Goal: Task Accomplishment & Management: Manage account settings

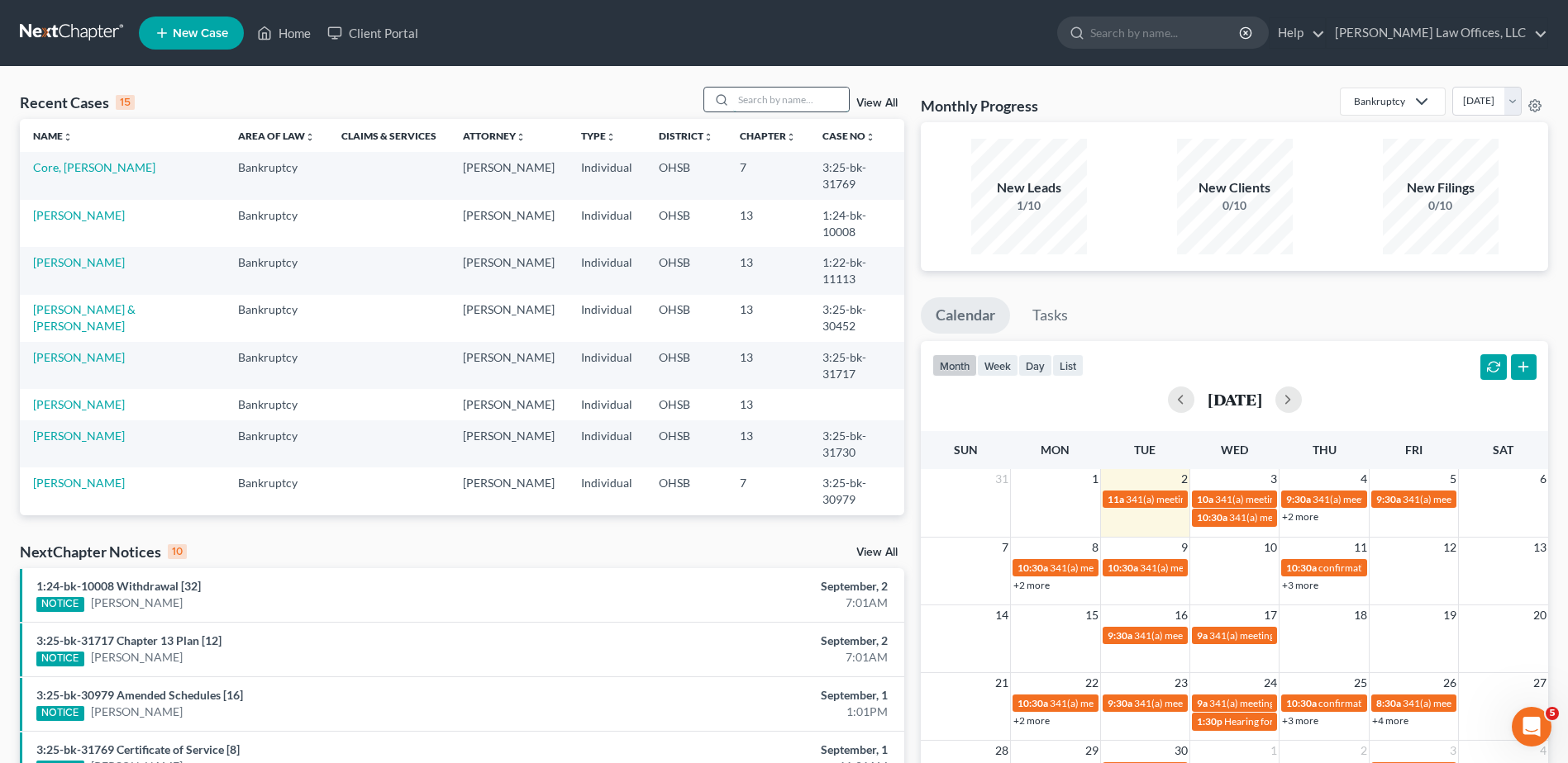
click at [791, 96] on input "search" at bounding box center [791, 99] width 116 height 24
type input "berryman"
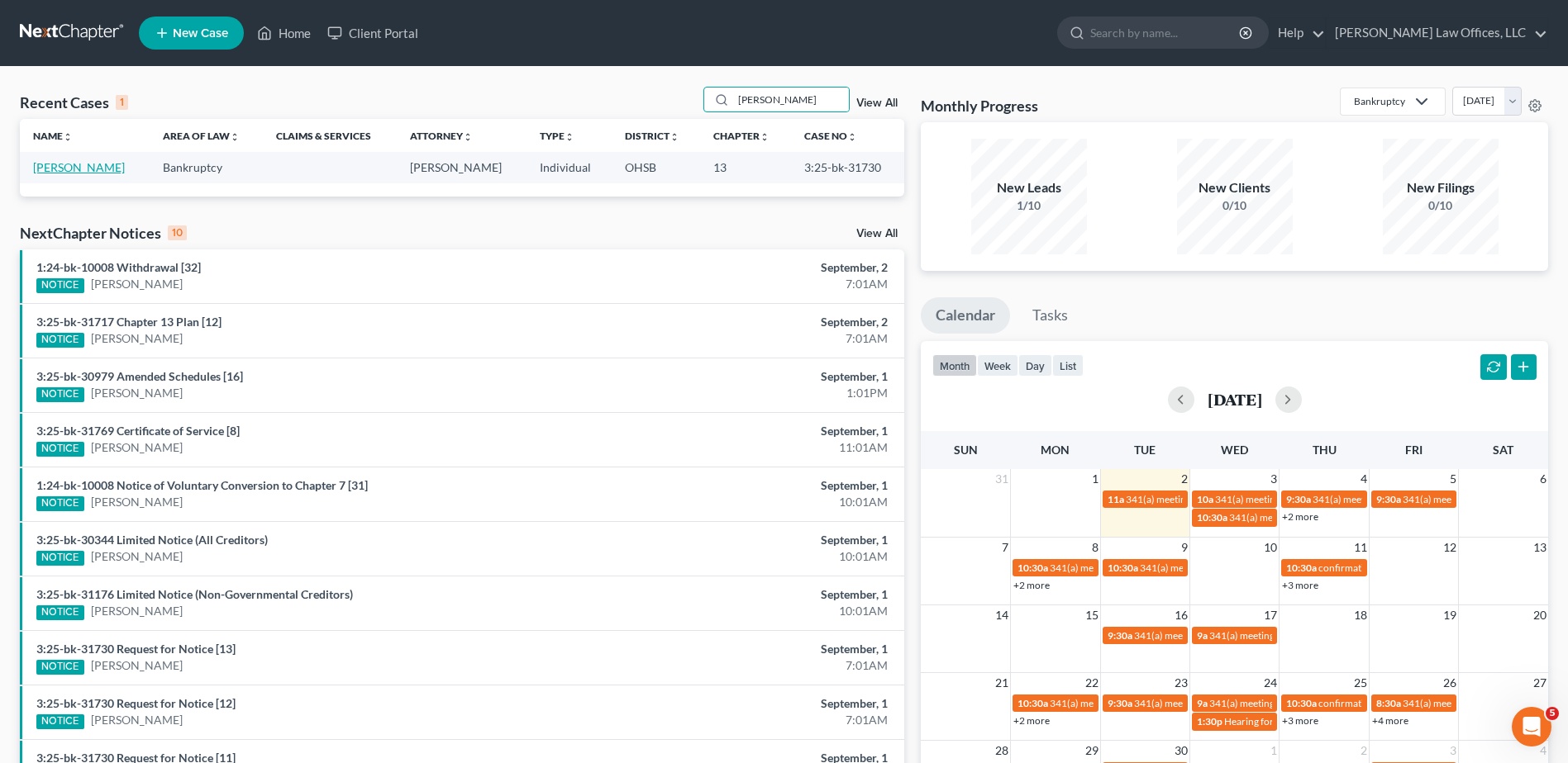
click at [53, 167] on link "[PERSON_NAME]" at bounding box center [79, 167] width 92 height 14
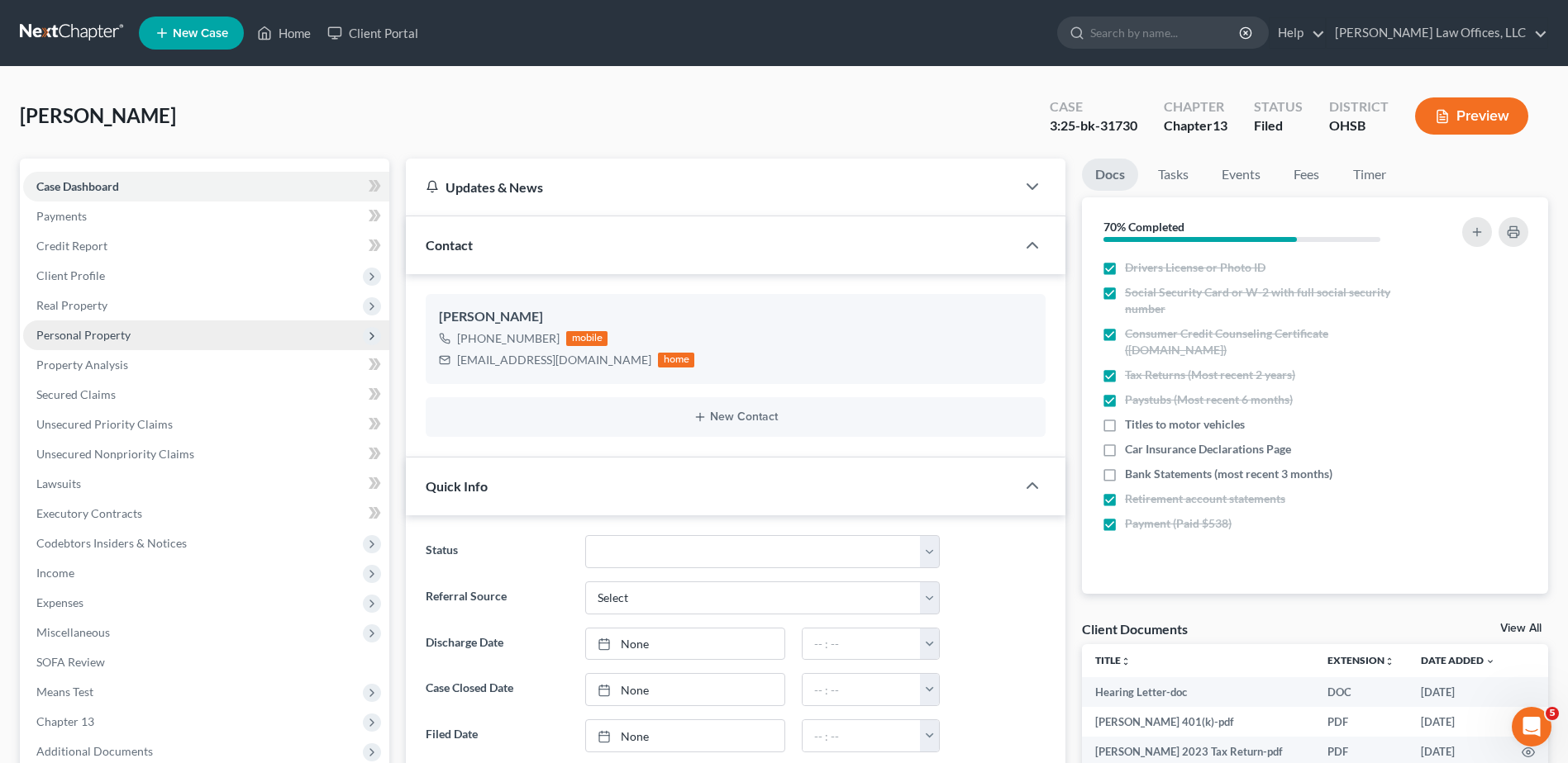
click at [72, 330] on span "Personal Property" at bounding box center [83, 335] width 95 height 14
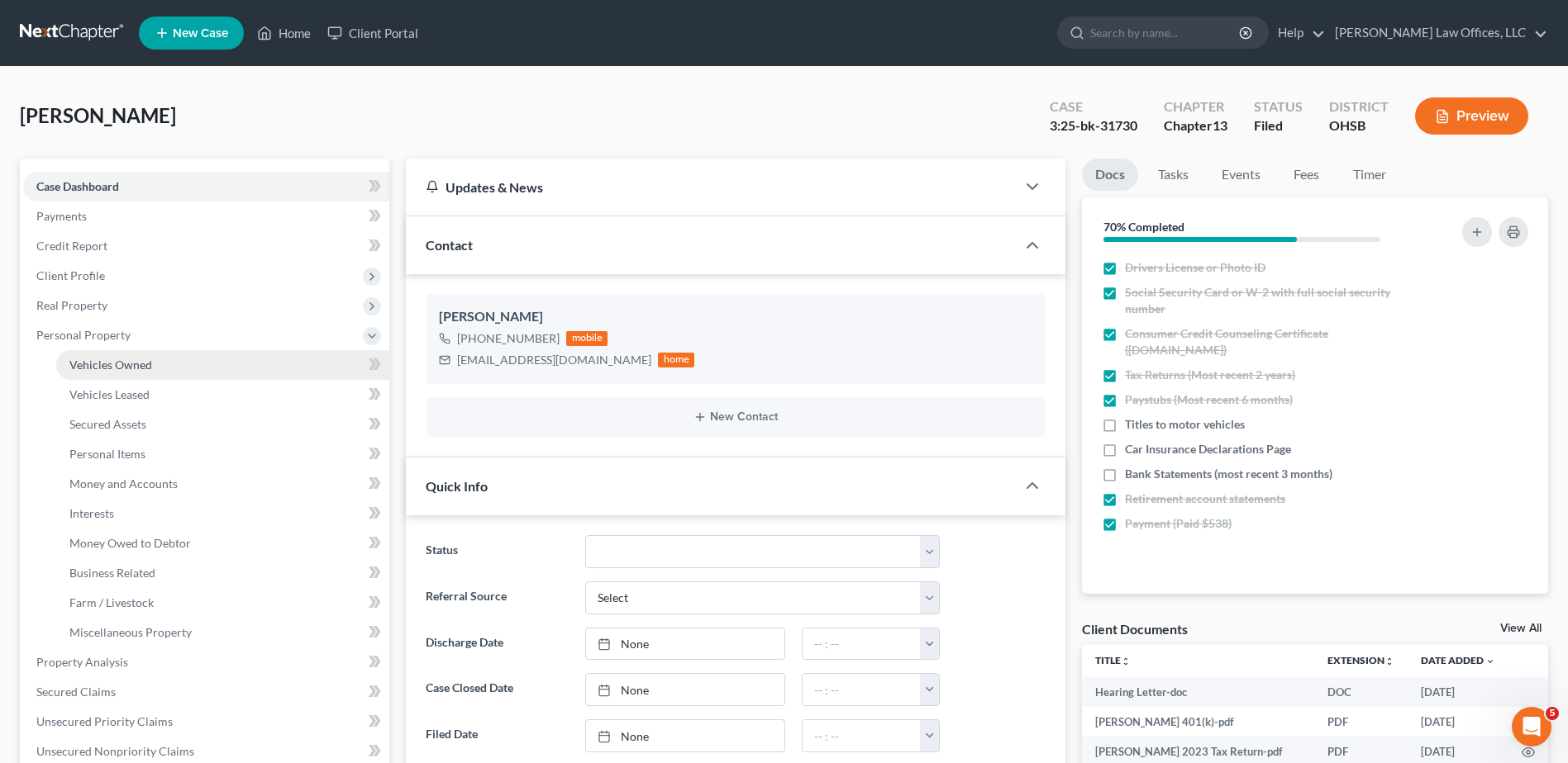
click at [85, 368] on span "Vehicles Owned" at bounding box center [111, 365] width 83 height 14
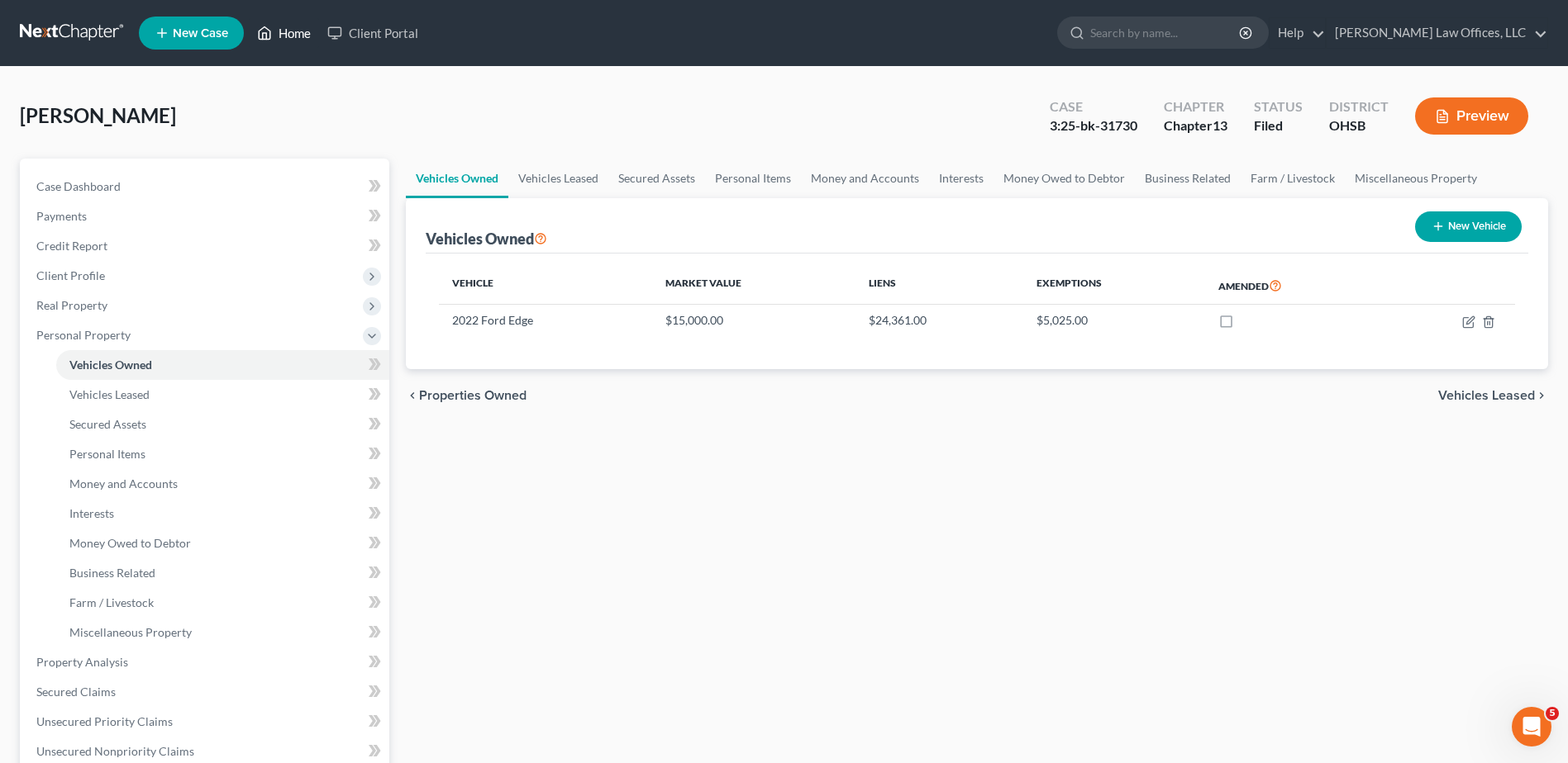
click at [286, 33] on link "Home" at bounding box center [284, 34] width 71 height 30
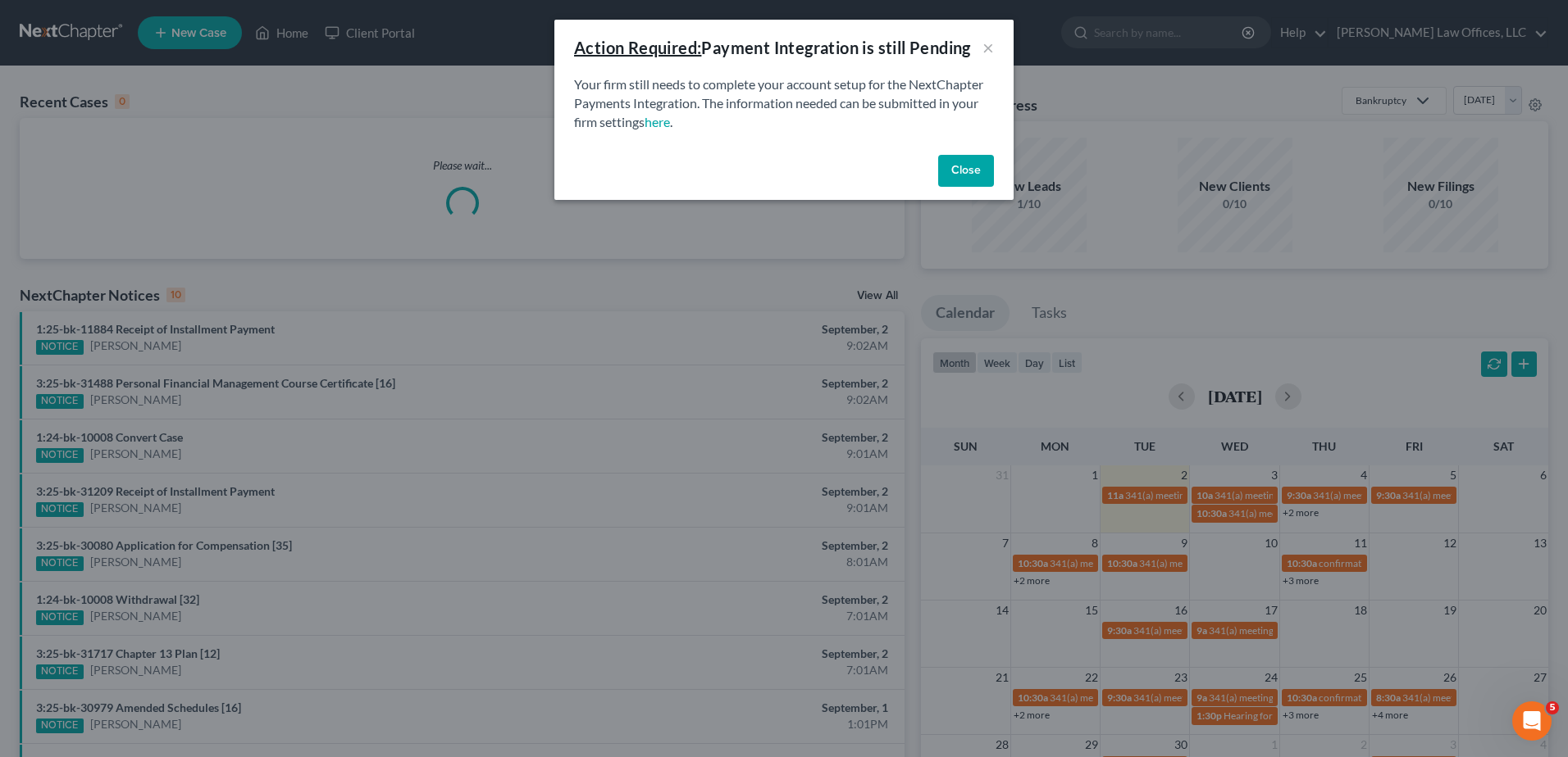
click at [960, 173] on button "Close" at bounding box center [966, 171] width 56 height 32
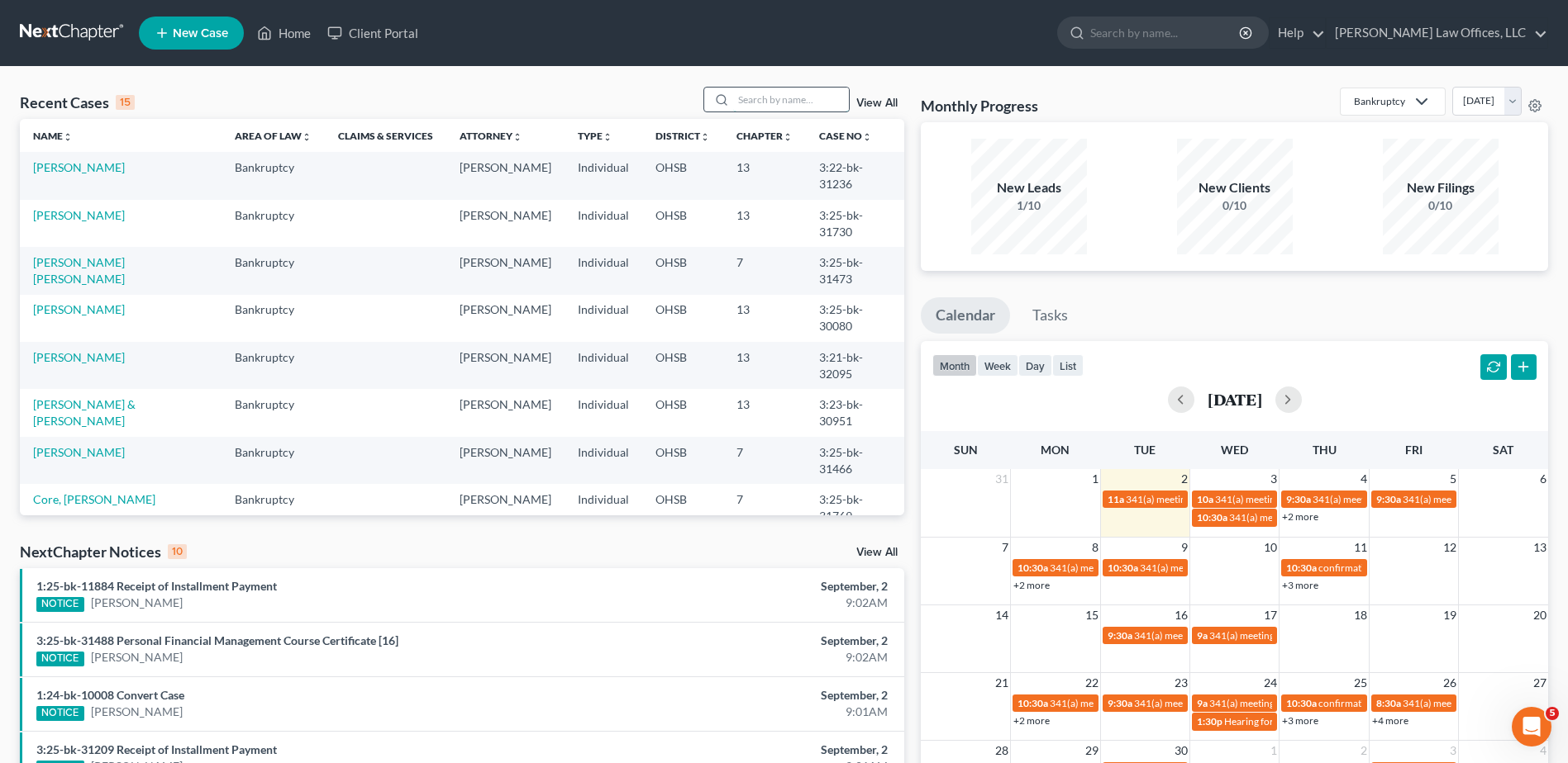
click at [775, 100] on input "search" at bounding box center [791, 99] width 116 height 24
type input "alea"
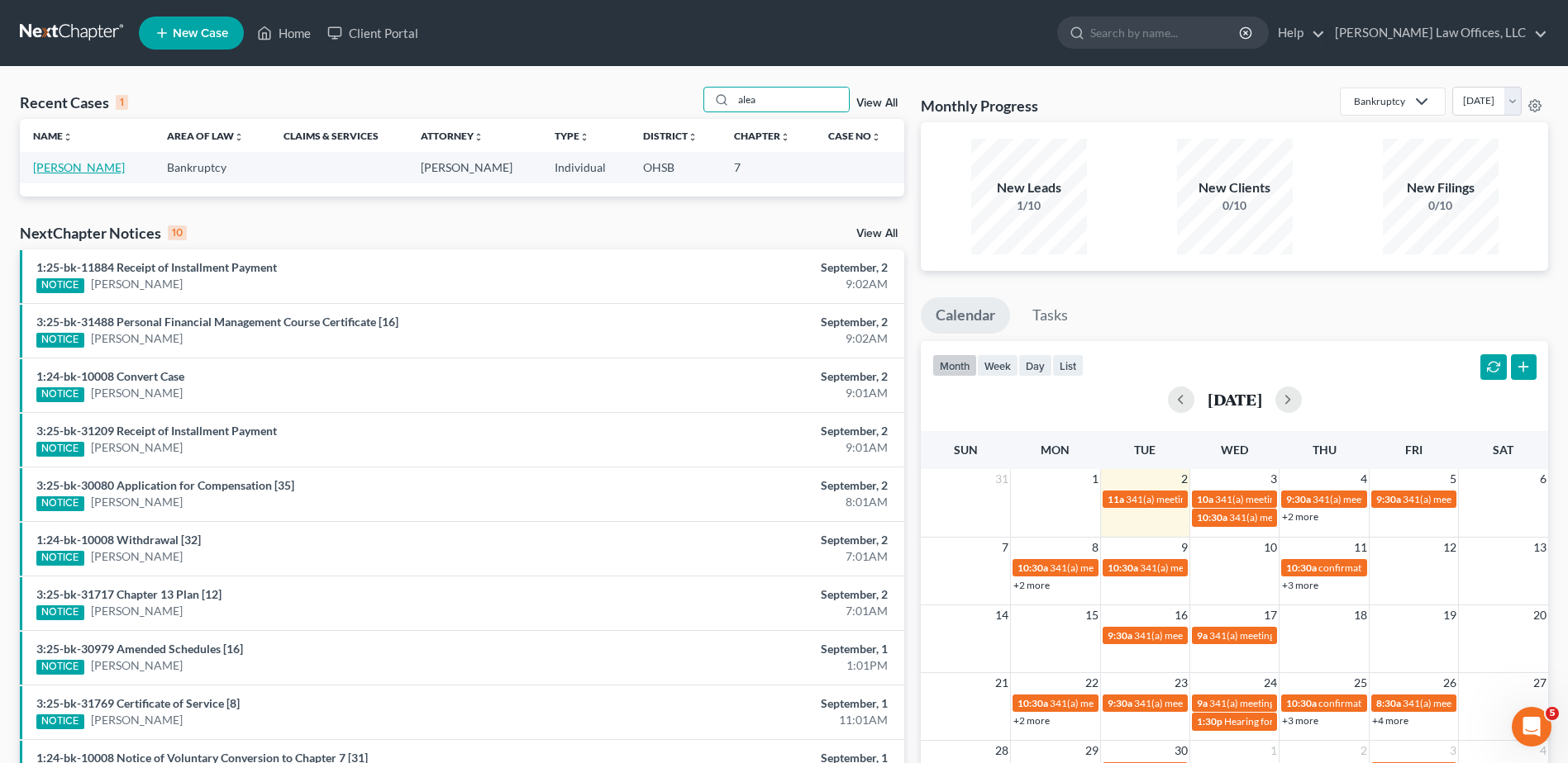
click at [72, 171] on link "[PERSON_NAME]" at bounding box center [79, 167] width 92 height 14
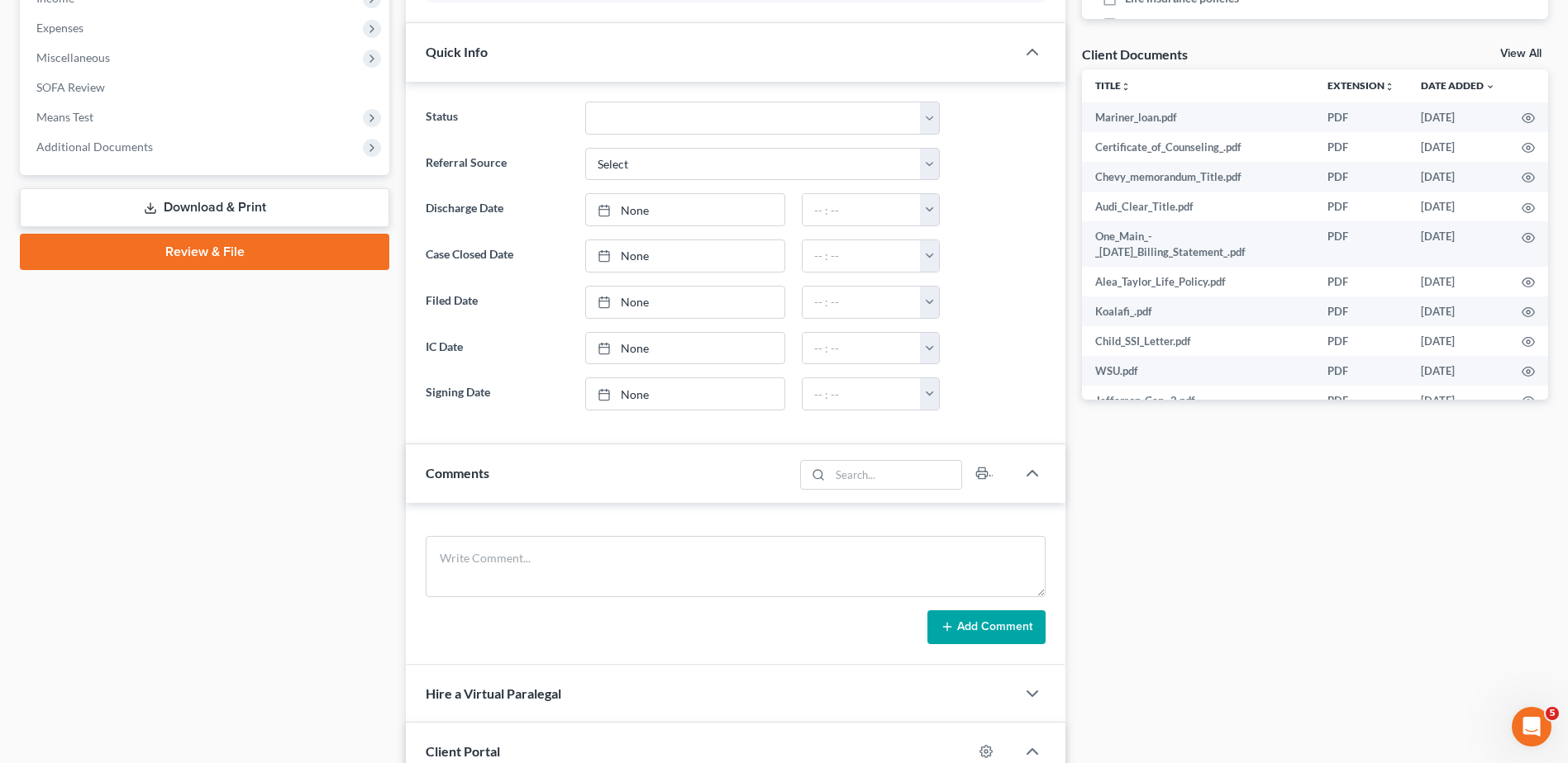
scroll to position [578, 0]
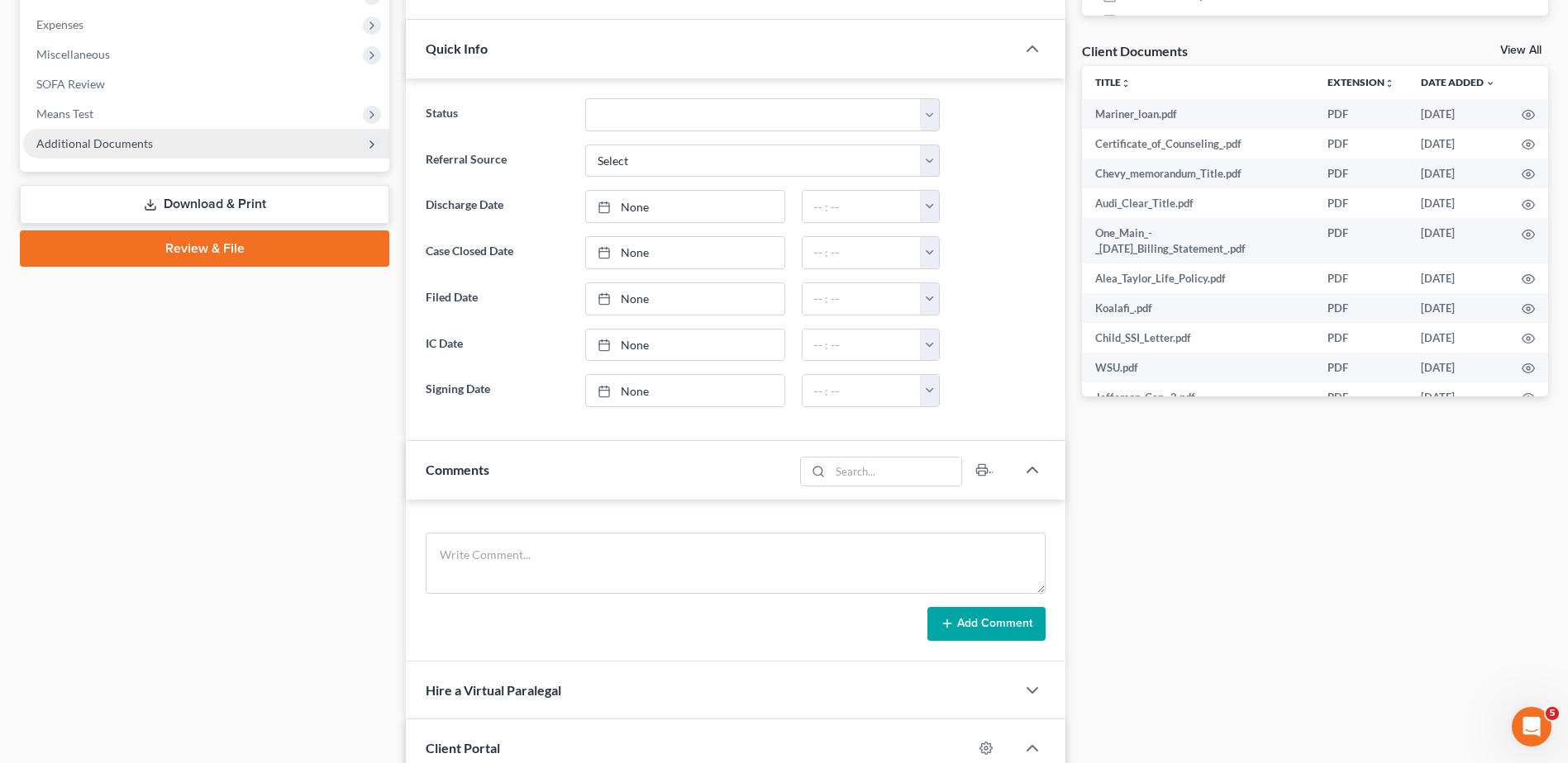
click at [69, 140] on span "Additional Documents" at bounding box center [95, 143] width 117 height 14
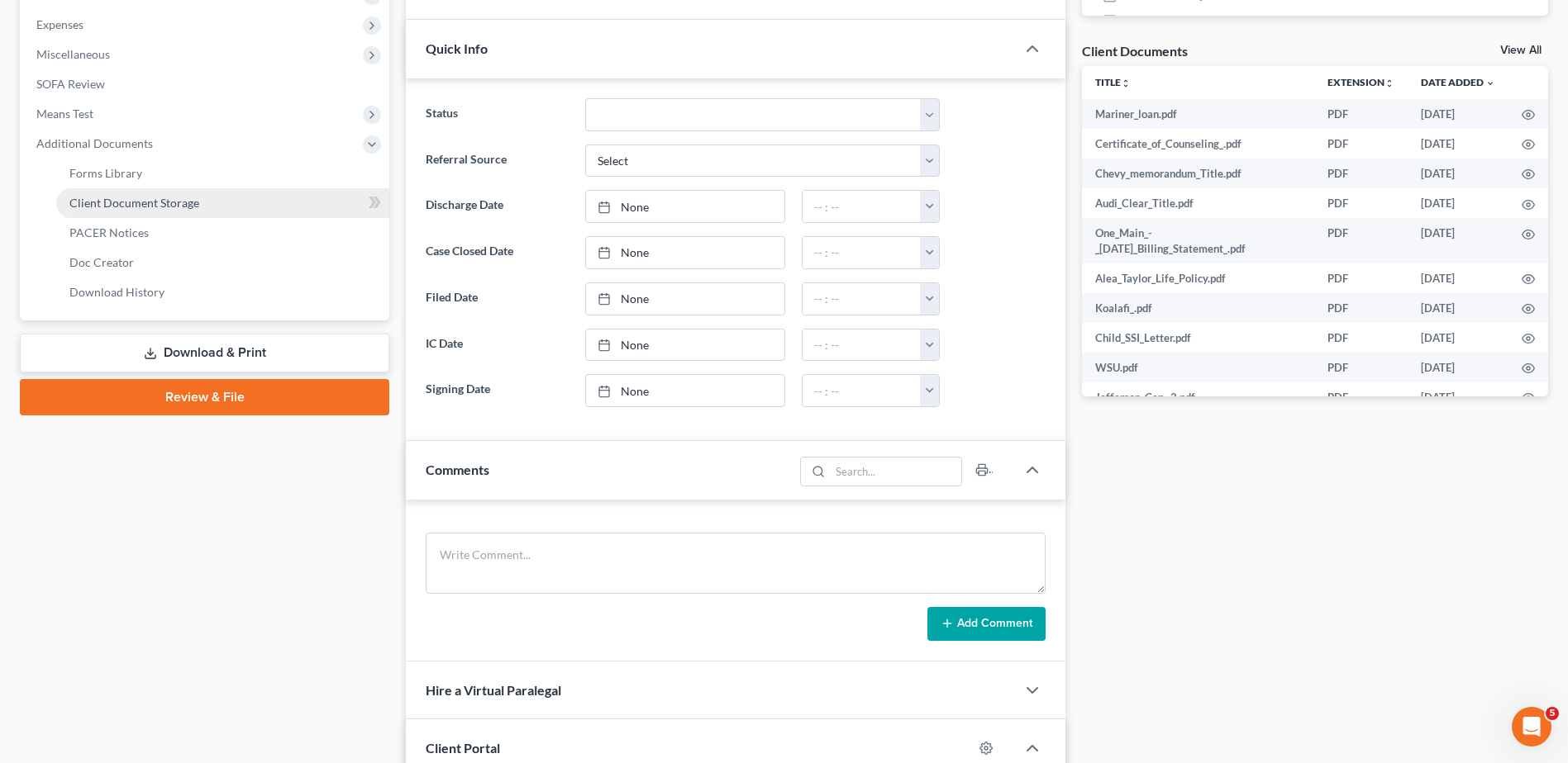
click at [110, 204] on span "Client Document Storage" at bounding box center [134, 203] width 130 height 14
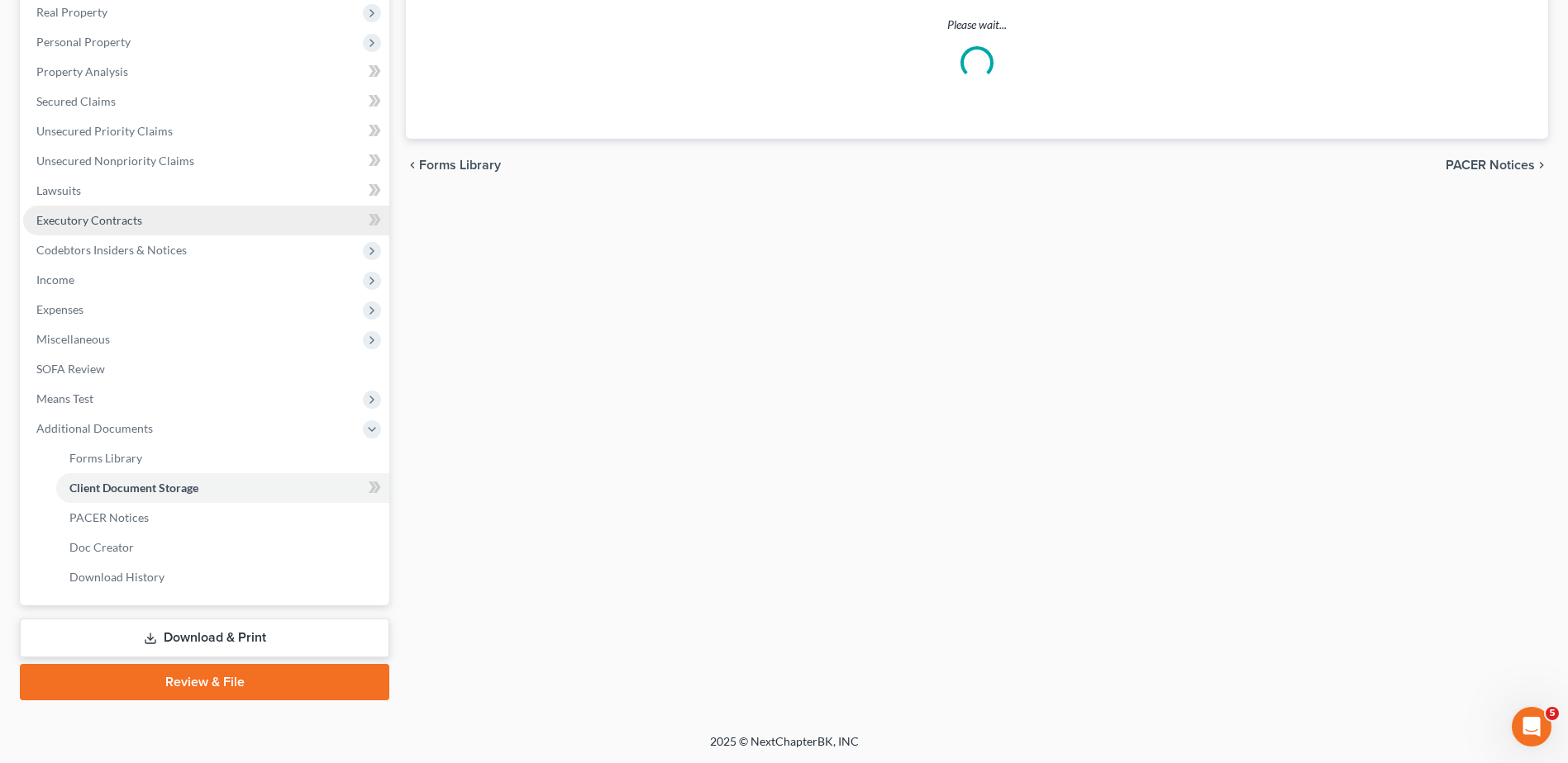
scroll to position [231, 0]
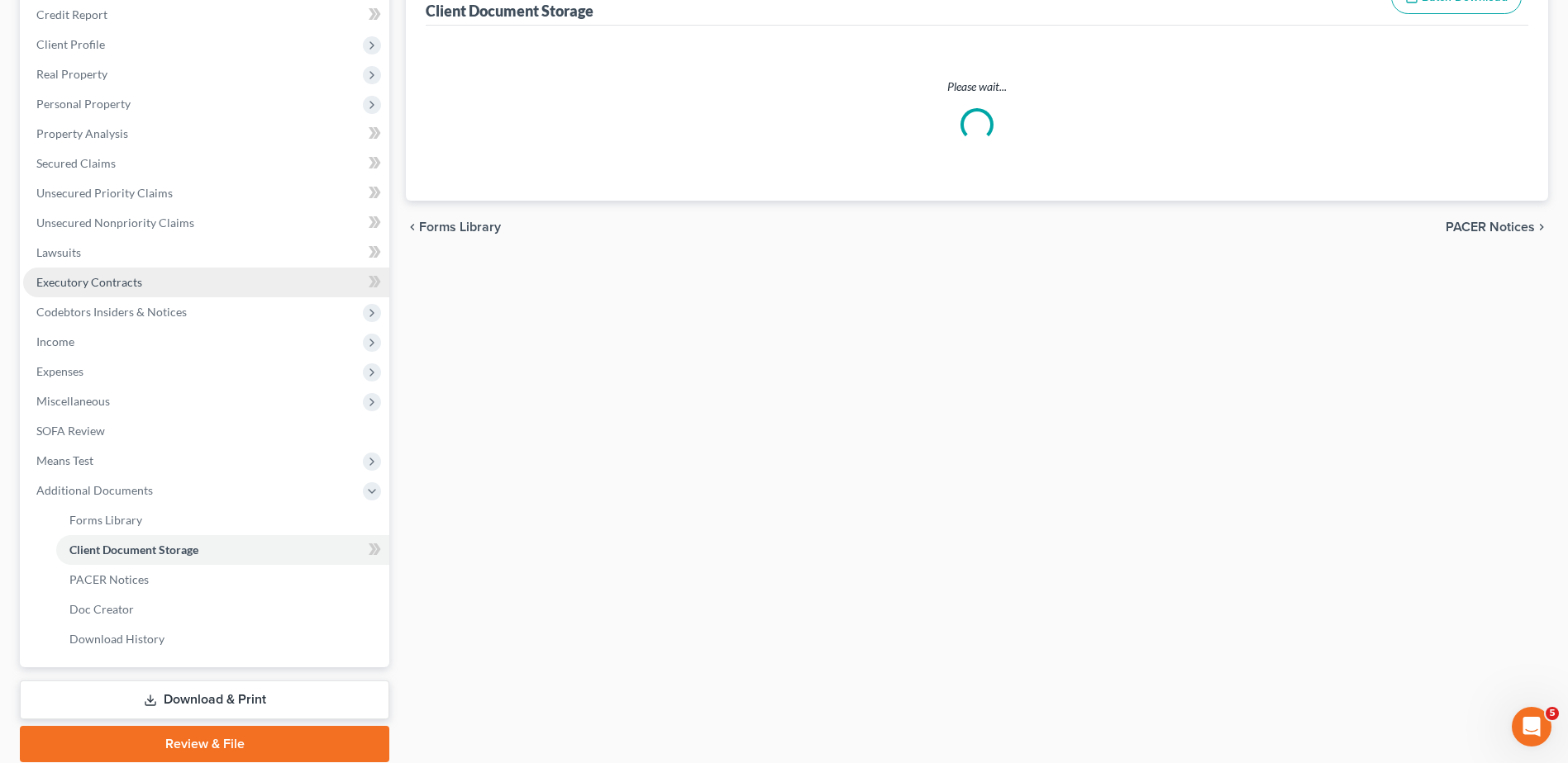
select select "7"
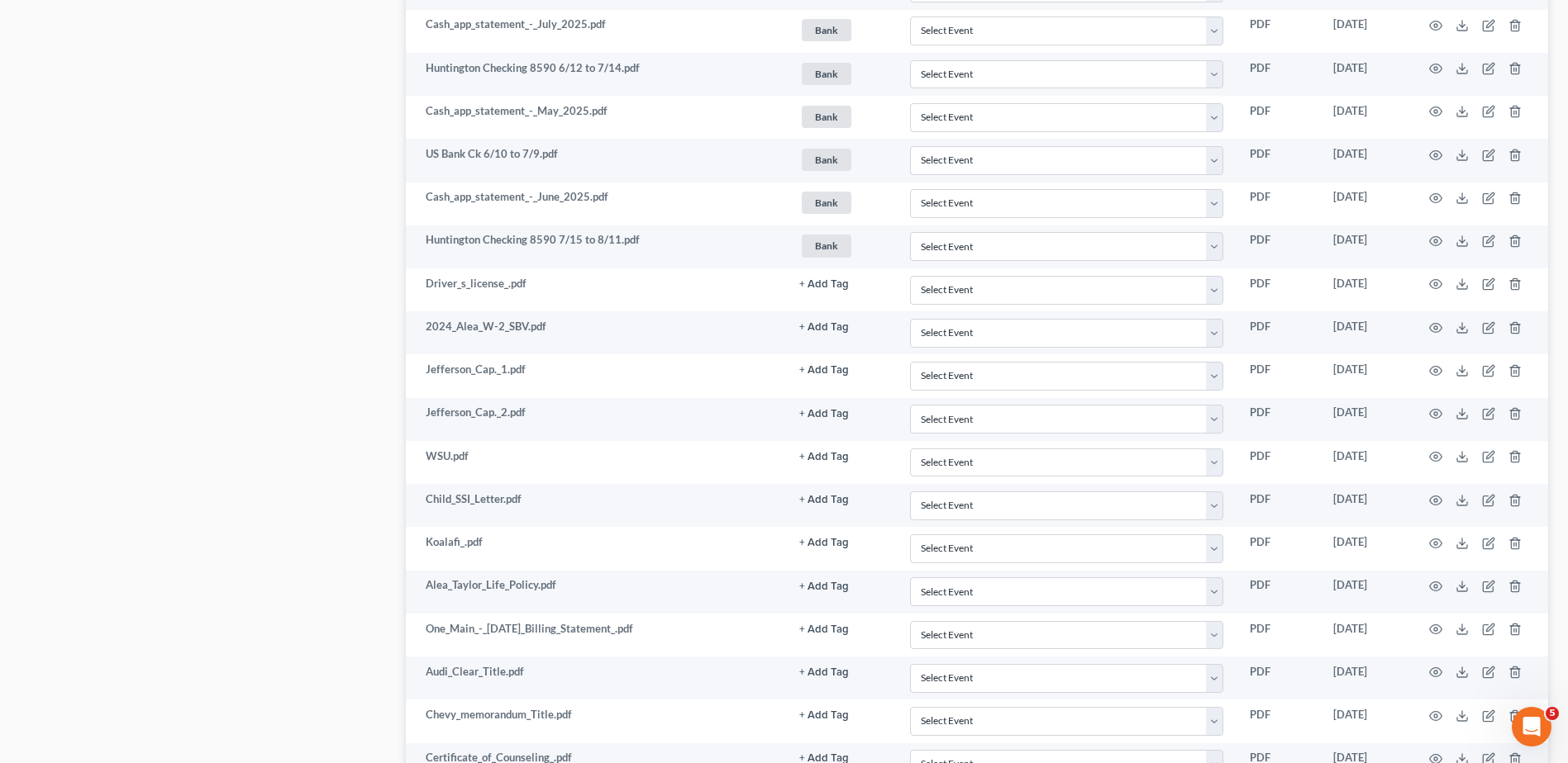
scroll to position [1190, 0]
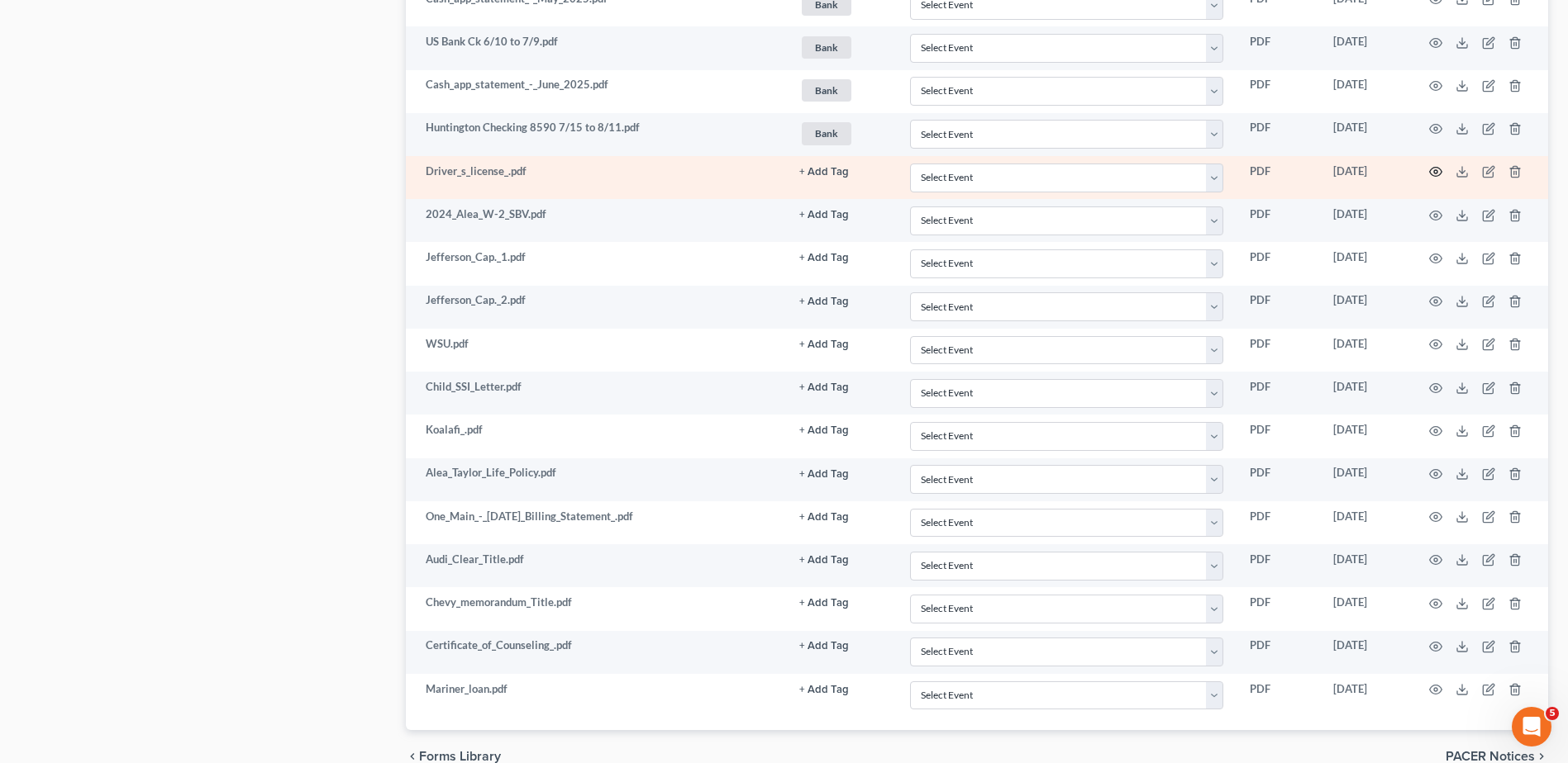
click at [1435, 171] on circle "button" at bounding box center [1435, 172] width 4 height 4
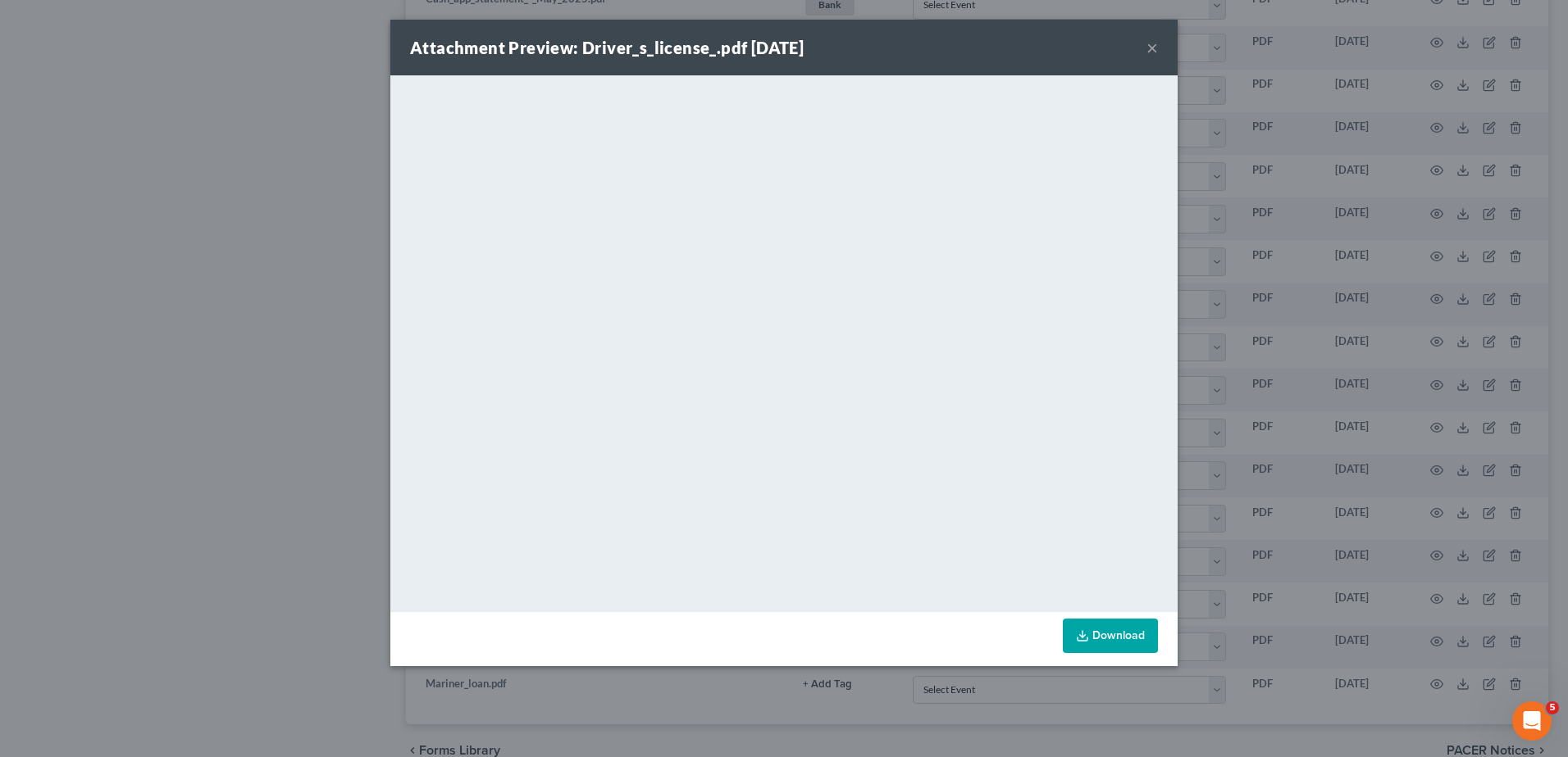
click at [1151, 53] on button "×" at bounding box center [1152, 47] width 11 height 19
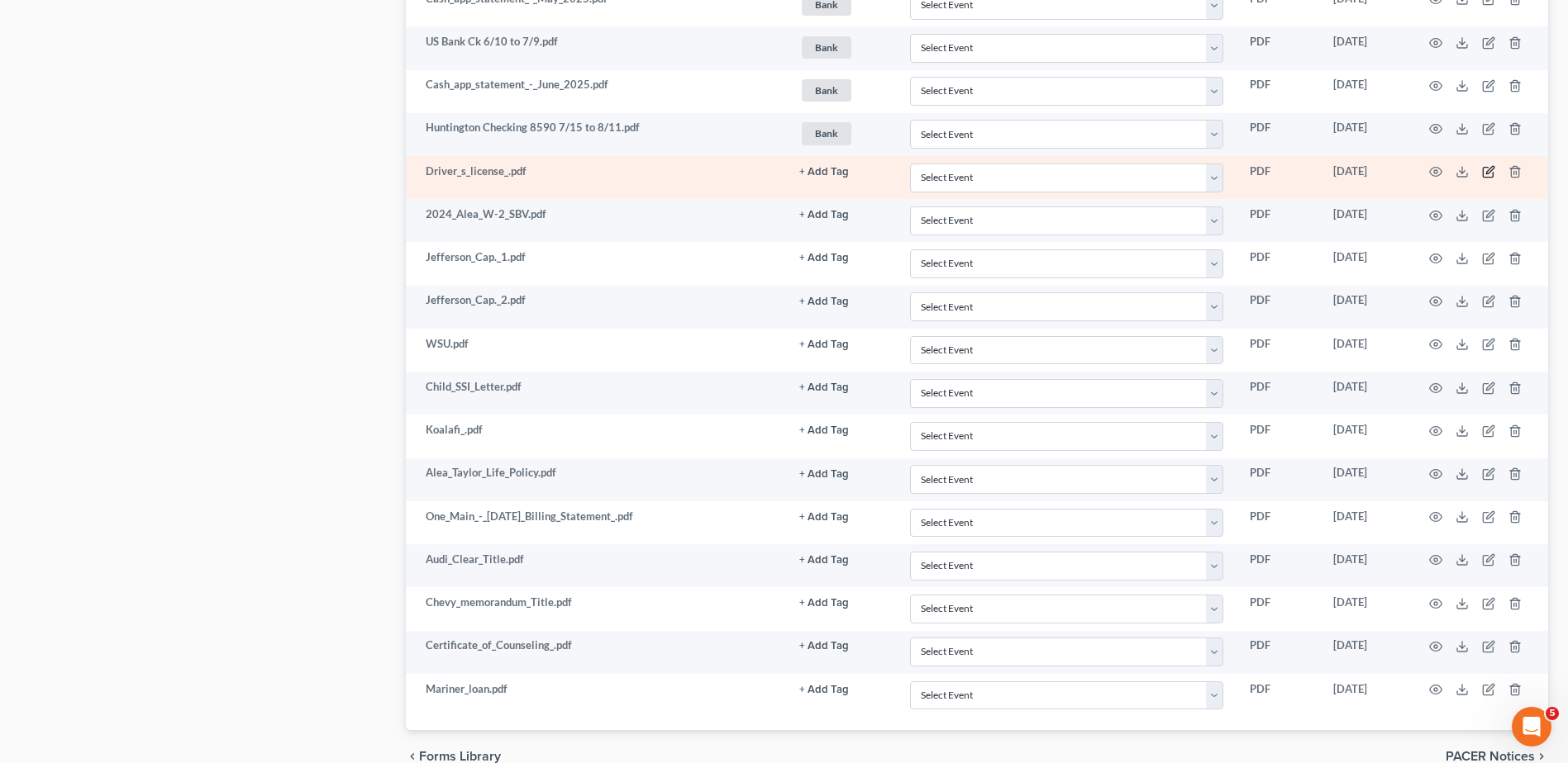
click at [1489, 175] on icon "button" at bounding box center [1488, 171] width 13 height 13
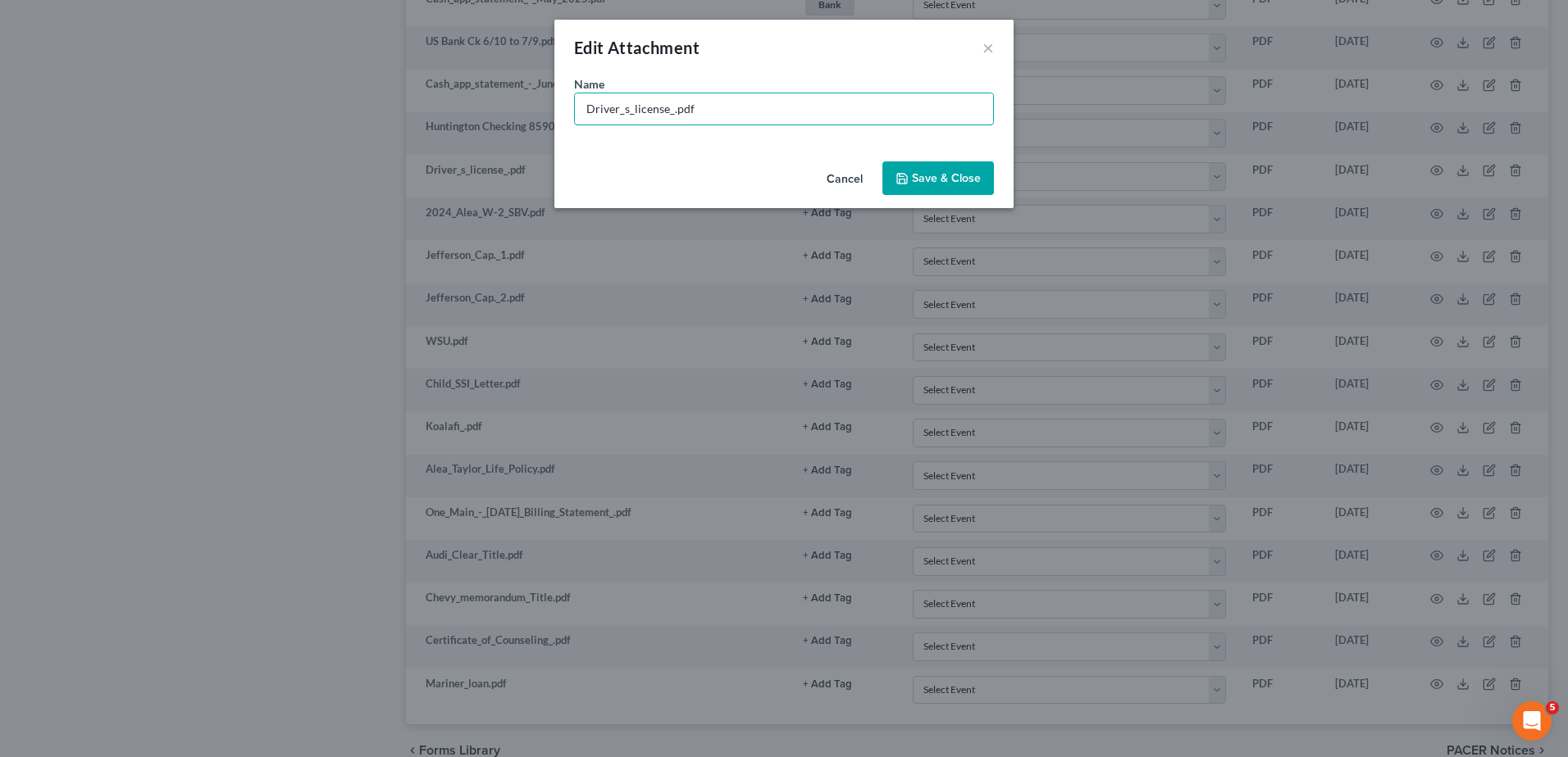
drag, startPoint x: 671, startPoint y: 110, endPoint x: 494, endPoint y: 112, distance: 177.0
click at [494, 112] on div "Edit Attachment × Name * Driver_s_license_.pdf Cancel Save & Close" at bounding box center [784, 378] width 1568 height 757
type input "Taylor ID.pdf"
click at [922, 172] on span "Save & Close" at bounding box center [946, 179] width 69 height 14
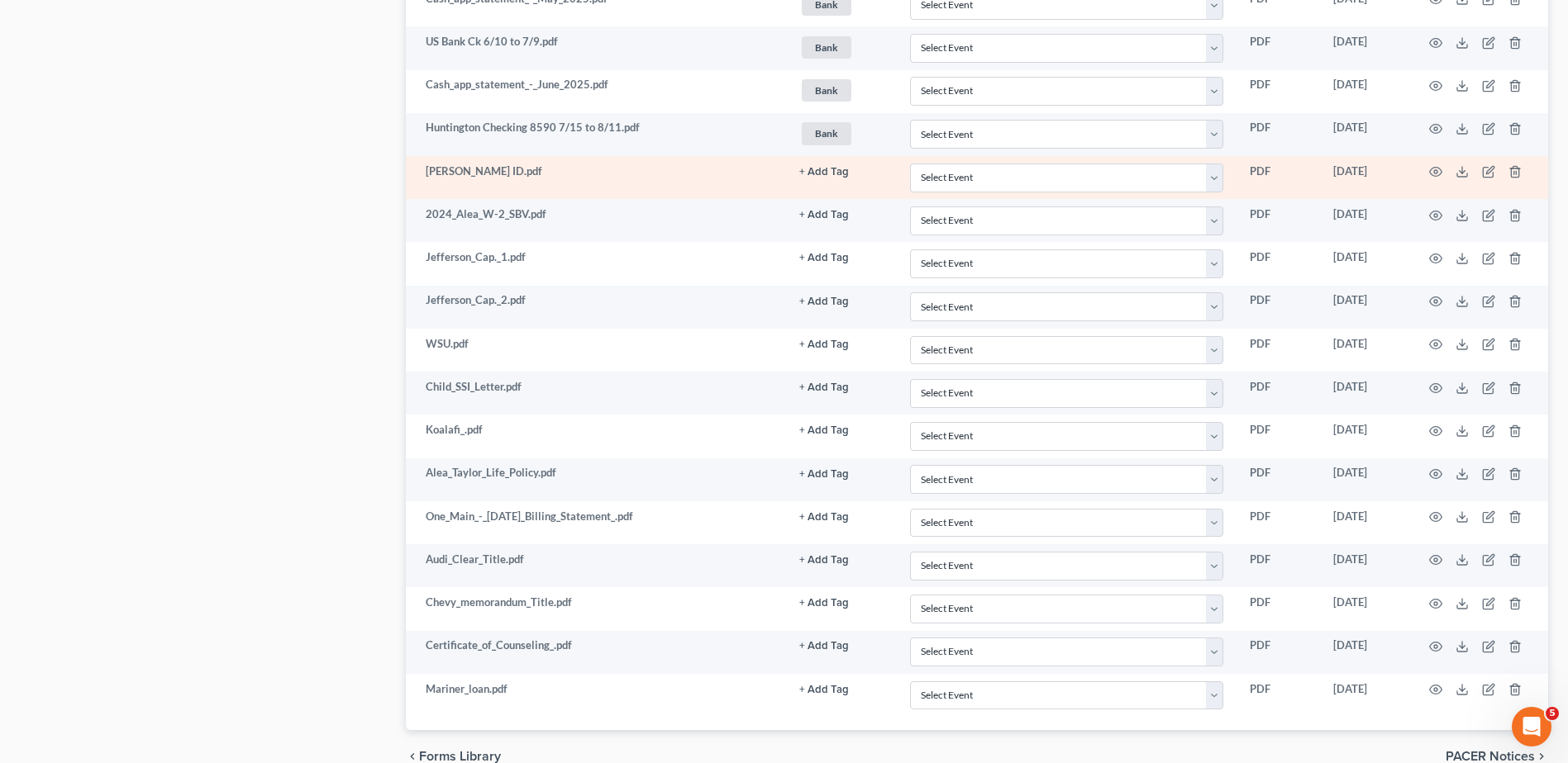
click at [837, 170] on button "+ Add Tag" at bounding box center [824, 172] width 49 height 11
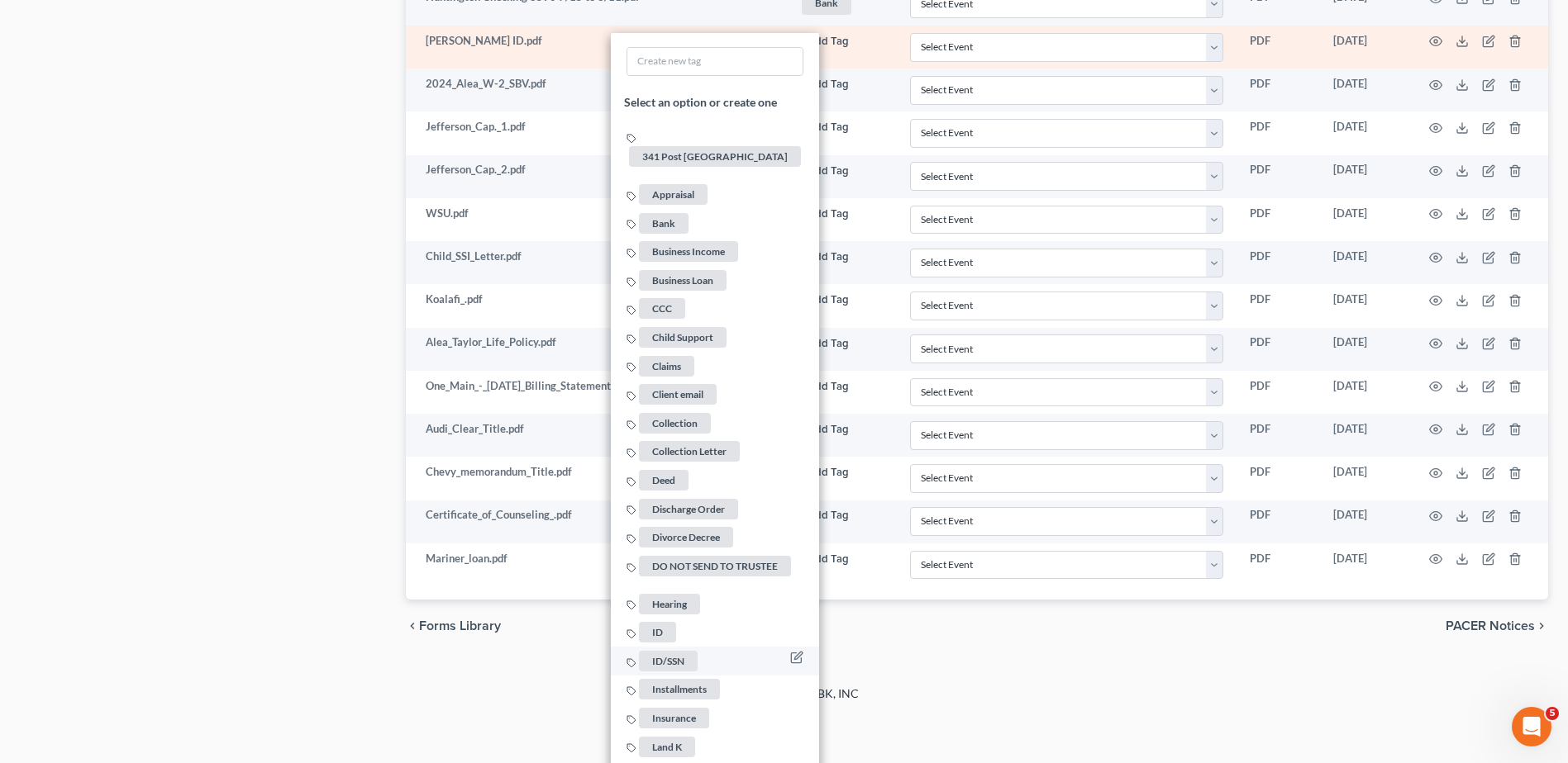
scroll to position [1356, 0]
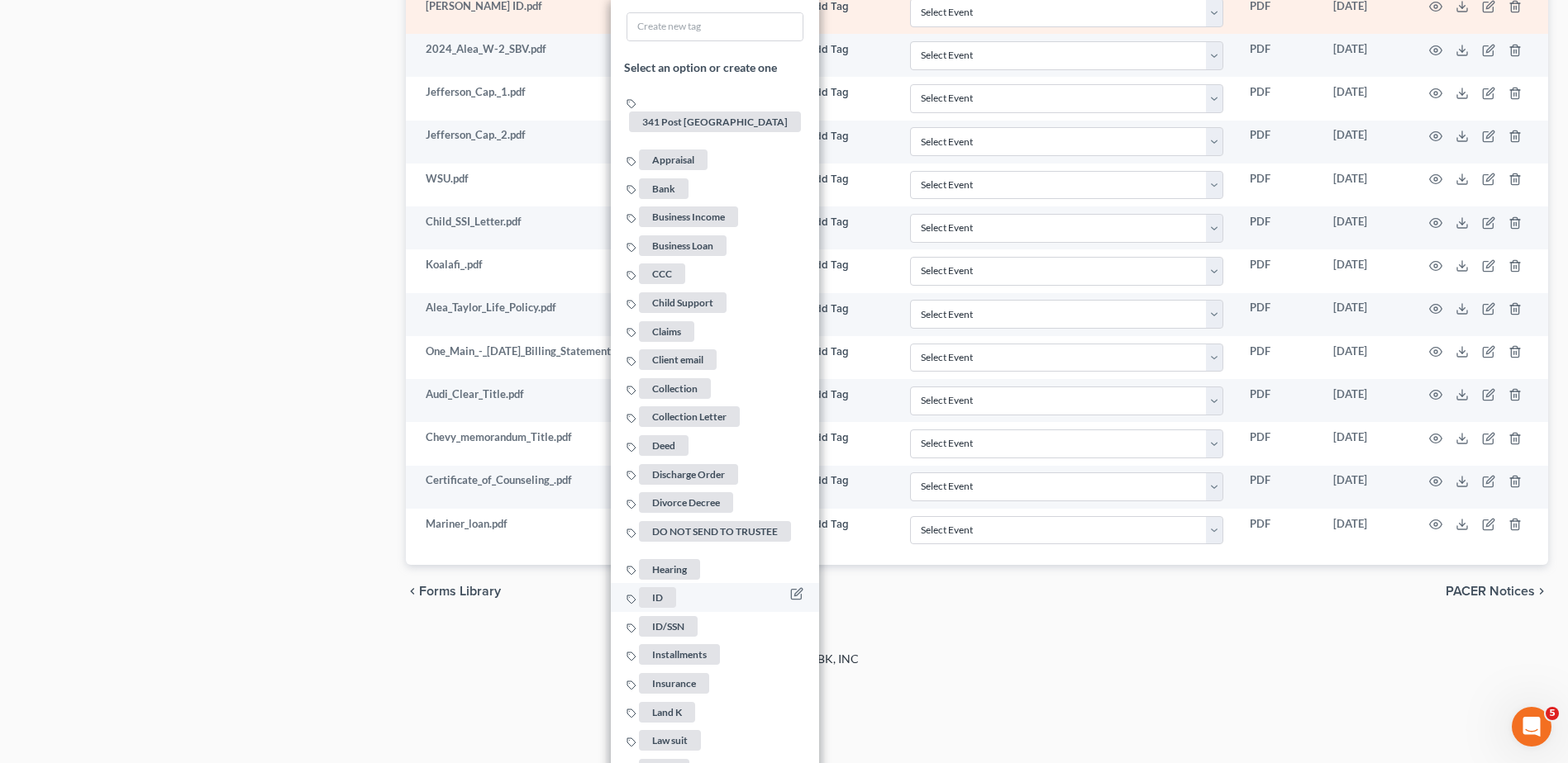
click at [660, 587] on span "ID" at bounding box center [657, 597] width 37 height 20
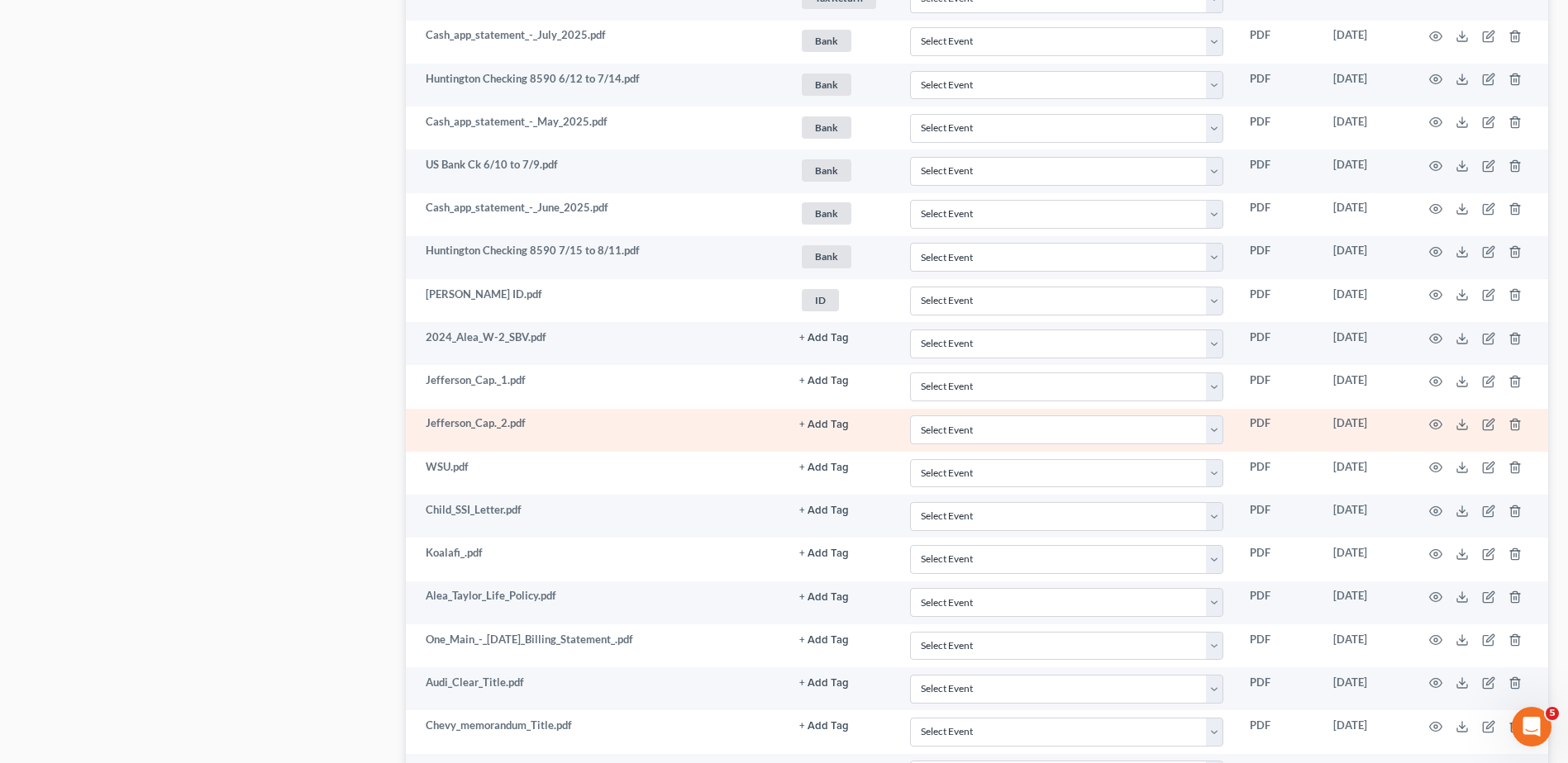
scroll to position [1108, 0]
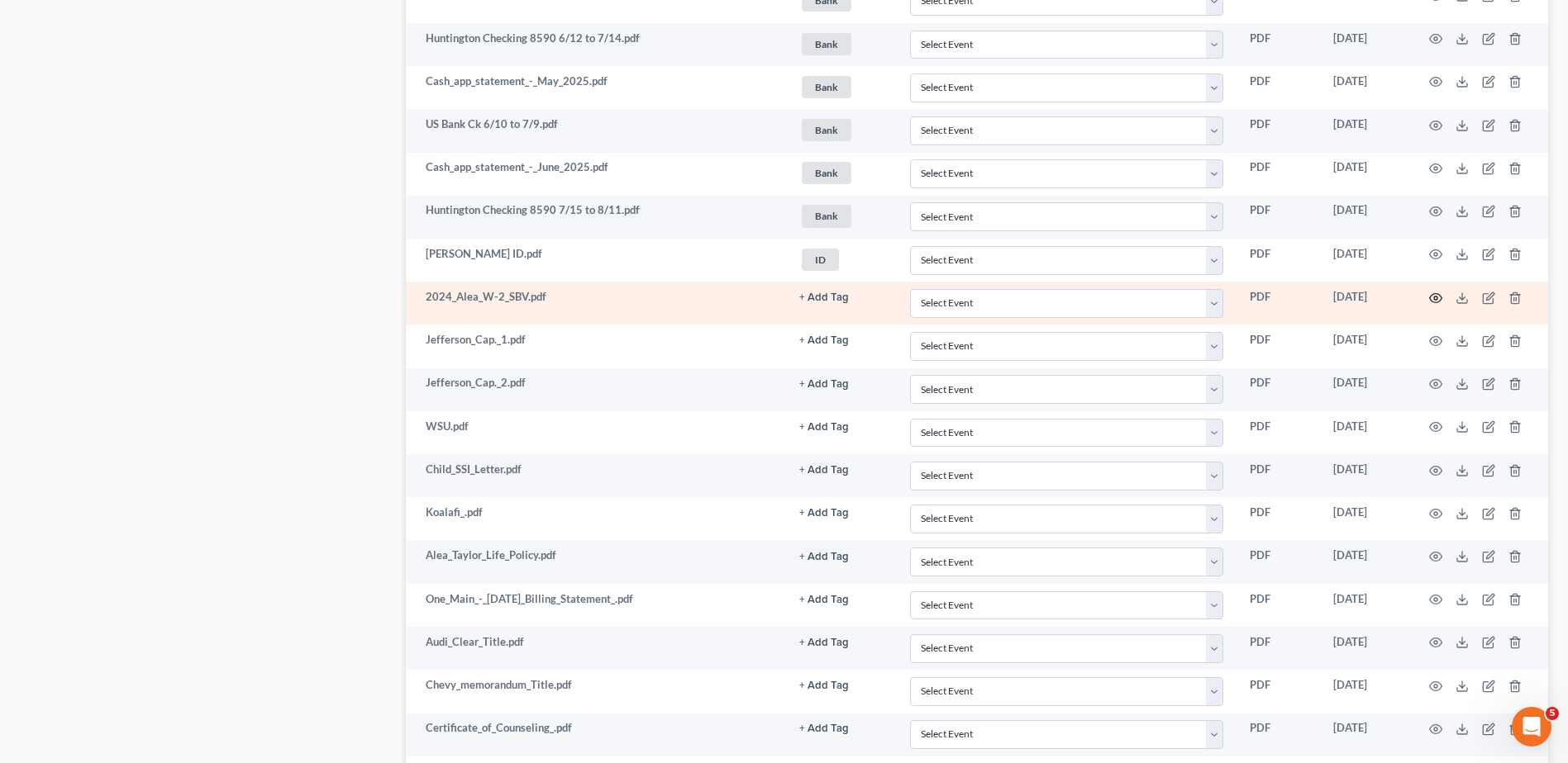
click at [1435, 298] on icon "button" at bounding box center [1435, 298] width 13 height 13
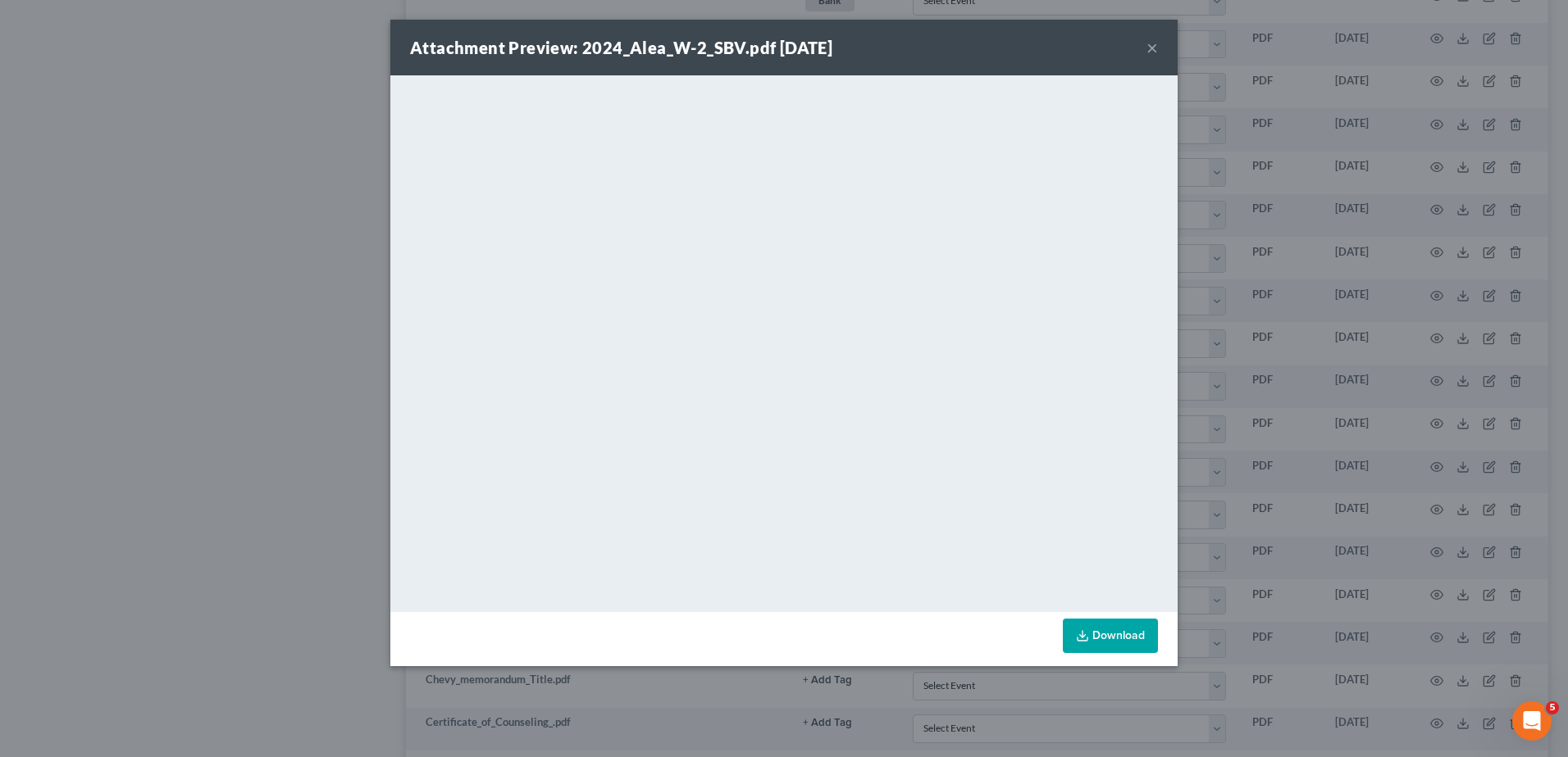
click at [1151, 46] on button "×" at bounding box center [1152, 47] width 11 height 19
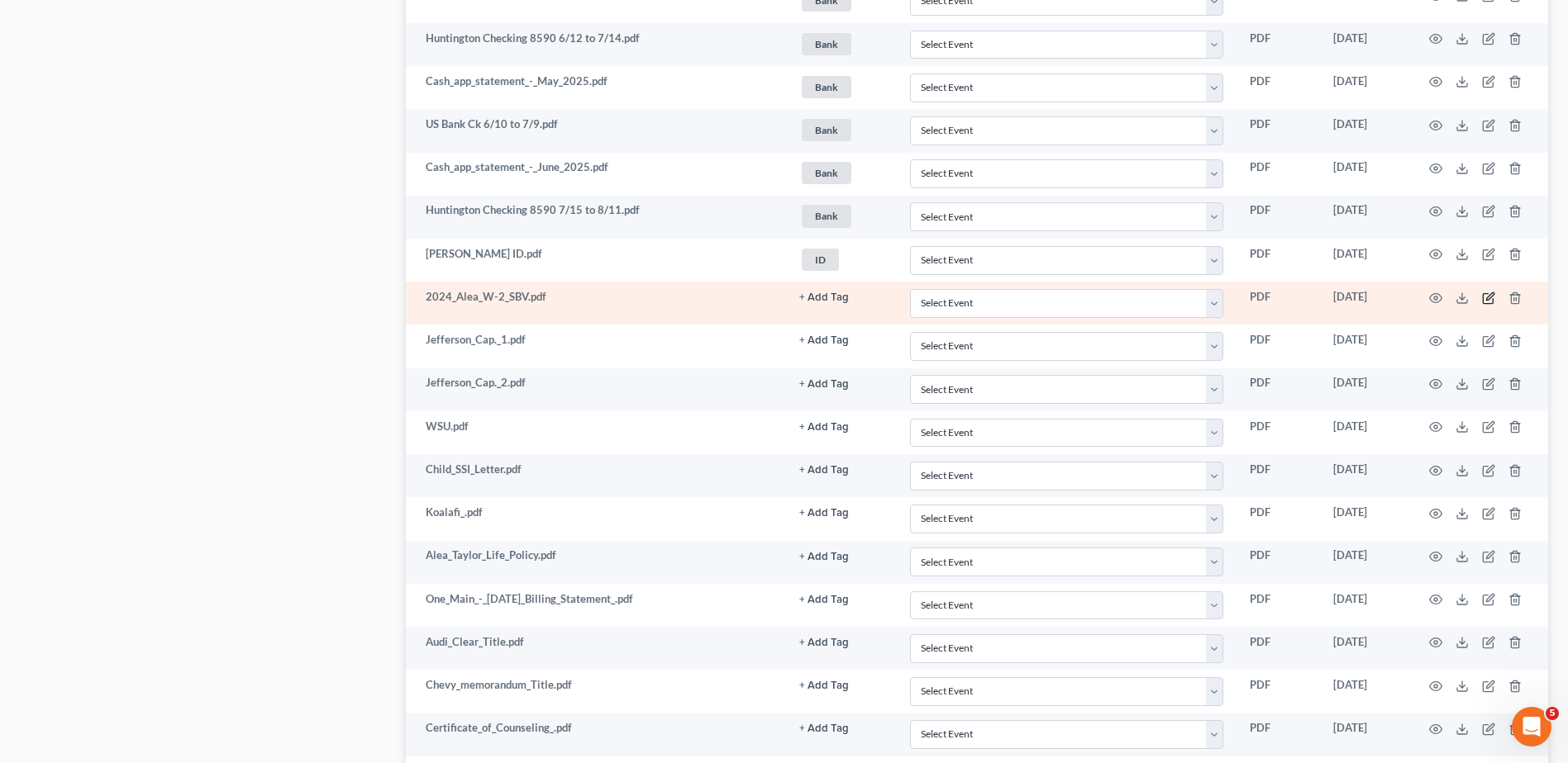
click at [1487, 298] on icon "button" at bounding box center [1489, 296] width 7 height 7
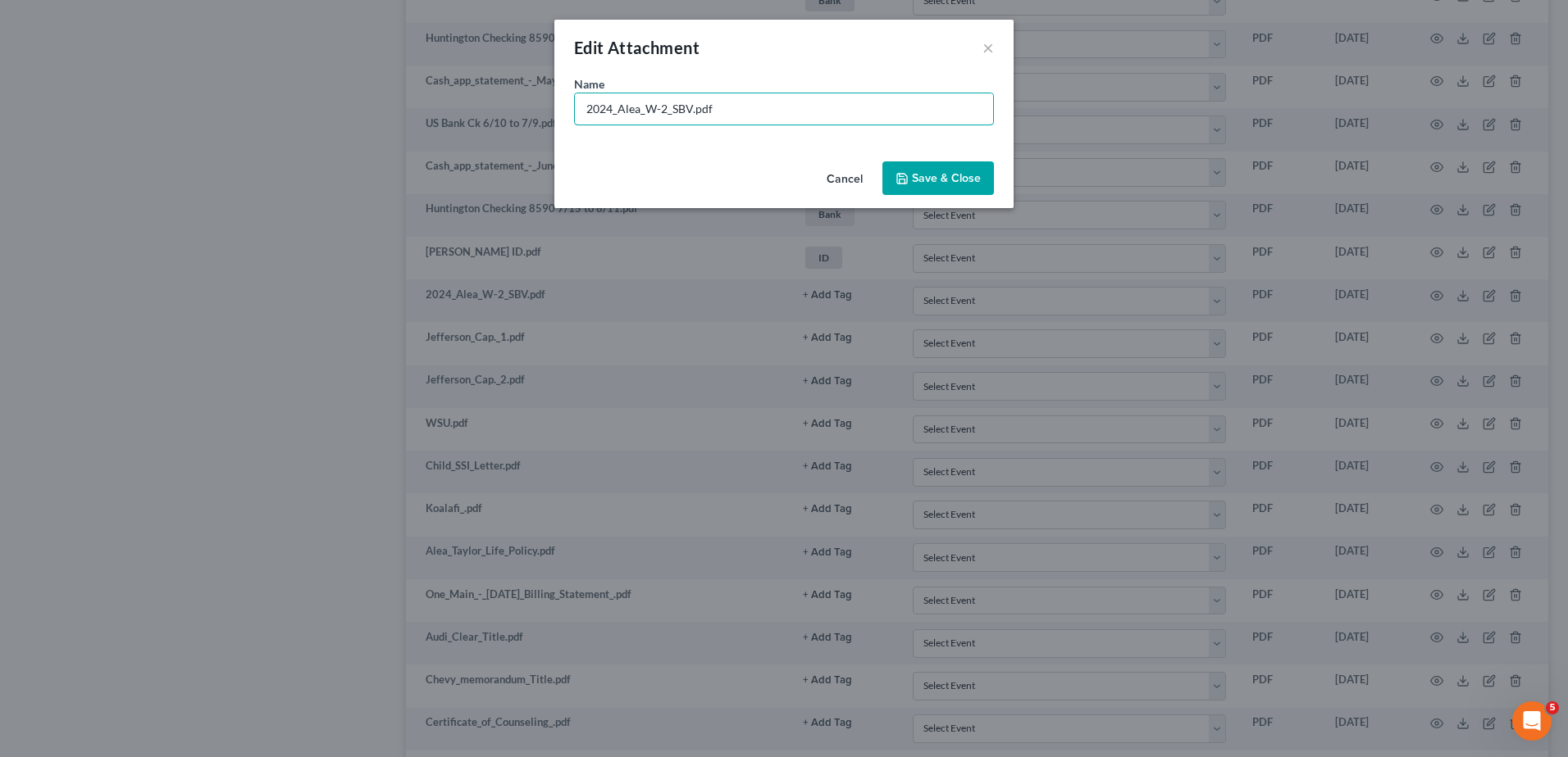
drag, startPoint x: 690, startPoint y: 108, endPoint x: 486, endPoint y: 113, distance: 204.1
click at [486, 113] on div "Edit Attachment × Name * 2024_Alea_W-2_SBV.pdf Cancel Save & Close" at bounding box center [784, 378] width 1568 height 757
type input "Taylor SSN.pdf"
click at [934, 173] on span "Save & Close" at bounding box center [946, 179] width 69 height 14
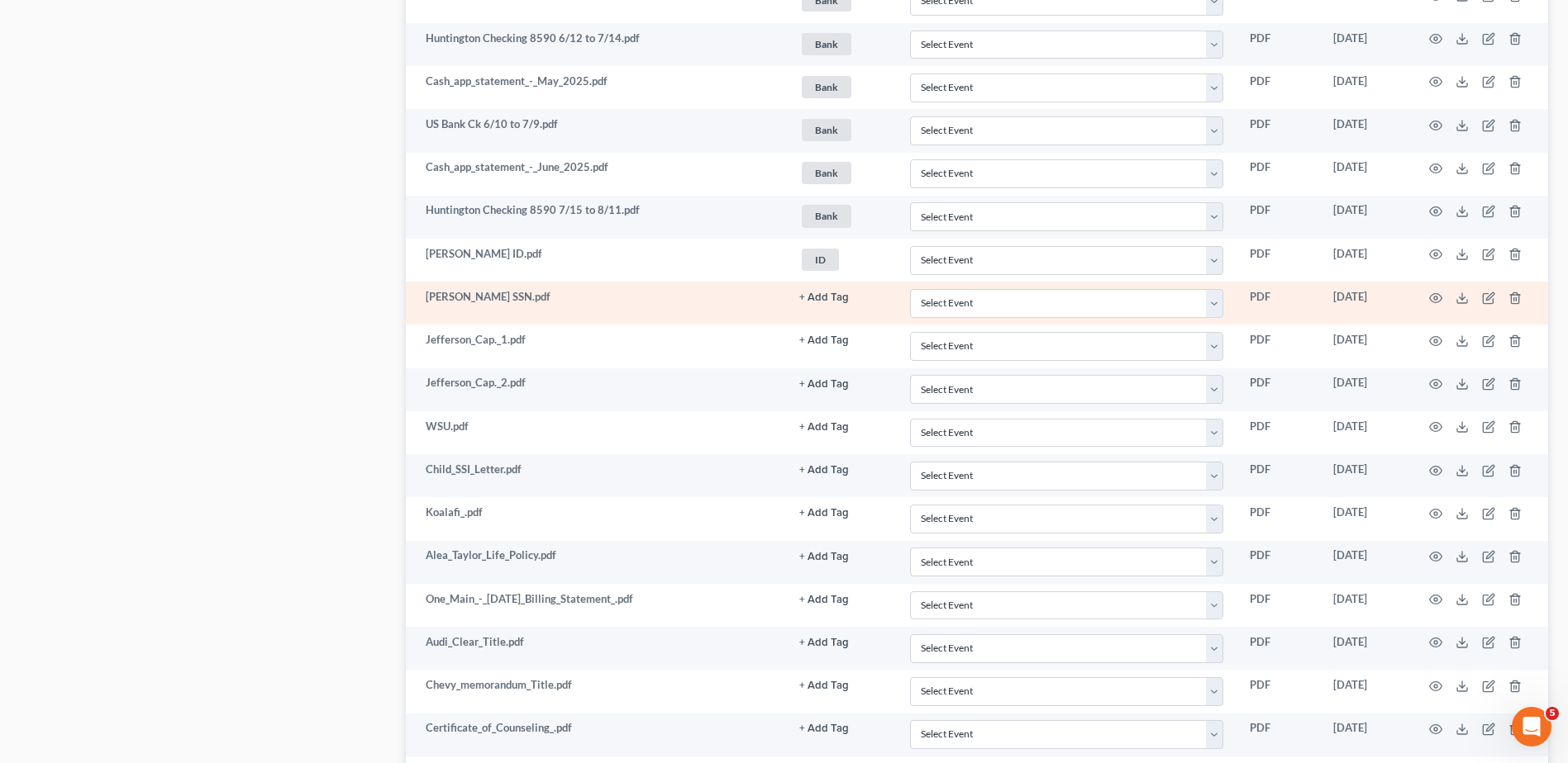
click at [822, 298] on button "+ Add Tag" at bounding box center [824, 298] width 49 height 11
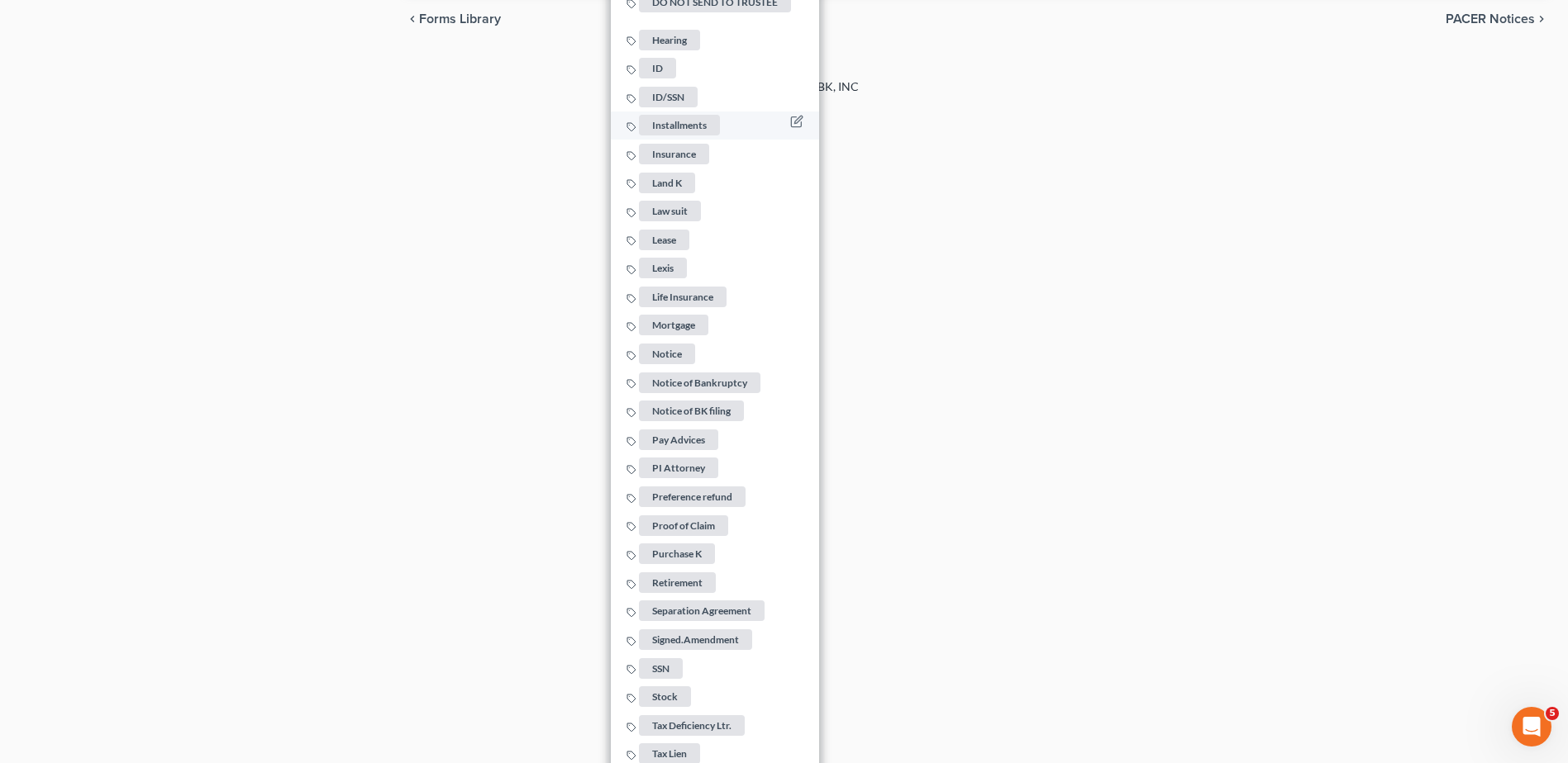
scroll to position [1934, 0]
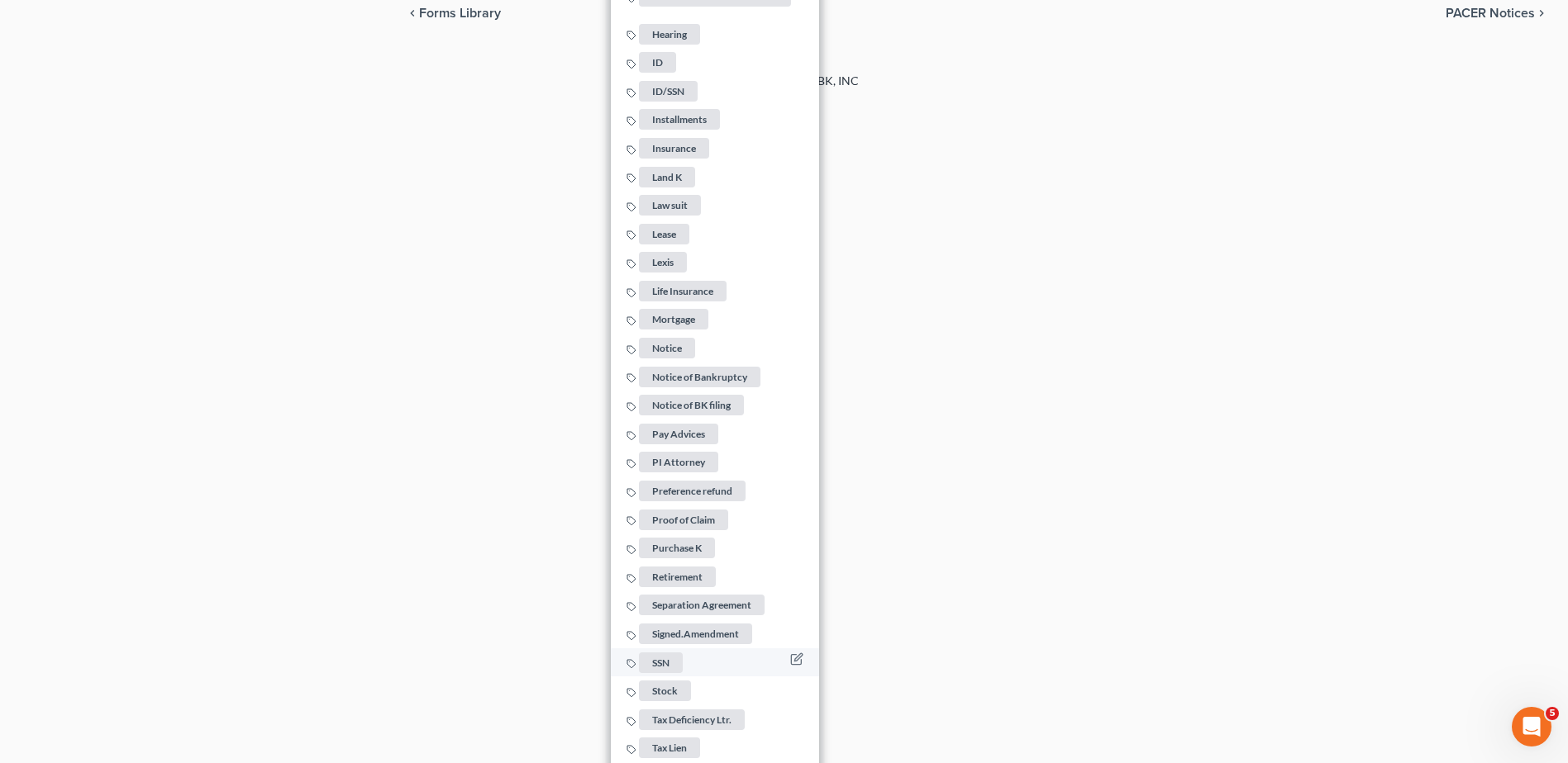
click at [655, 653] on span "SSN" at bounding box center [661, 662] width 44 height 20
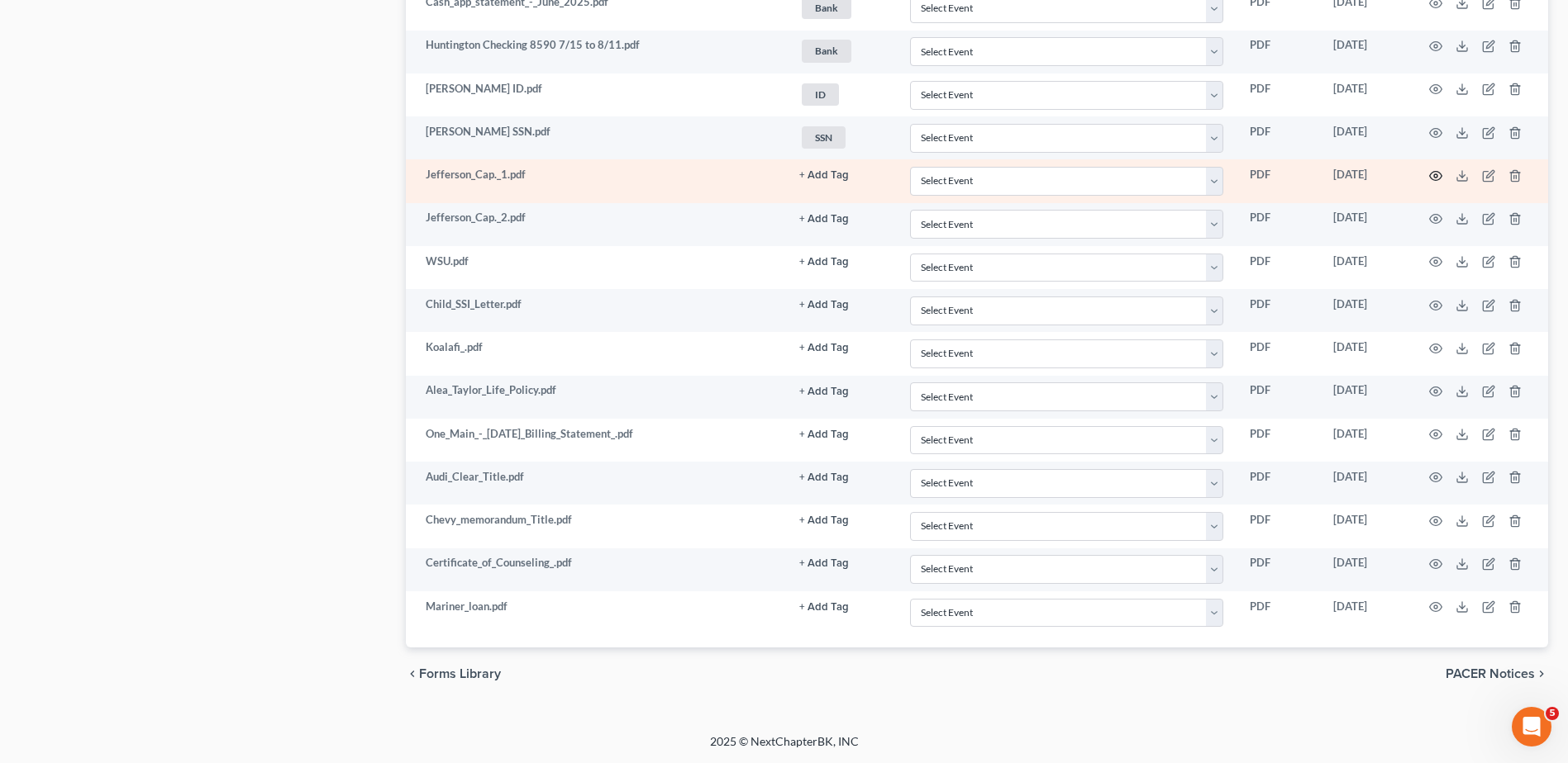
click at [1435, 175] on icon "button" at bounding box center [1435, 176] width 13 height 13
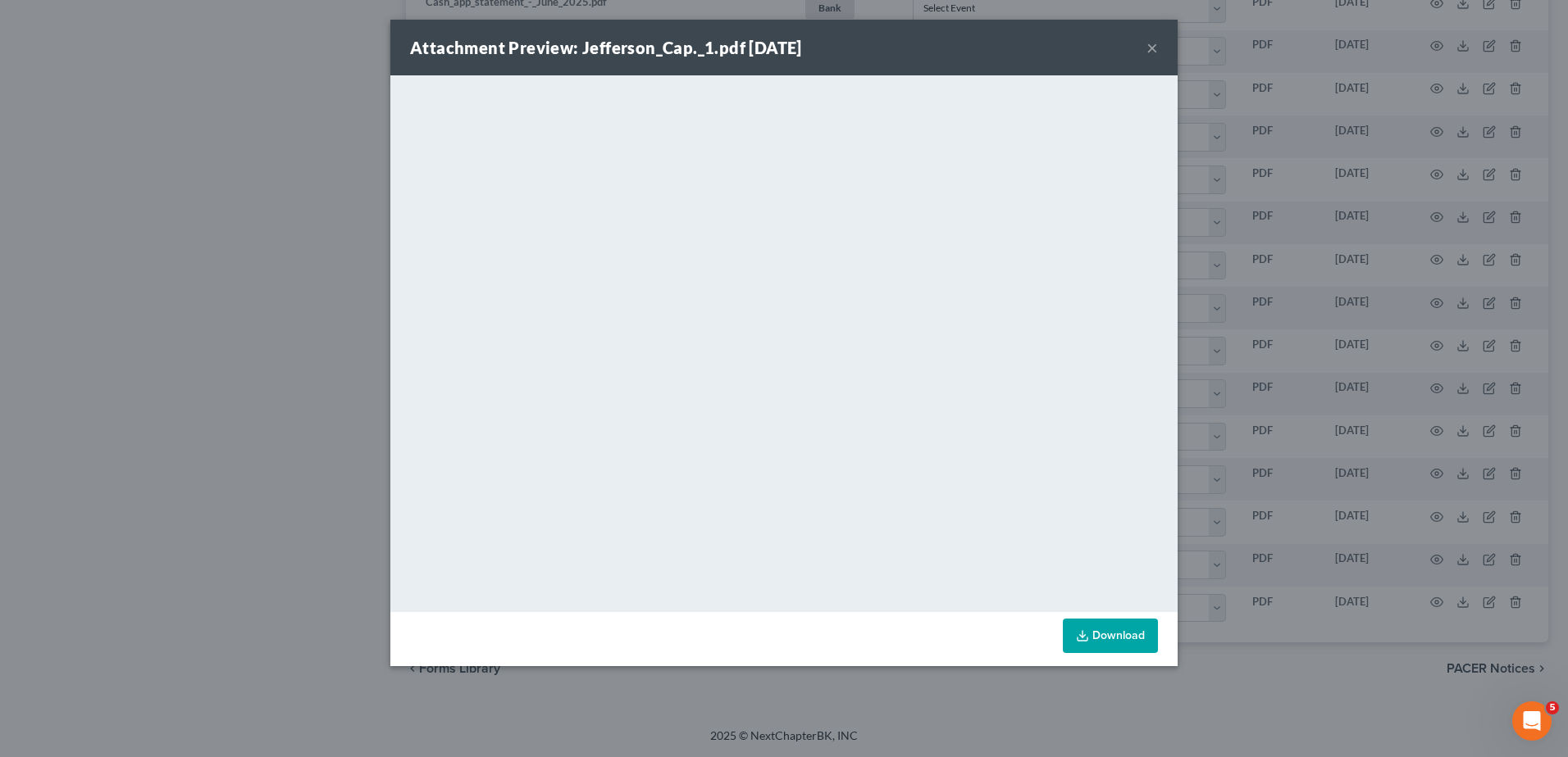
click at [1156, 45] on button "×" at bounding box center [1152, 47] width 11 height 19
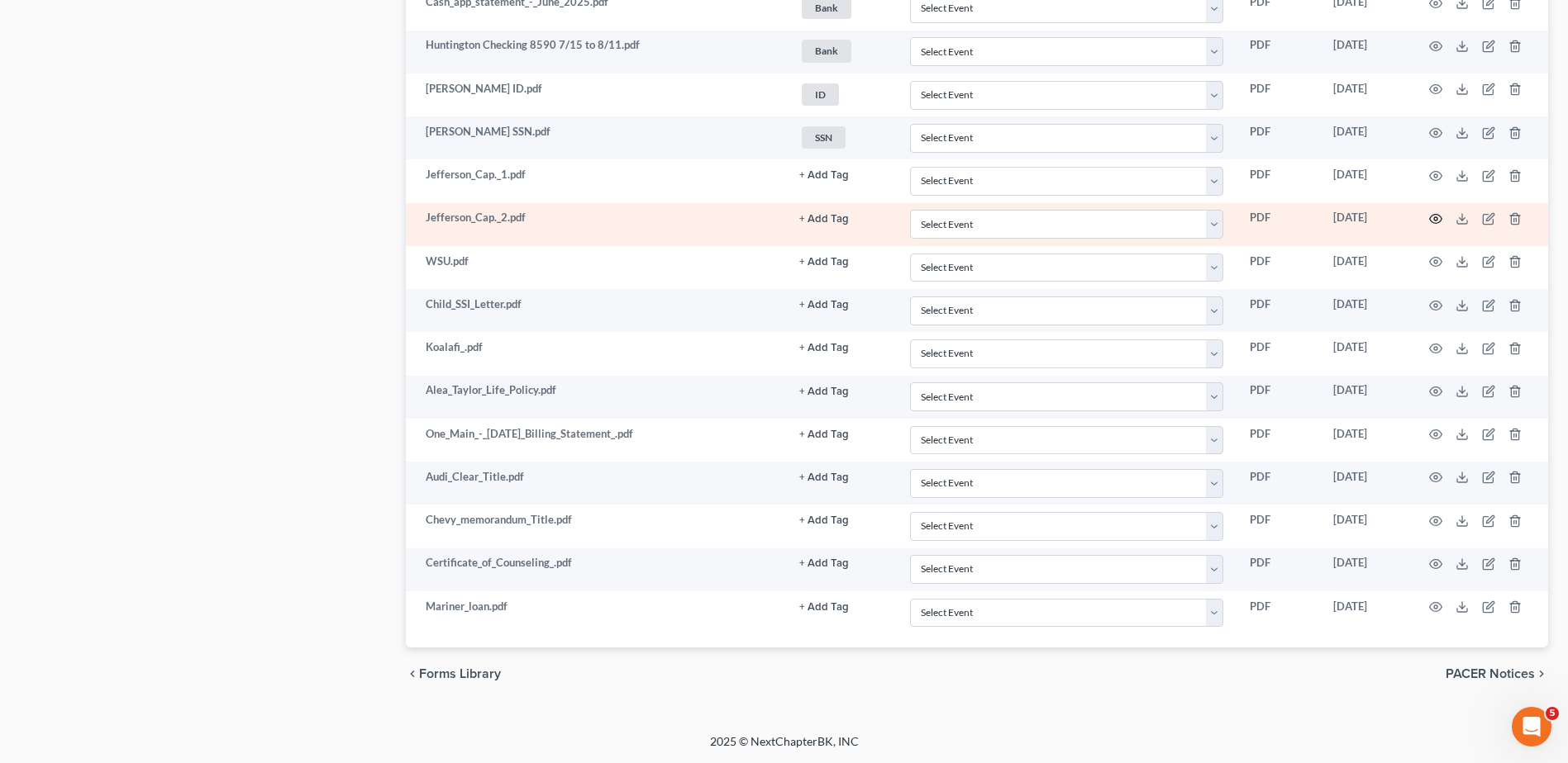
click at [1432, 215] on icon "button" at bounding box center [1435, 219] width 12 height 9
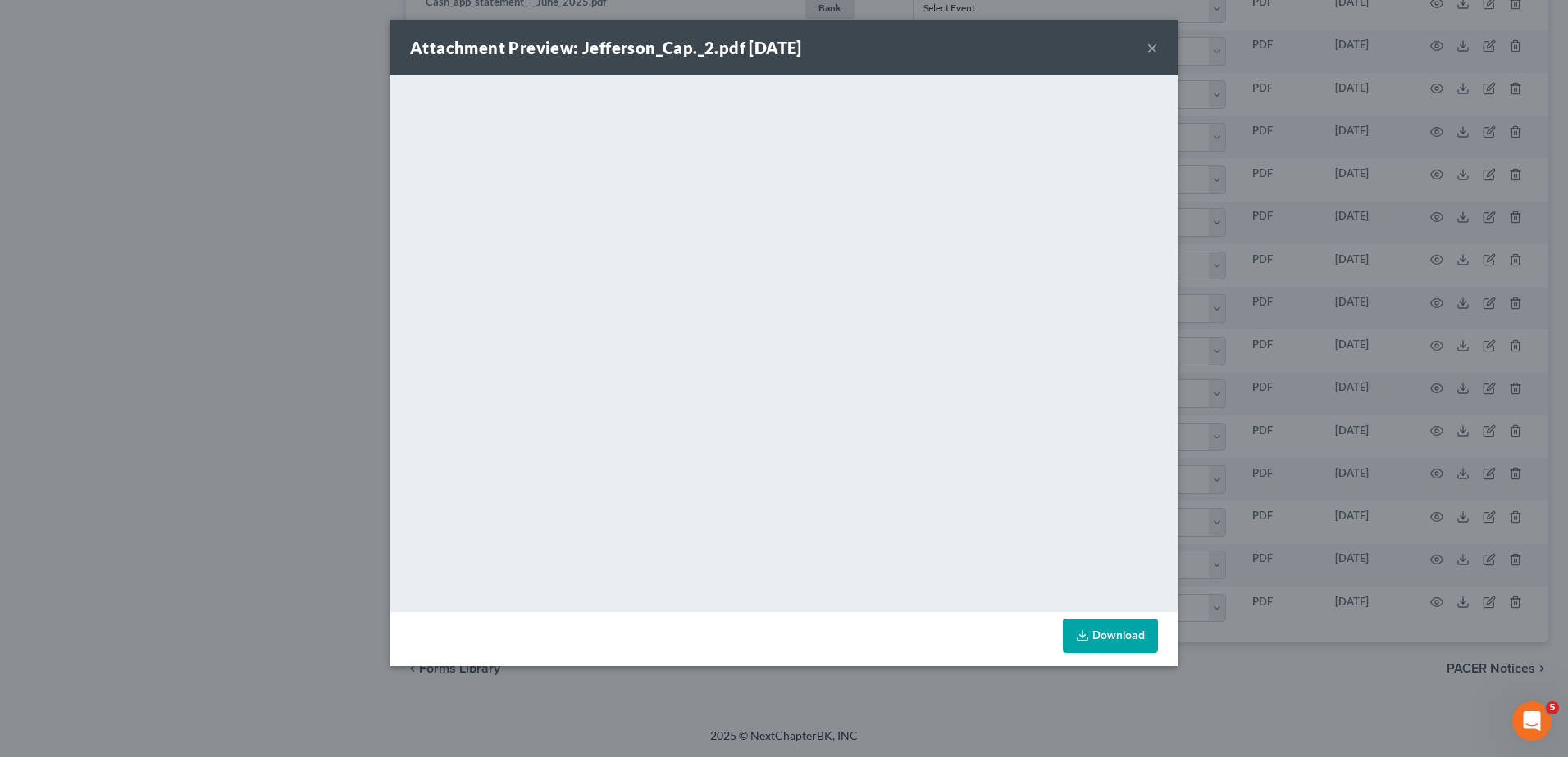
click at [1152, 46] on button "×" at bounding box center [1152, 47] width 11 height 19
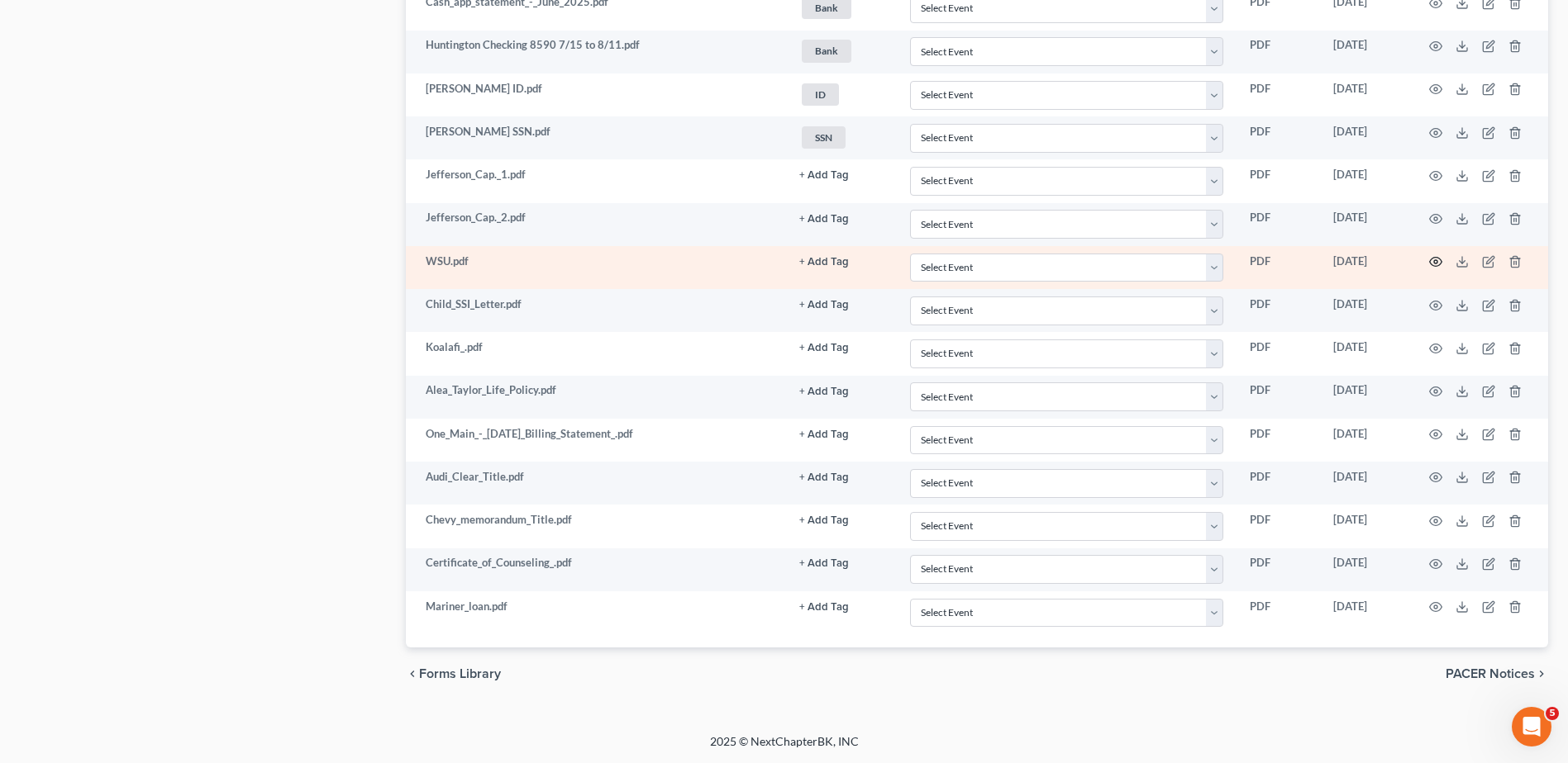
click at [1432, 263] on icon "button" at bounding box center [1435, 261] width 13 height 13
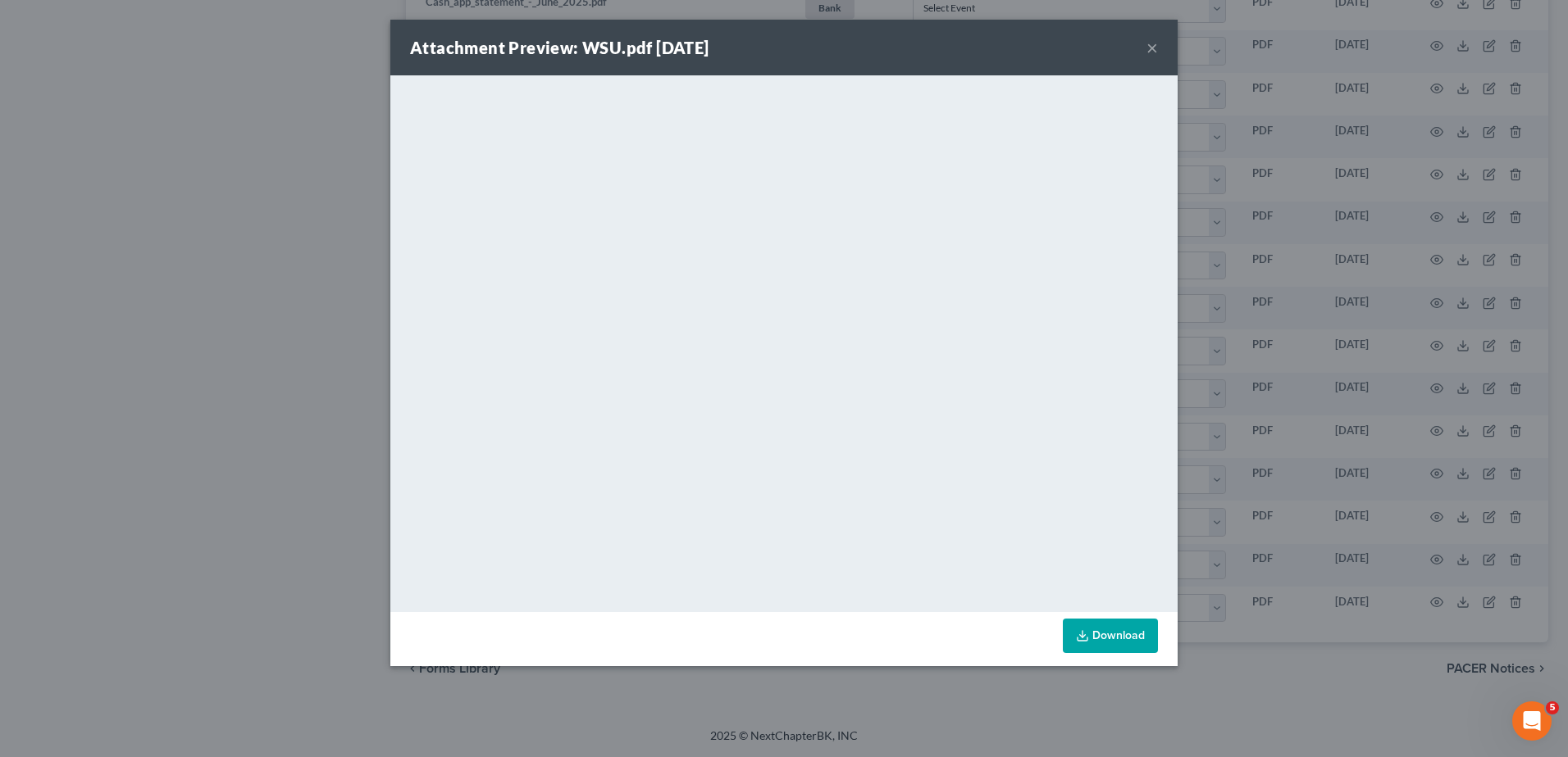
click at [1149, 43] on button "×" at bounding box center [1152, 47] width 11 height 19
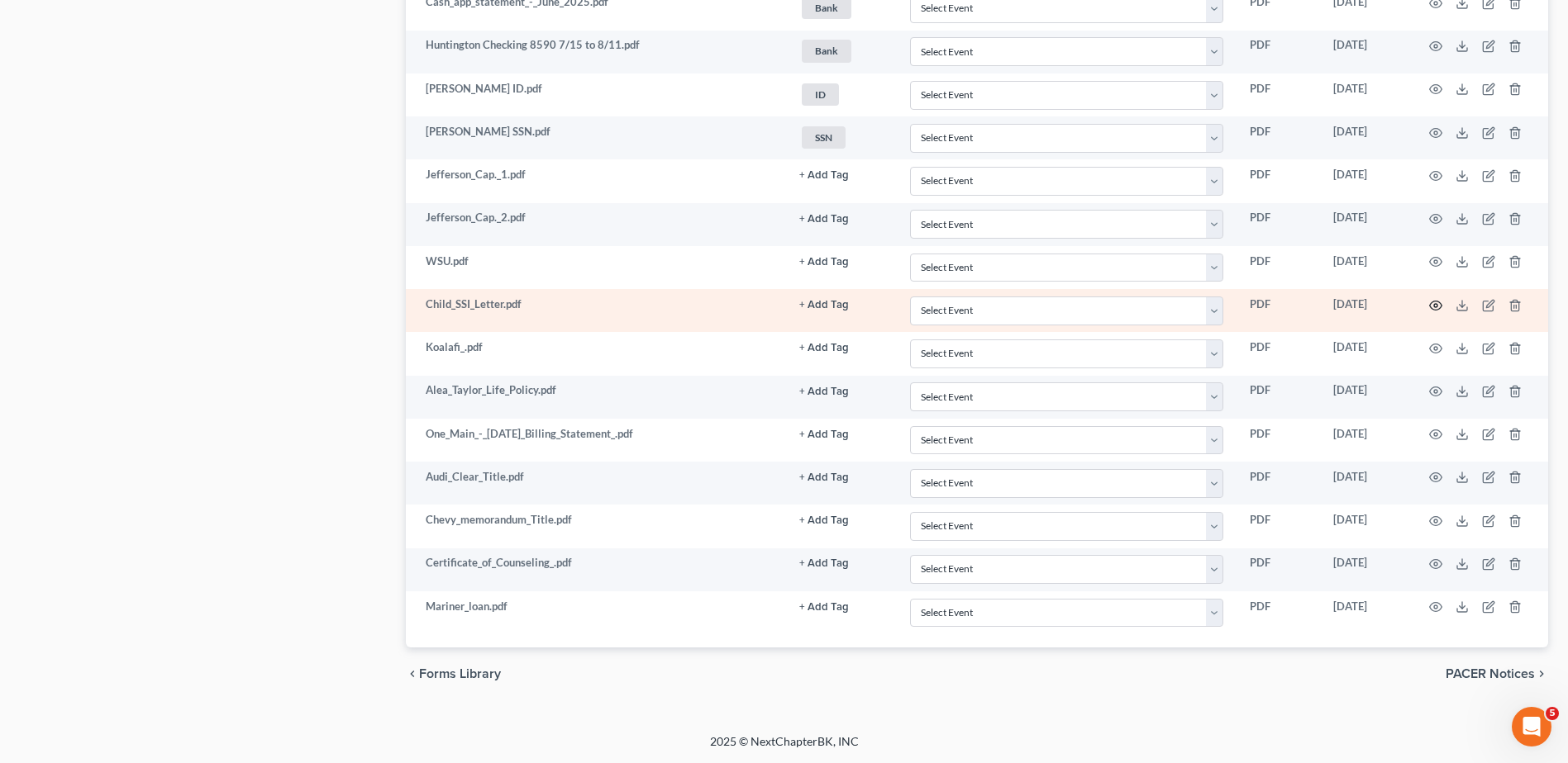
click at [1434, 304] on circle "button" at bounding box center [1435, 306] width 4 height 4
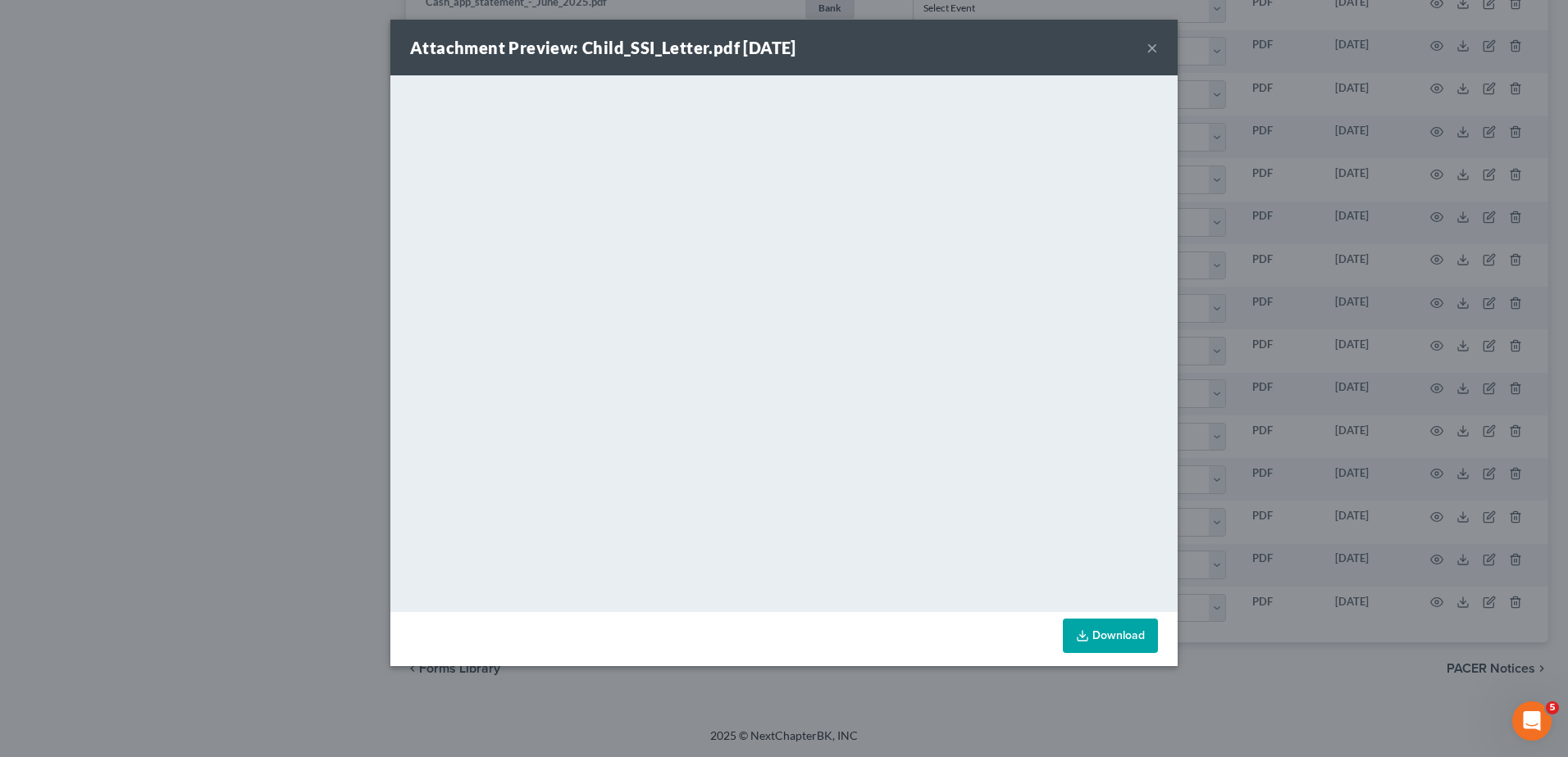
click at [1152, 50] on button "×" at bounding box center [1152, 47] width 11 height 19
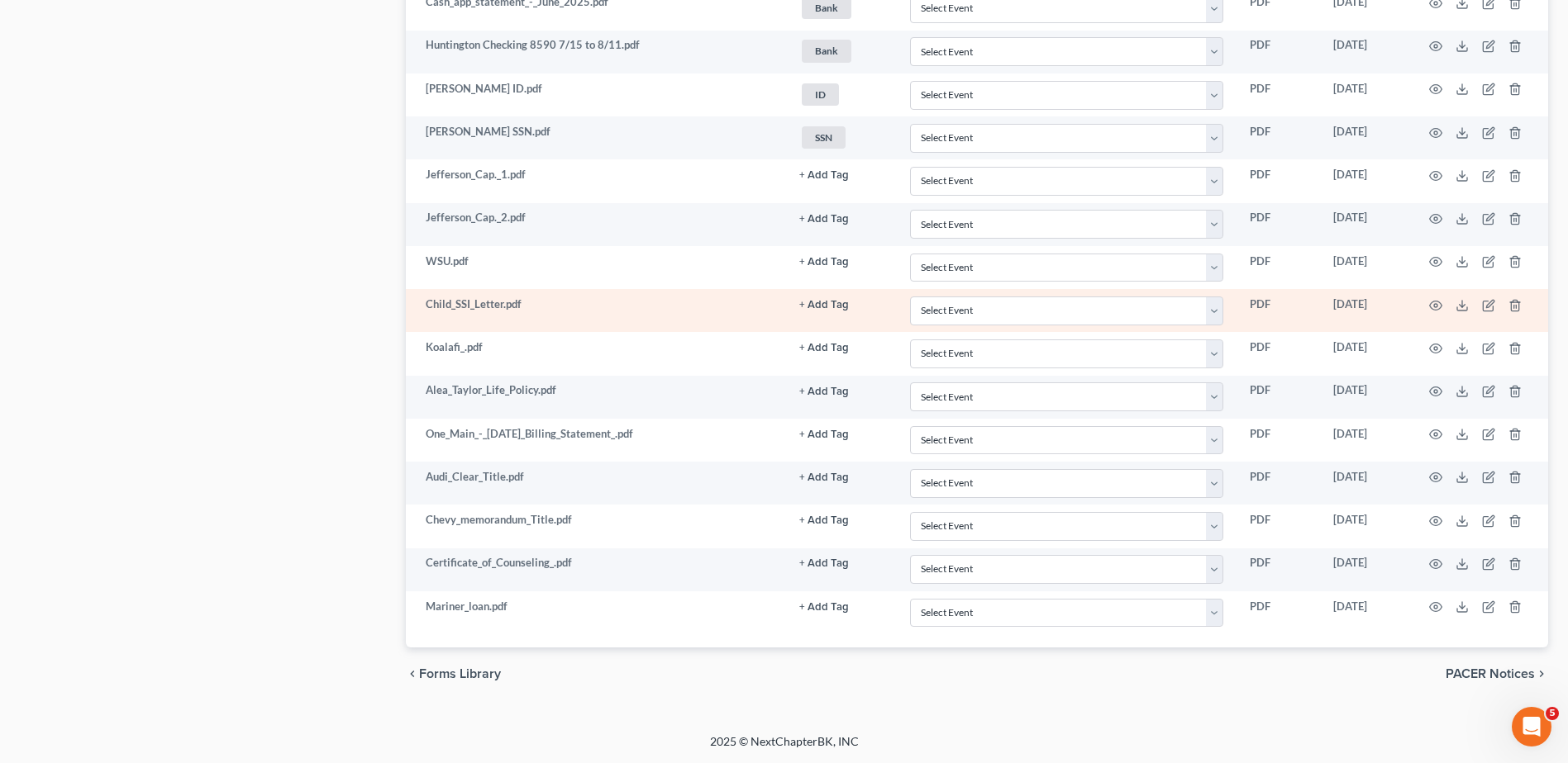
click at [823, 181] on button "+ Add Tag" at bounding box center [824, 176] width 49 height 11
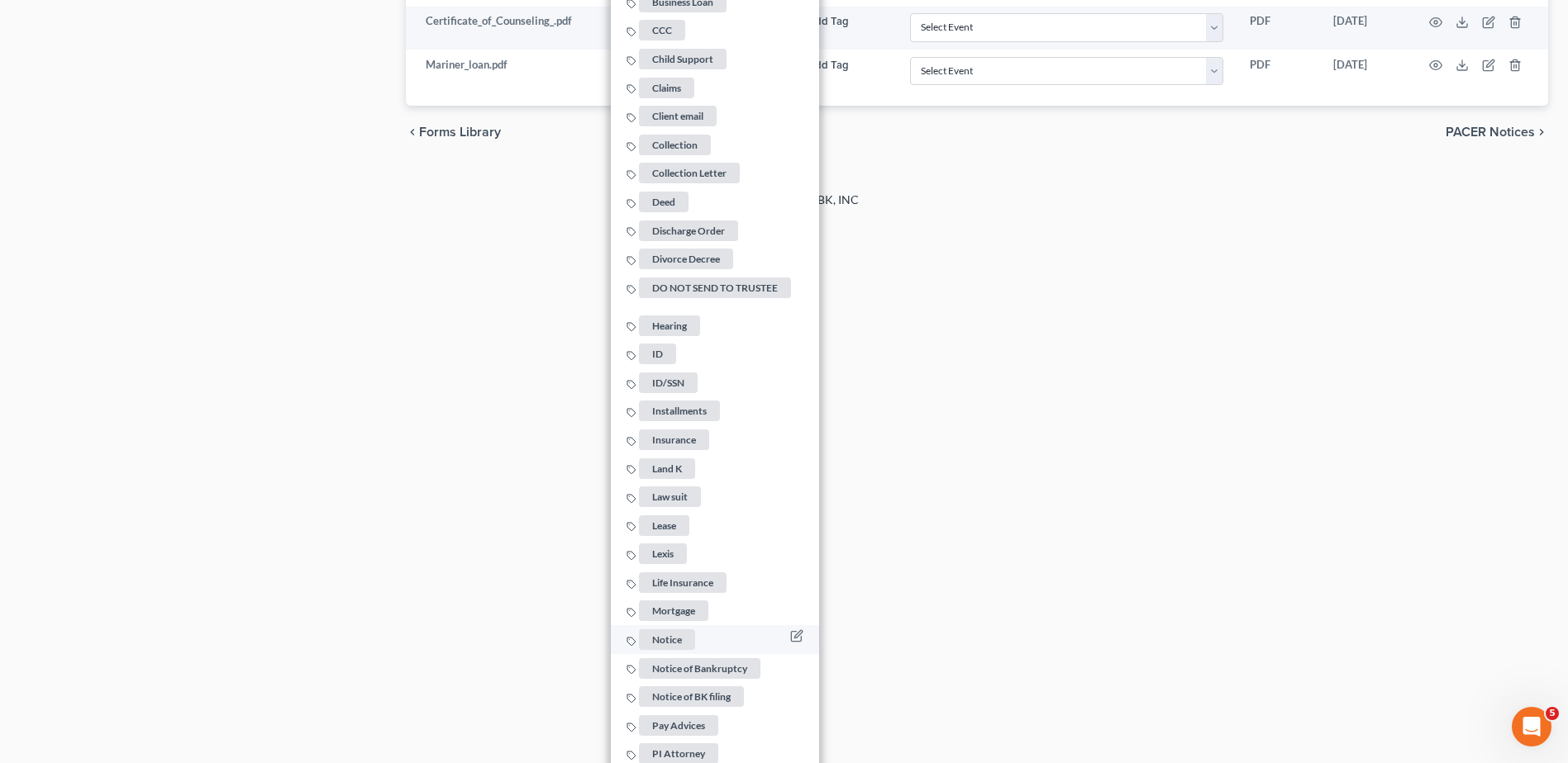
scroll to position [2017, 0]
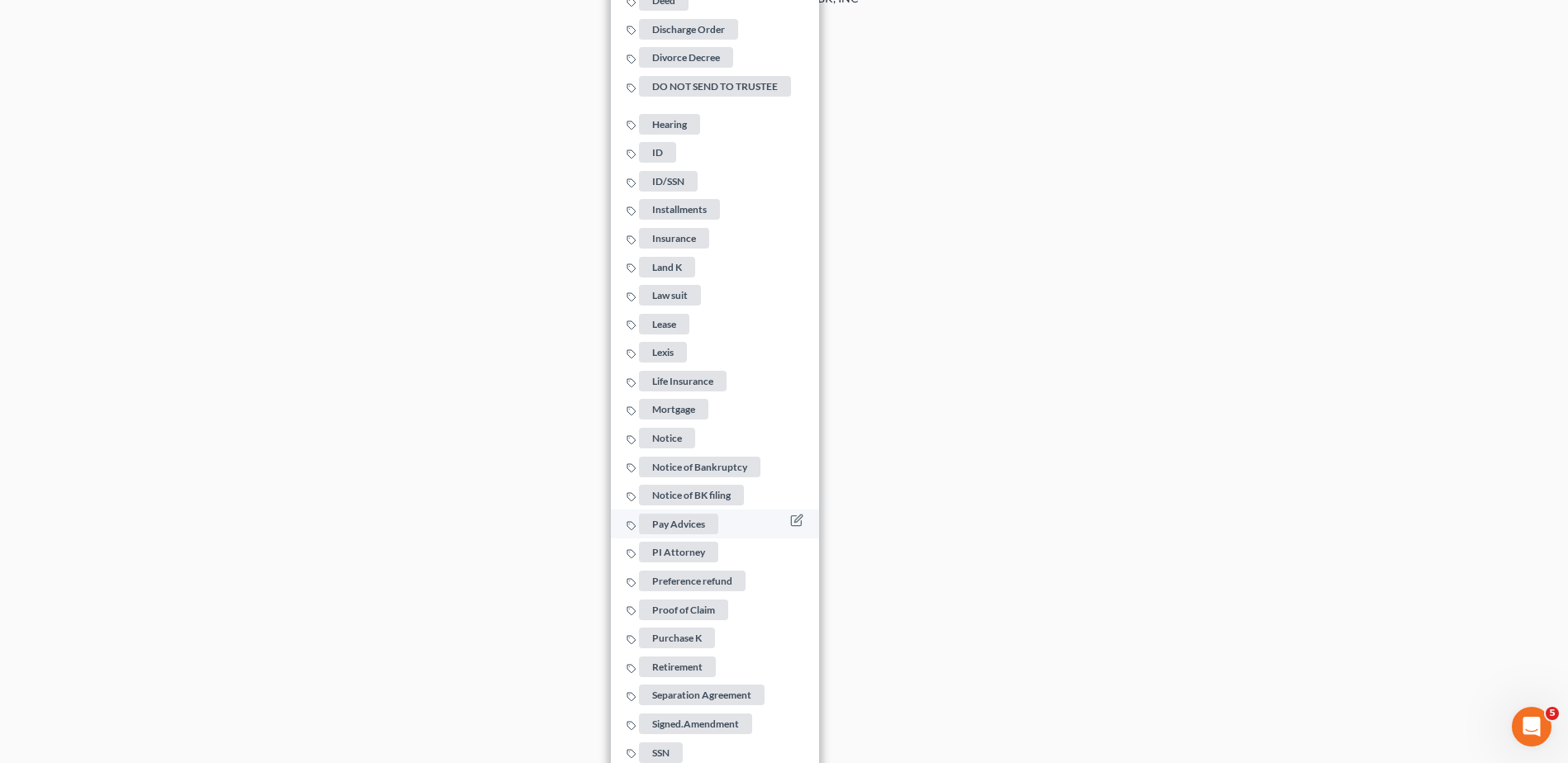
click at [693, 514] on span "Pay Advices" at bounding box center [678, 524] width 80 height 20
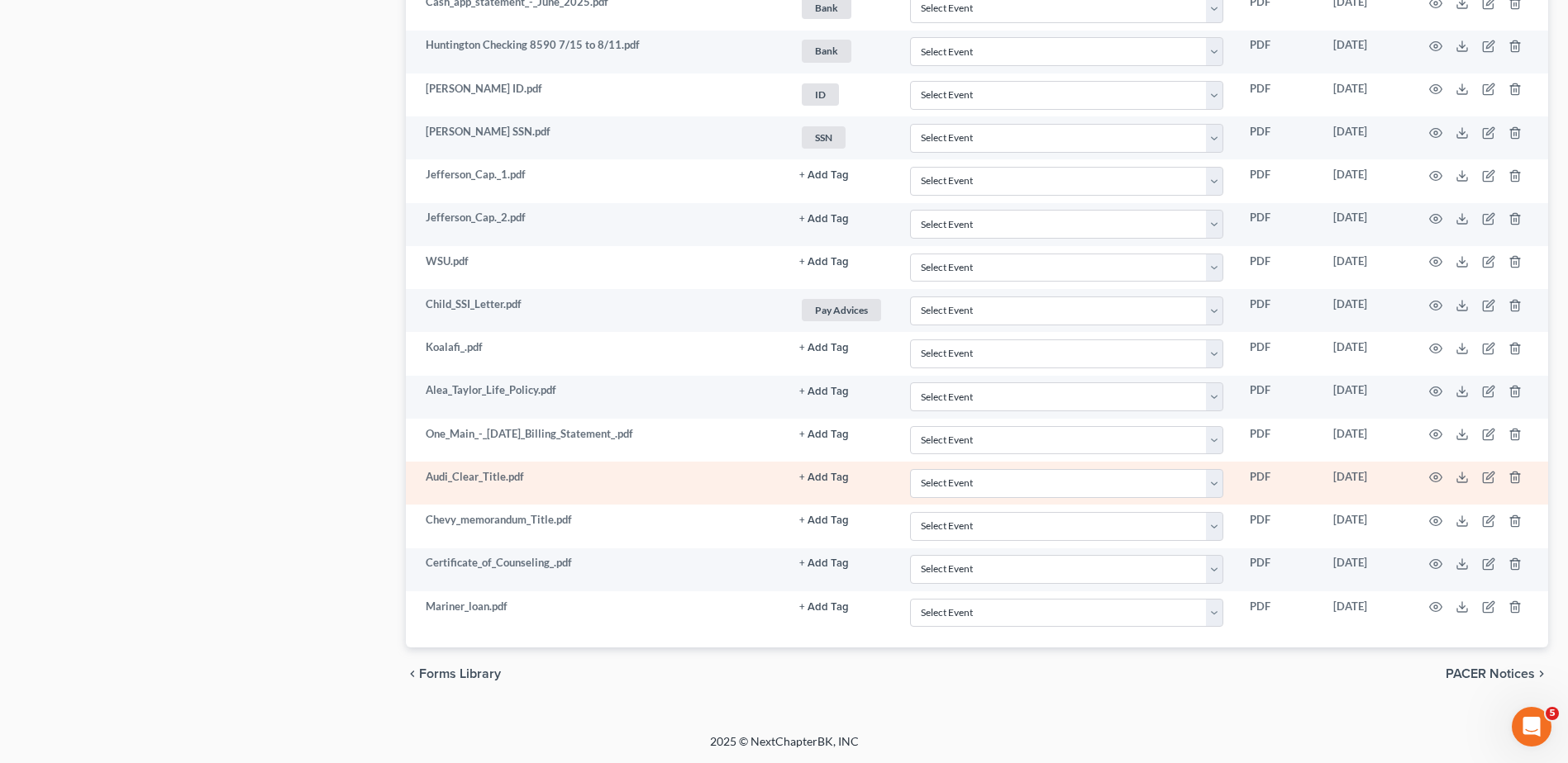
scroll to position [1273, 0]
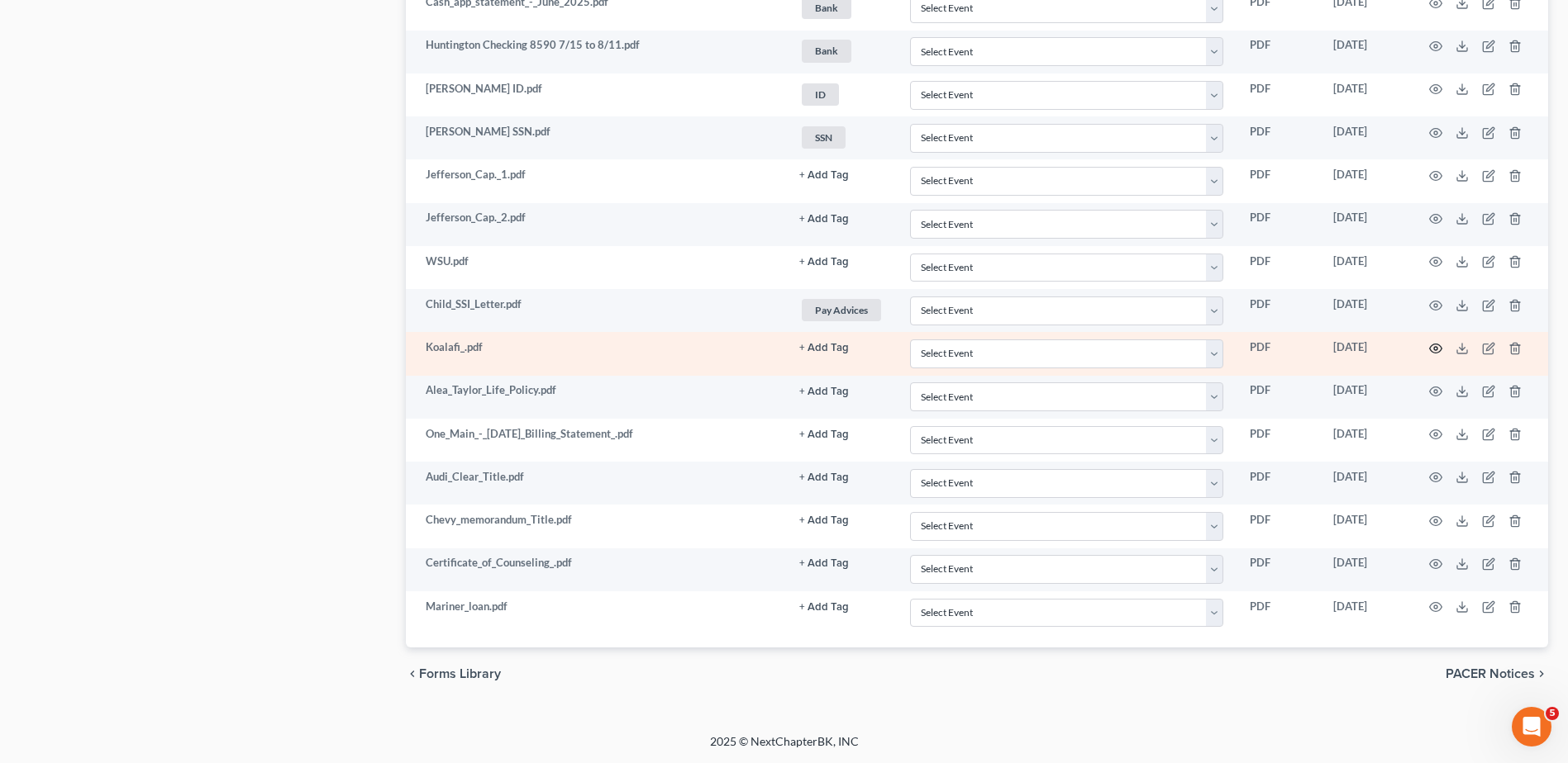
click at [1432, 345] on icon "button" at bounding box center [1435, 348] width 12 height 9
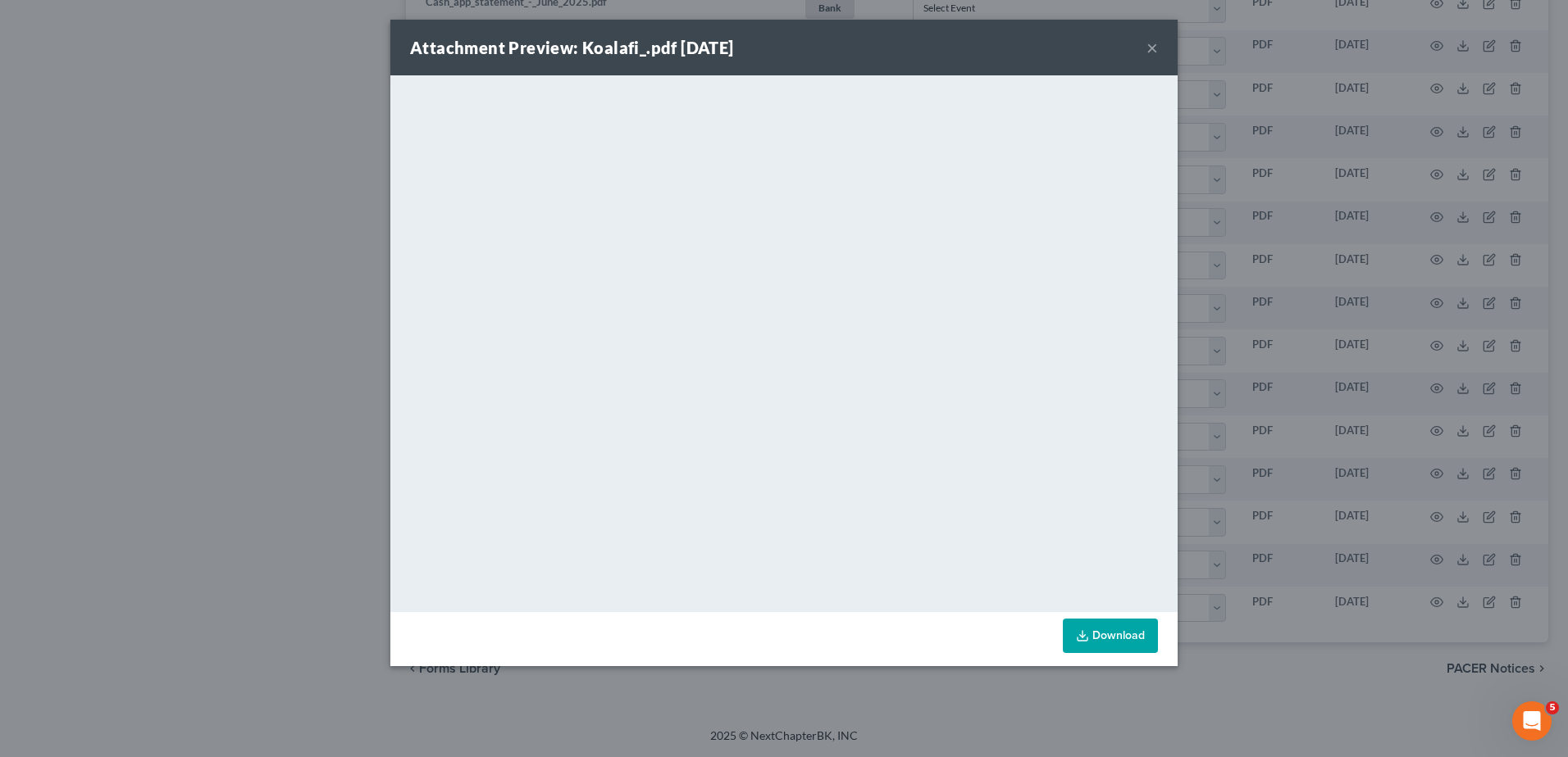
click at [1152, 49] on button "×" at bounding box center [1152, 47] width 11 height 19
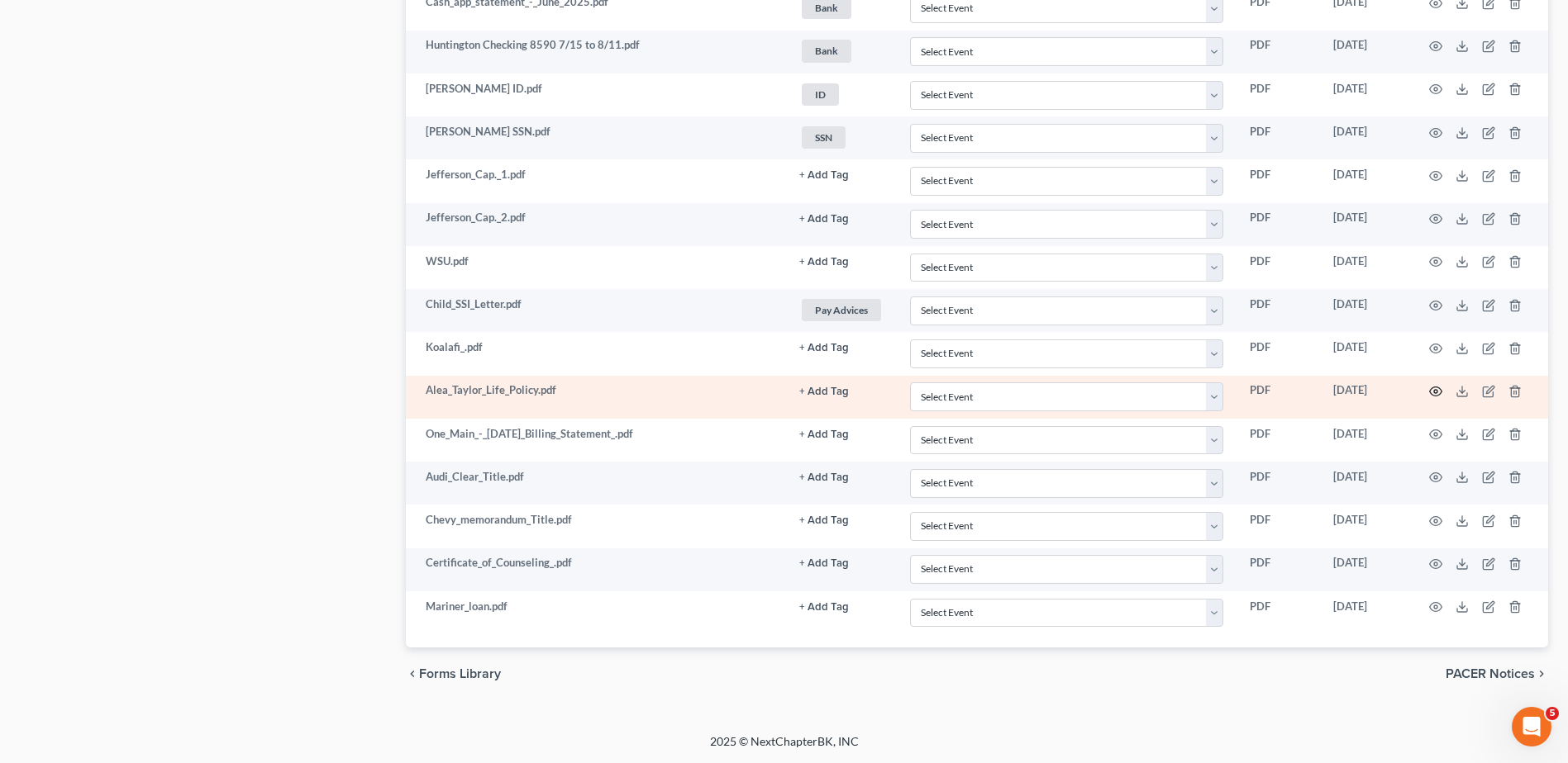
click at [1435, 389] on icon "button" at bounding box center [1435, 391] width 13 height 13
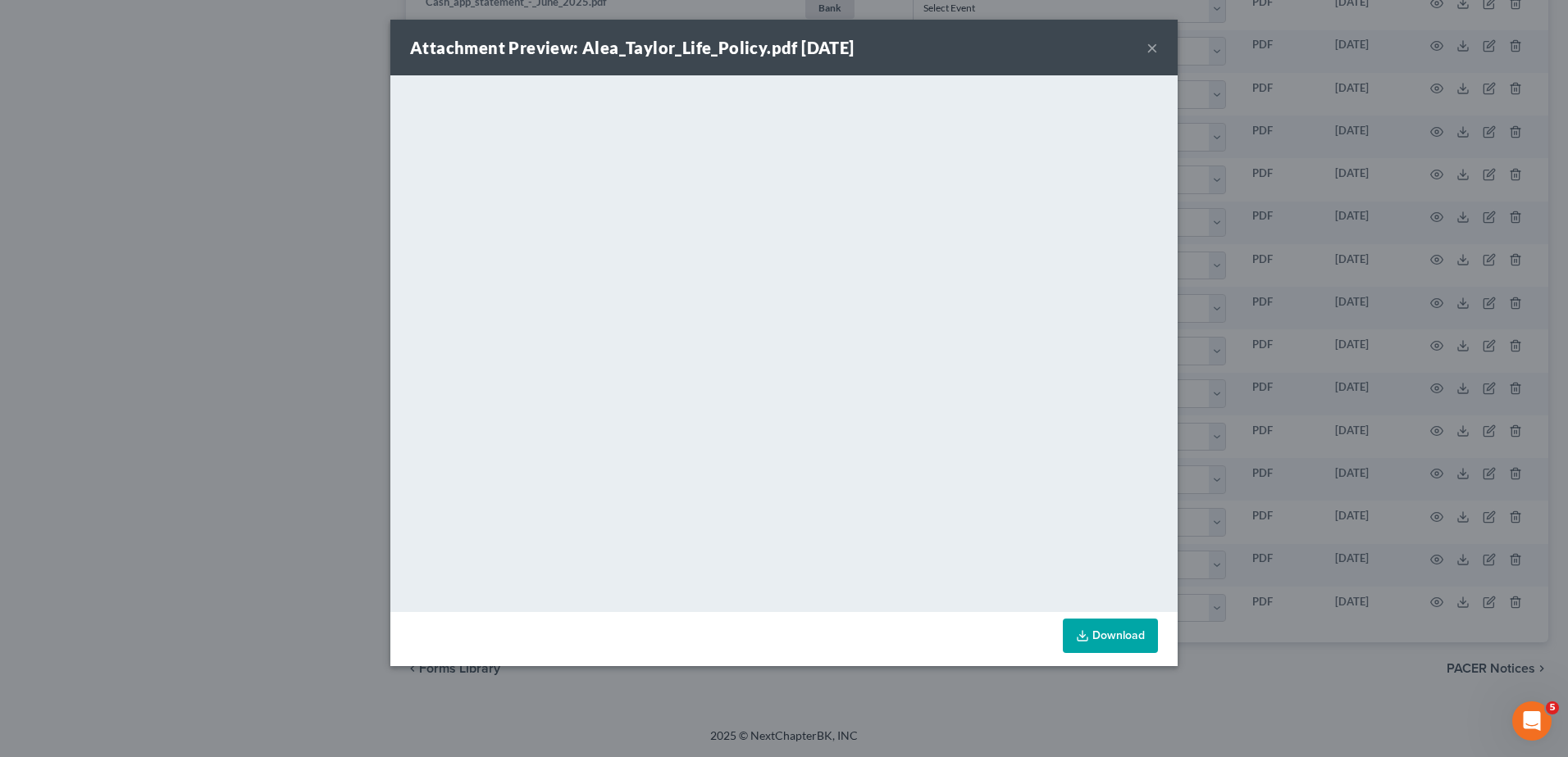
click at [1152, 46] on button "×" at bounding box center [1152, 47] width 11 height 19
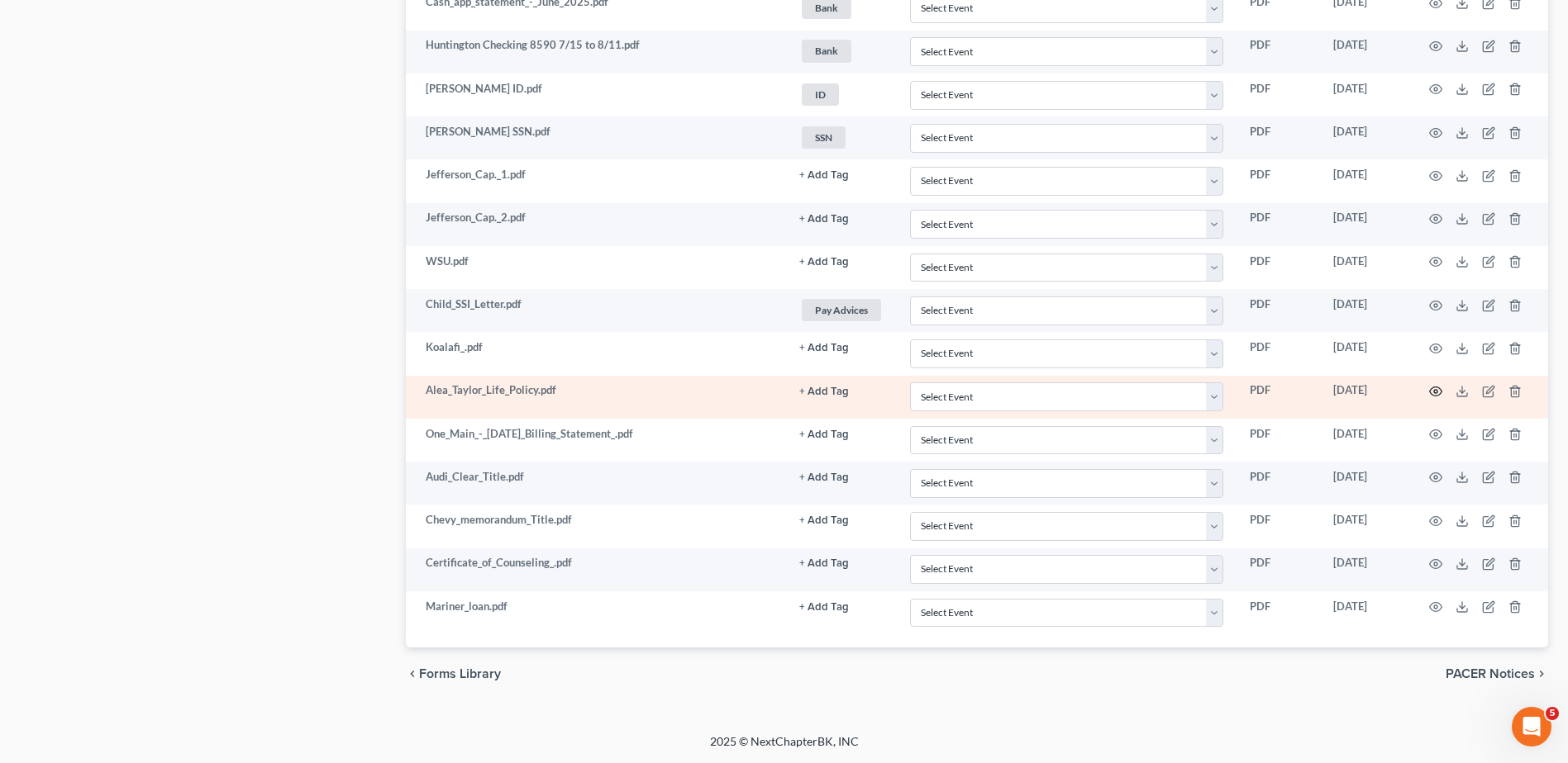
click at [1432, 389] on icon "button" at bounding box center [1435, 391] width 13 height 13
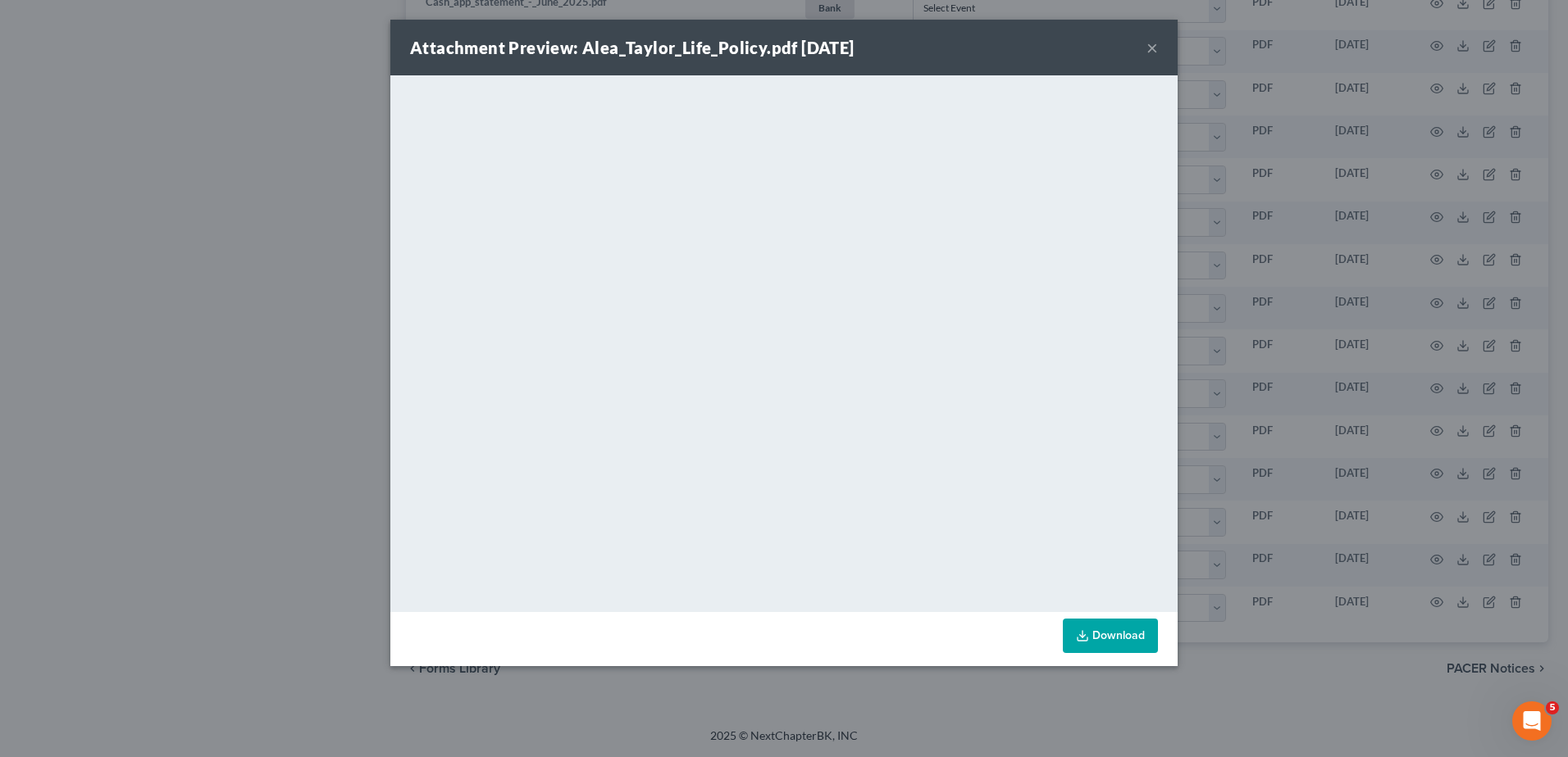
click at [1156, 46] on button "×" at bounding box center [1152, 47] width 11 height 19
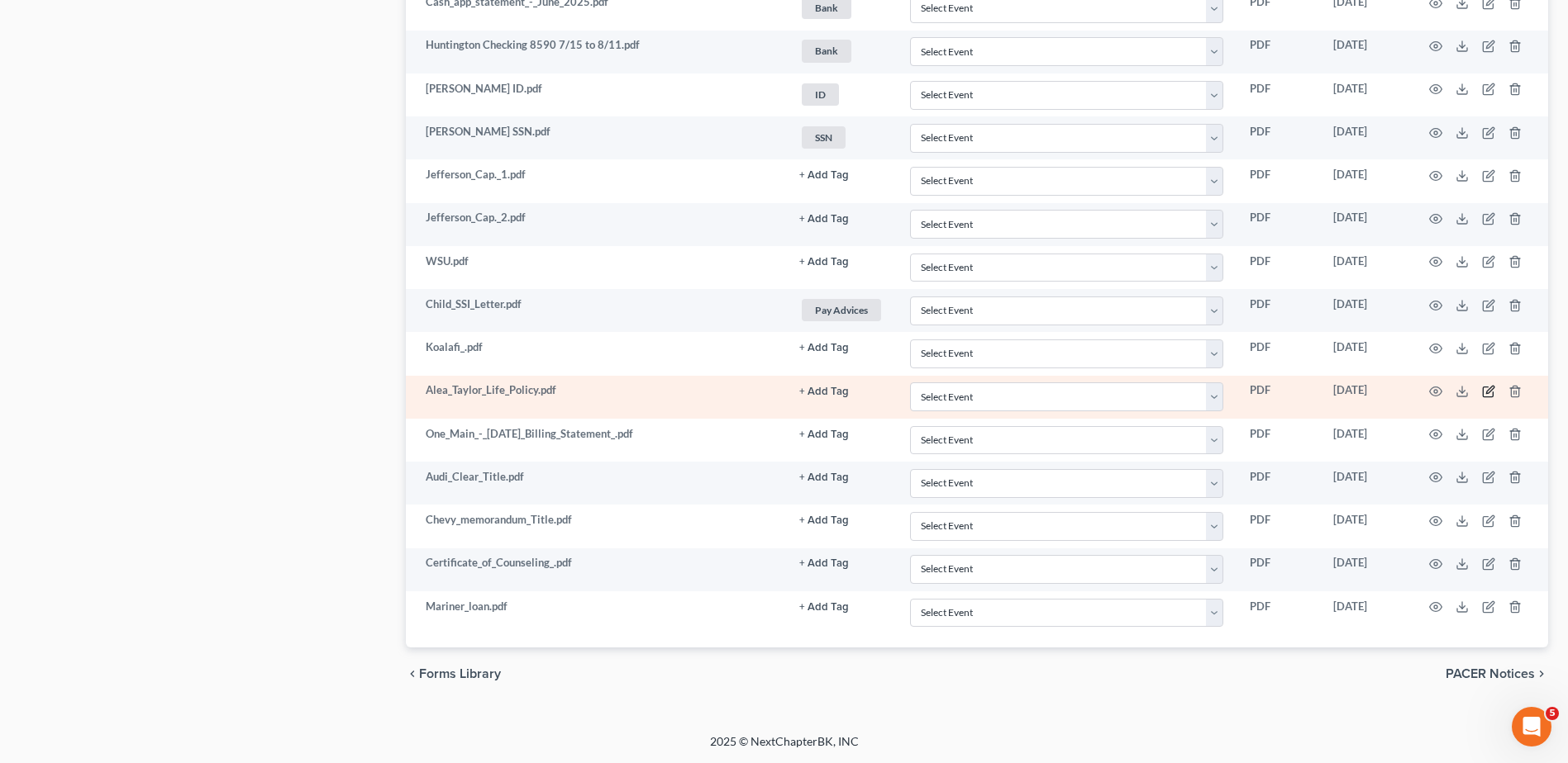
click at [1486, 391] on icon "button" at bounding box center [1488, 391] width 13 height 13
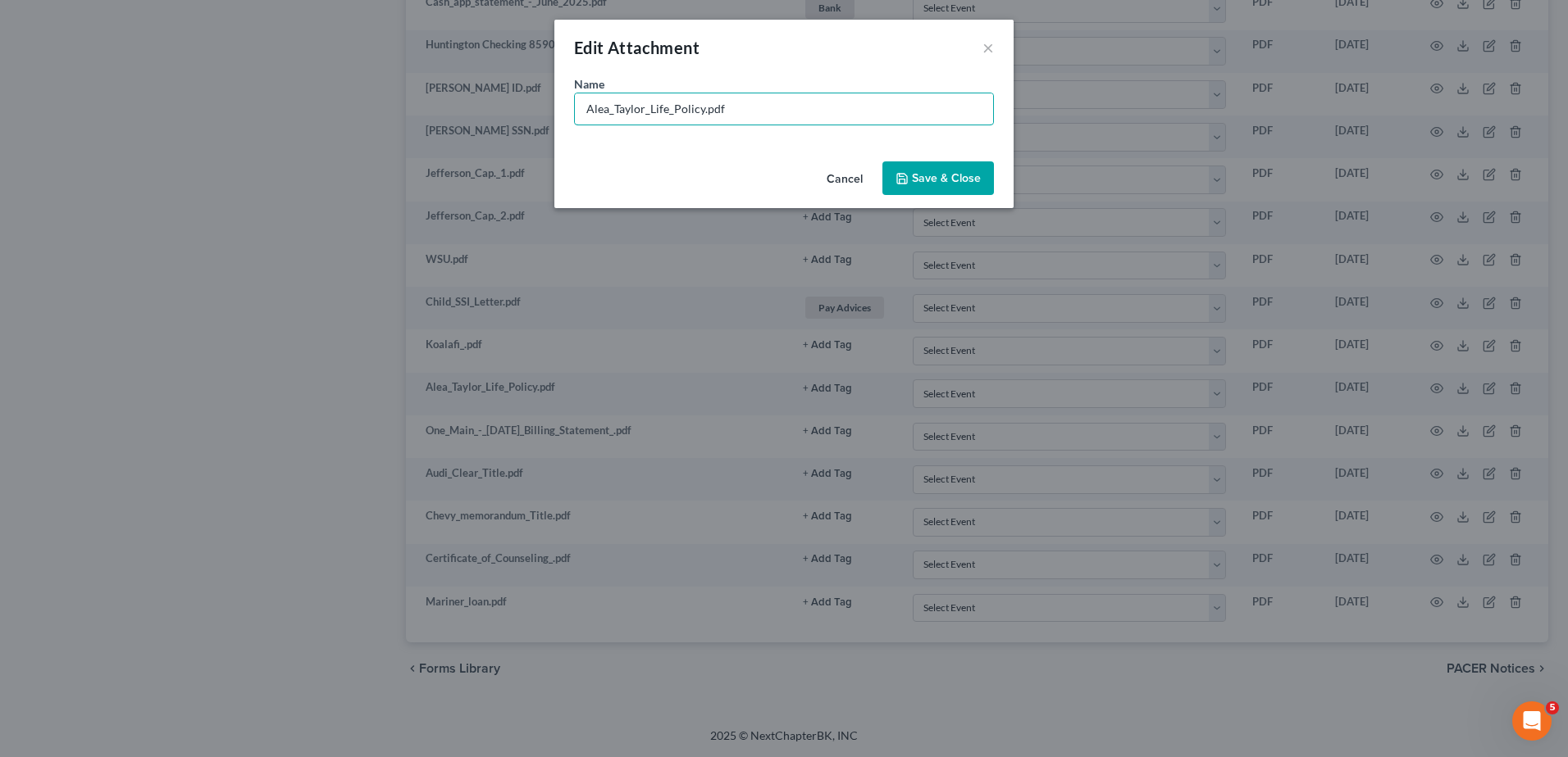
drag, startPoint x: 701, startPoint y: 108, endPoint x: 516, endPoint y: 123, distance: 185.6
click at [516, 123] on div "Edit Attachment × Name * Alea_Taylor_Life_Policy.pdf Cancel Save & Close" at bounding box center [784, 378] width 1568 height 757
type input "Primerica Term Life Insurance.pdf"
click at [921, 174] on span "Save & Close" at bounding box center [946, 179] width 69 height 14
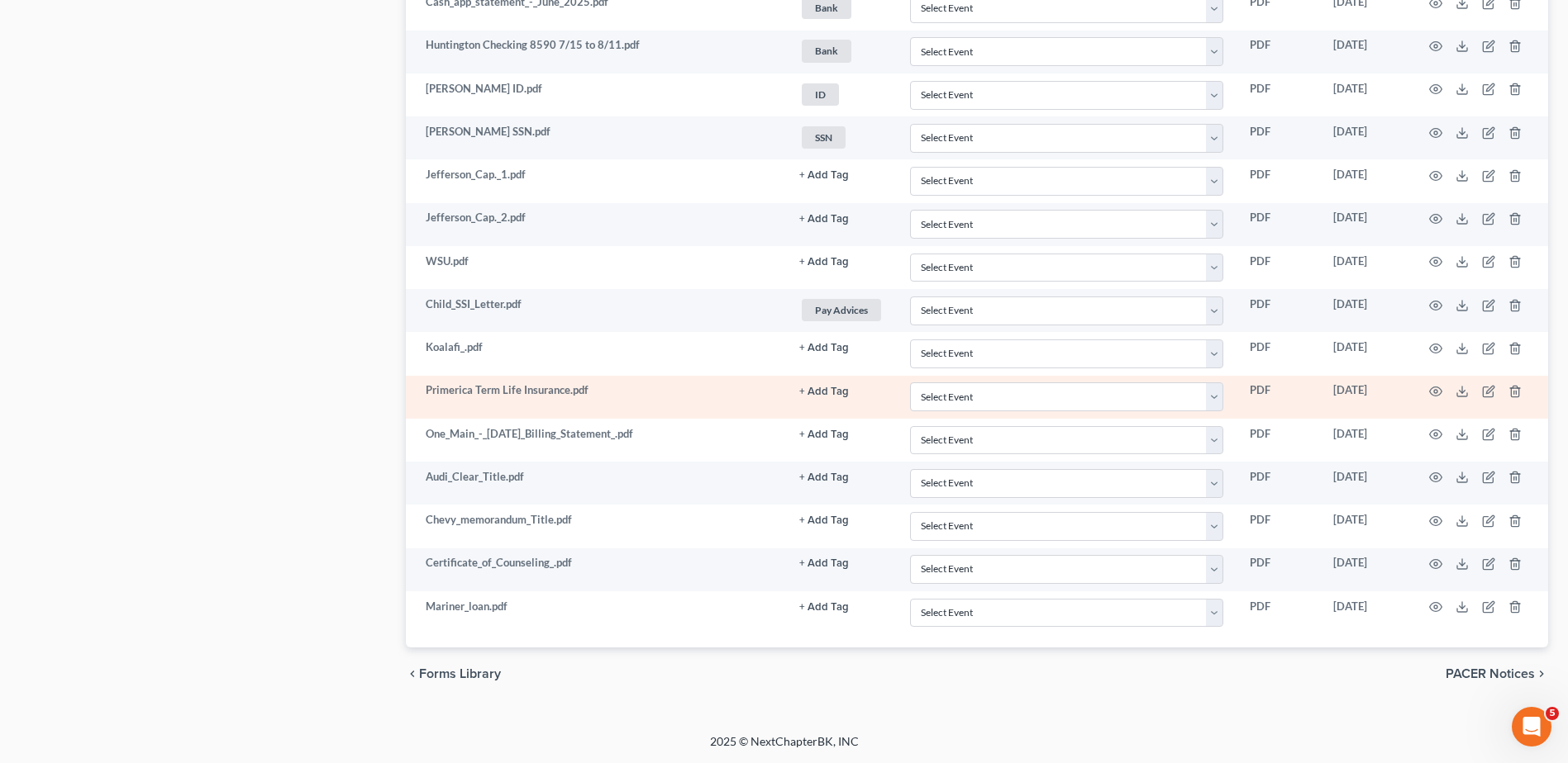
click at [816, 181] on button "+ Add Tag" at bounding box center [824, 176] width 49 height 11
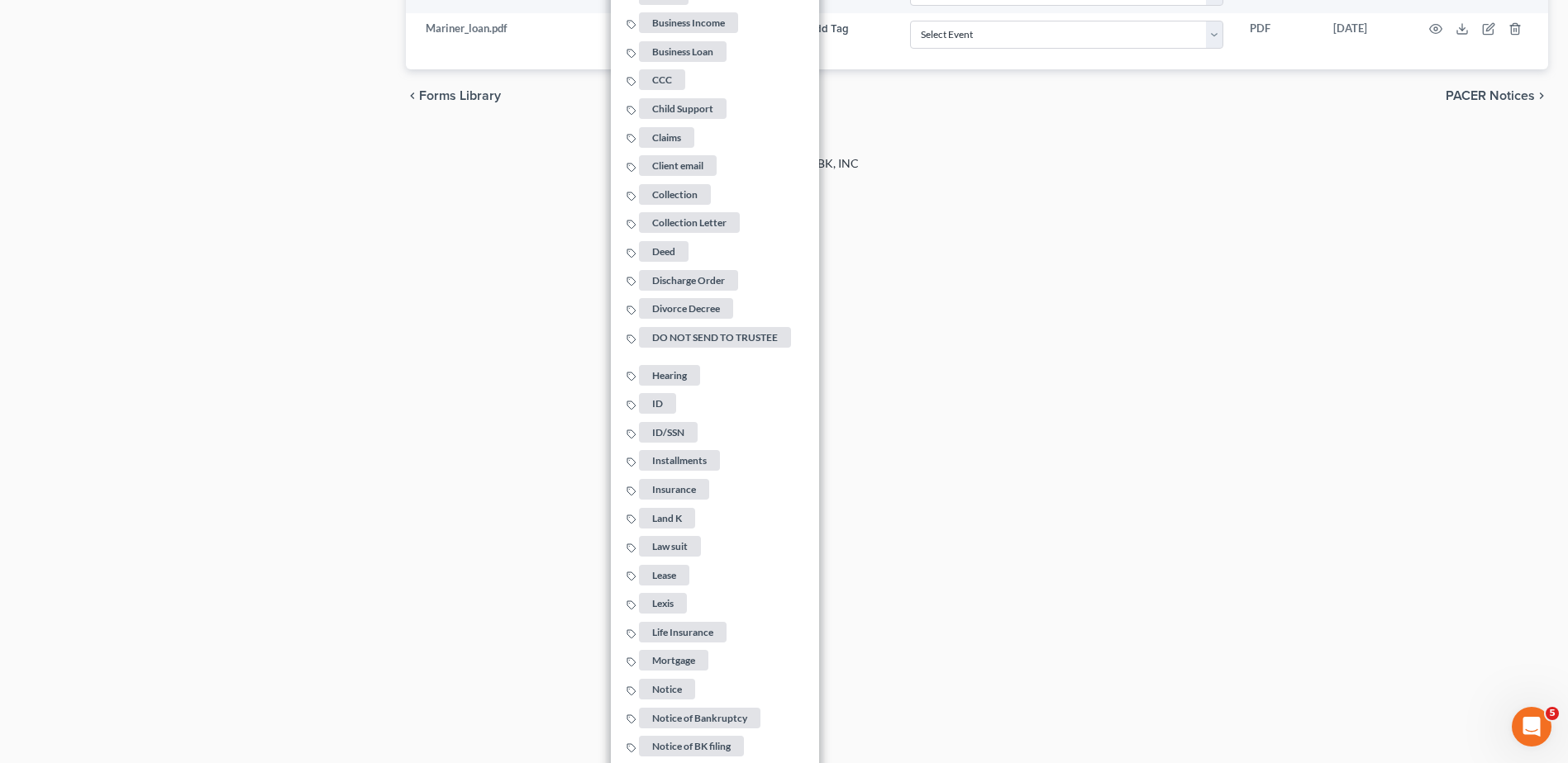
scroll to position [1934, 0]
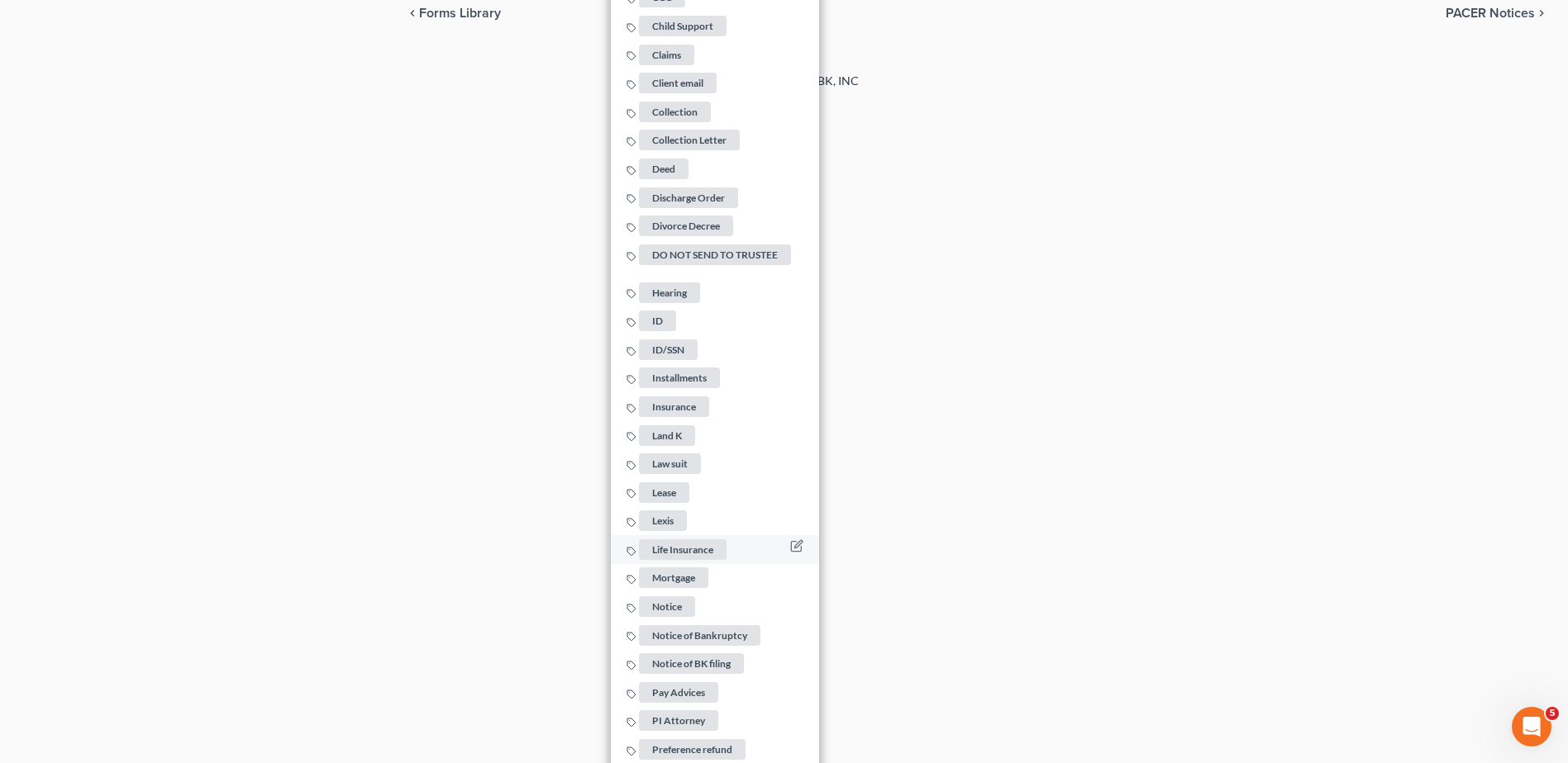
click at [676, 542] on span "Life Insurance" at bounding box center [682, 549] width 87 height 20
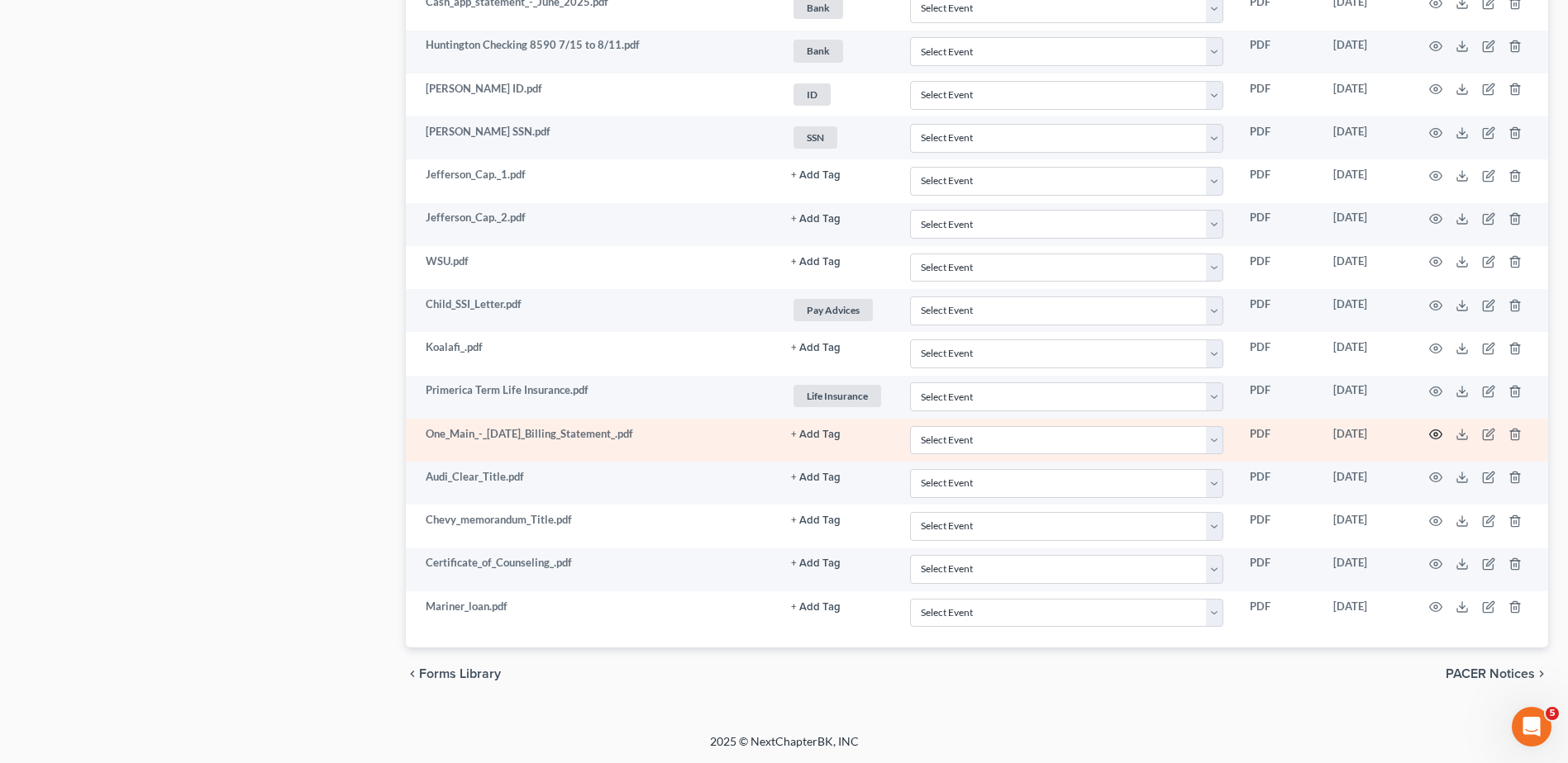
click at [1431, 429] on icon "button" at bounding box center [1435, 434] width 13 height 13
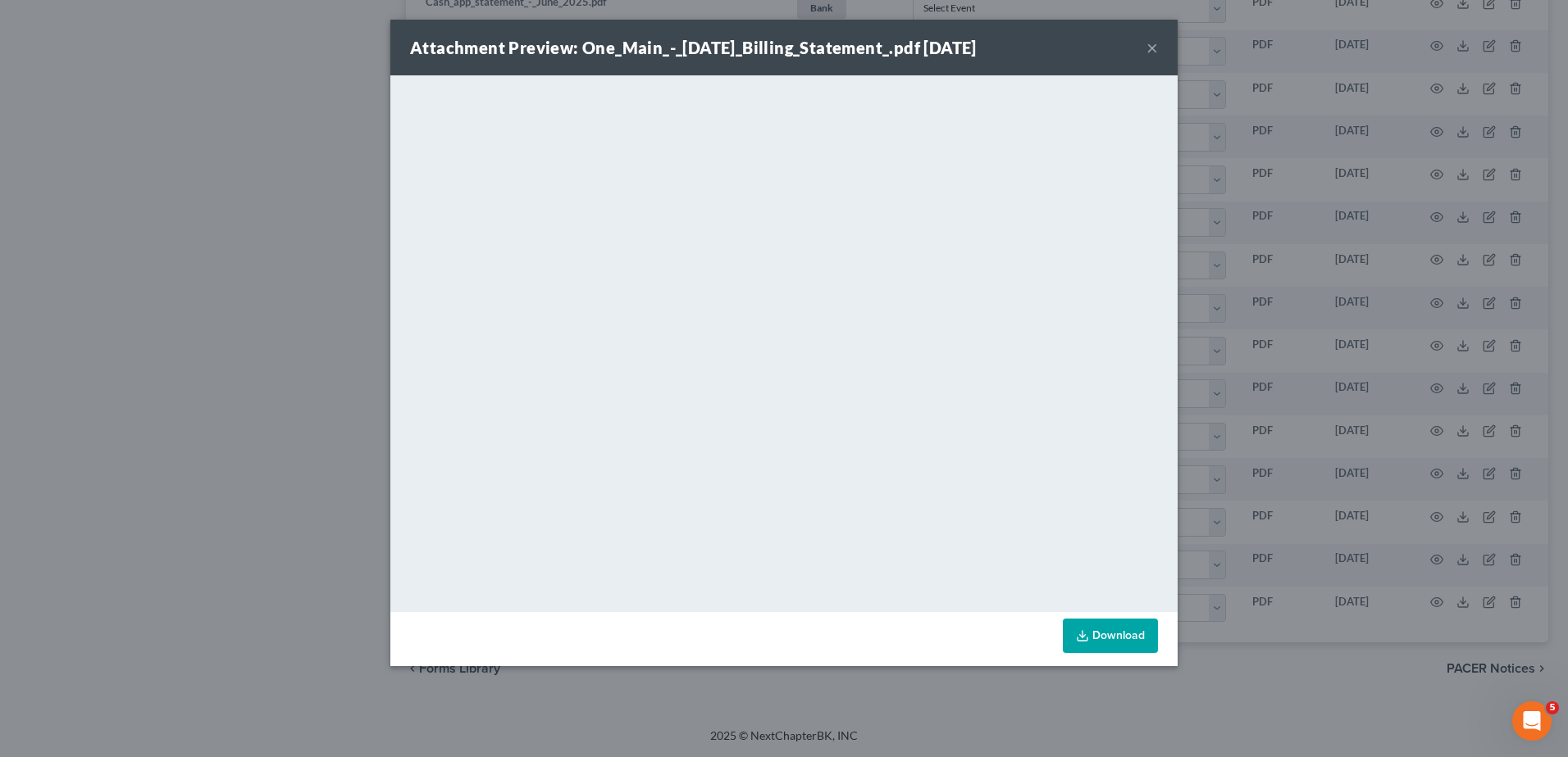
click at [1153, 46] on button "×" at bounding box center [1152, 47] width 11 height 19
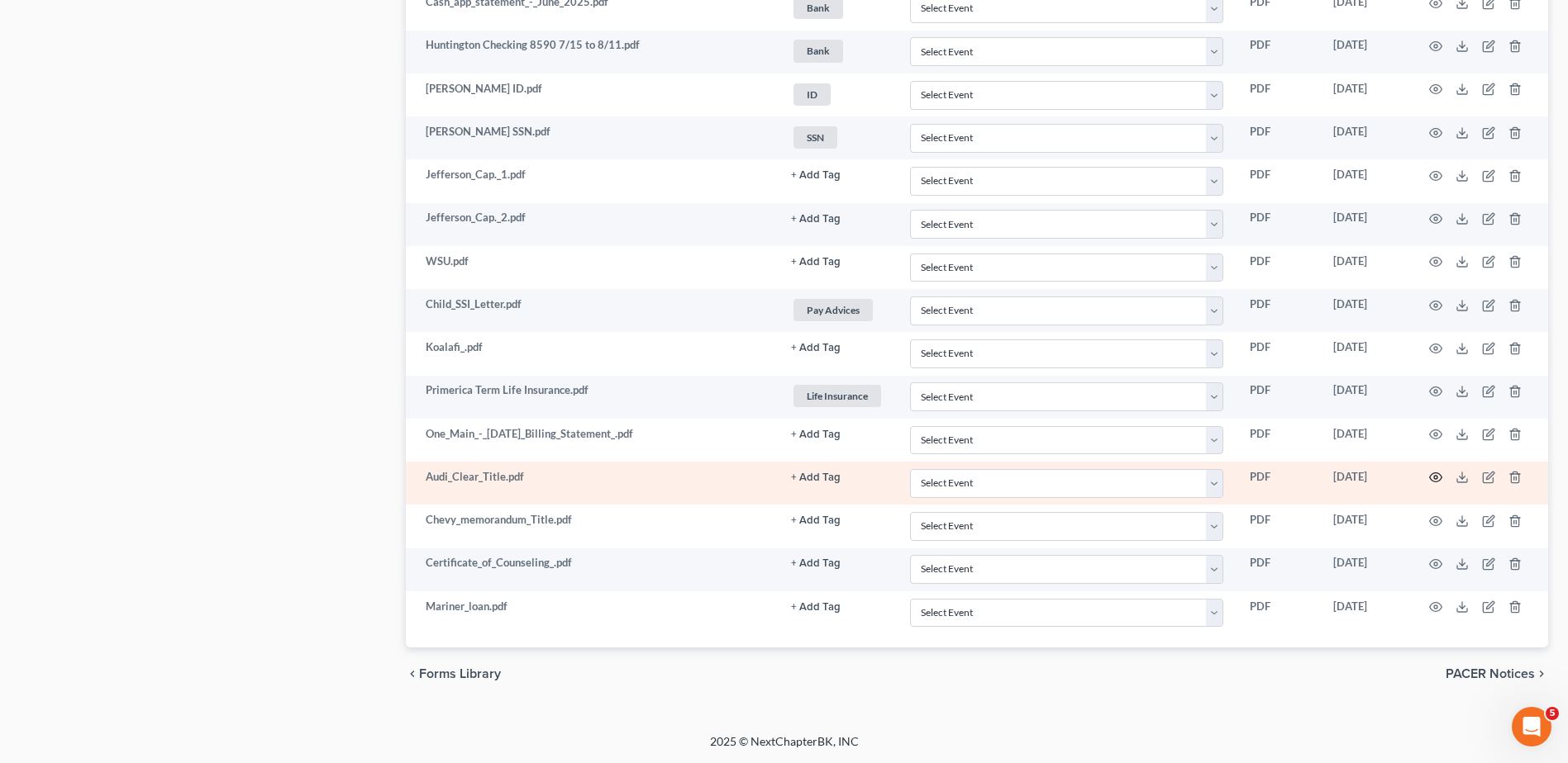
click at [1433, 477] on icon "button" at bounding box center [1435, 477] width 13 height 13
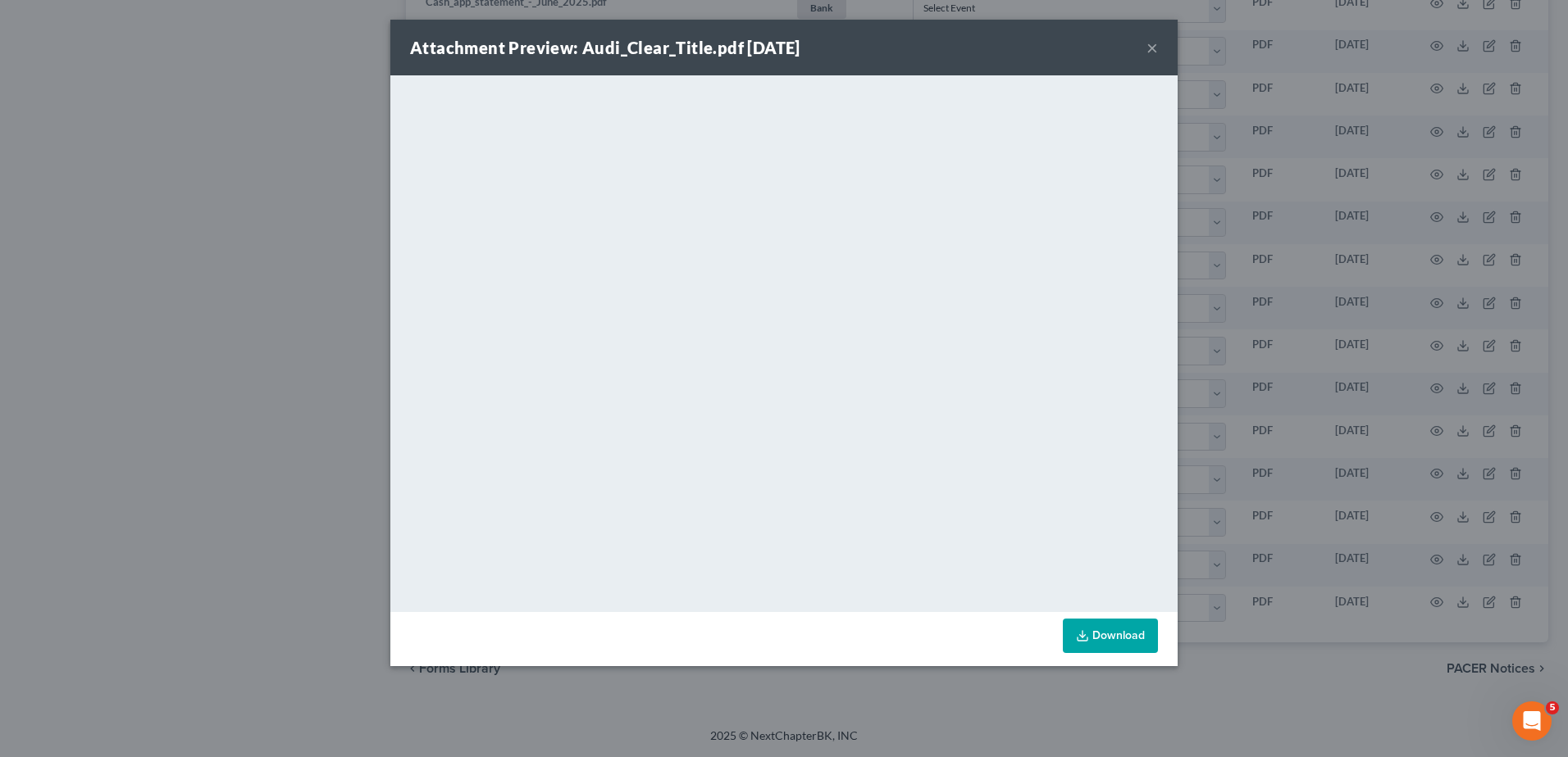
click at [1151, 47] on button "×" at bounding box center [1152, 47] width 11 height 19
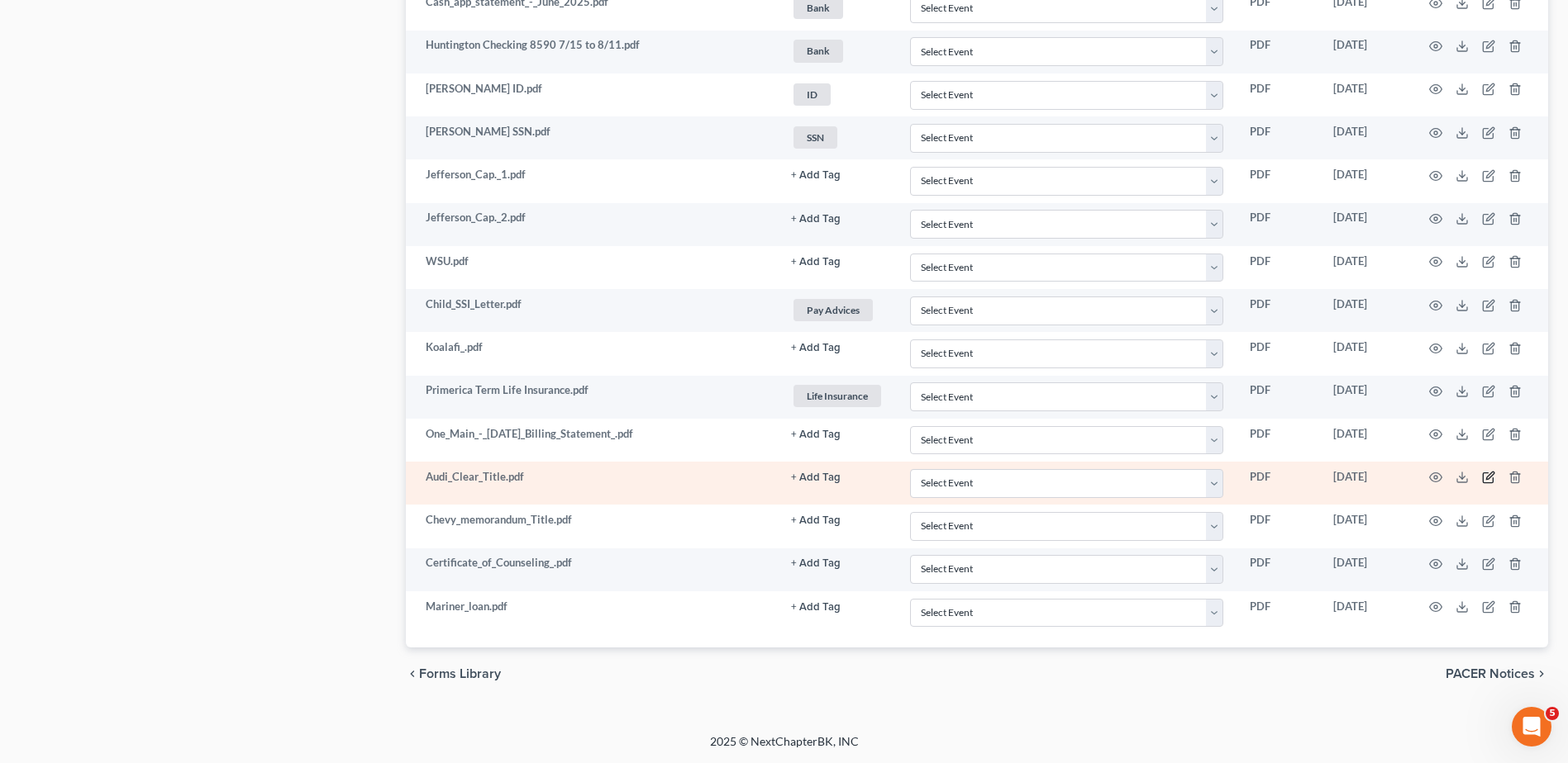
click at [1487, 477] on icon "button" at bounding box center [1488, 477] width 13 height 13
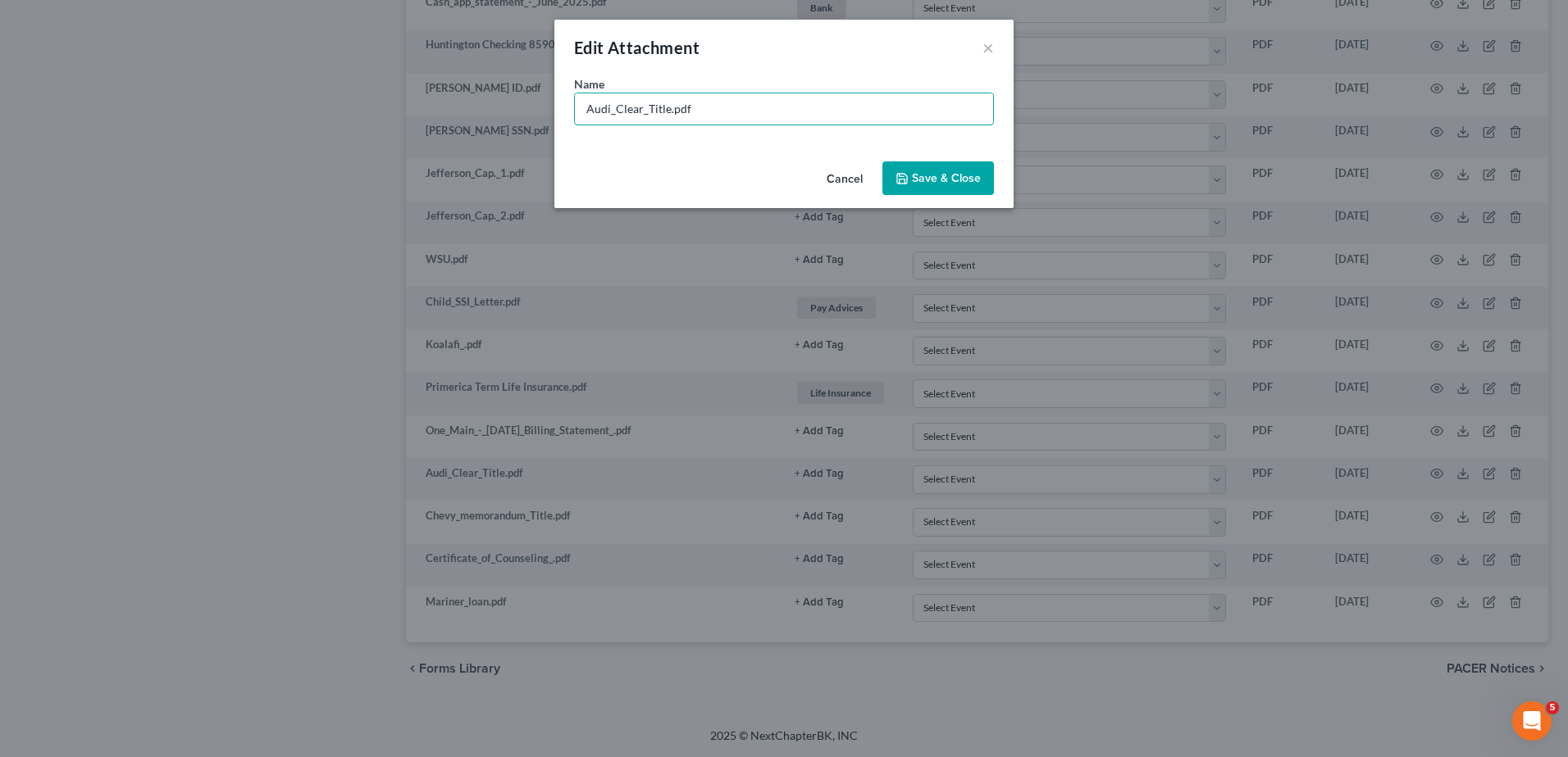
drag, startPoint x: 669, startPoint y: 108, endPoint x: 423, endPoint y: 138, distance: 247.8
click at [423, 138] on div "Edit Attachment × Name * Audi_Clear_Title.pdf Cancel Save & Close" at bounding box center [784, 378] width 1568 height 757
type input "Title 2016 Audi.pdf"
click at [922, 181] on span "Save & Close" at bounding box center [946, 179] width 69 height 14
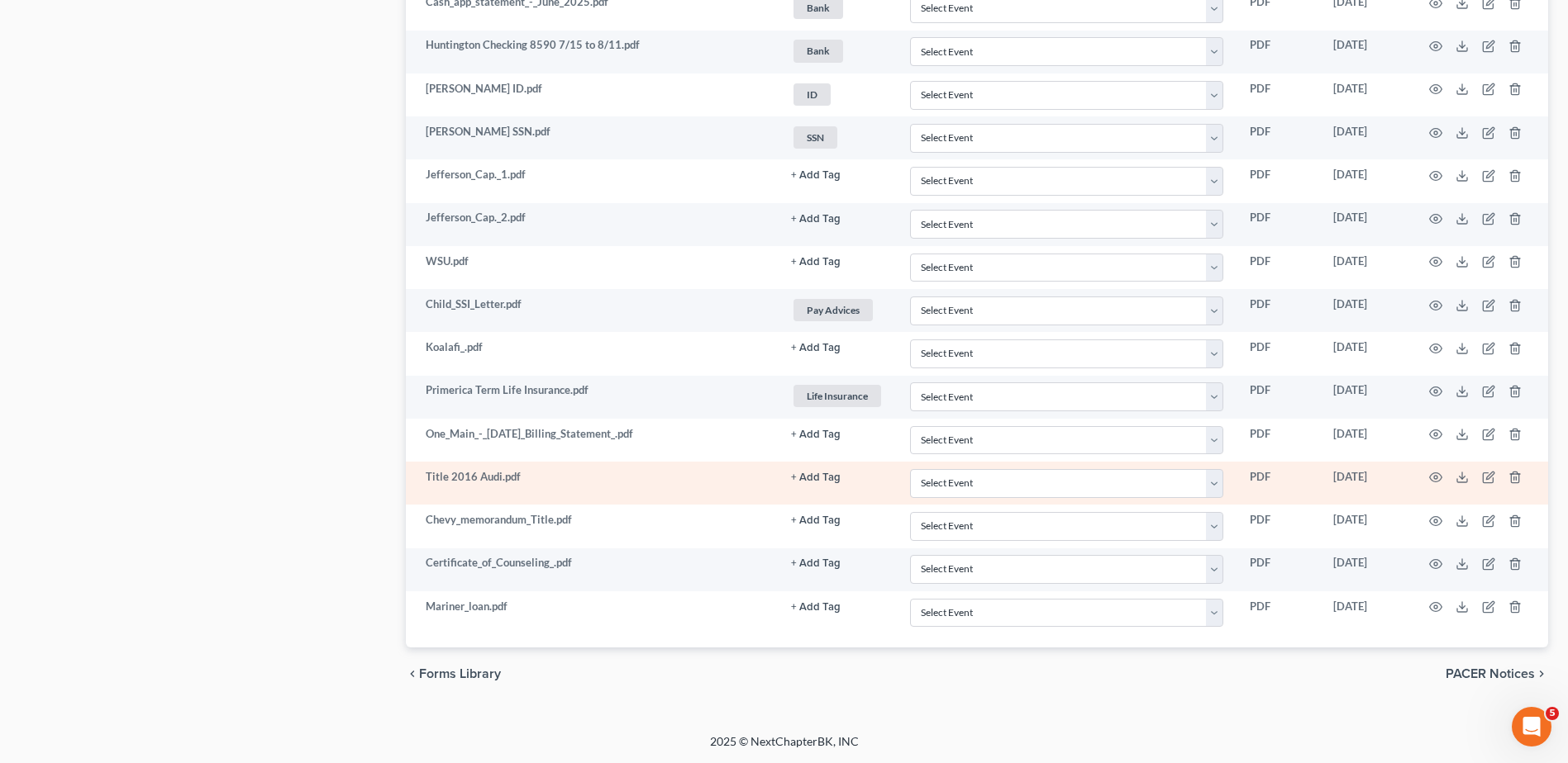
click at [811, 181] on button "+ Add Tag" at bounding box center [815, 176] width 49 height 11
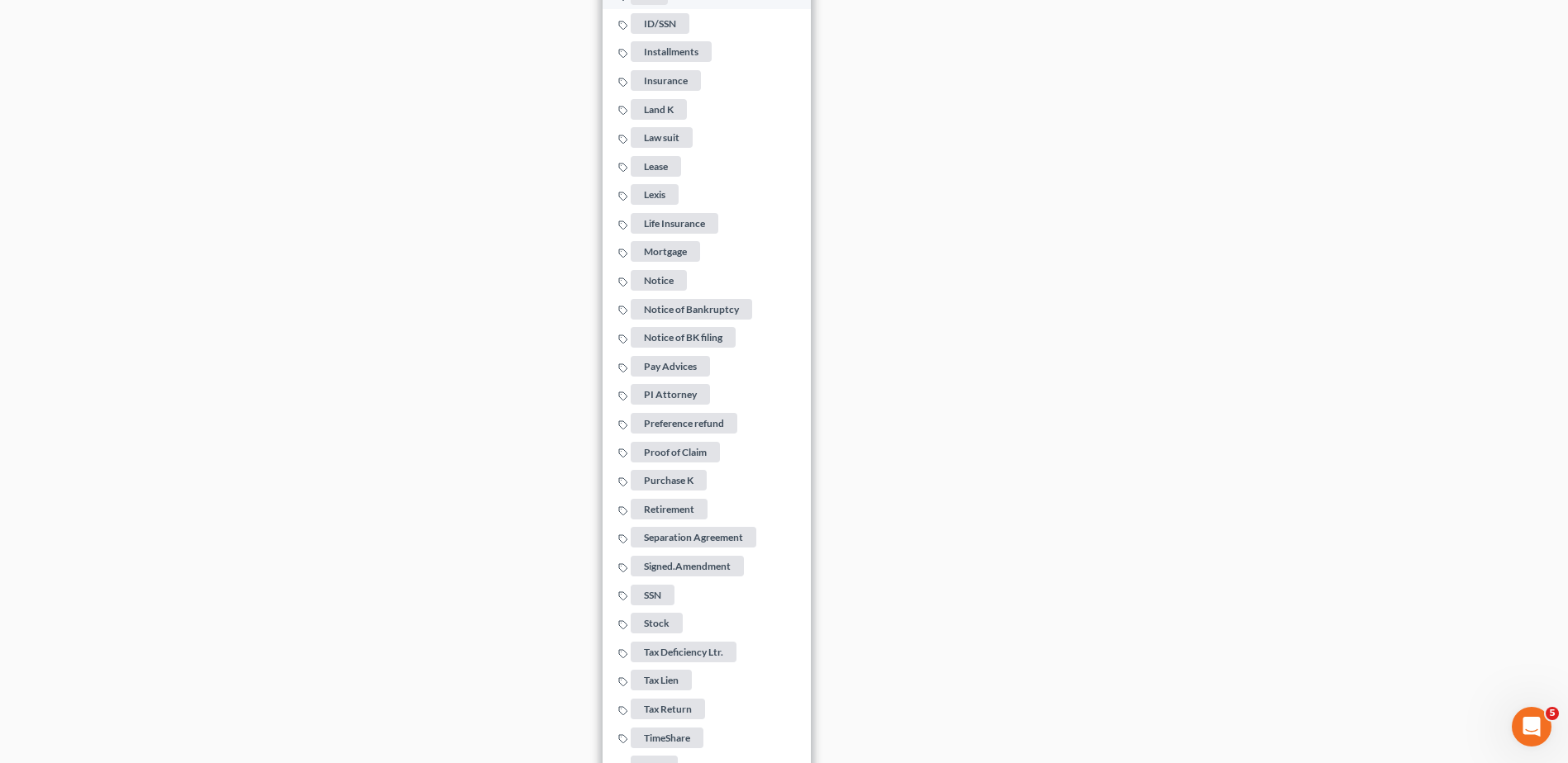
scroll to position [2419, 0]
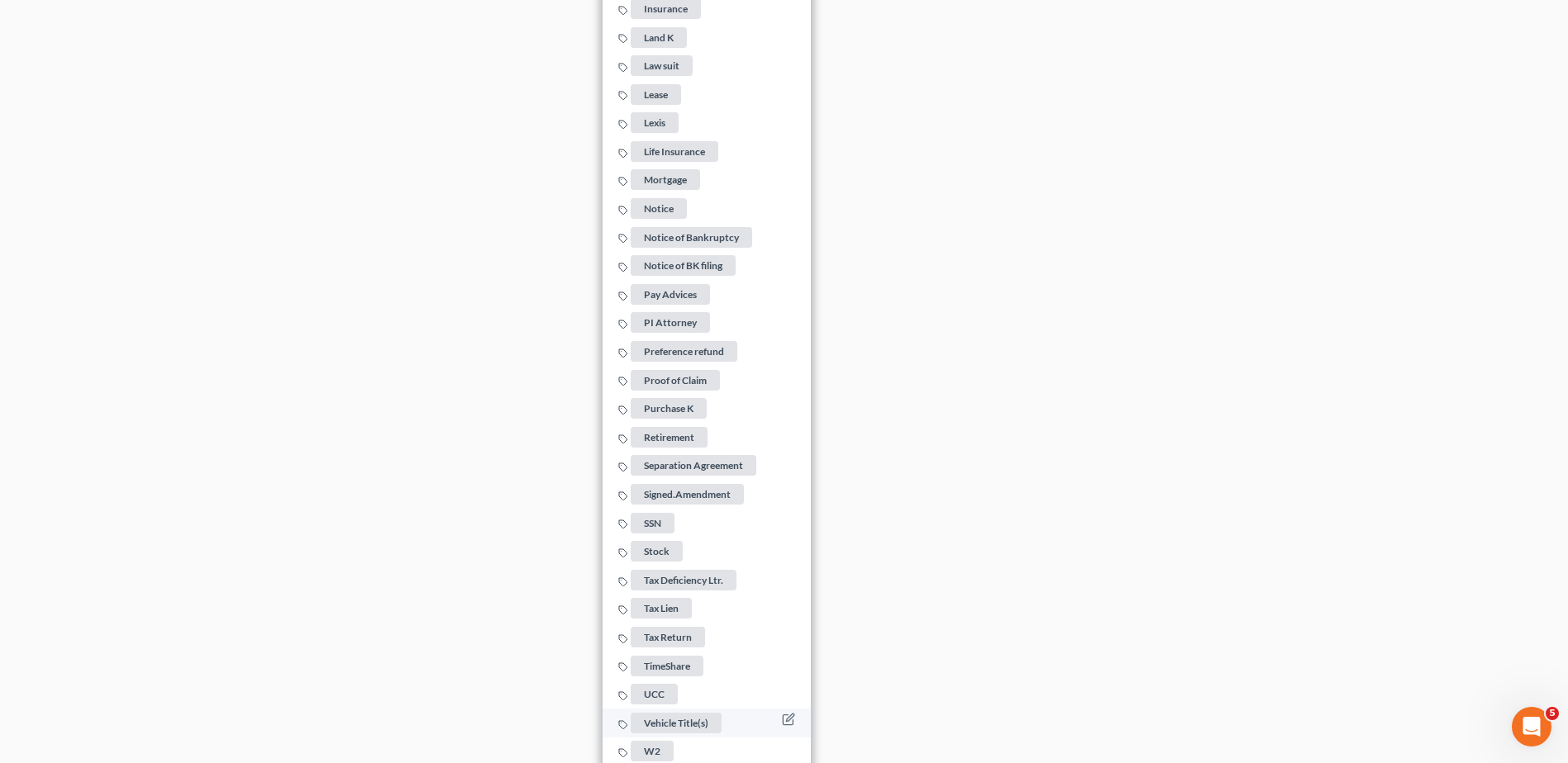
click at [682, 713] on span "Vehicle Title(s)" at bounding box center [676, 722] width 91 height 20
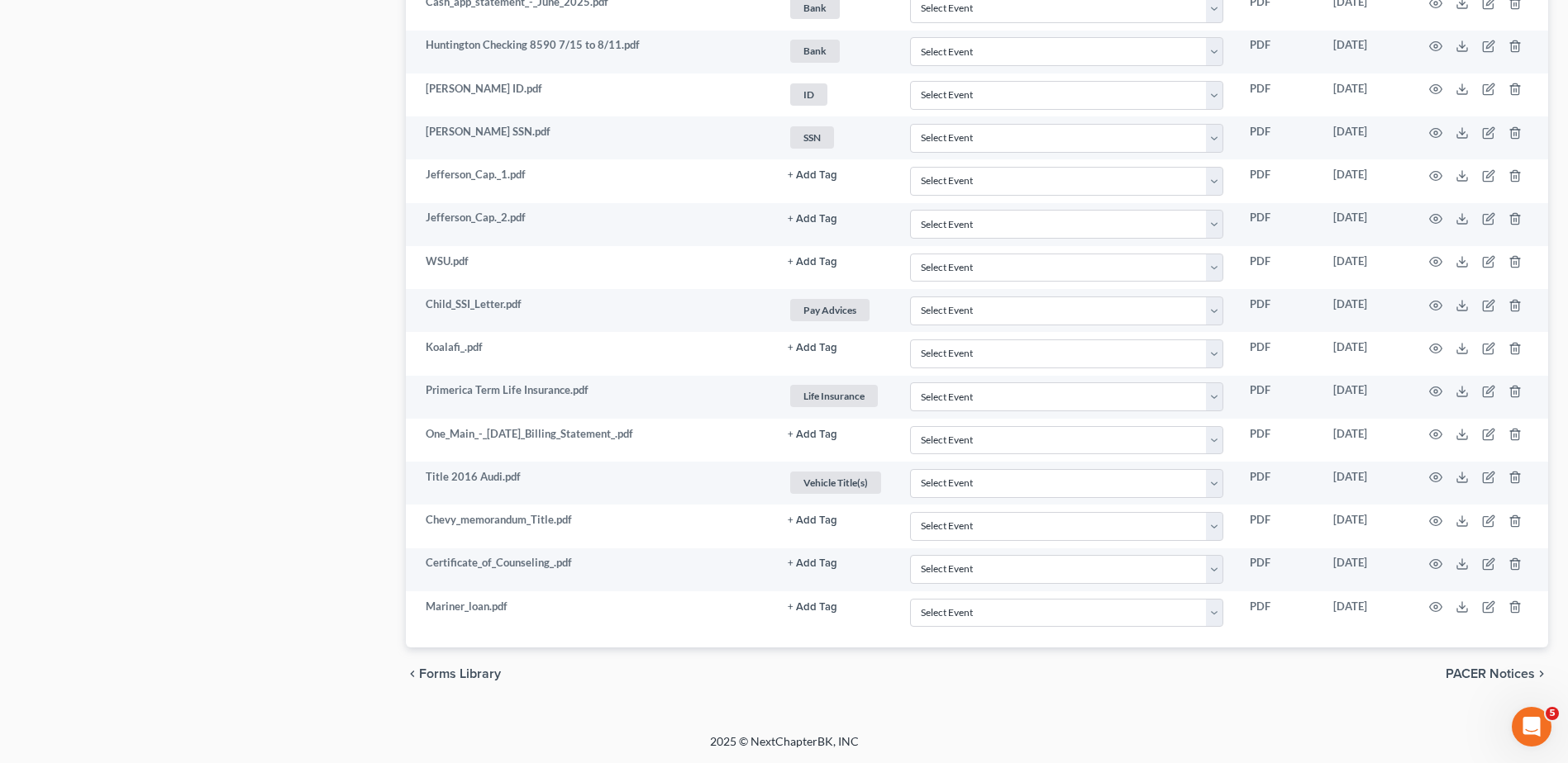
scroll to position [1273, 0]
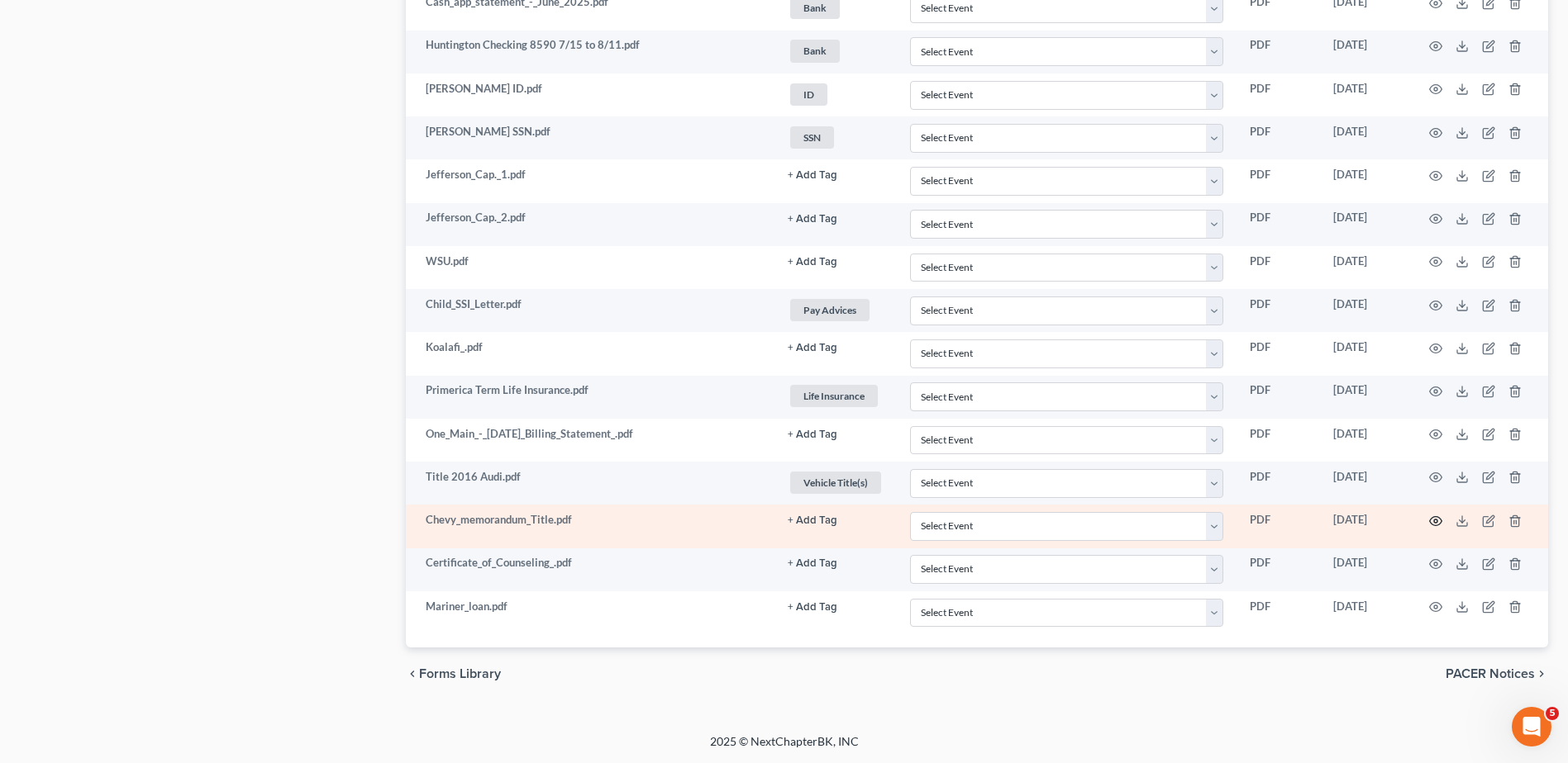
click at [1438, 520] on icon "button" at bounding box center [1435, 521] width 13 height 13
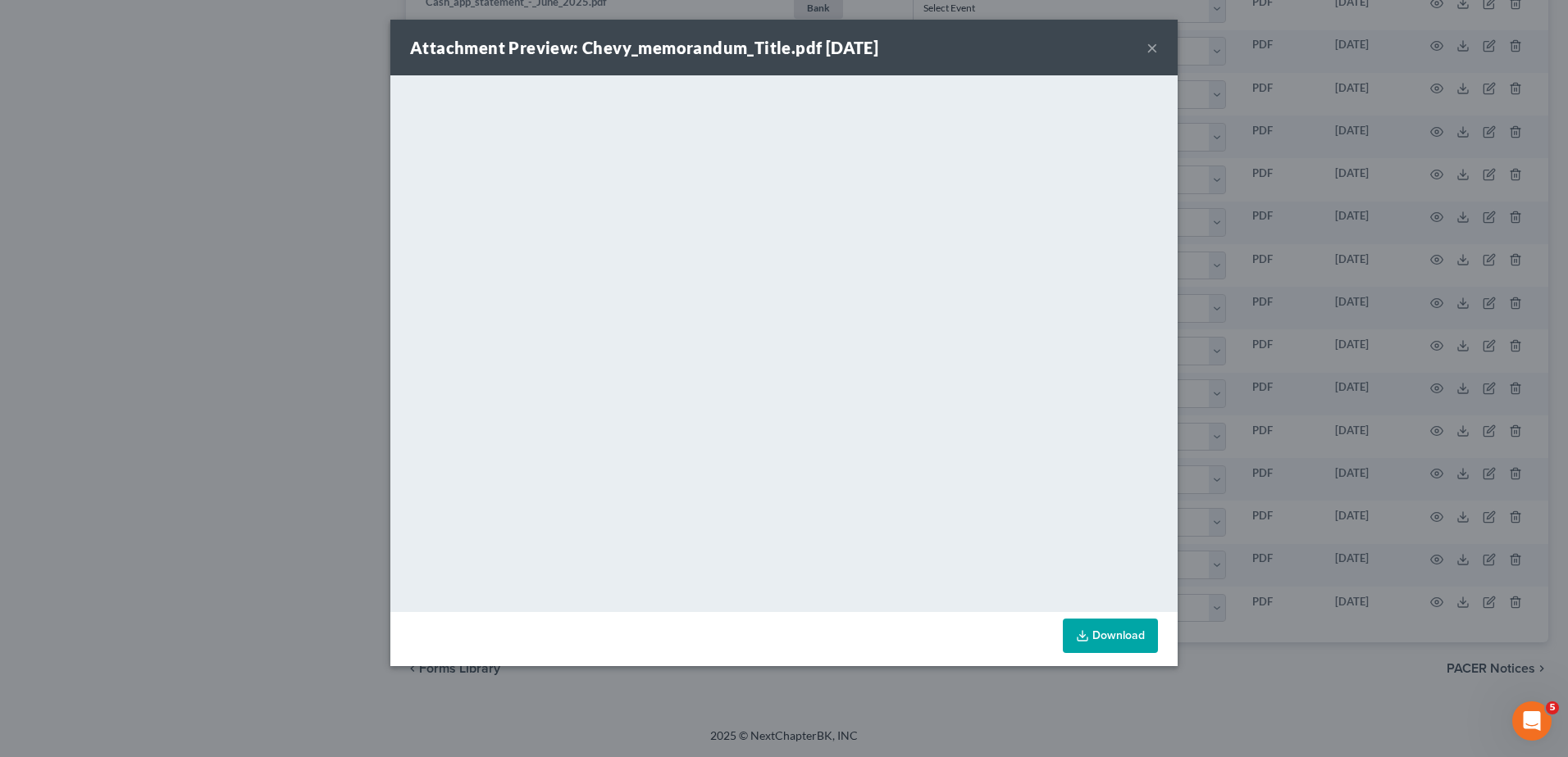
click at [1151, 46] on button "×" at bounding box center [1152, 47] width 11 height 19
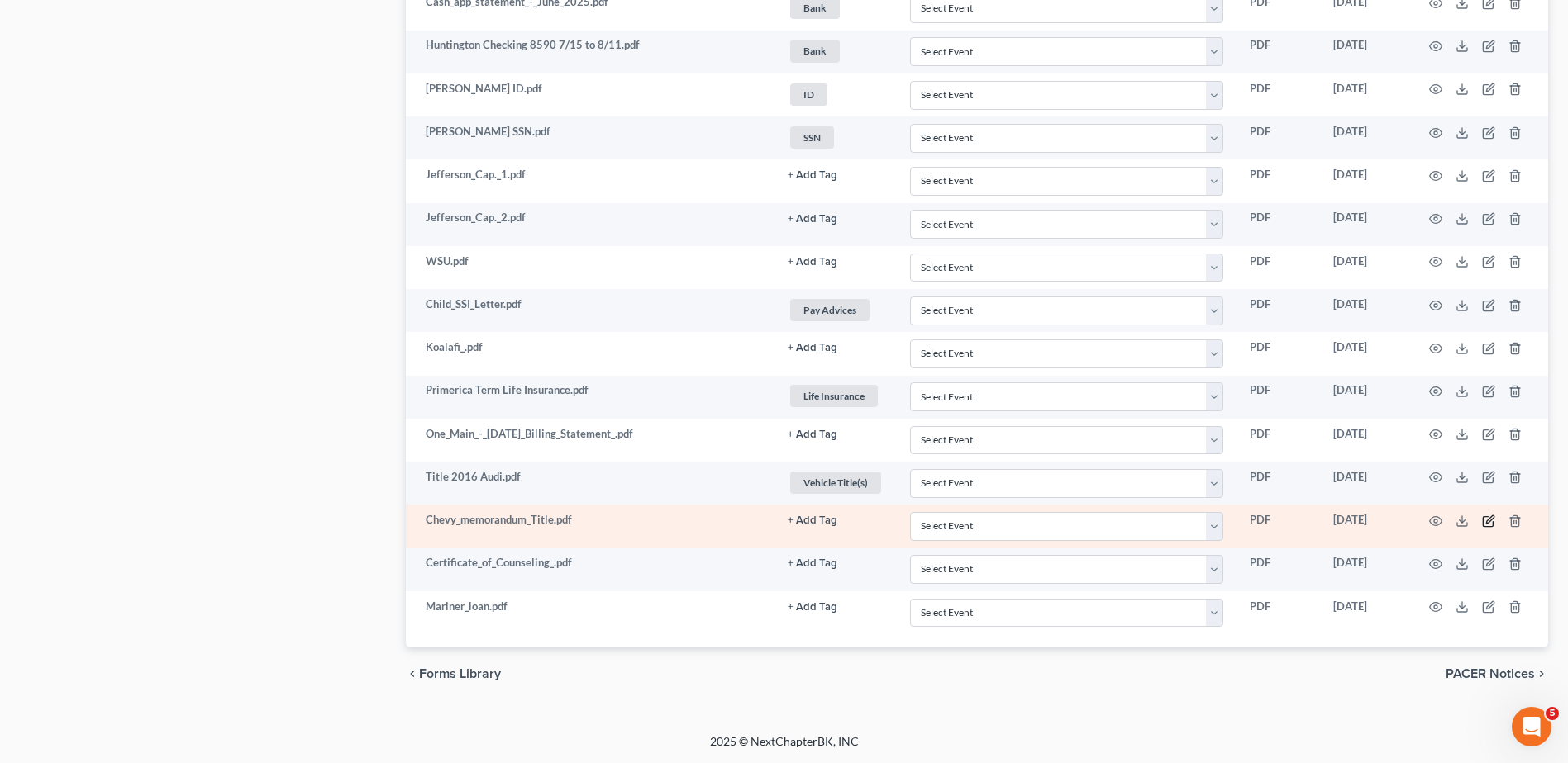
click at [1483, 519] on icon "button" at bounding box center [1487, 521] width 10 height 10
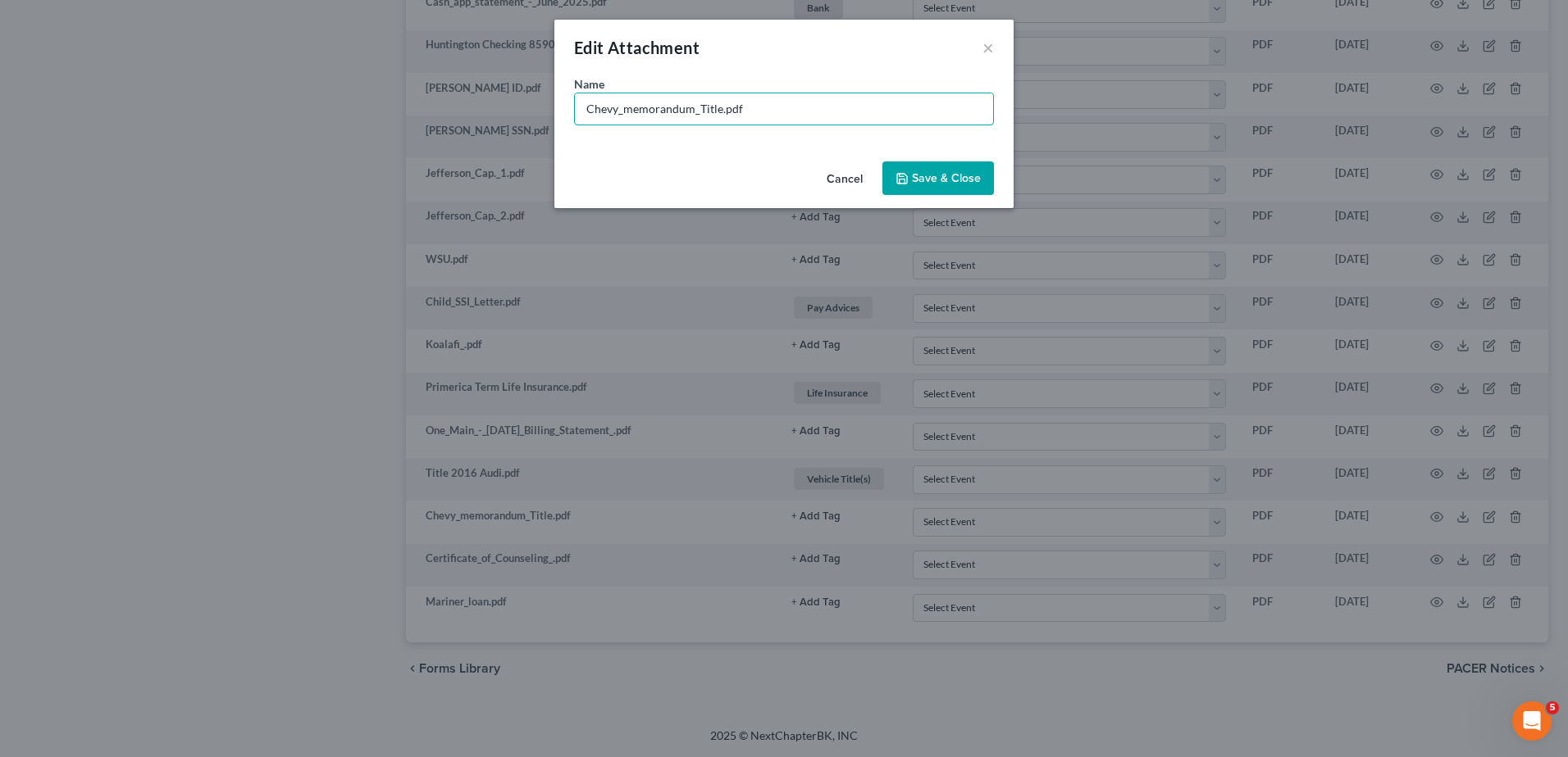
drag, startPoint x: 719, startPoint y: 108, endPoint x: 280, endPoint y: 118, distance: 439.1
click at [281, 121] on div "Edit Attachment × Name * Chevy_memorandum_Title.pdf Cancel Save & Close" at bounding box center [784, 378] width 1568 height 757
type input "Title 2013 Chevy.pdf"
click at [956, 181] on span "Save & Close" at bounding box center [946, 179] width 69 height 14
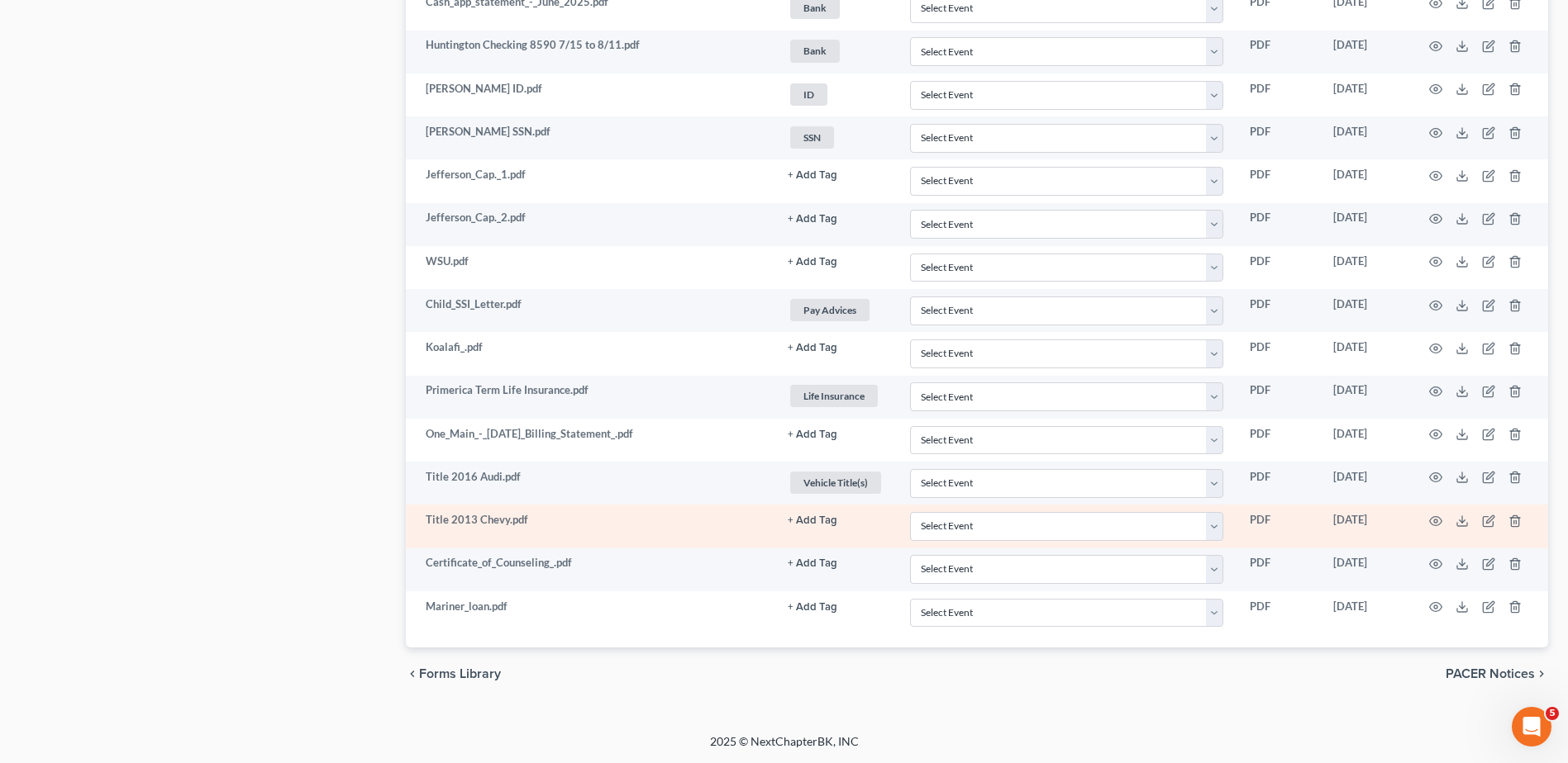
click at [807, 181] on button "+ Add Tag" at bounding box center [813, 176] width 49 height 11
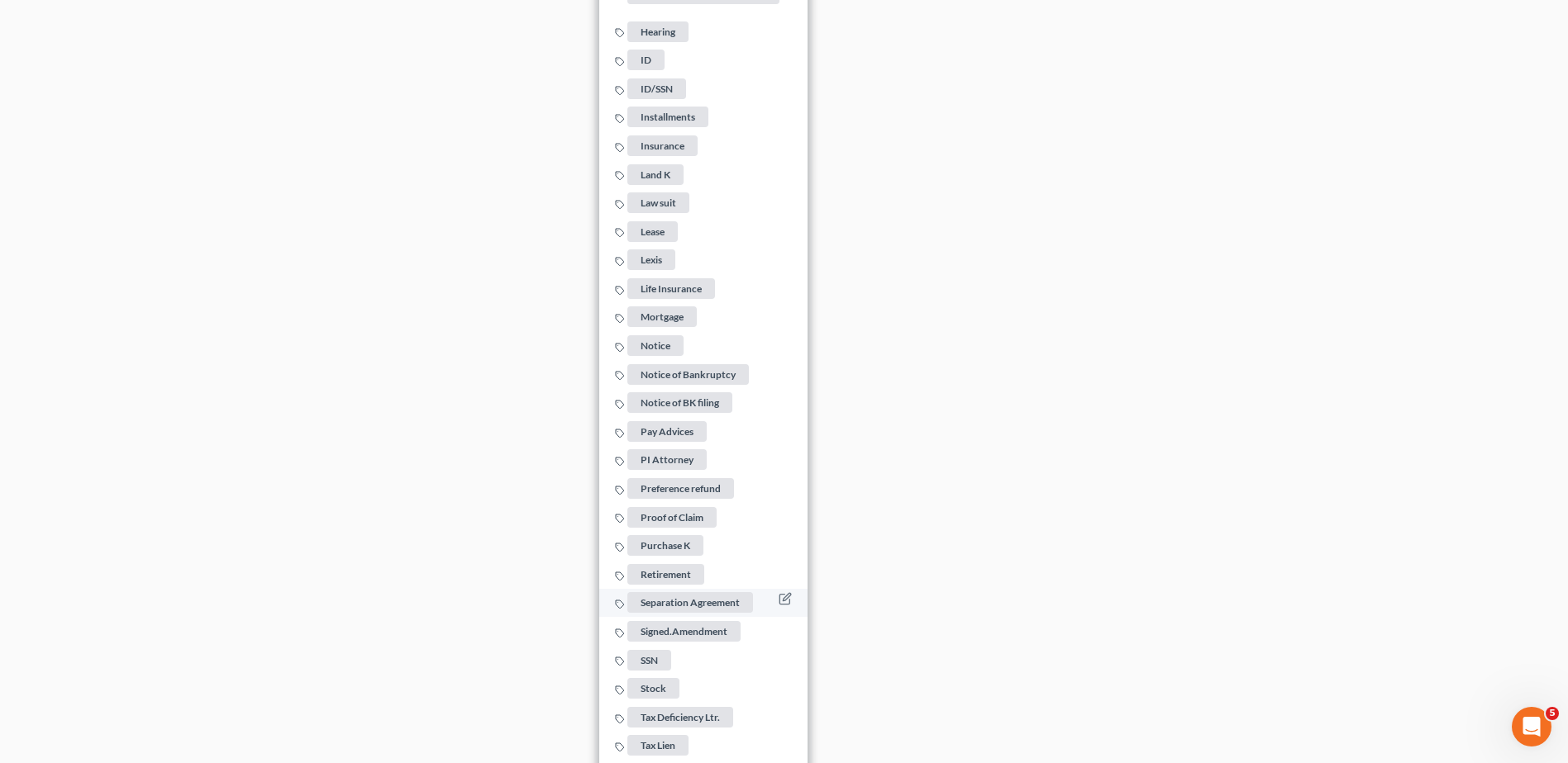
scroll to position [2462, 0]
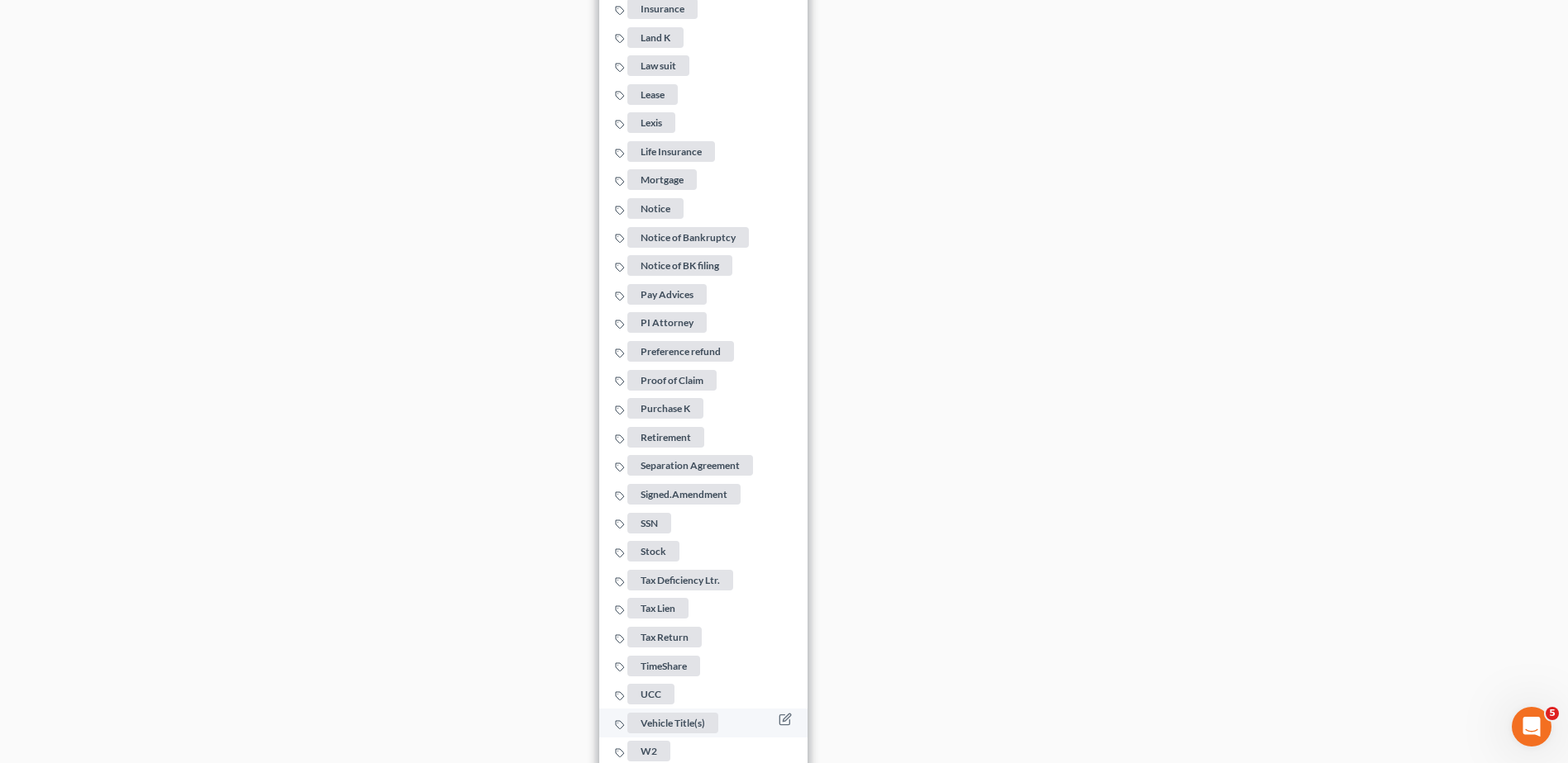
click at [660, 713] on span "Vehicle Title(s)" at bounding box center [672, 722] width 91 height 20
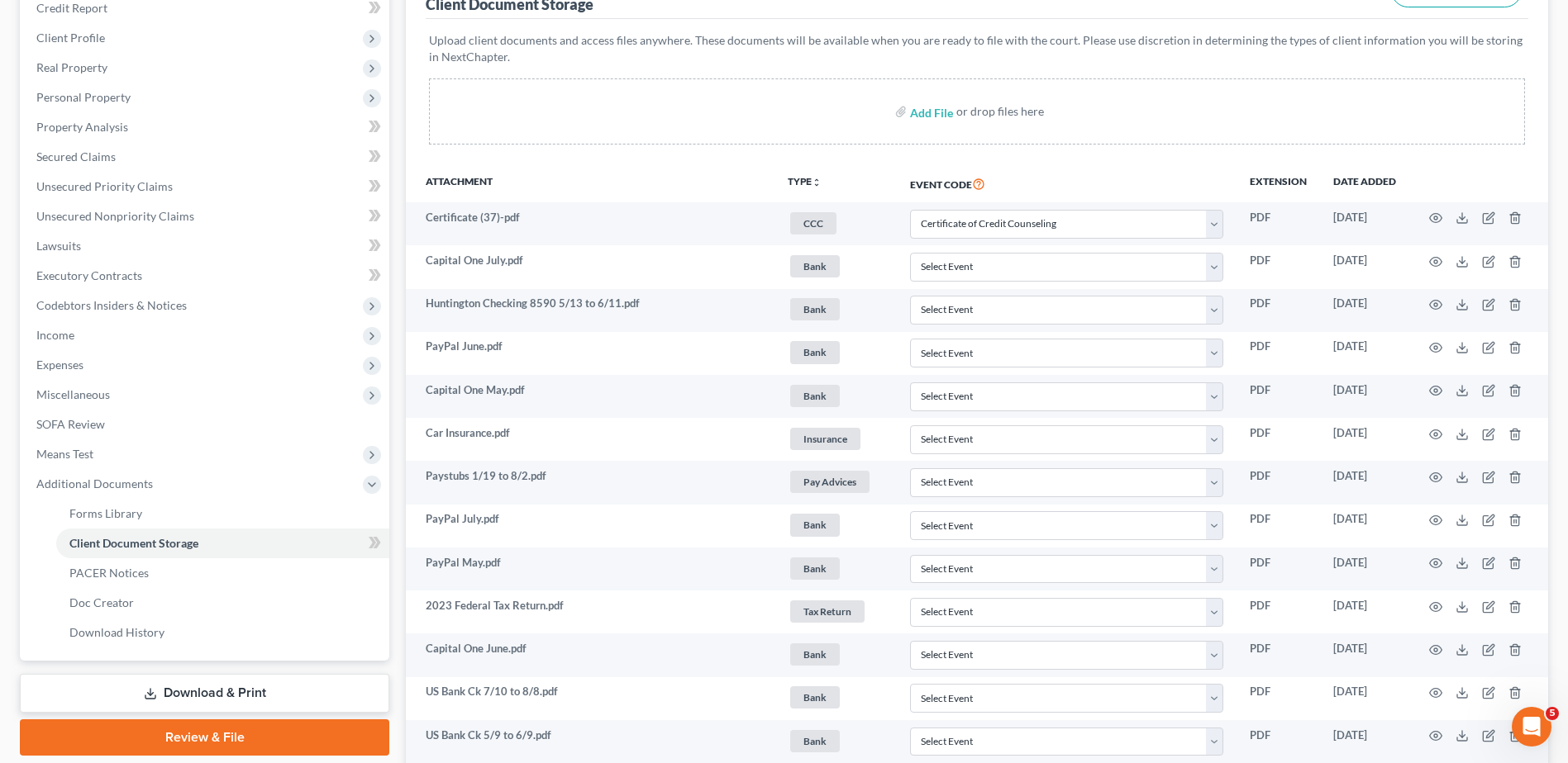
scroll to position [248, 0]
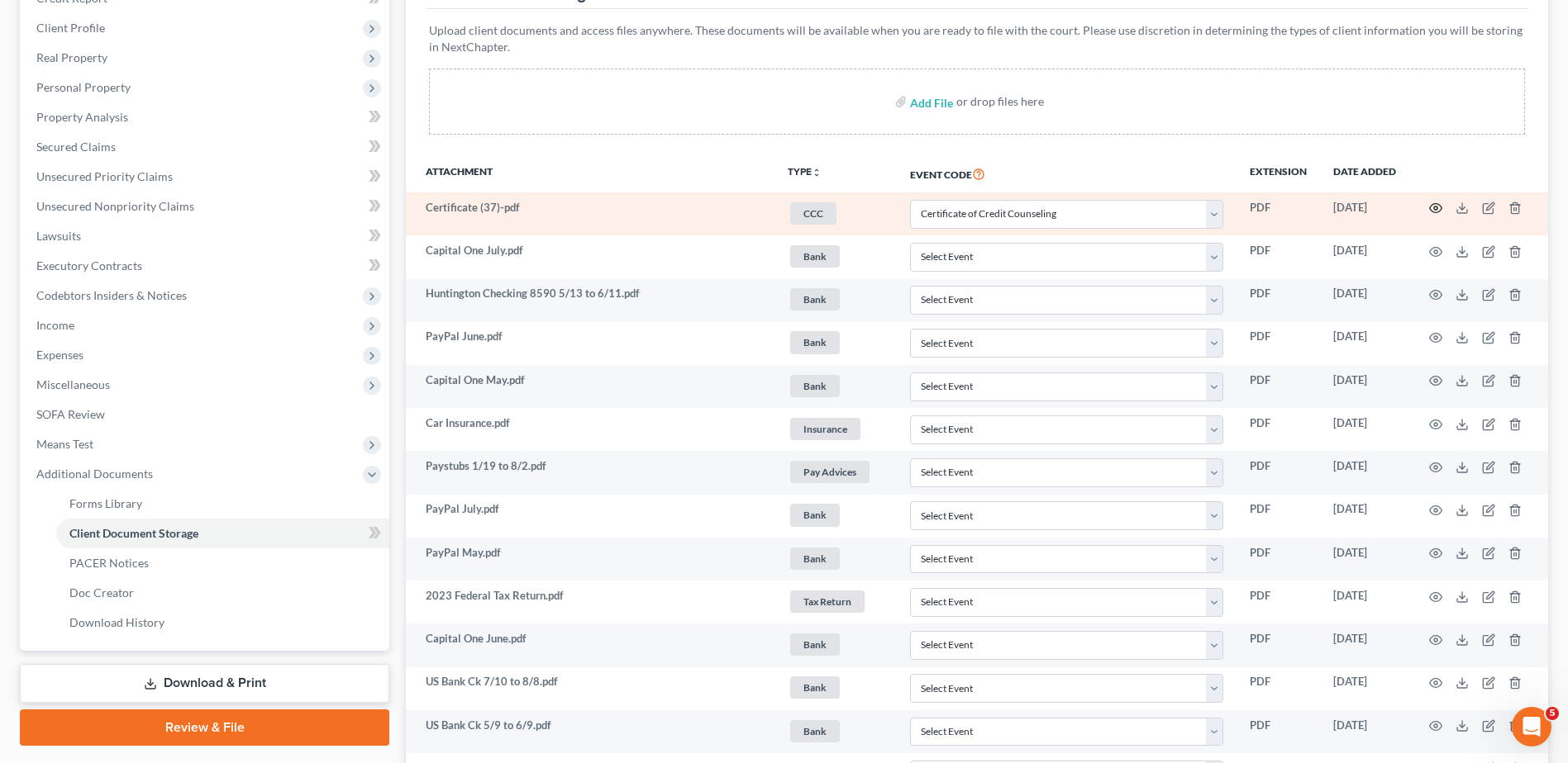
click at [1435, 208] on circle "button" at bounding box center [1435, 208] width 4 height 4
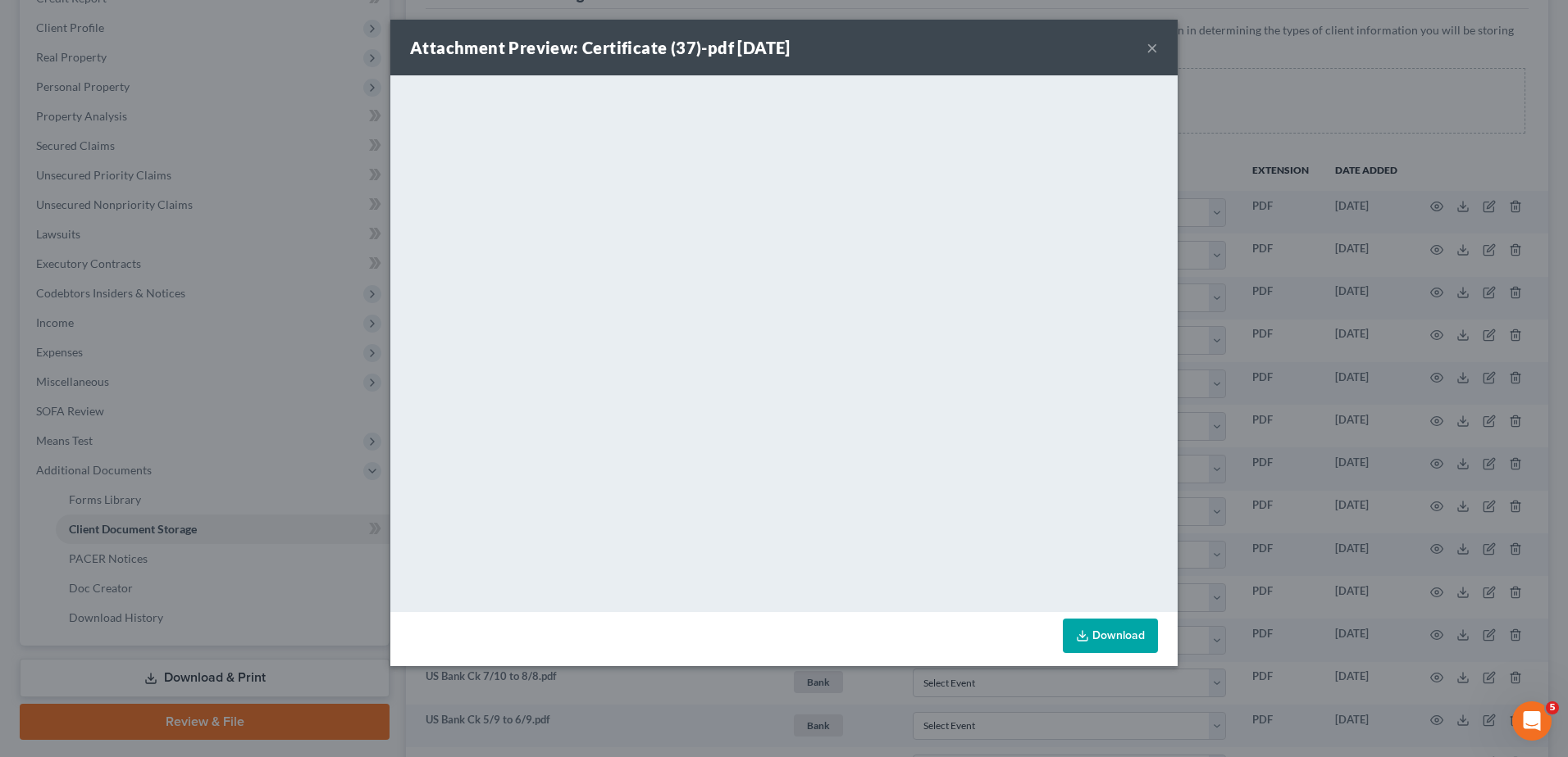
click at [1153, 46] on button "×" at bounding box center [1152, 47] width 11 height 19
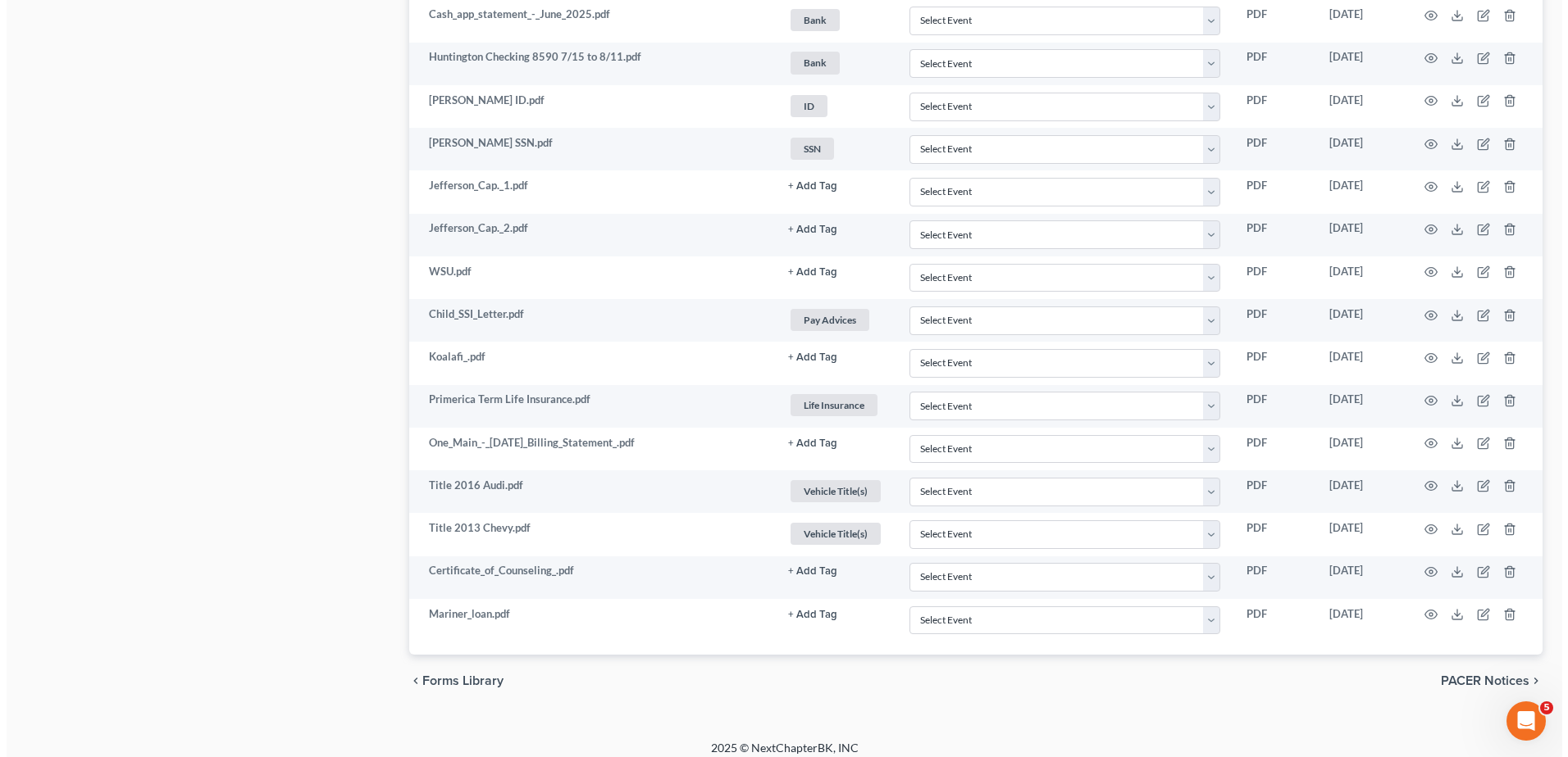
scroll to position [1263, 0]
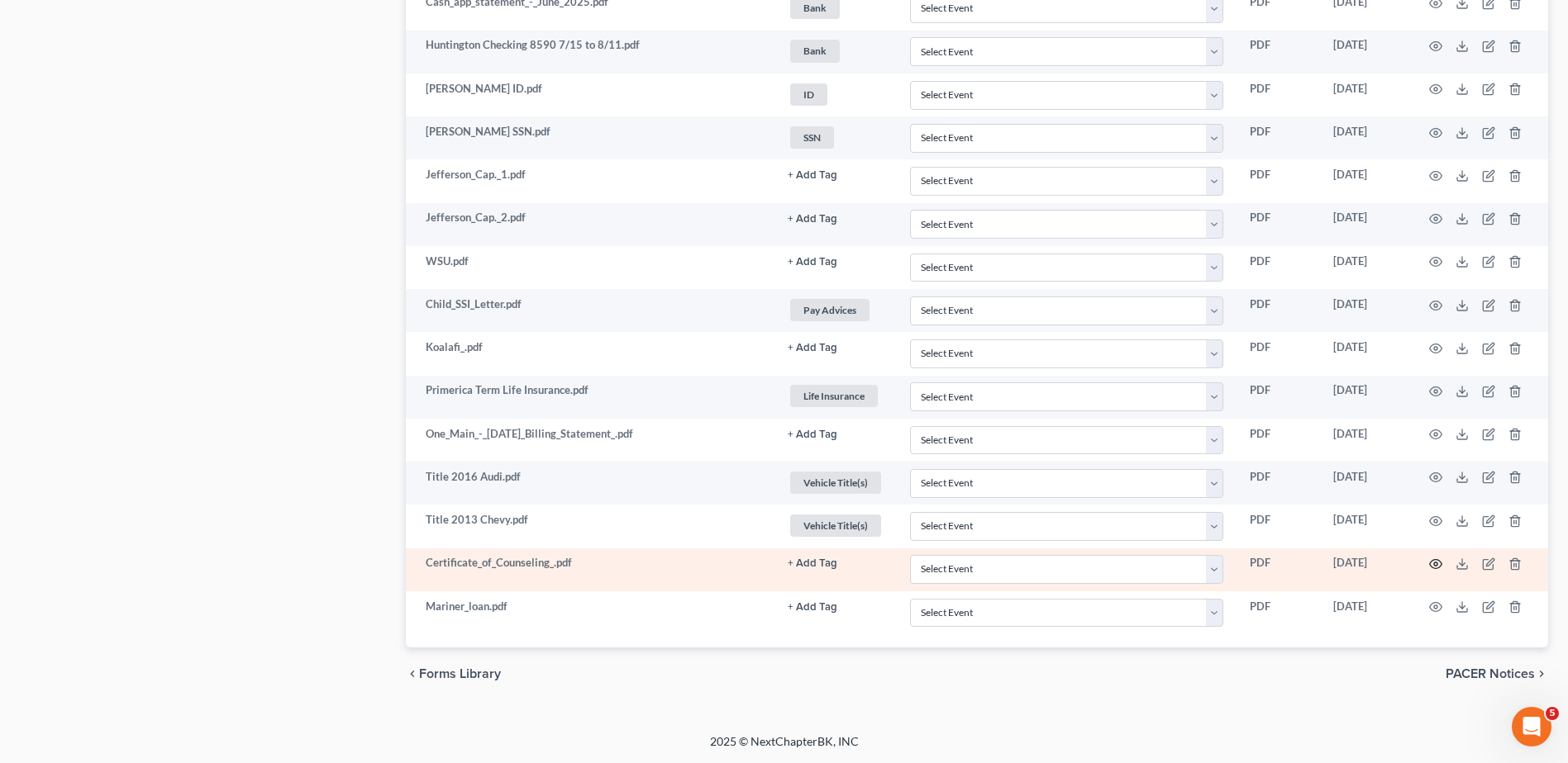
click at [1435, 564] on icon "button" at bounding box center [1435, 563] width 13 height 13
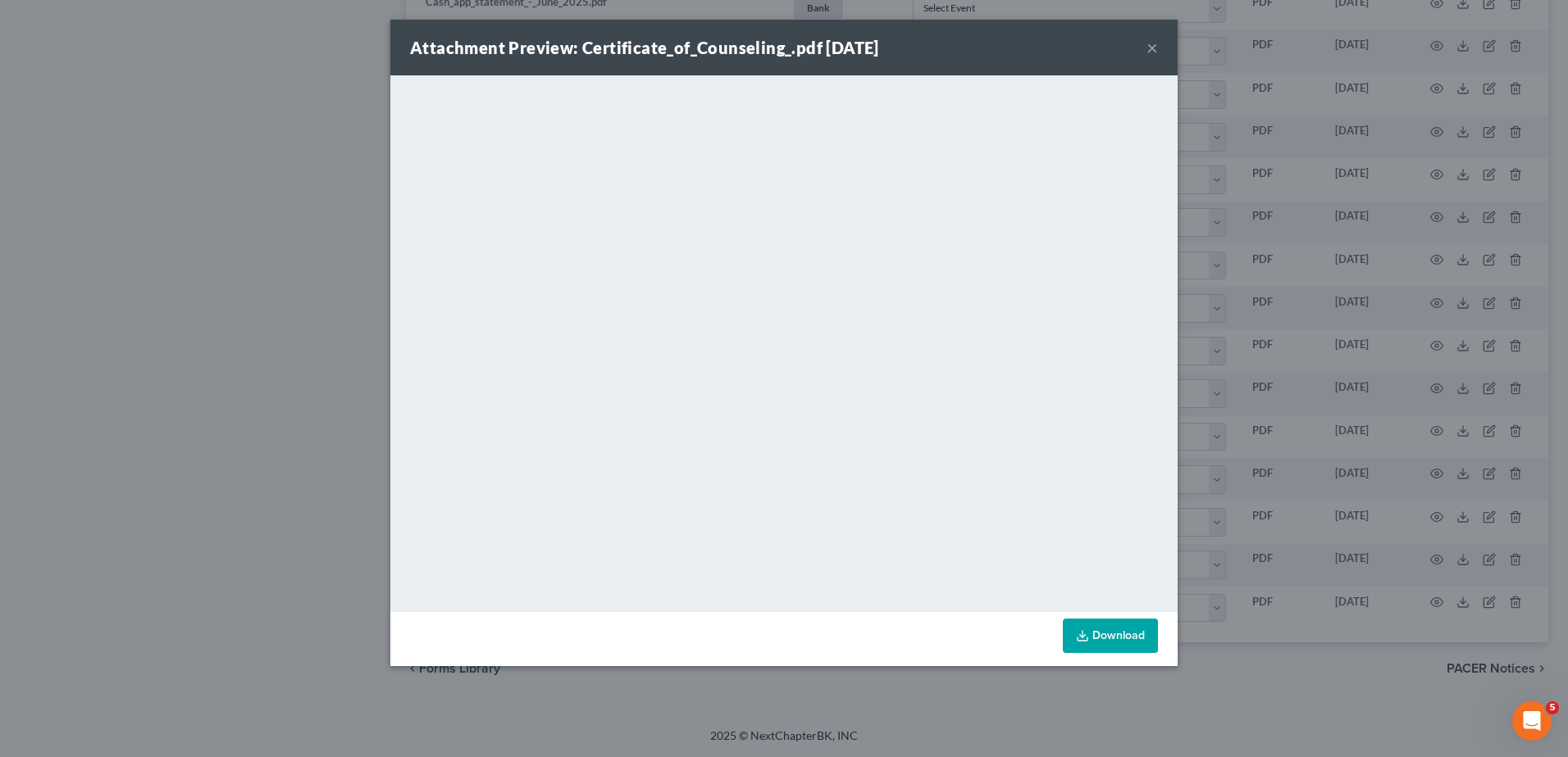
click at [1151, 45] on button "×" at bounding box center [1152, 47] width 11 height 19
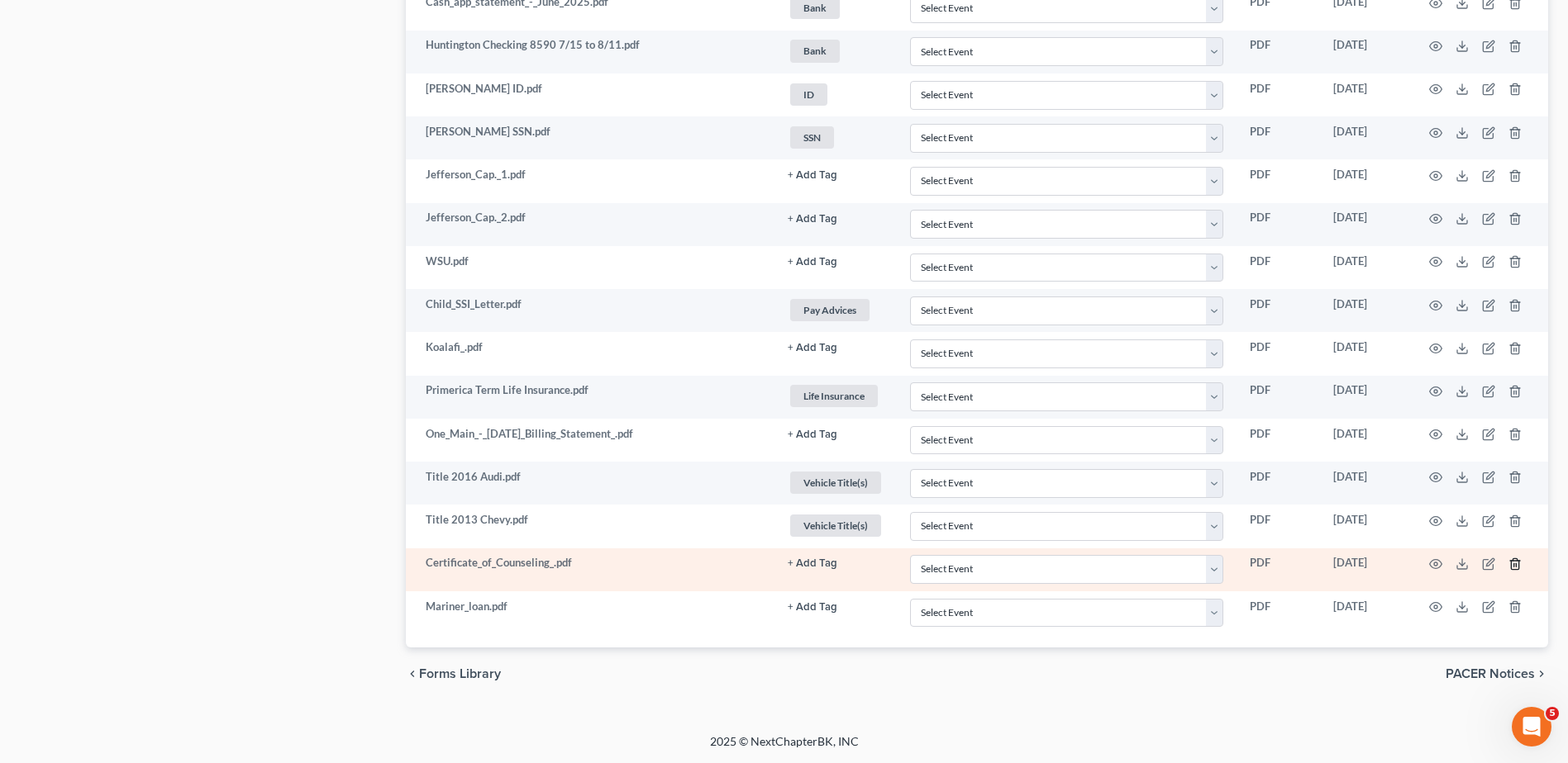
click at [1512, 561] on icon "button" at bounding box center [1514, 563] width 7 height 11
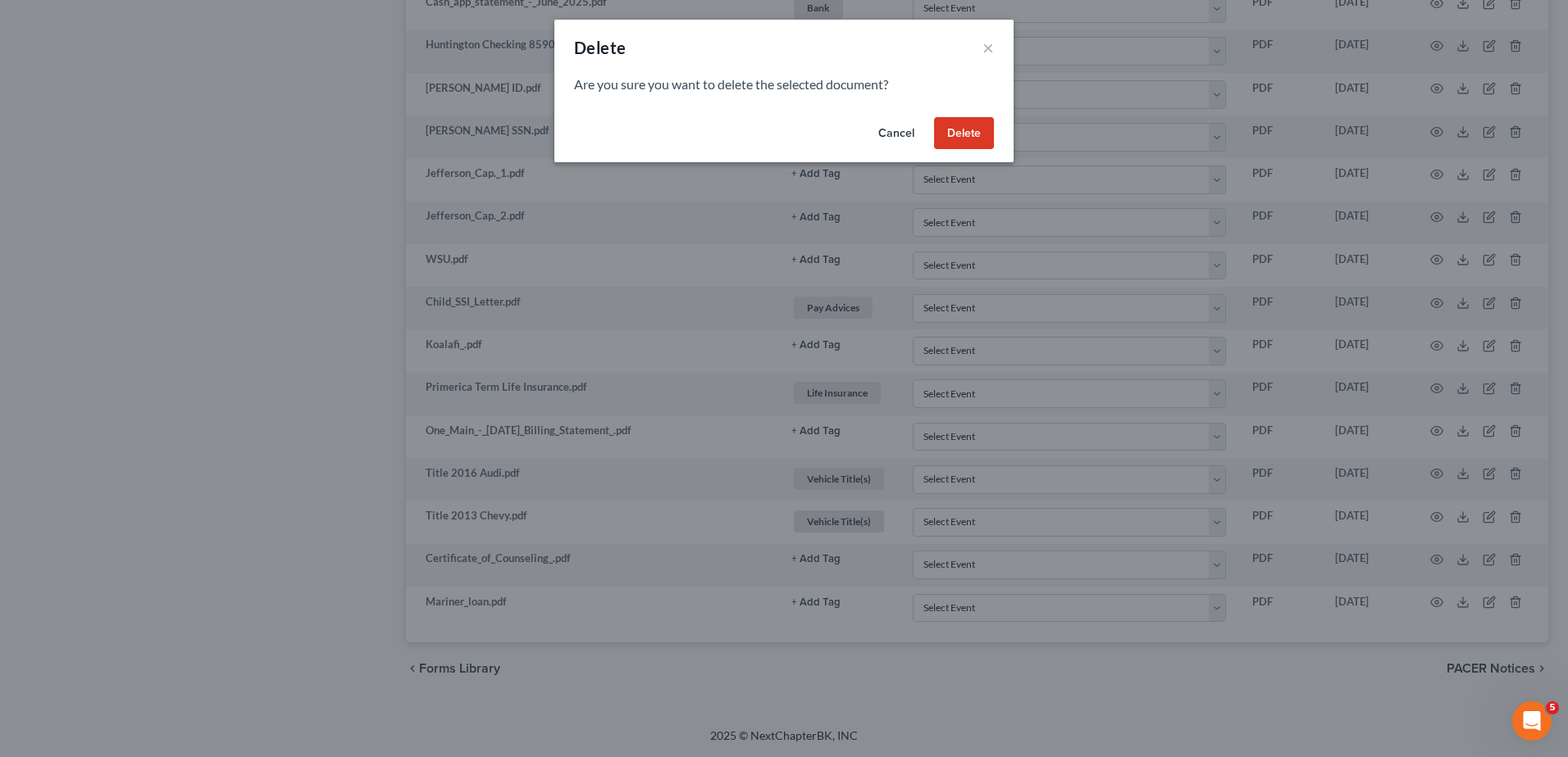
click at [968, 136] on button "Delete" at bounding box center [964, 133] width 60 height 32
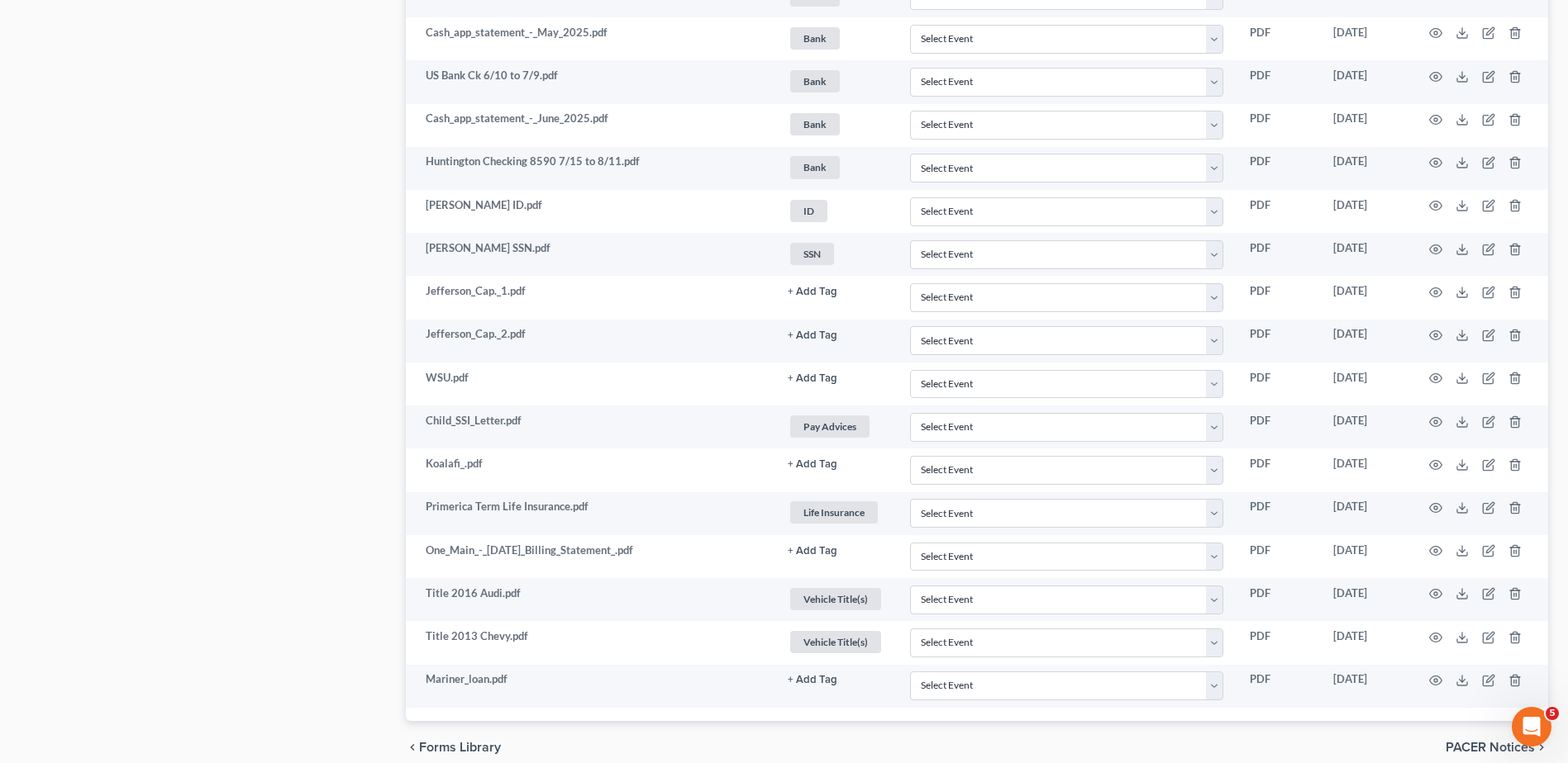
scroll to position [1230, 0]
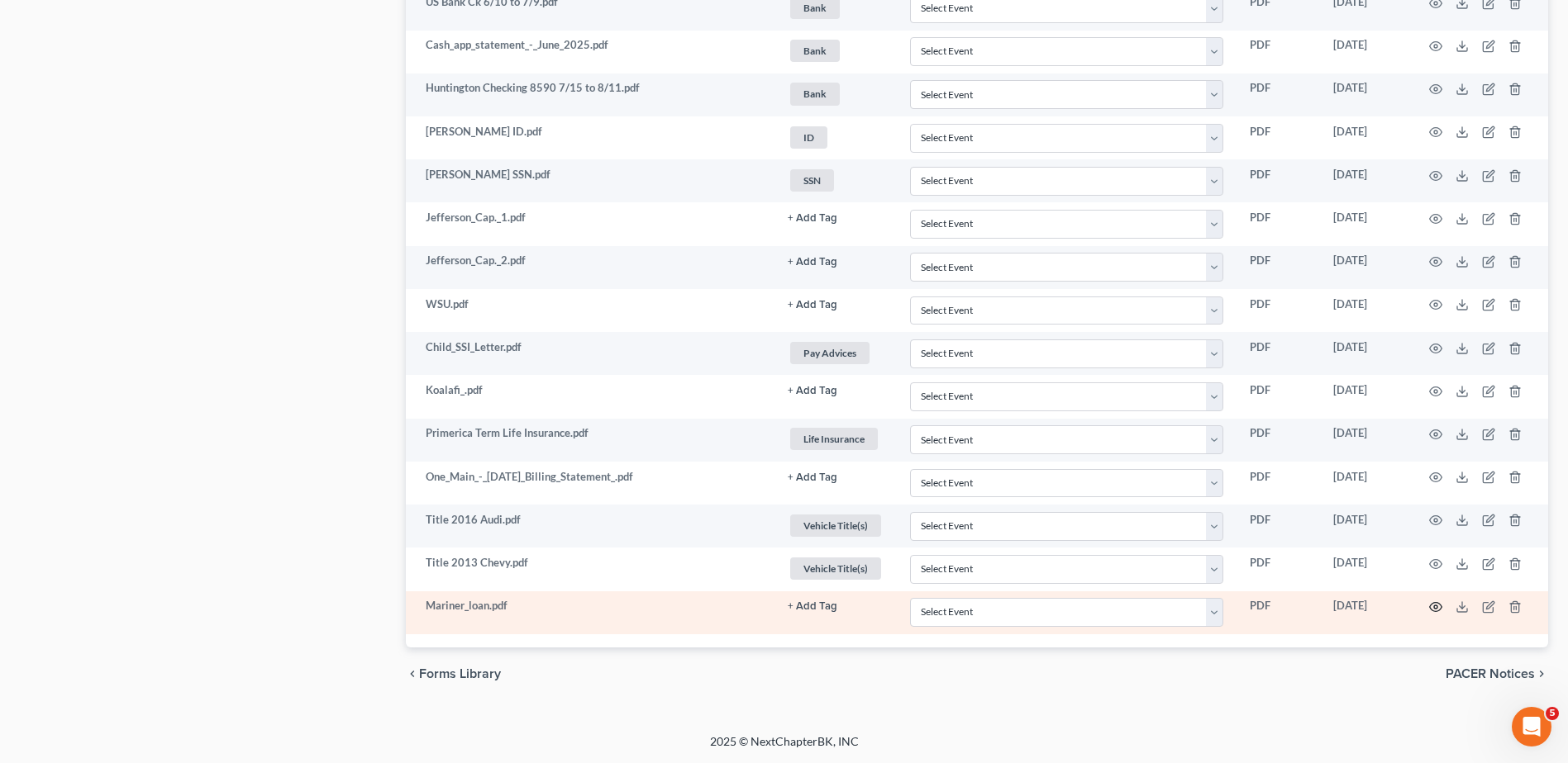
click at [1435, 604] on icon "button" at bounding box center [1435, 607] width 13 height 13
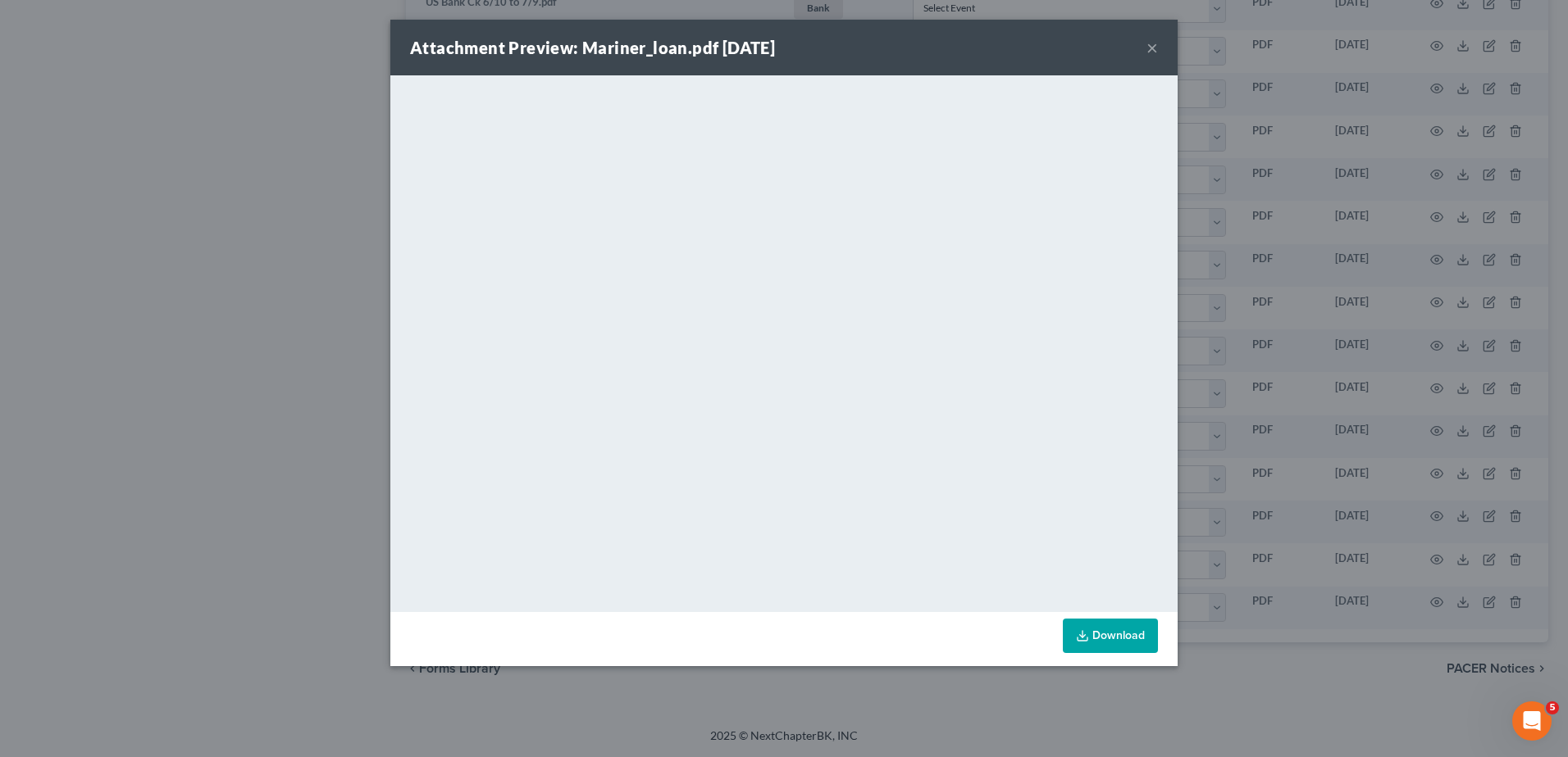
click at [1146, 46] on button "×" at bounding box center [1152, 47] width 11 height 19
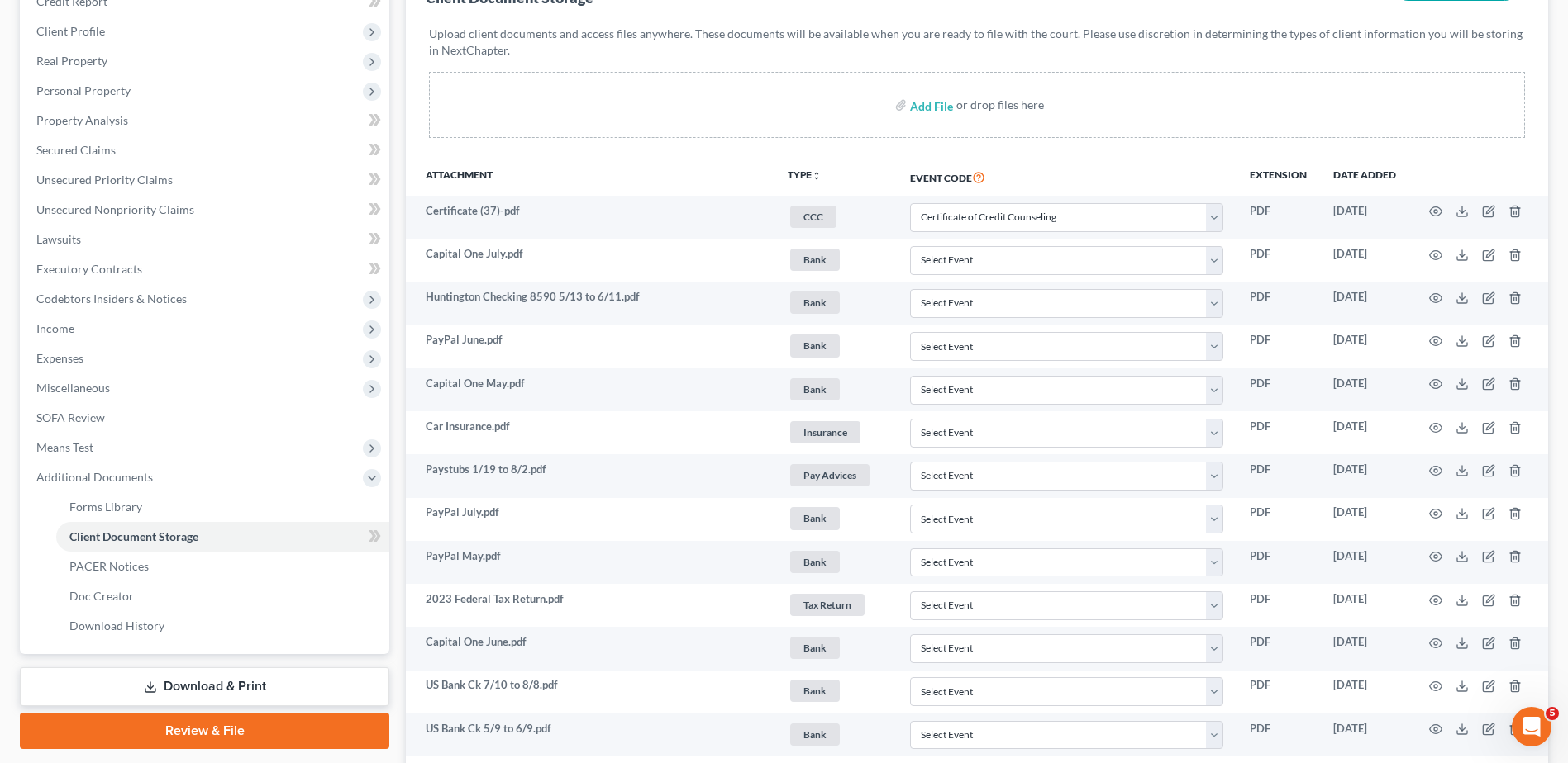
scroll to position [0, 0]
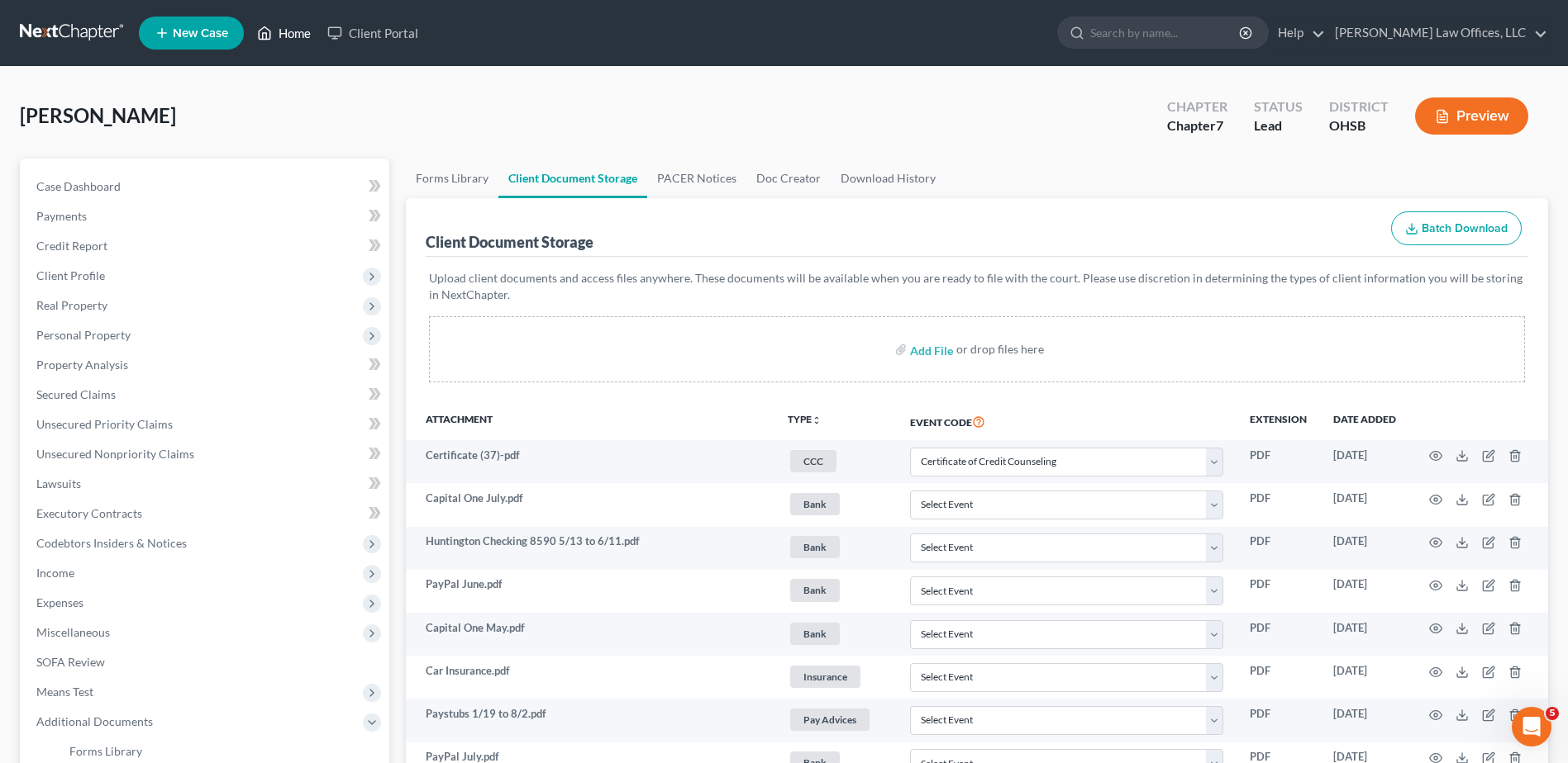
click at [298, 32] on link "Home" at bounding box center [284, 34] width 71 height 30
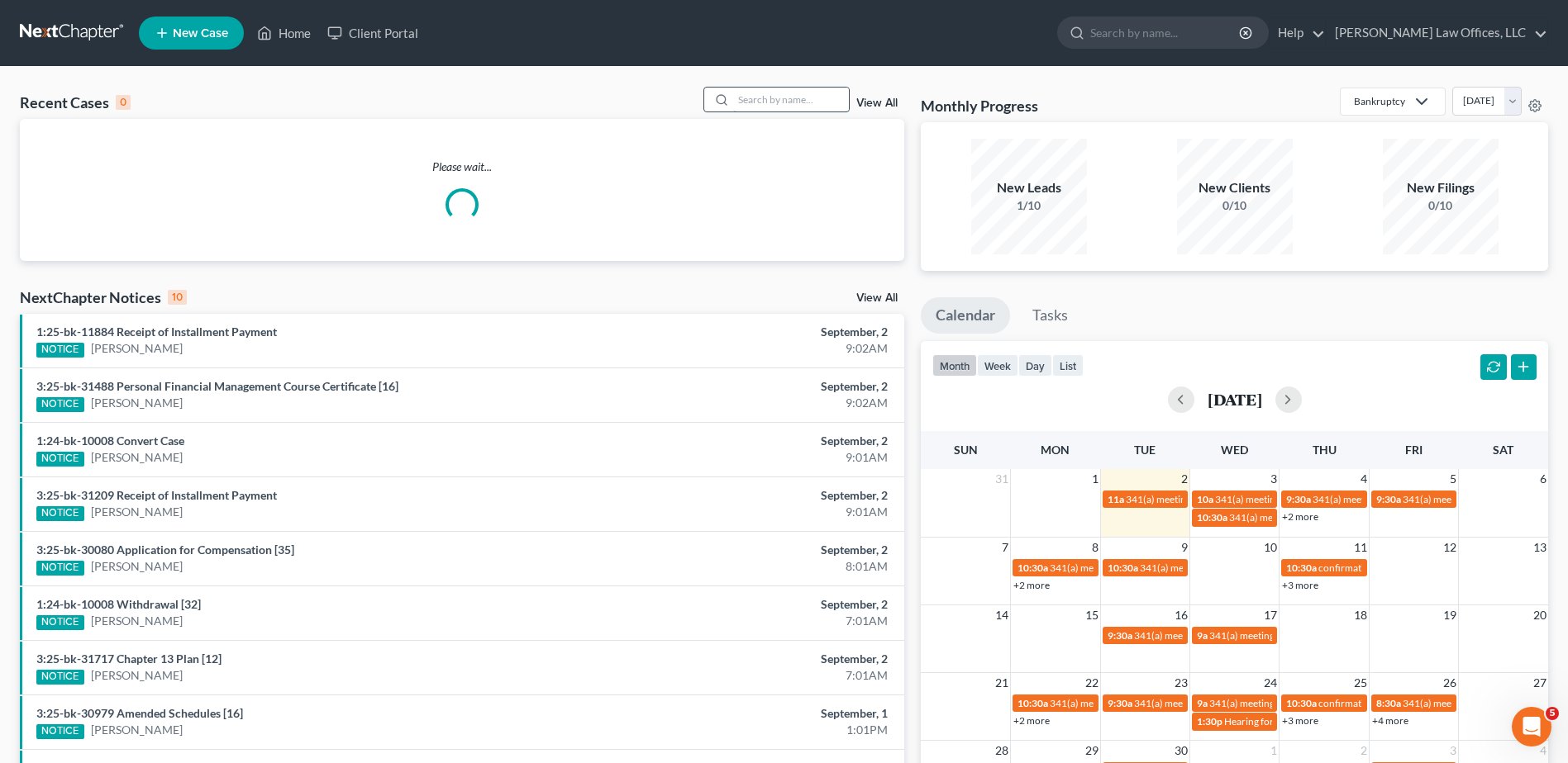
click at [768, 99] on input "search" at bounding box center [791, 99] width 116 height 24
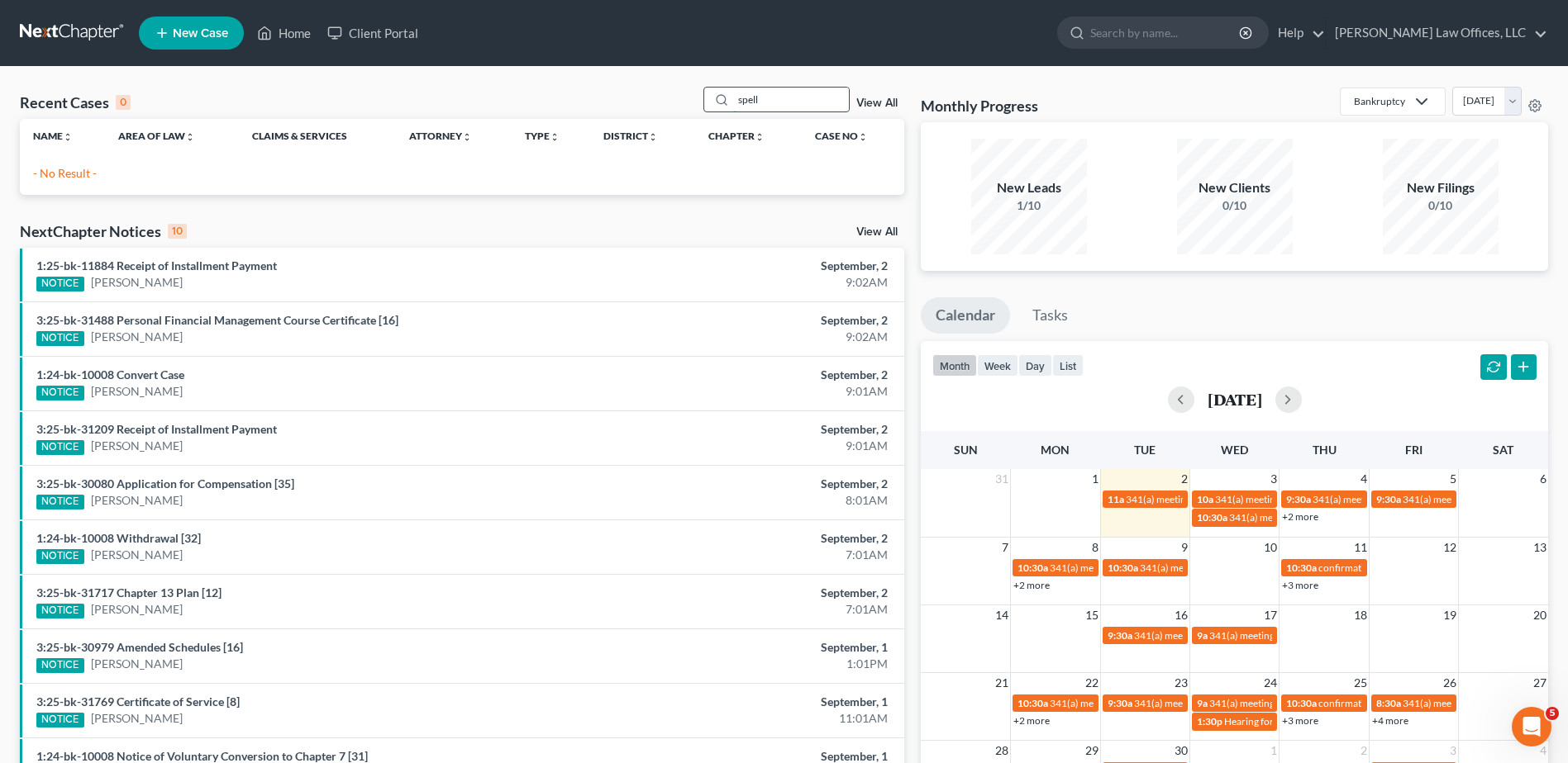
drag, startPoint x: 769, startPoint y: 99, endPoint x: 727, endPoint y: 99, distance: 42.0
click at [727, 99] on div "spell" at bounding box center [776, 99] width 148 height 26
type input "sharonda"
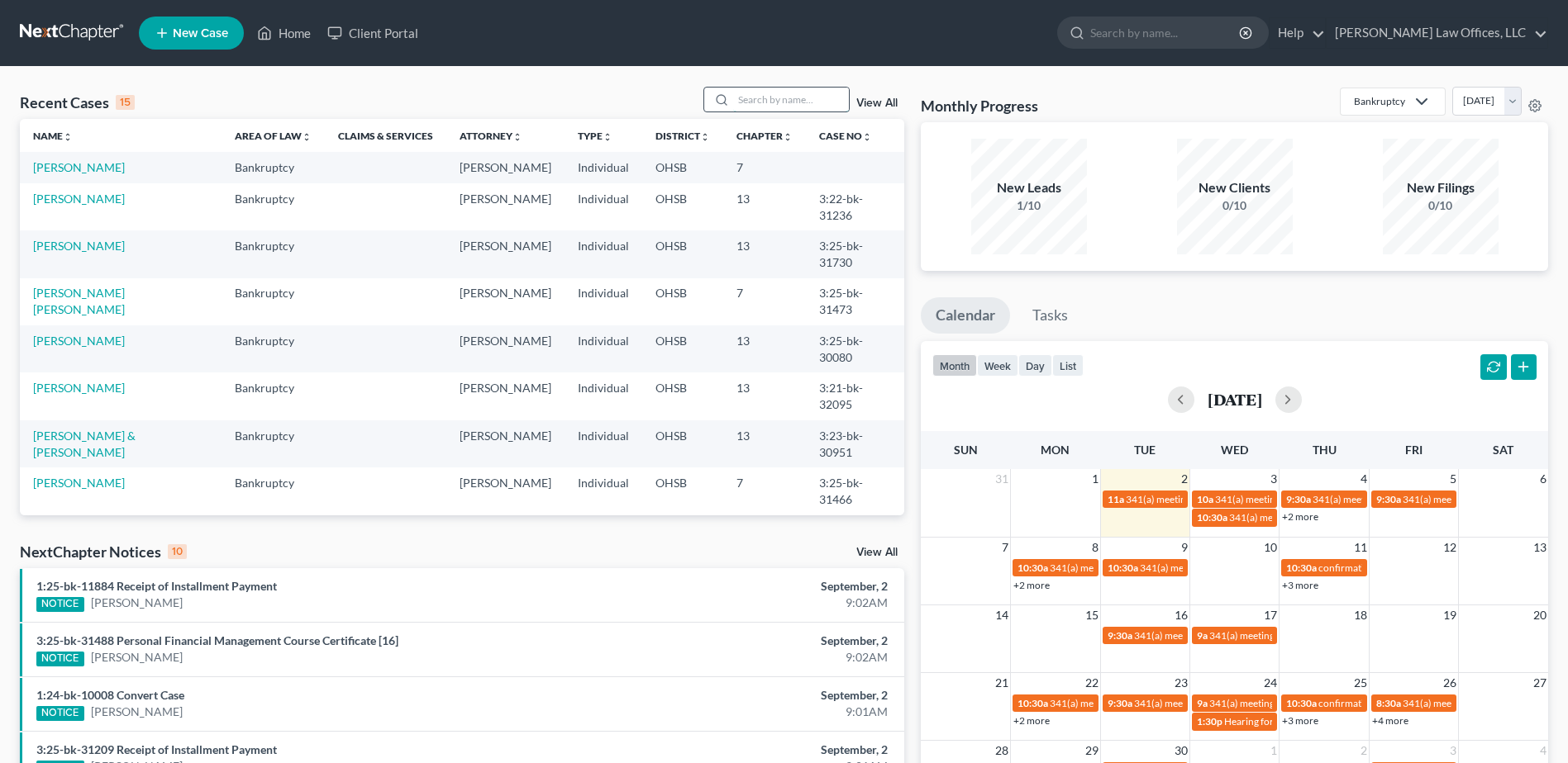
click at [769, 102] on input "search" at bounding box center [791, 99] width 116 height 24
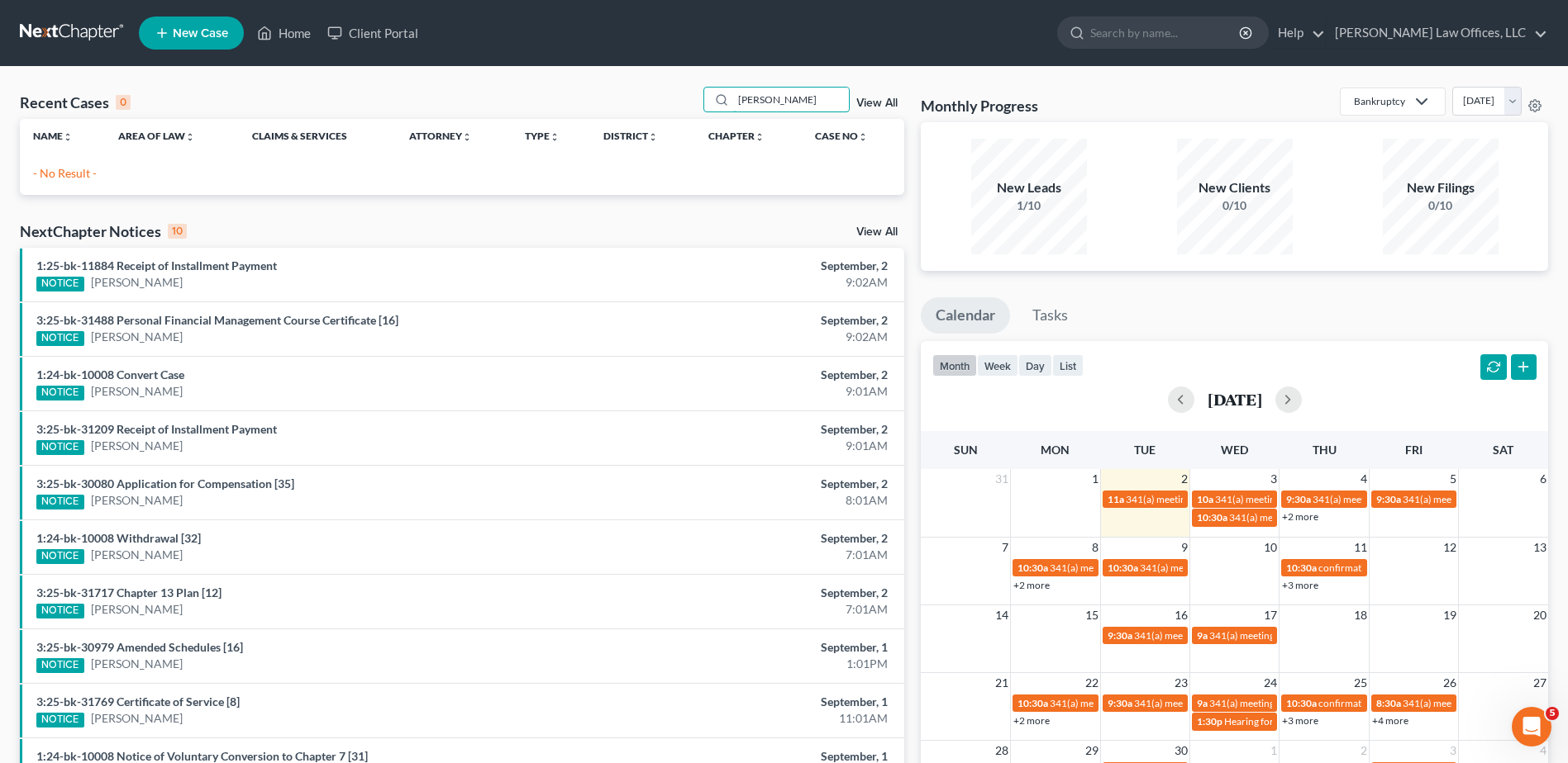
drag, startPoint x: 803, startPoint y: 98, endPoint x: 660, endPoint y: 96, distance: 143.0
click at [660, 96] on div "Recent Cases 0 sharonda View All" at bounding box center [461, 102] width 884 height 32
type input "spell"
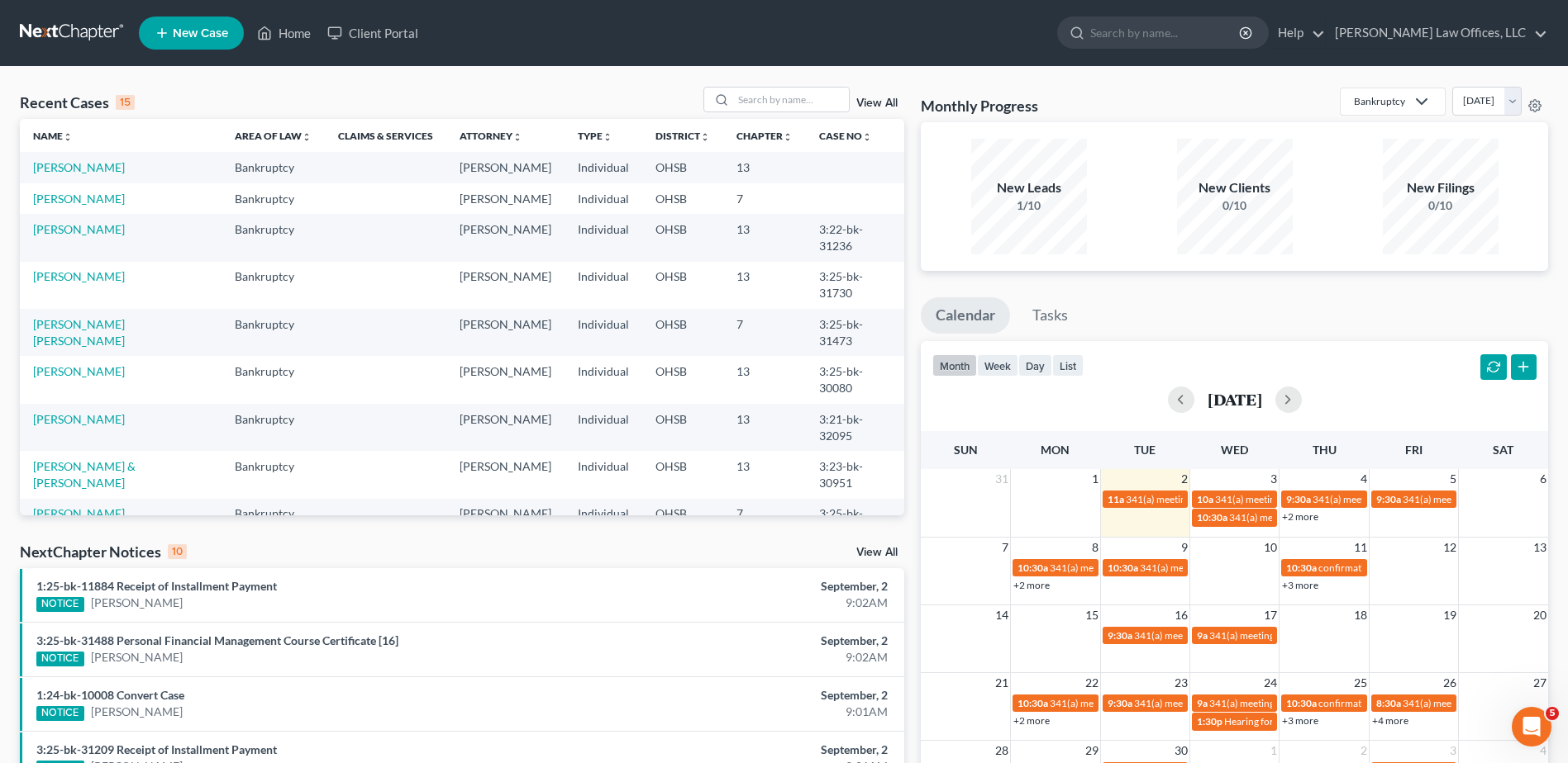
click at [867, 102] on link "View All" at bounding box center [876, 102] width 42 height 11
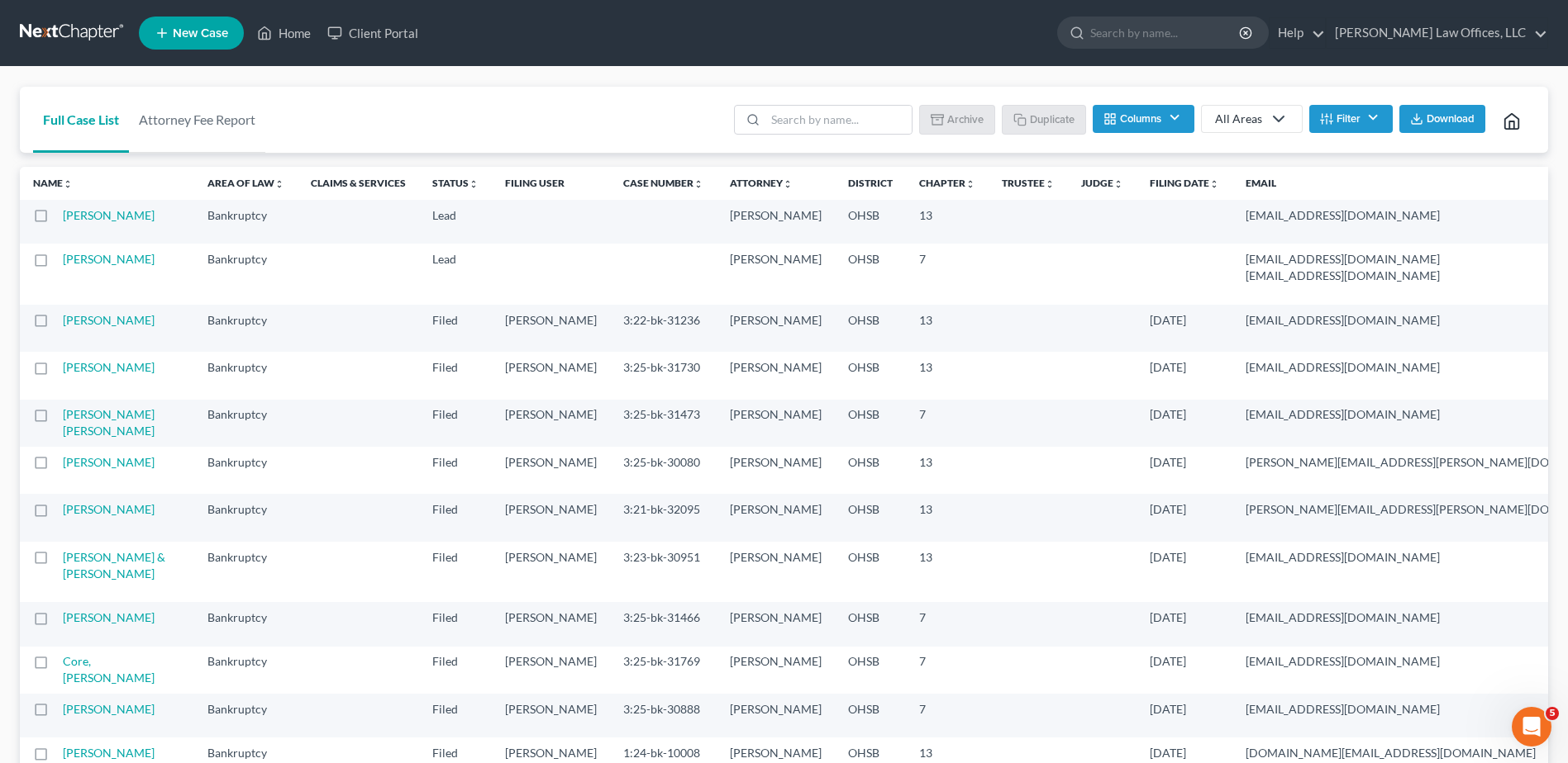
click at [1372, 121] on button "Filter" at bounding box center [1351, 119] width 83 height 28
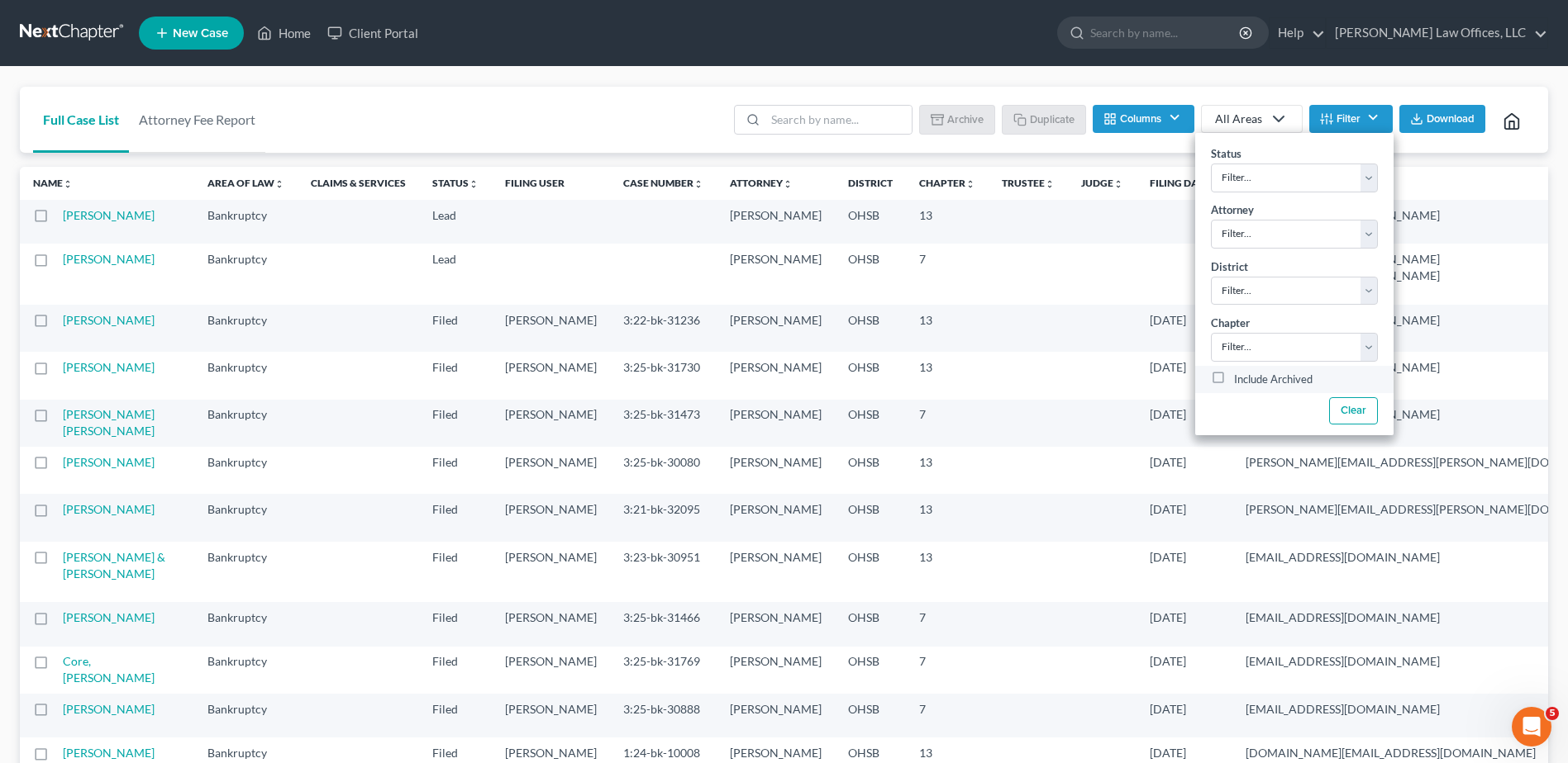
click at [1234, 374] on label "Include Archived" at bounding box center [1273, 380] width 79 height 19
click at [1240, 374] on input "Include Archived" at bounding box center [1246, 375] width 11 height 11
checkbox input "true"
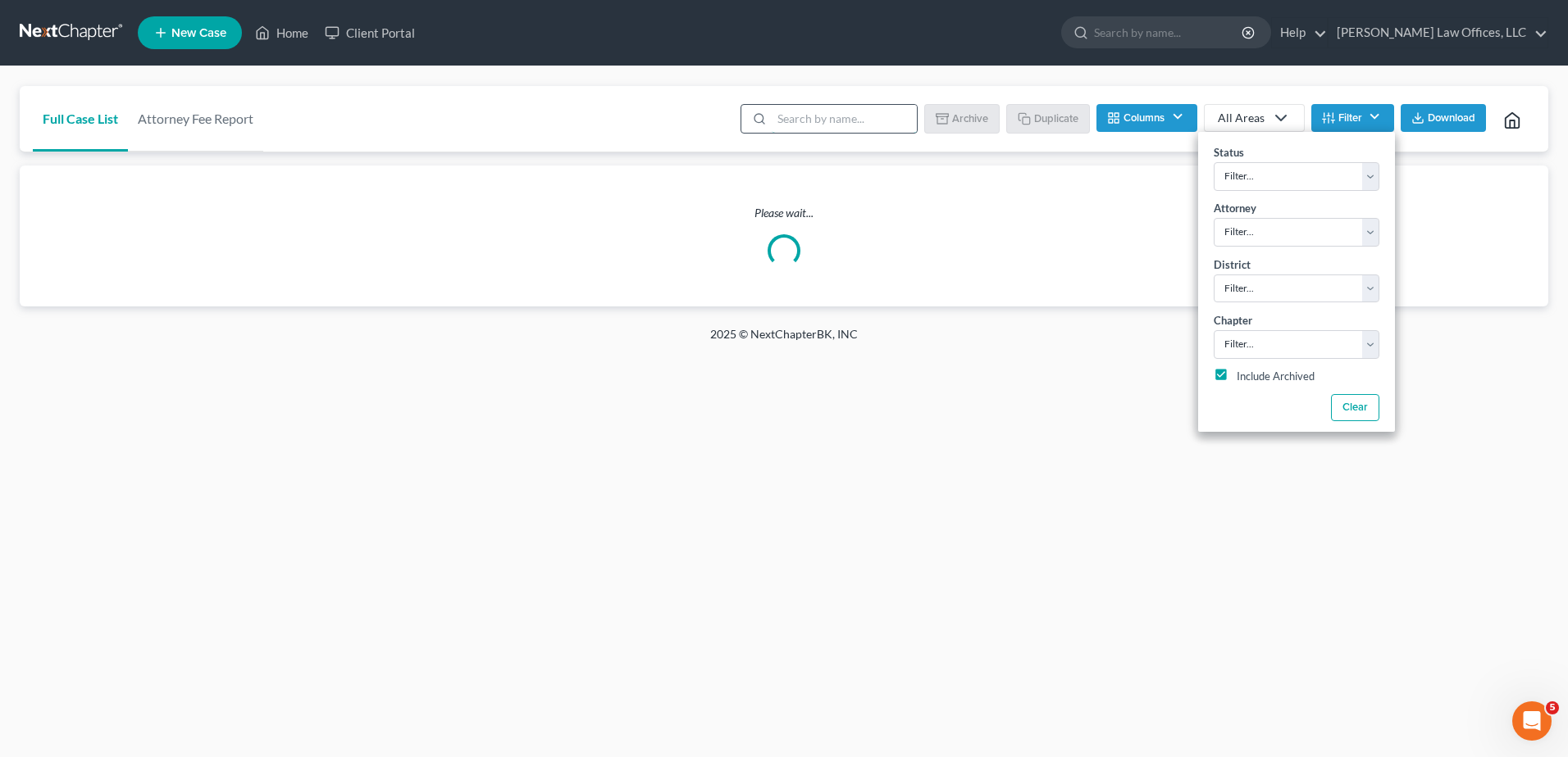
click at [809, 122] on input "search" at bounding box center [844, 119] width 145 height 28
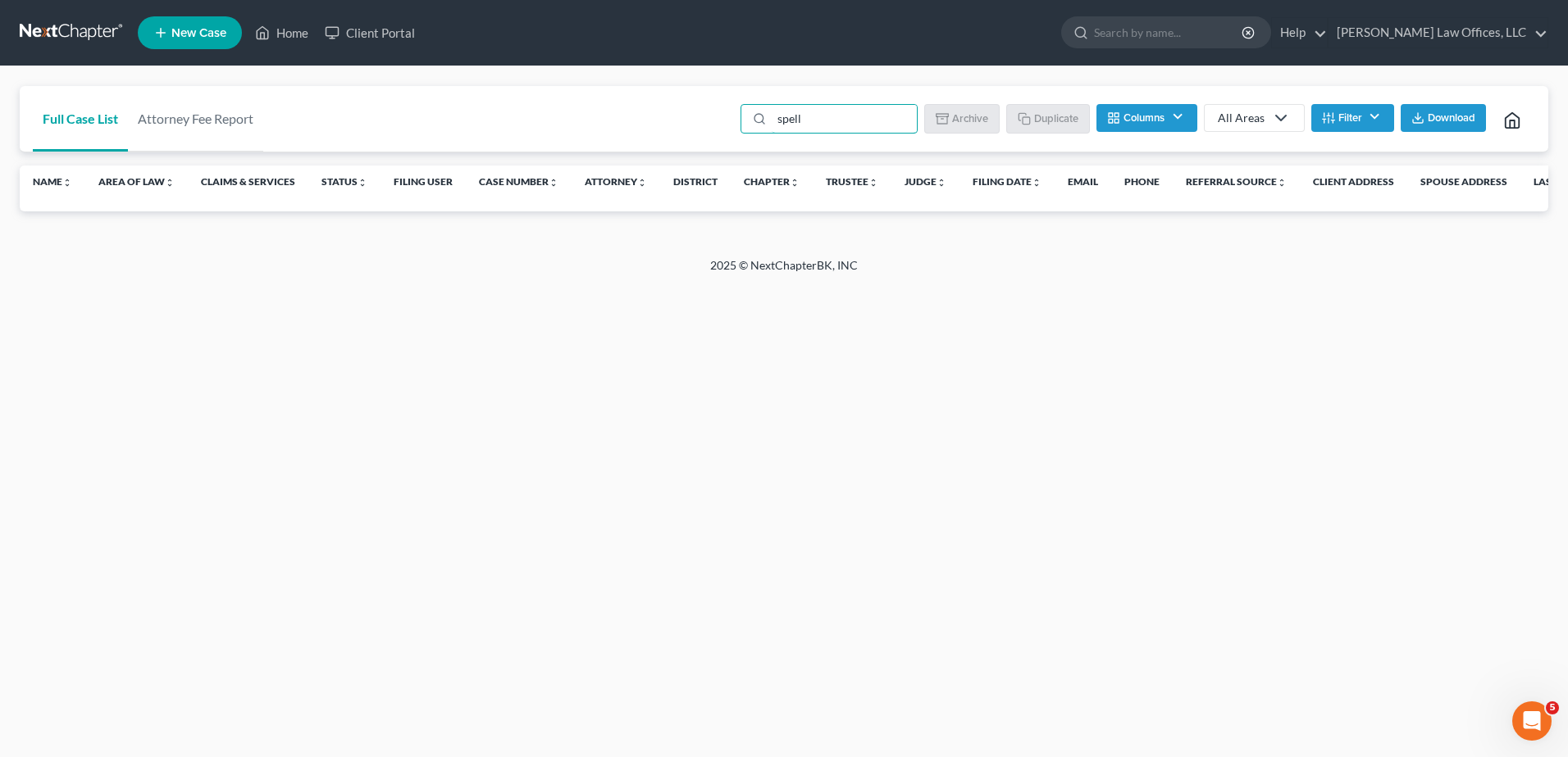
drag, startPoint x: 812, startPoint y: 118, endPoint x: 735, endPoint y: 118, distance: 77.0
click at [735, 118] on div "spell Batch Download Archive Un-archive Duplicate Columns Attorney Case Number …" at bounding box center [1133, 118] width 805 height 66
drag, startPoint x: 777, startPoint y: 117, endPoint x: 747, endPoint y: 117, distance: 30.0
click at [747, 117] on div "sharonda" at bounding box center [829, 119] width 177 height 30
type input "sheronda"
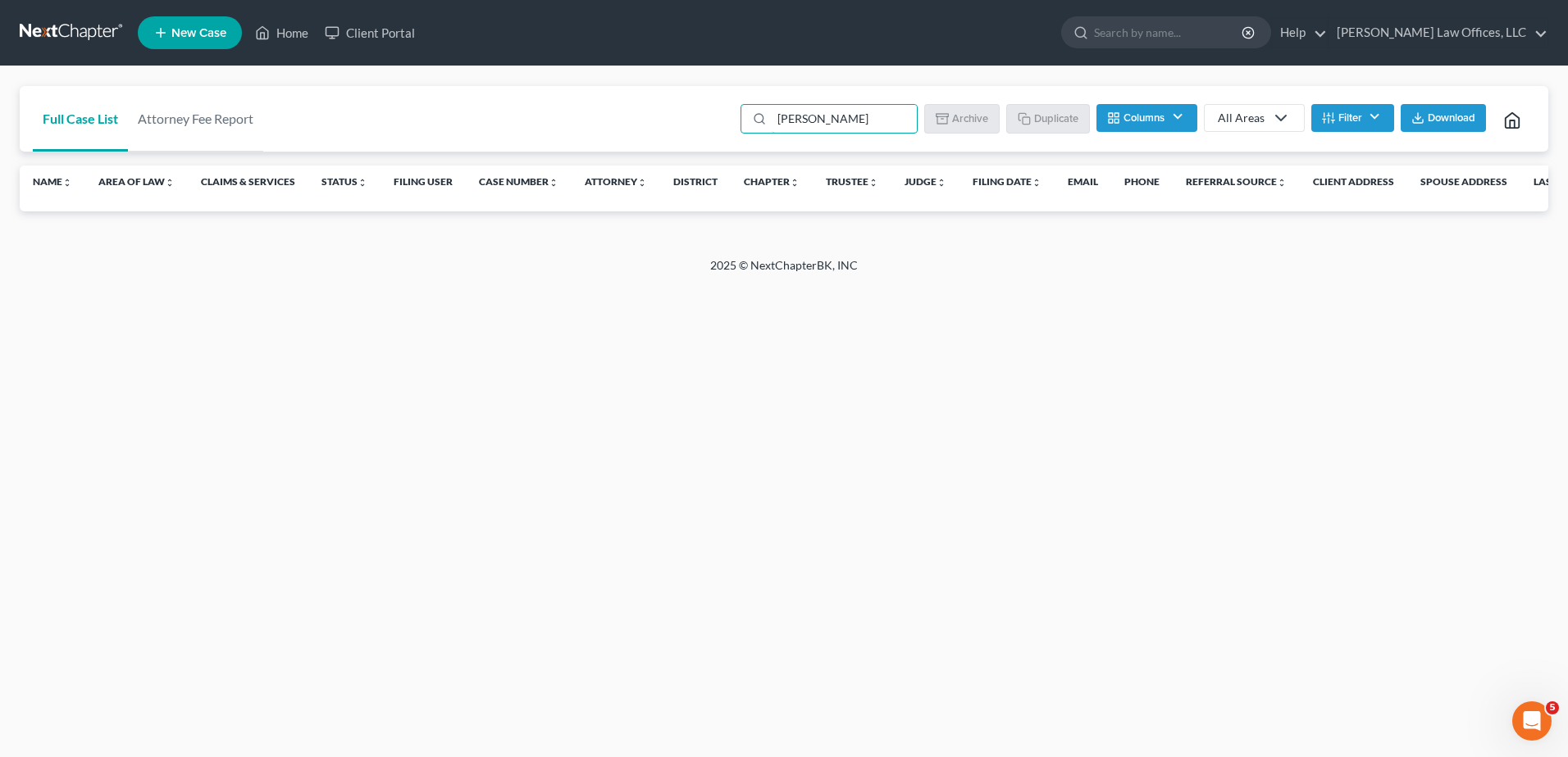
drag, startPoint x: 843, startPoint y: 124, endPoint x: 730, endPoint y: 115, distance: 113.4
click at [730, 115] on div "Full Case List Attorney Fee Report sheronda Batch Download Archive Un-archive D…" at bounding box center [784, 119] width 1529 height 67
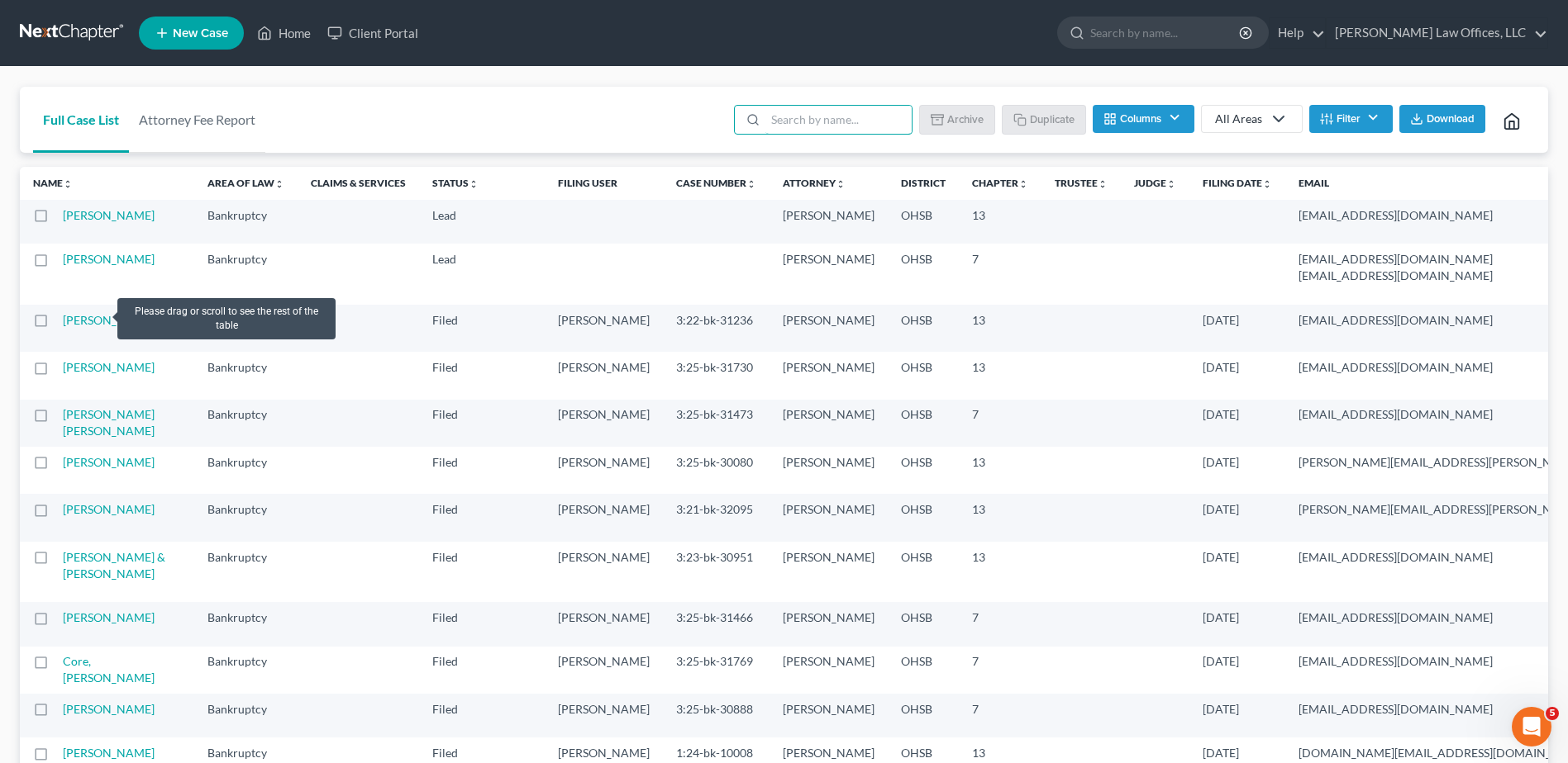
click at [96, 304] on td "[PERSON_NAME]" at bounding box center [128, 274] width 132 height 60
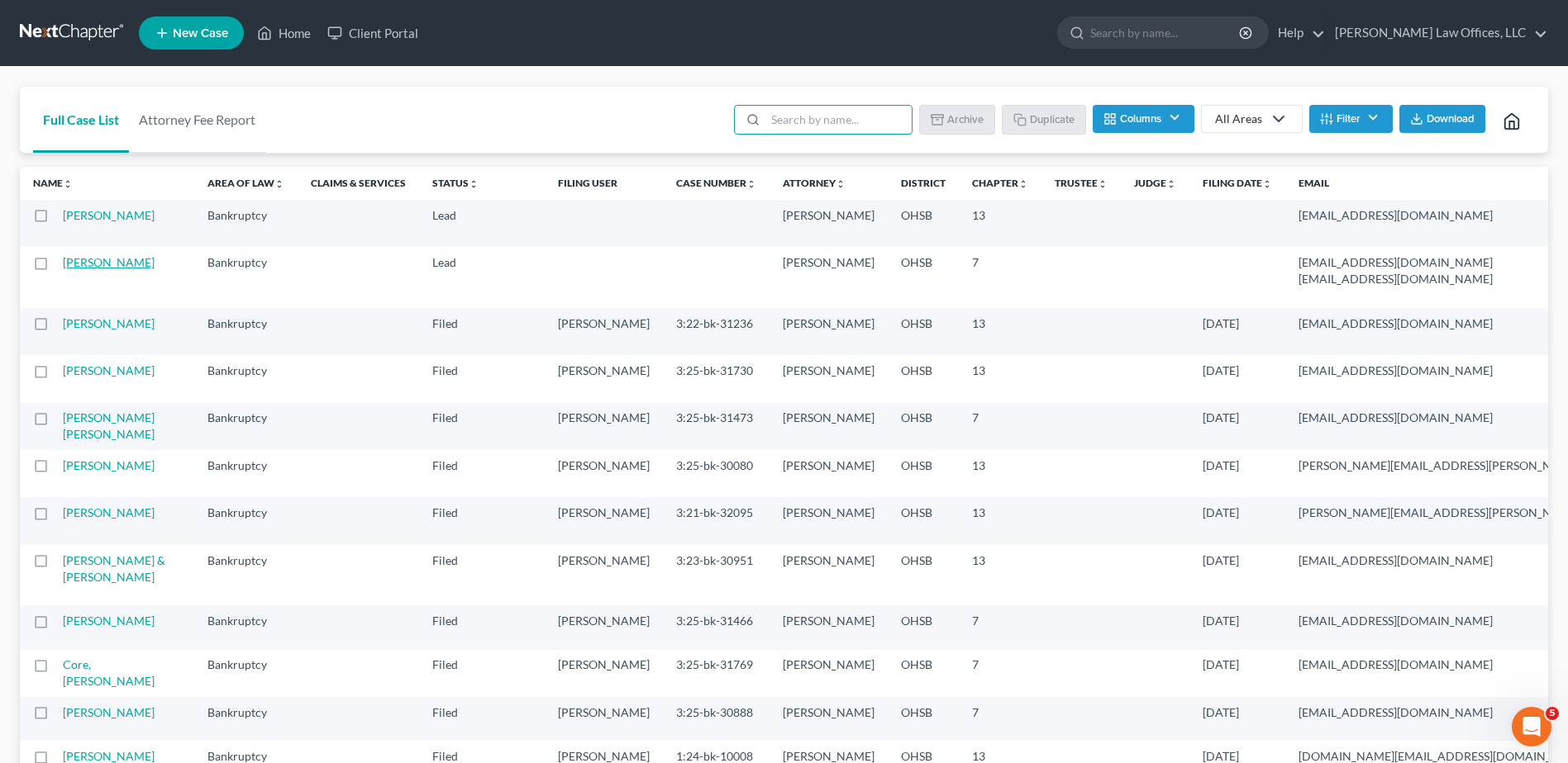
click at [94, 269] on link "[PERSON_NAME]" at bounding box center [109, 262] width 92 height 14
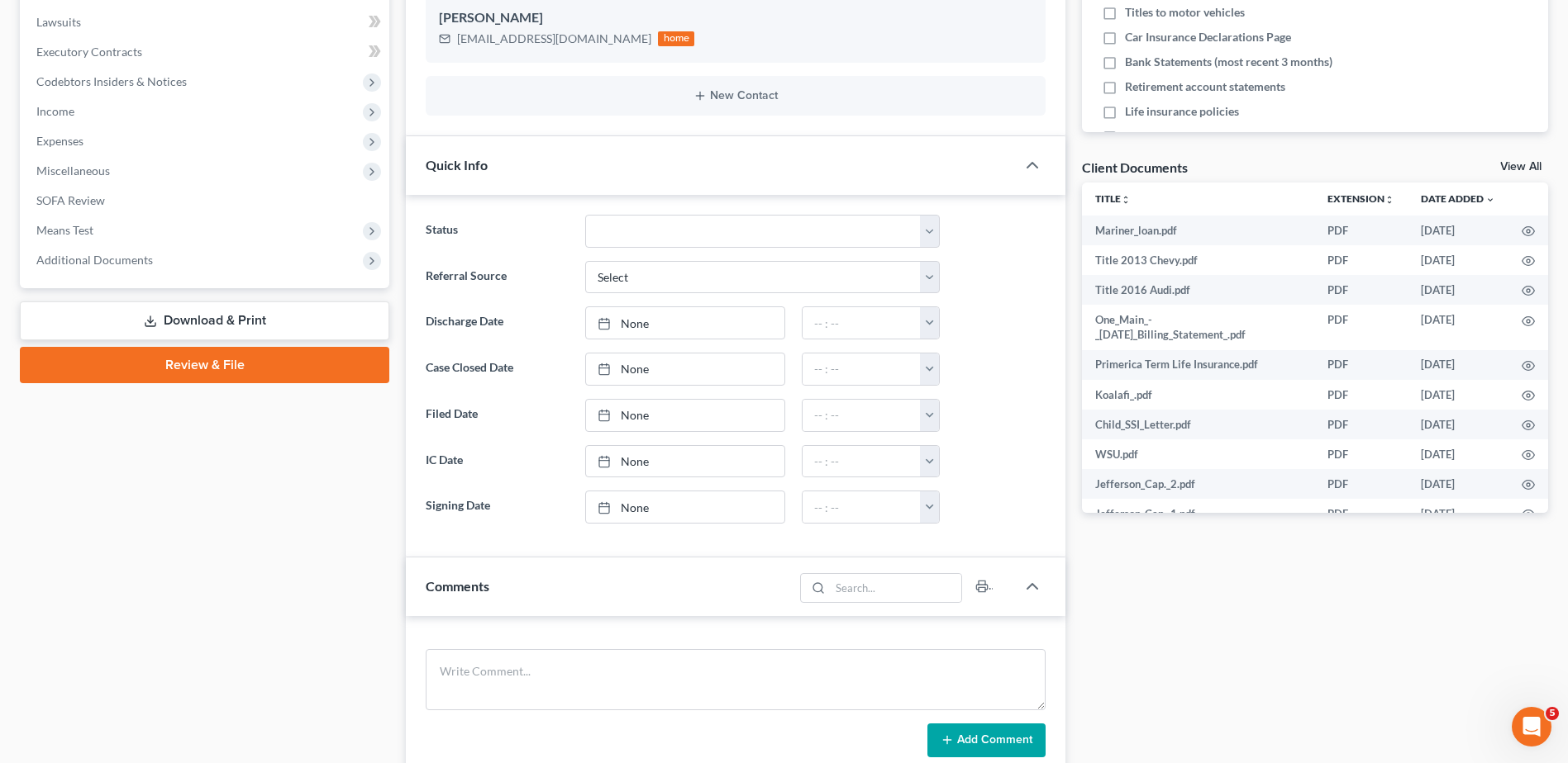
scroll to position [495, 0]
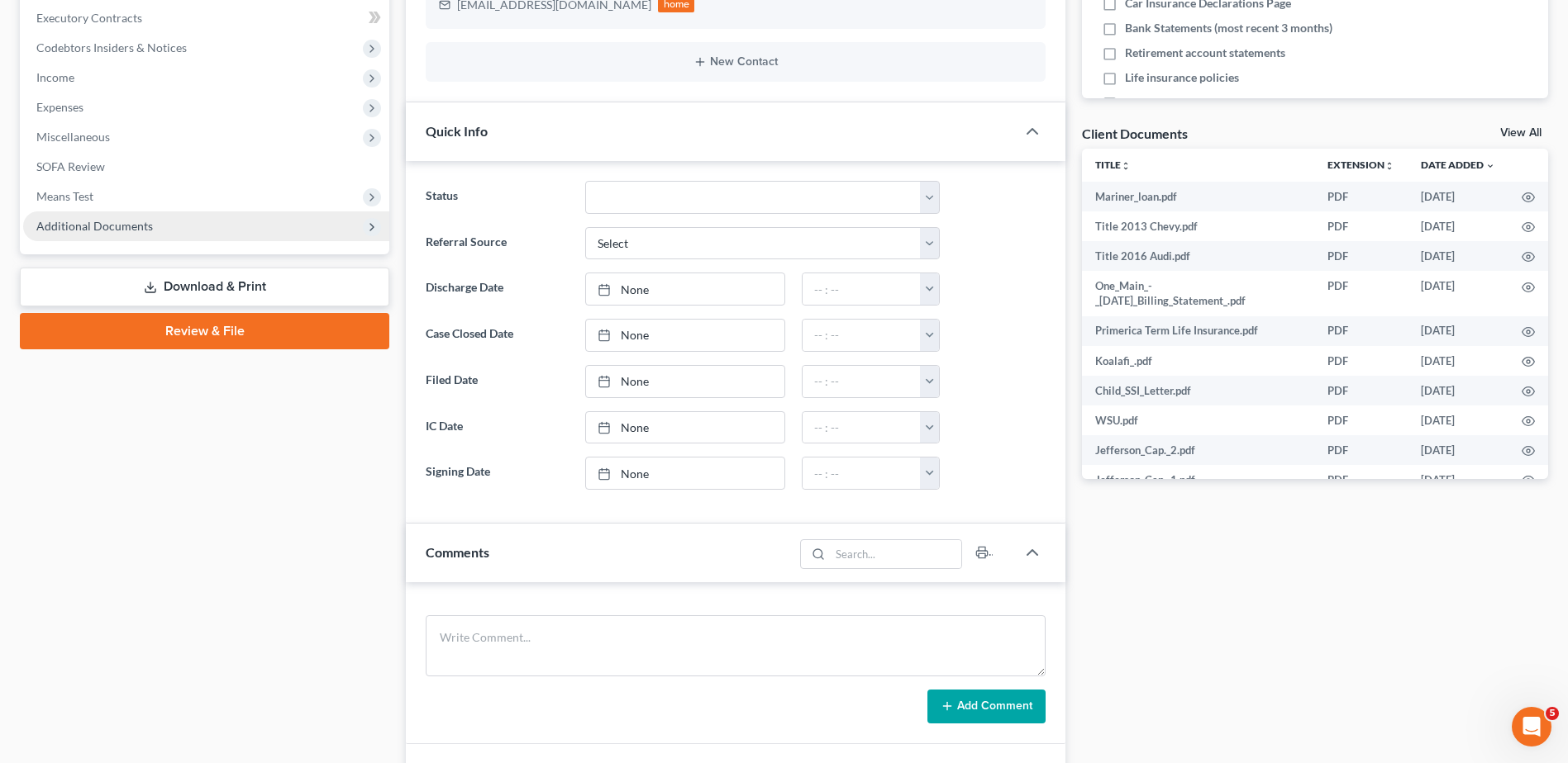
click at [117, 222] on span "Additional Documents" at bounding box center [95, 226] width 117 height 14
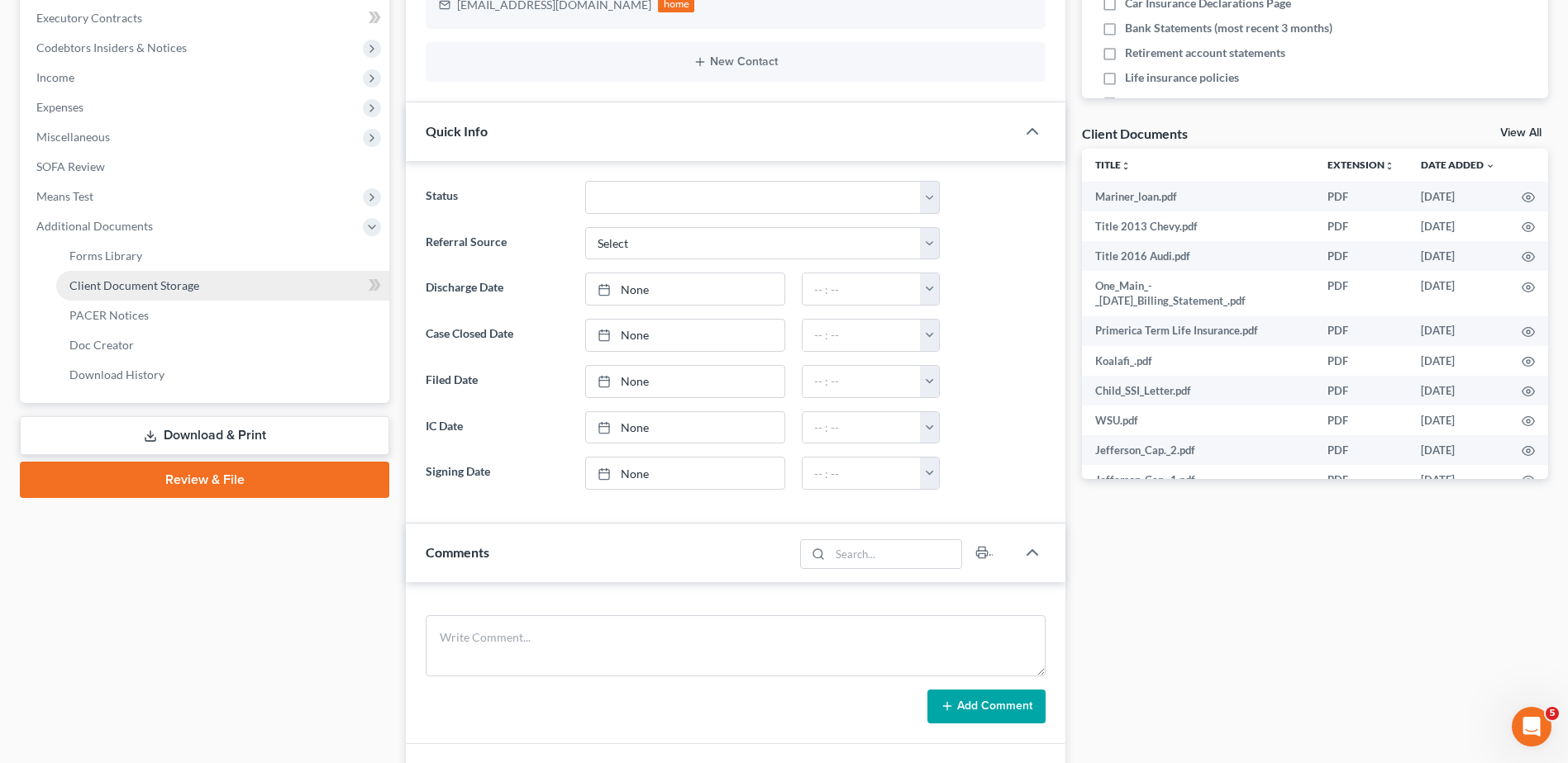
drag, startPoint x: 132, startPoint y: 285, endPoint x: 160, endPoint y: 289, distance: 28.3
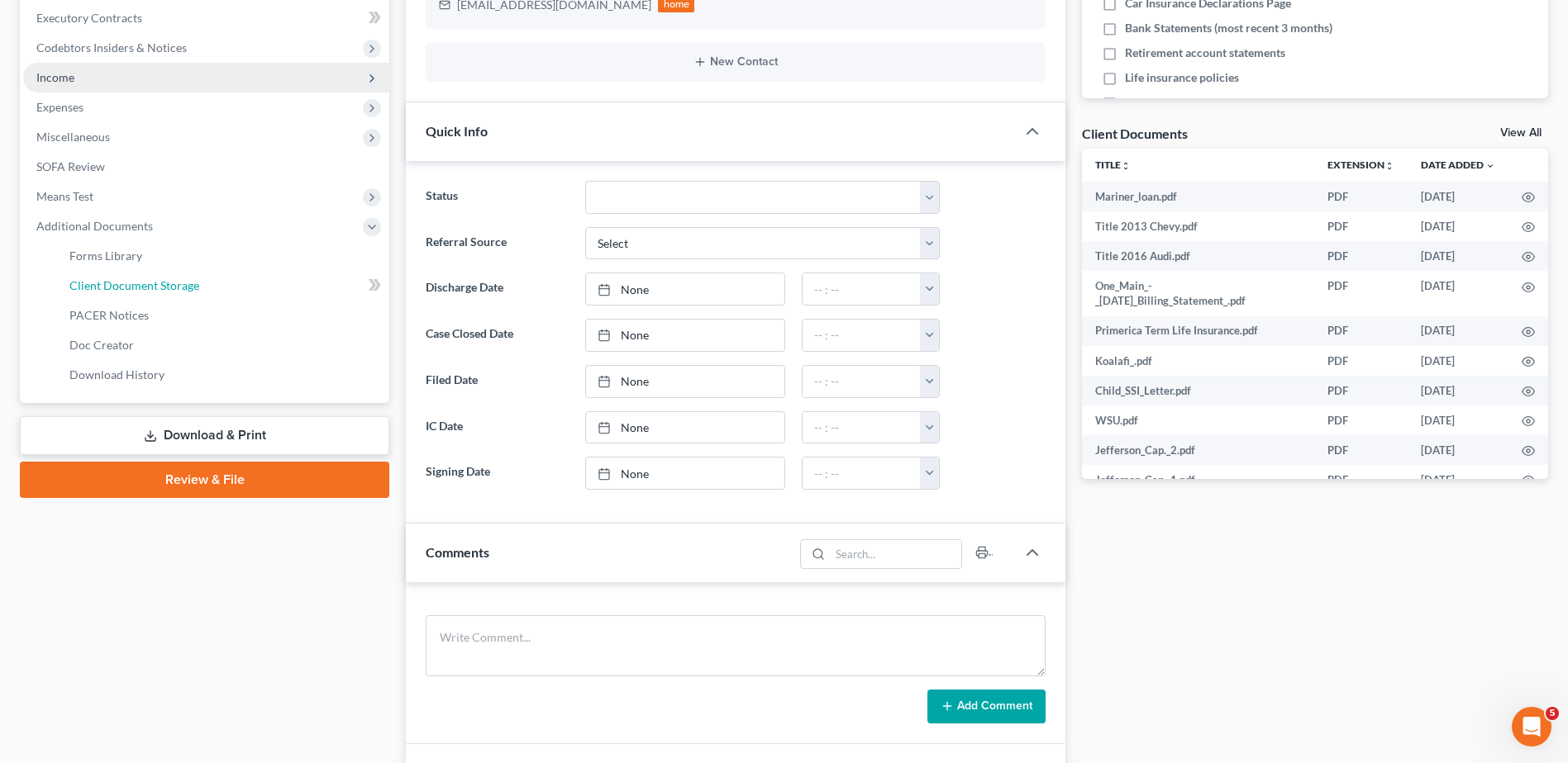
click at [132, 285] on span "Client Document Storage" at bounding box center [134, 285] width 130 height 14
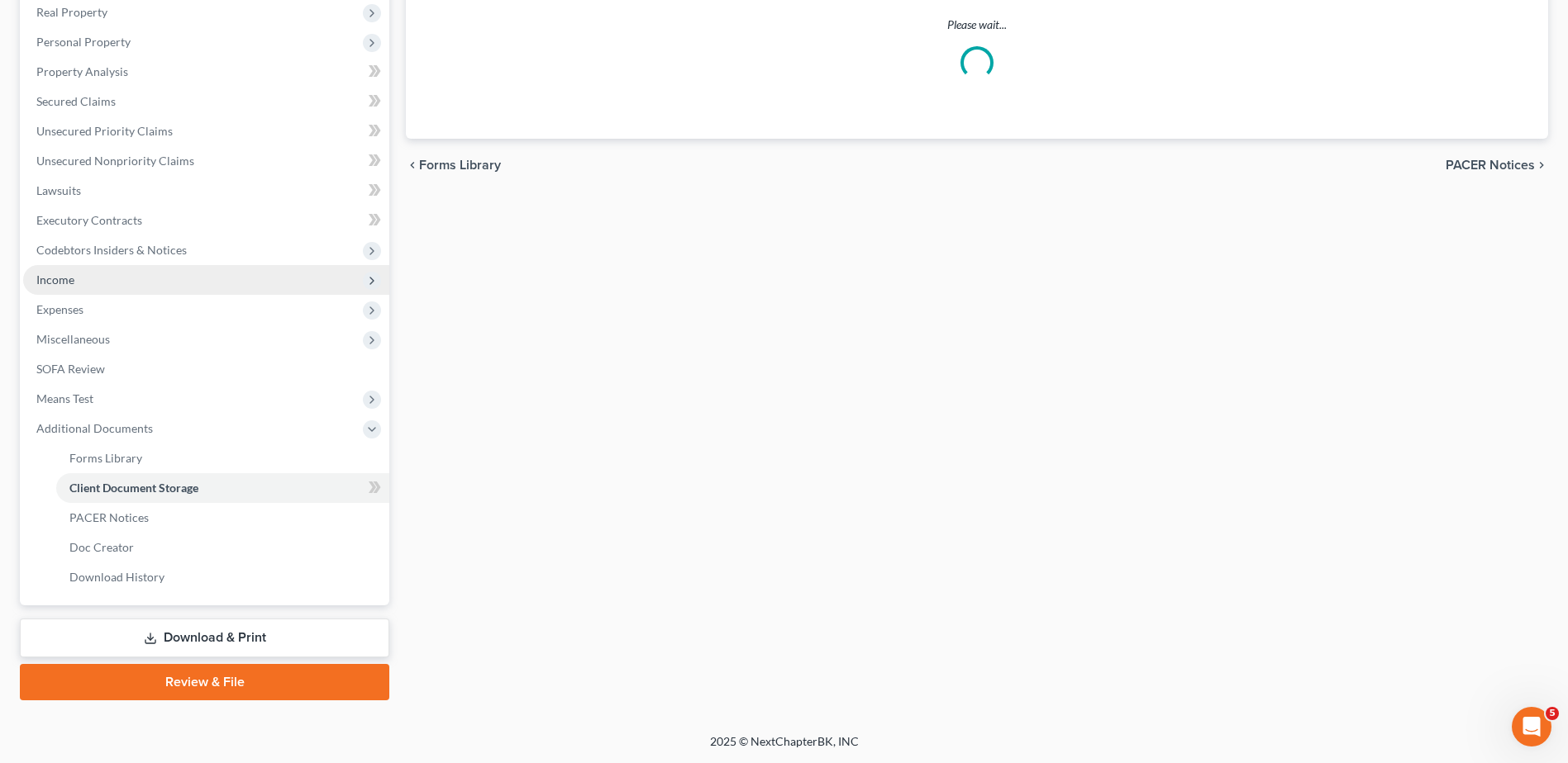
scroll to position [250, 0]
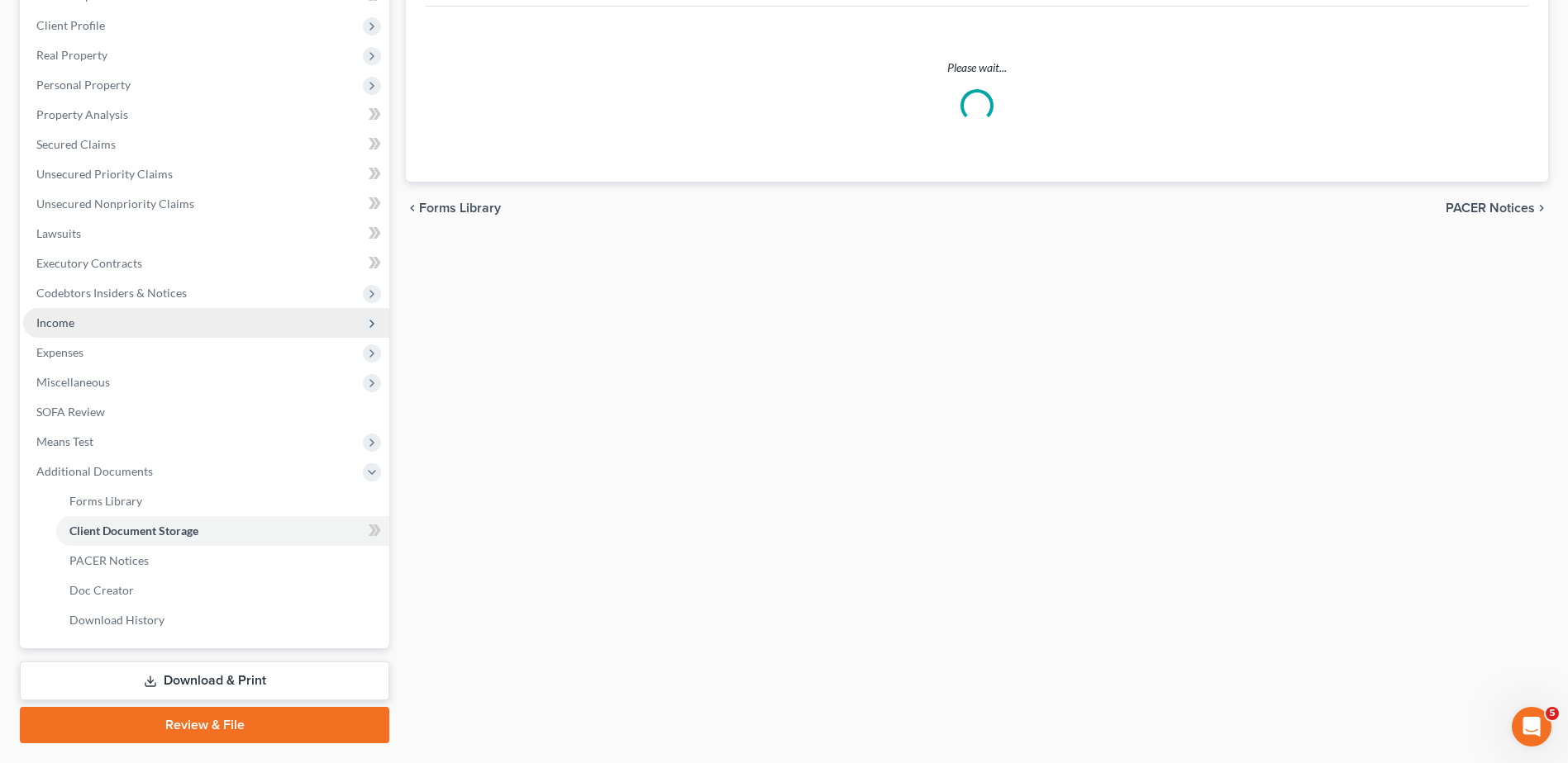
select select "7"
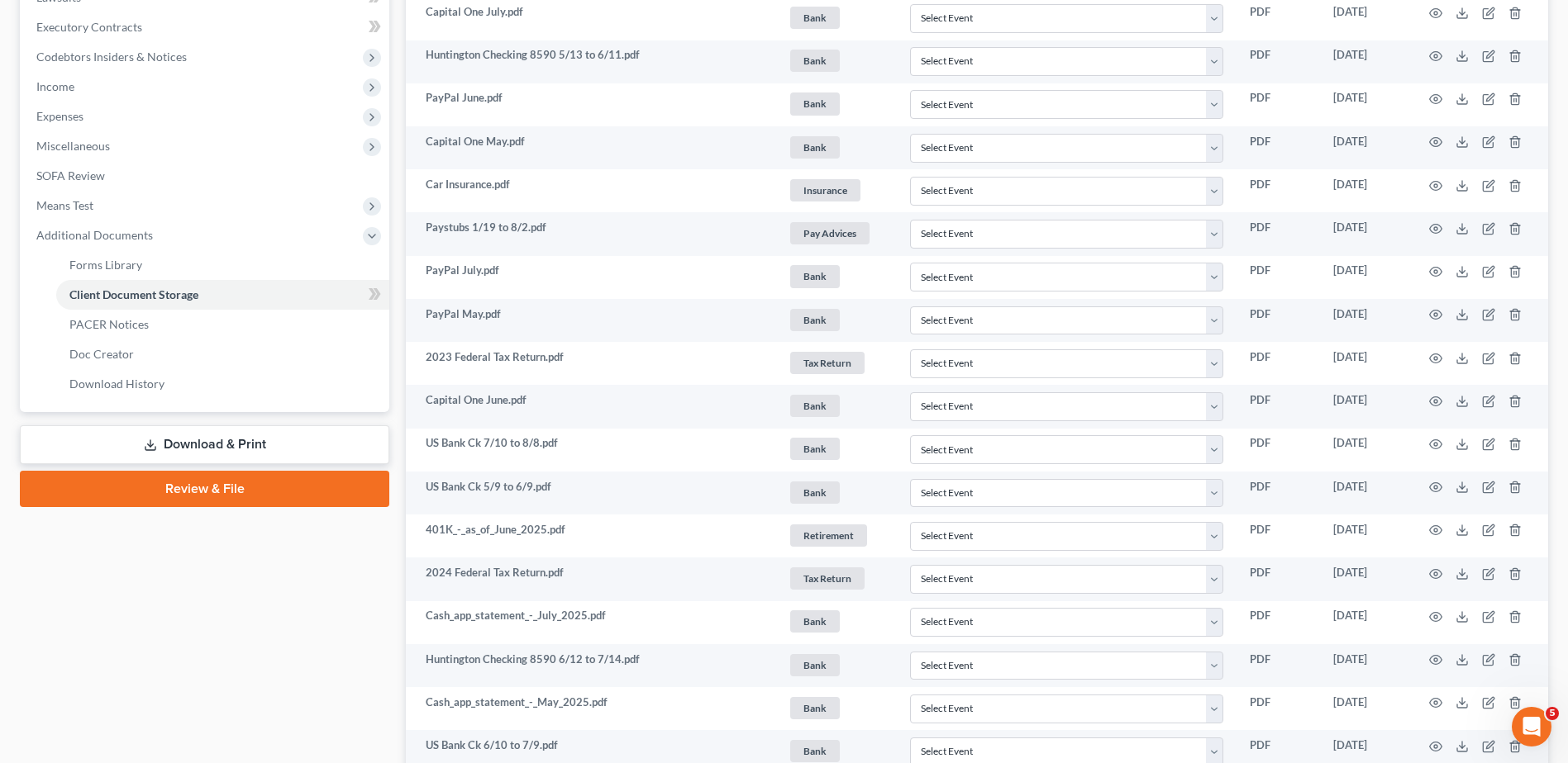
scroll to position [0, 0]
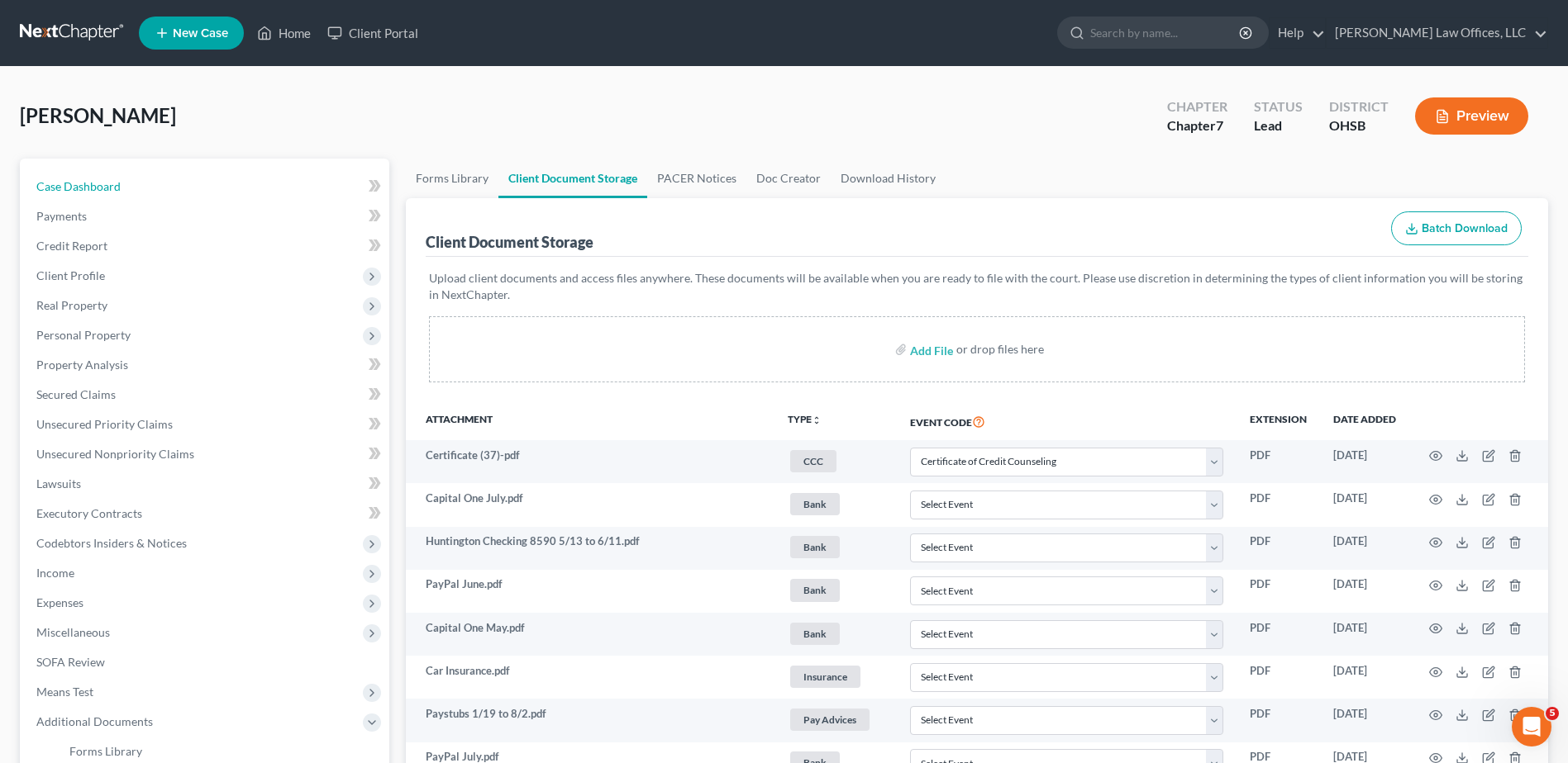
drag, startPoint x: 92, startPoint y: 184, endPoint x: 552, endPoint y: 1, distance: 495.1
click at [92, 184] on span "Case Dashboard" at bounding box center [78, 186] width 84 height 14
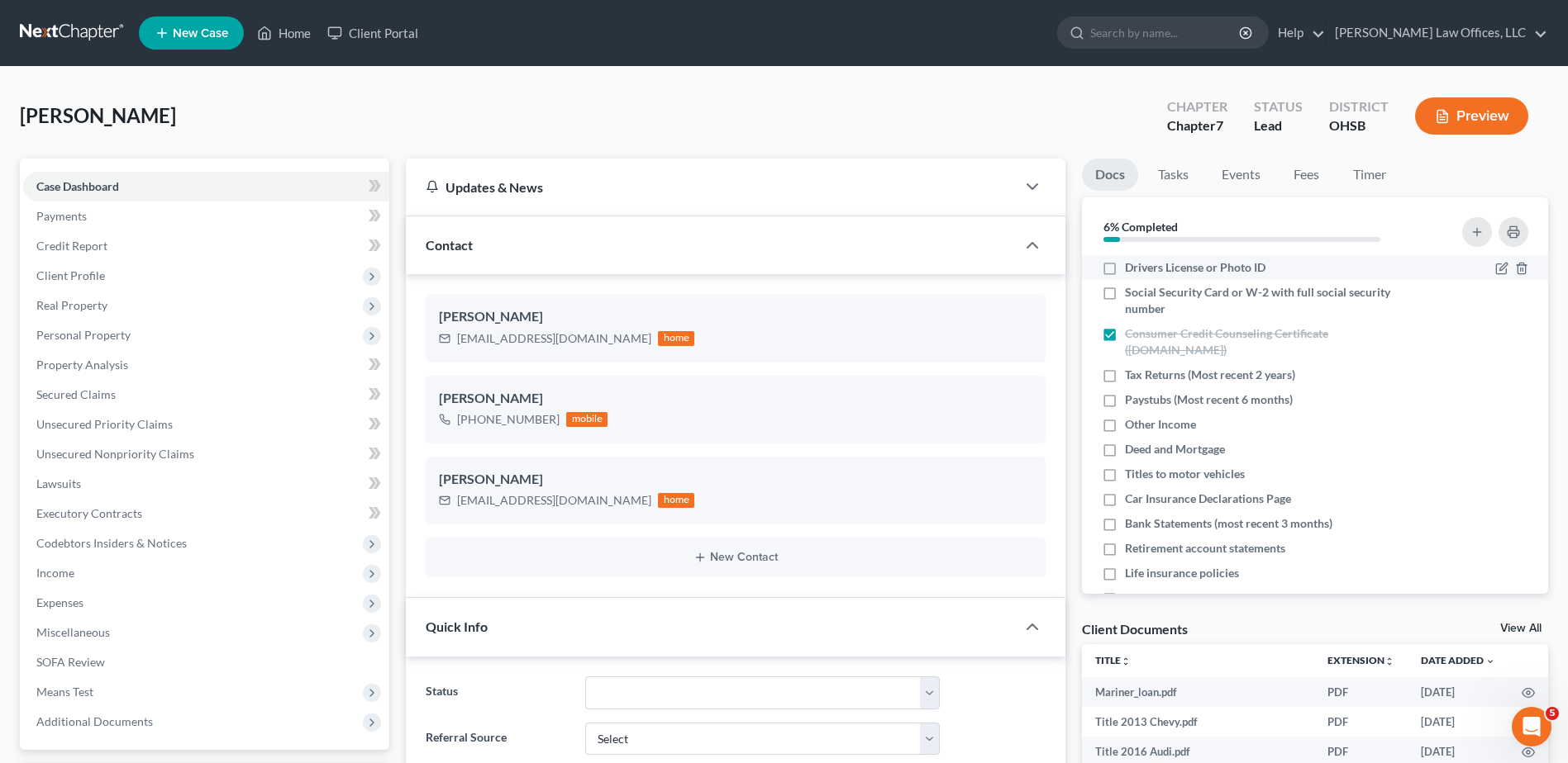
click at [1125, 267] on label "Drivers License or Photo ID" at bounding box center [1194, 268] width 140 height 17
click at [1132, 267] on input "Drivers License or Photo ID" at bounding box center [1137, 265] width 11 height 11
checkbox input "true"
click at [1125, 291] on label "Social Security Card or W-2 with full social security number" at bounding box center [1270, 300] width 292 height 33
click at [1132, 291] on input "Social Security Card or W-2 with full social security number" at bounding box center [1137, 290] width 11 height 11
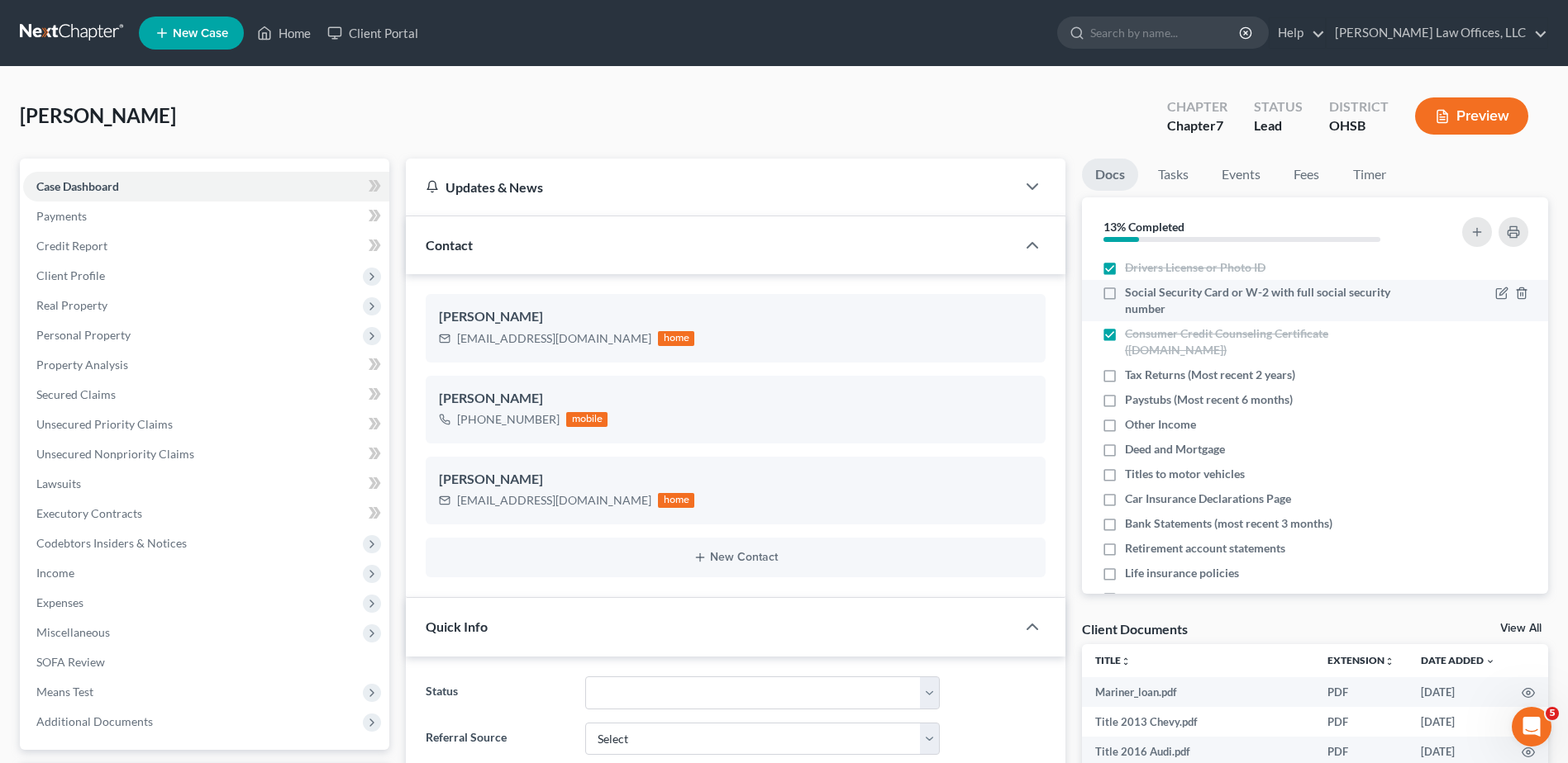
checkbox input "true"
click at [1499, 374] on icon "button" at bounding box center [1503, 374] width 7 height 7
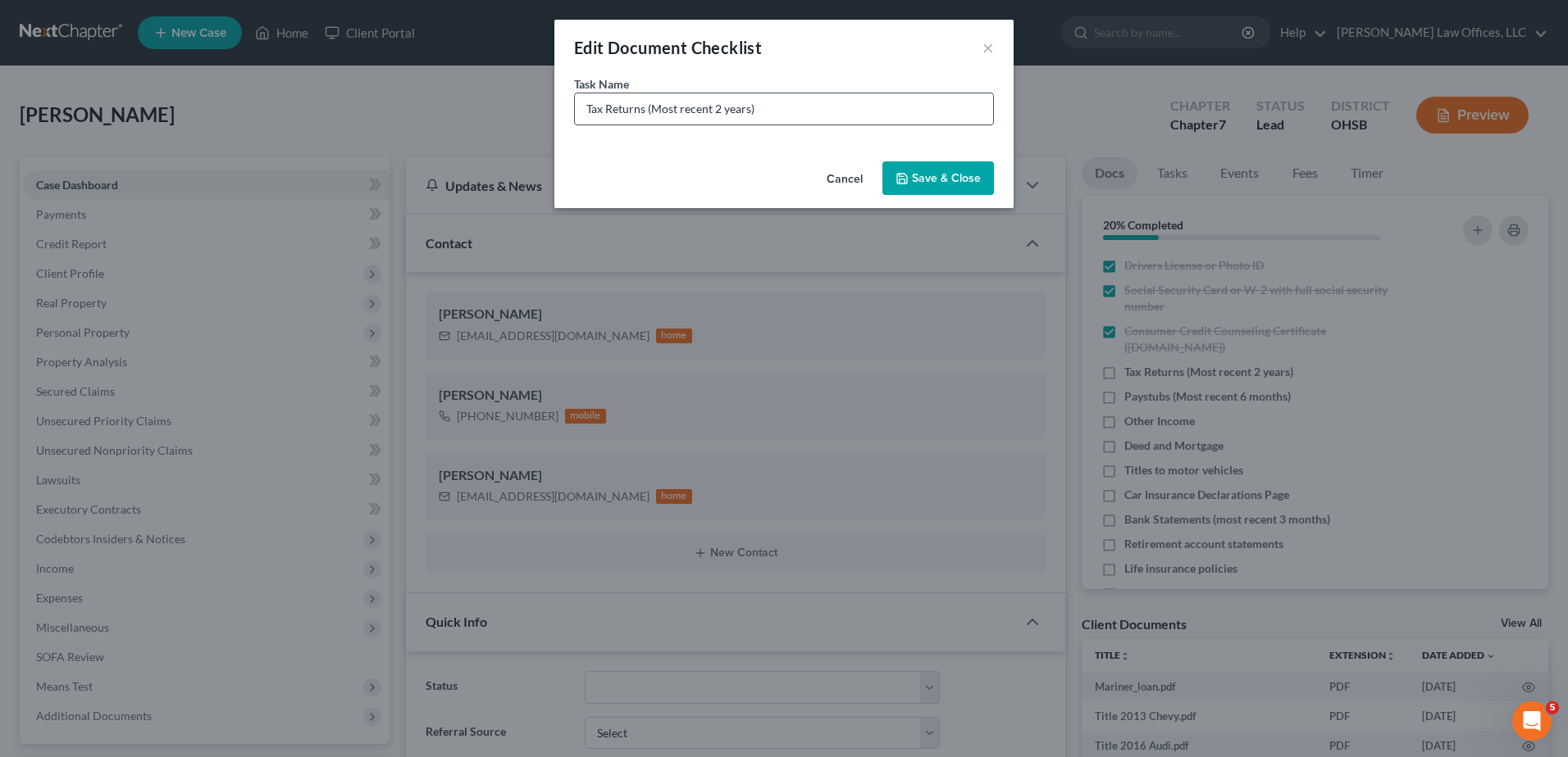
drag, startPoint x: 749, startPoint y: 110, endPoint x: 652, endPoint y: 113, distance: 97.0
click at [652, 113] on input "Tax Returns (Most recent 2 years)" at bounding box center [784, 110] width 418 height 32
type input "Tax Returns (Need 2024 State of Ohio Tax Return)"
click at [925, 179] on button "Save & Close" at bounding box center [938, 178] width 111 height 34
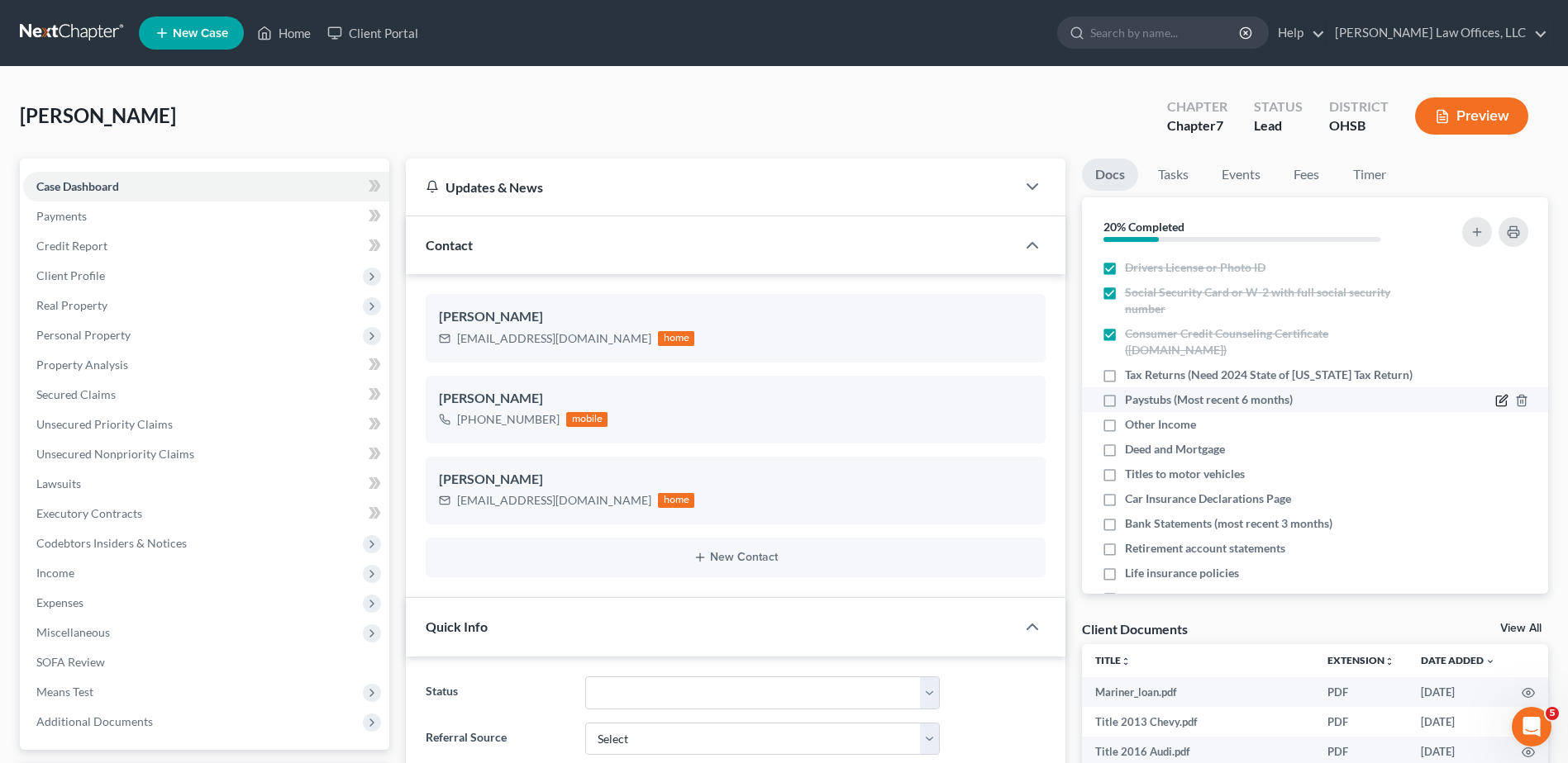
click at [1499, 401] on icon "button" at bounding box center [1503, 399] width 7 height 7
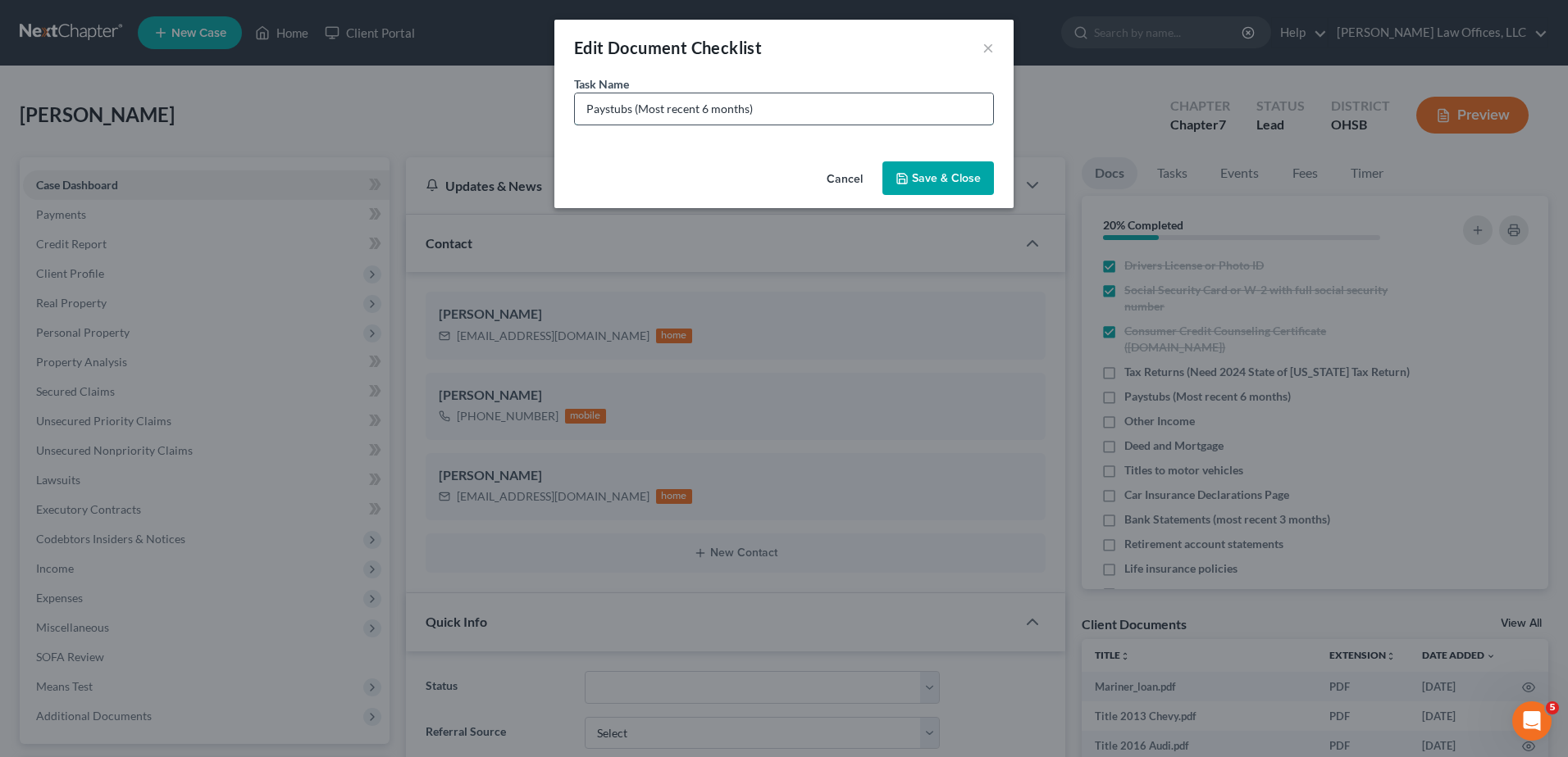
drag, startPoint x: 746, startPoint y: 109, endPoint x: 639, endPoint y: 111, distance: 107.0
click at [639, 111] on input "Paystubs (Most recent 6 months)" at bounding box center [784, 110] width 418 height 32
type input "Paystubs (need 8/3/25 to current)"
click at [932, 176] on button "Save & Close" at bounding box center [938, 178] width 111 height 34
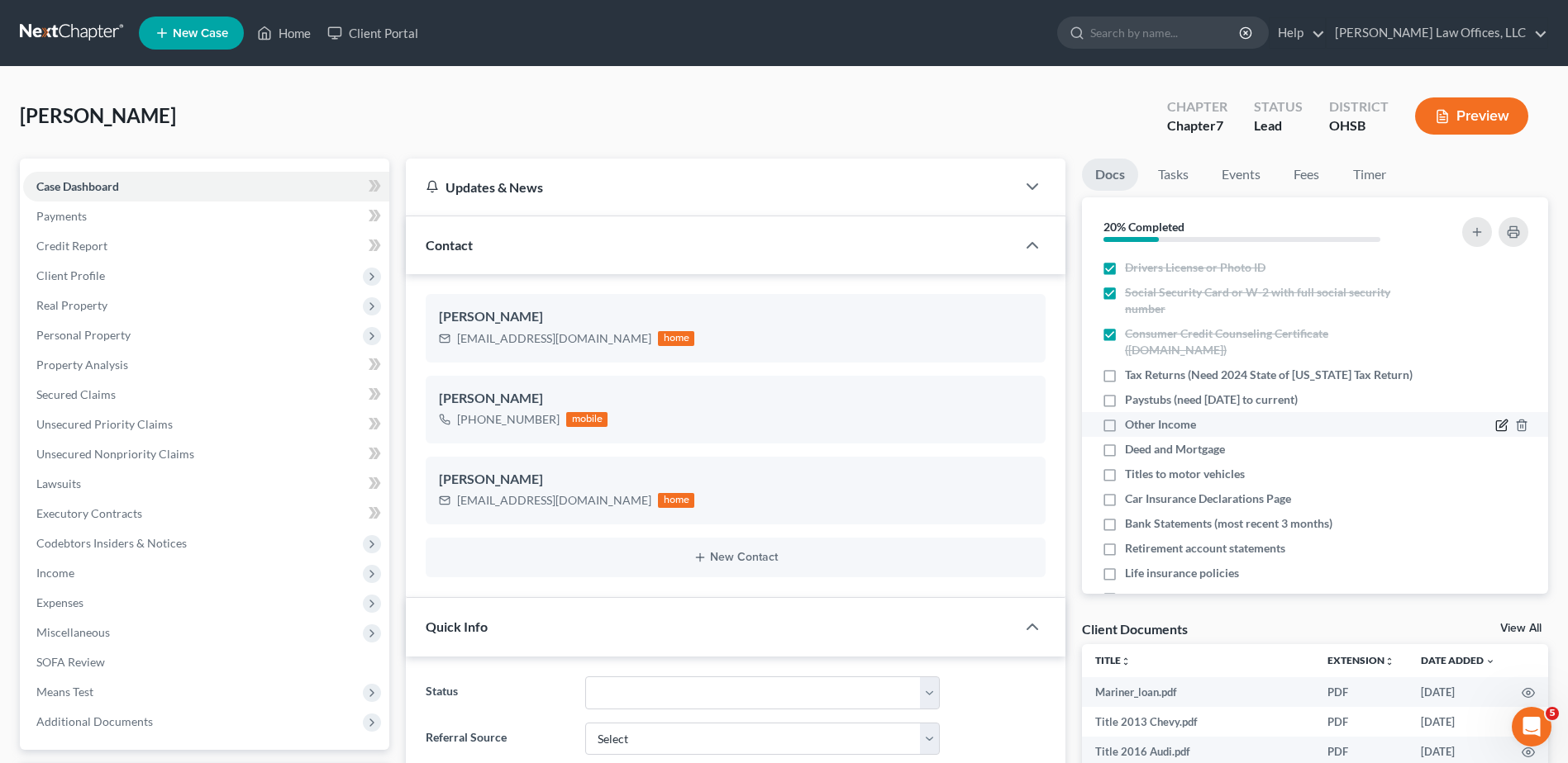
click at [1495, 425] on icon "button" at bounding box center [1501, 425] width 13 height 13
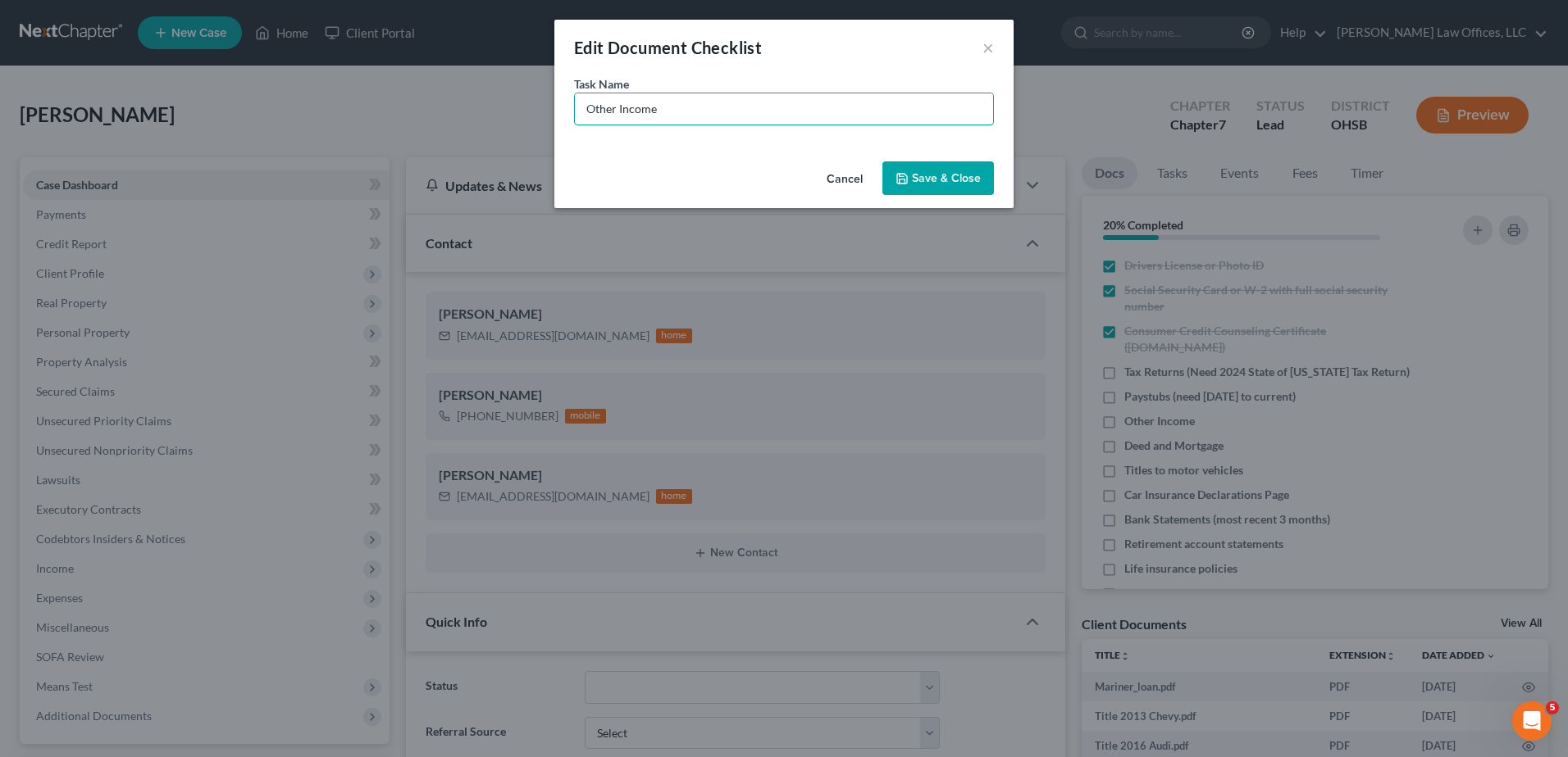
drag, startPoint x: 698, startPoint y: 110, endPoint x: 413, endPoint y: 121, distance: 285.2
click at [413, 121] on div "Edit Document Checklist × Task Name * Other Income Cancel Save & Close" at bounding box center [784, 378] width 1568 height 757
type input "Social Security Award Letter"
click at [954, 186] on button "Save & Close" at bounding box center [938, 178] width 111 height 34
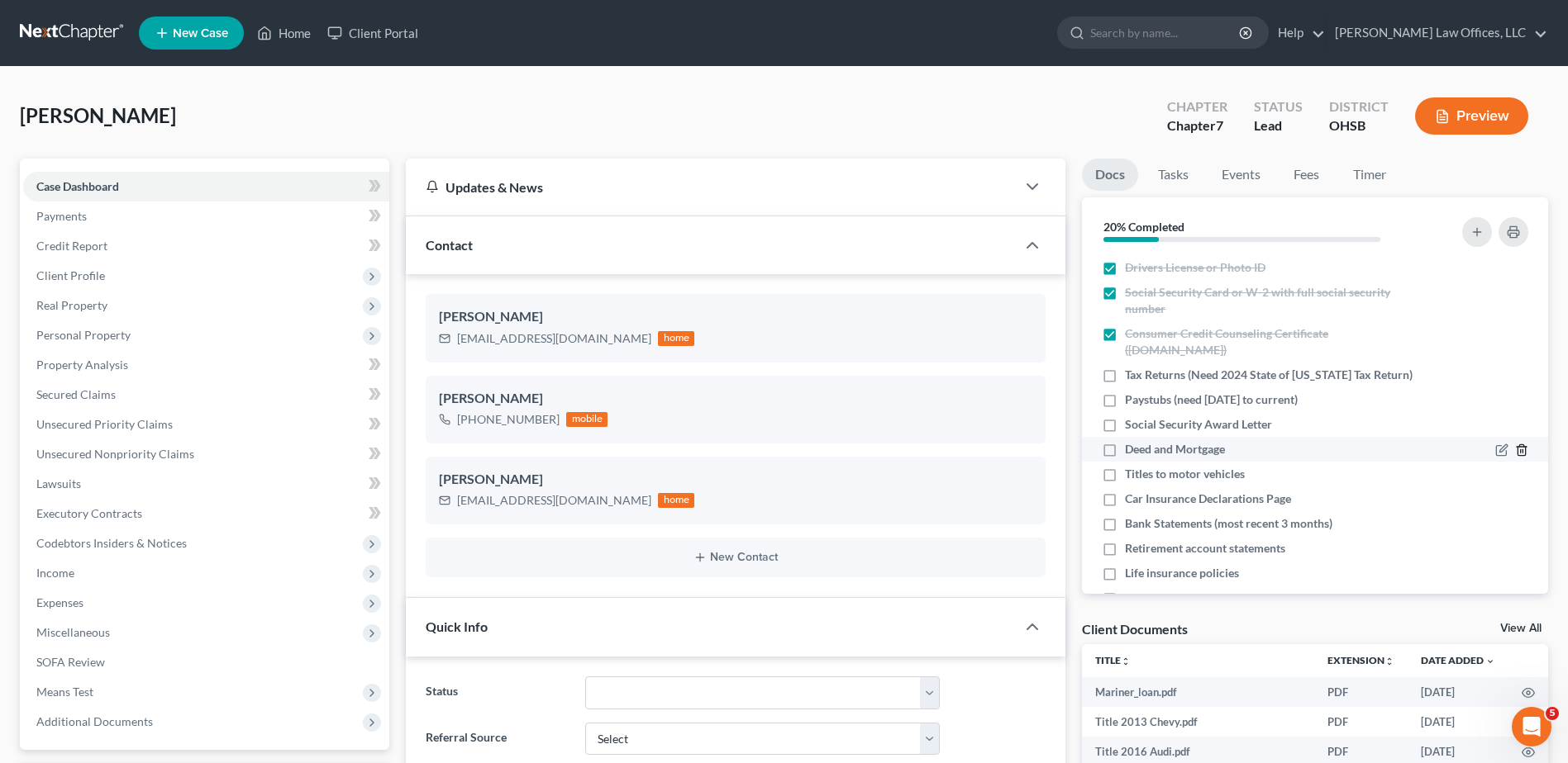
click at [1518, 445] on icon "button" at bounding box center [1521, 450] width 7 height 11
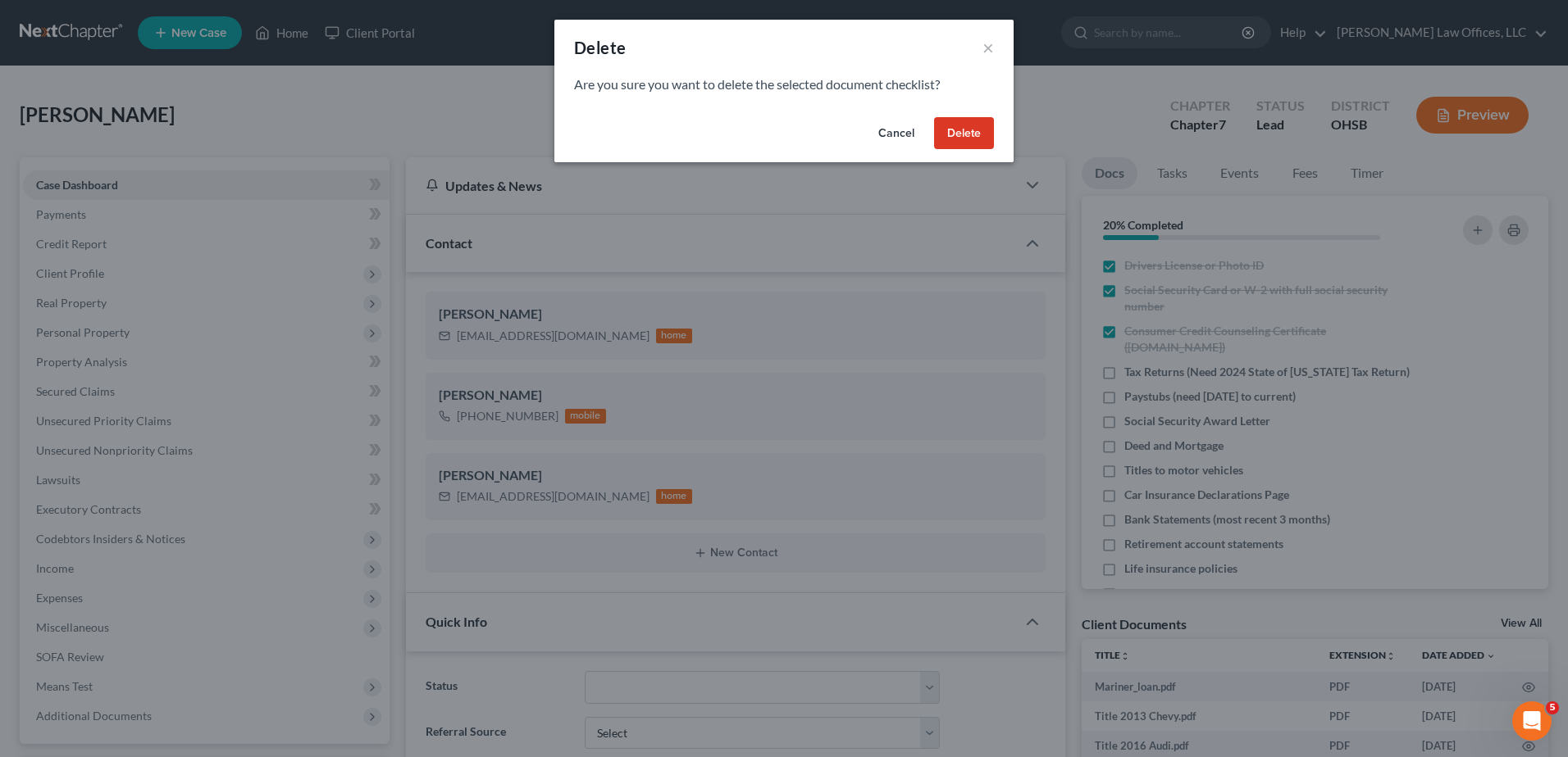
click at [969, 139] on button "Delete" at bounding box center [964, 133] width 60 height 32
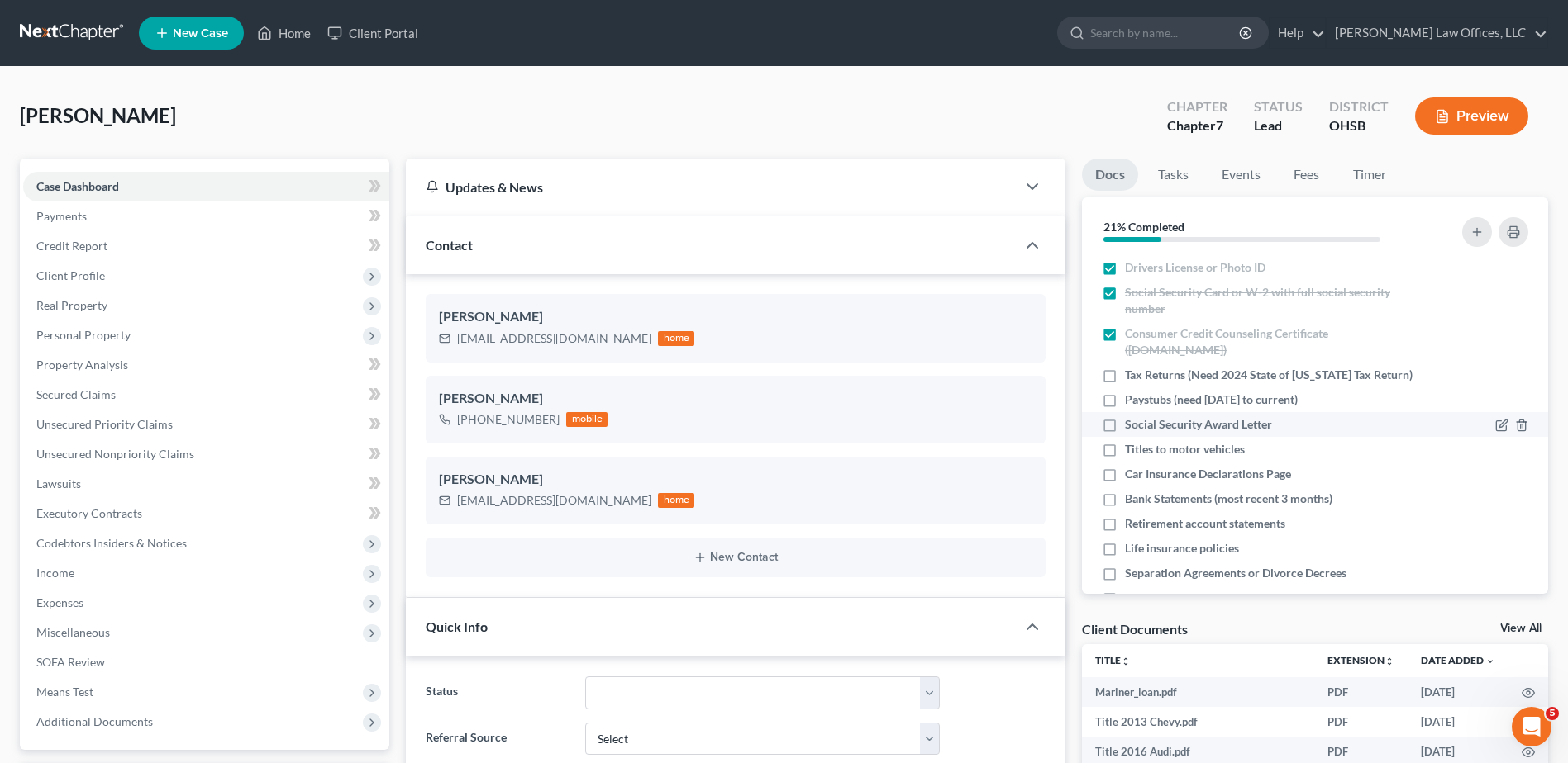
click at [1125, 427] on label "Social Security Award Letter" at bounding box center [1198, 424] width 148 height 17
click at [1132, 427] on input "Social Security Award Letter" at bounding box center [1137, 421] width 11 height 11
checkbox input "true"
click at [1125, 447] on label "Titles to motor vehicles" at bounding box center [1185, 449] width 120 height 17
click at [1132, 447] on input "Titles to motor vehicles" at bounding box center [1137, 447] width 11 height 11
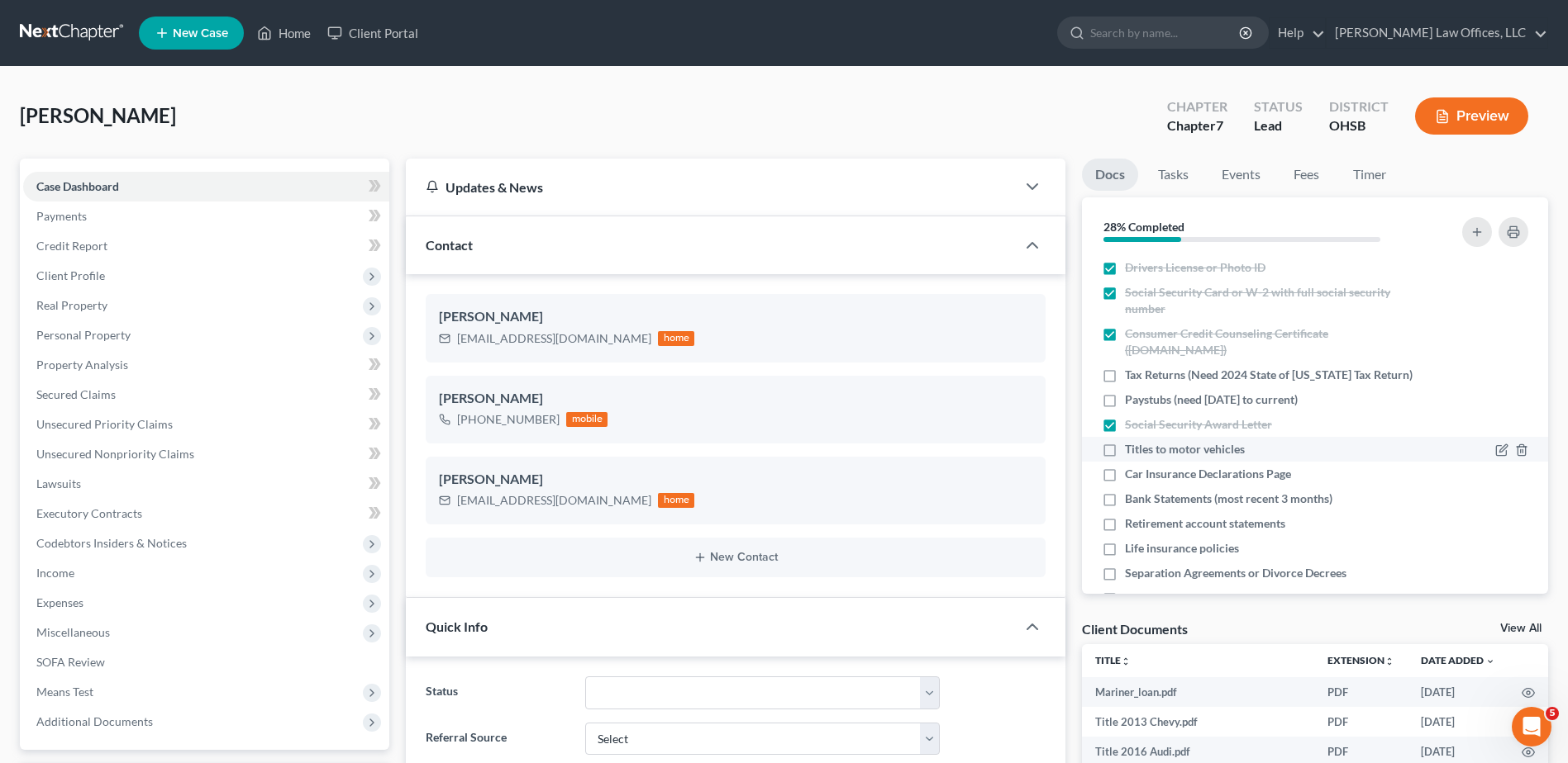
checkbox input "true"
click at [1125, 476] on label "Car Insurance Declarations Page" at bounding box center [1208, 474] width 166 height 17
click at [1132, 476] on input "Car Insurance Declarations Page" at bounding box center [1137, 472] width 11 height 11
checkbox input "true"
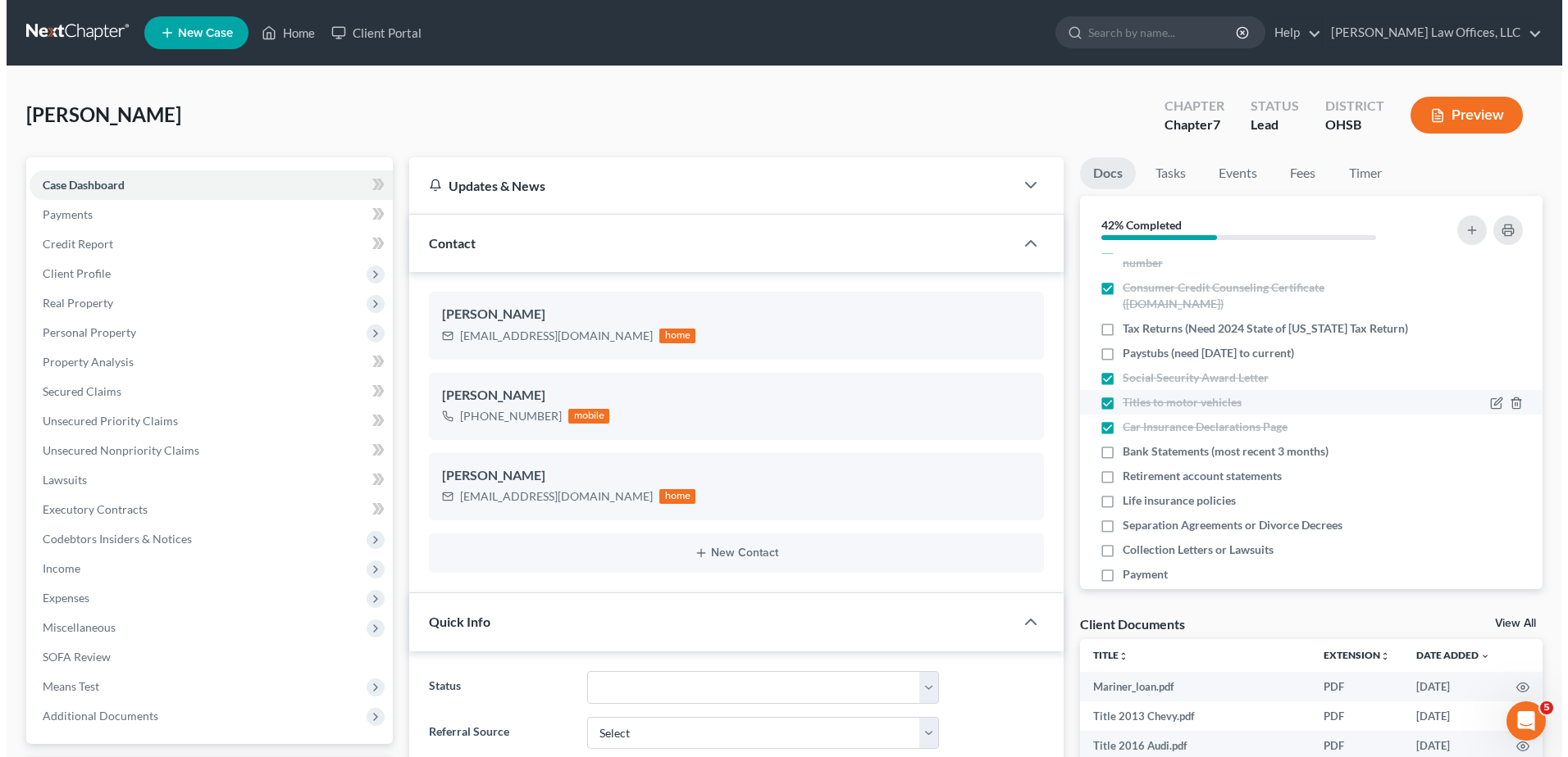
scroll to position [67, 0]
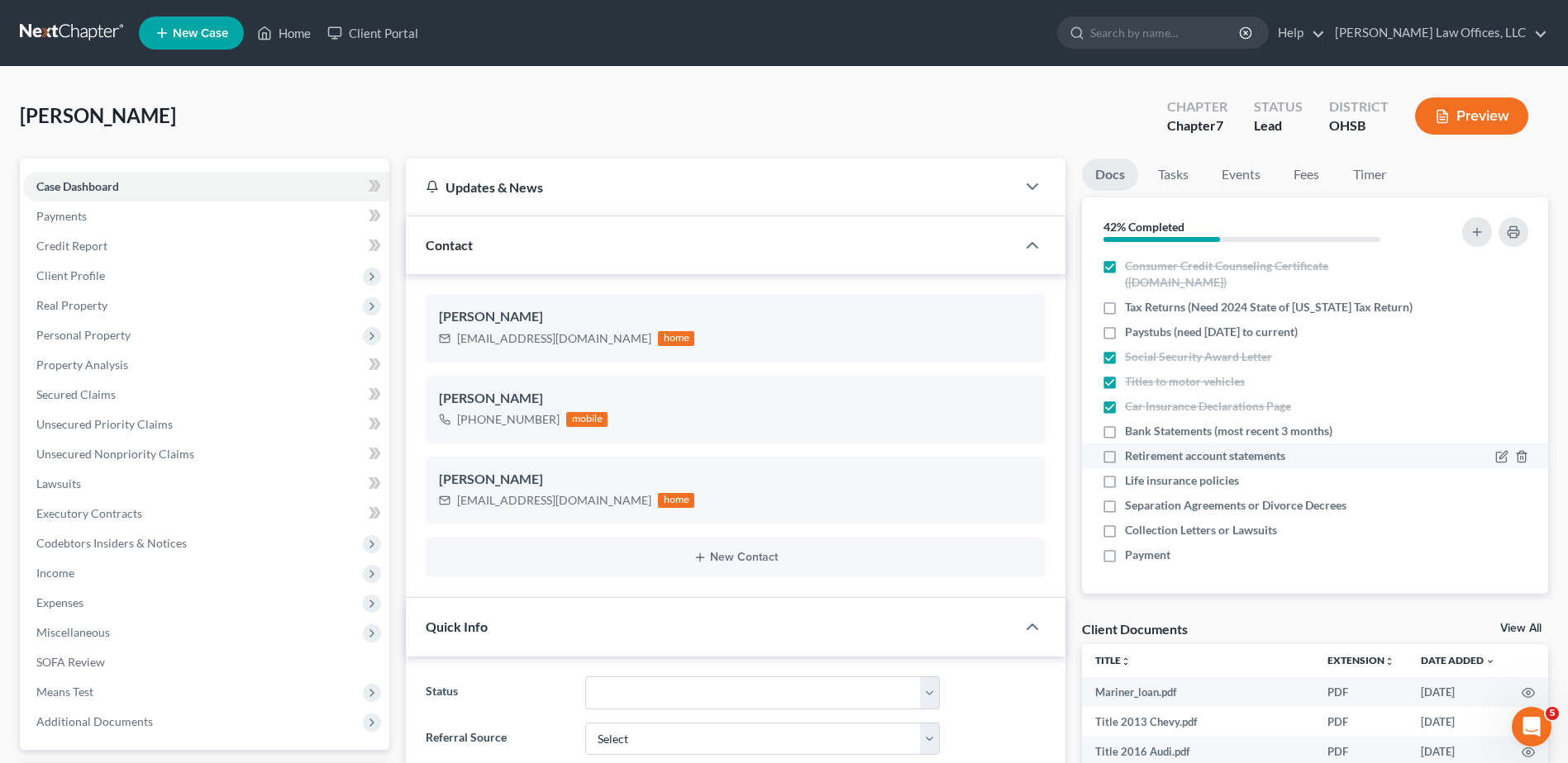
click at [1125, 455] on label "Retirement account statements" at bounding box center [1204, 456] width 160 height 17
click at [1132, 455] on input "Retirement account statements" at bounding box center [1137, 453] width 11 height 11
checkbox input "true"
click at [1125, 481] on label "Life insurance policies" at bounding box center [1181, 480] width 114 height 17
click at [1132, 481] on input "Life insurance policies" at bounding box center [1137, 478] width 11 height 11
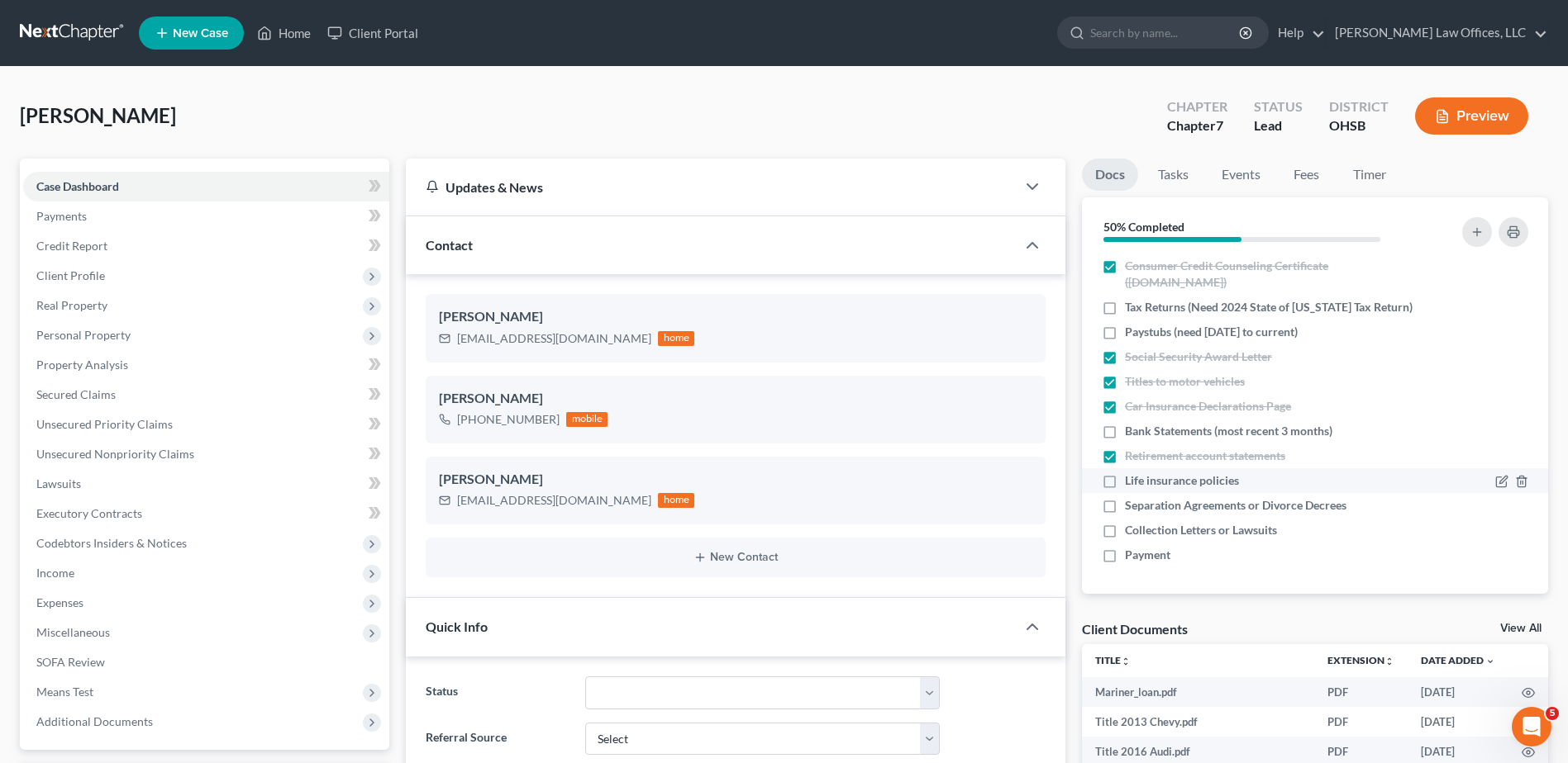
checkbox input "true"
click at [1515, 505] on icon "button" at bounding box center [1521, 506] width 13 height 13
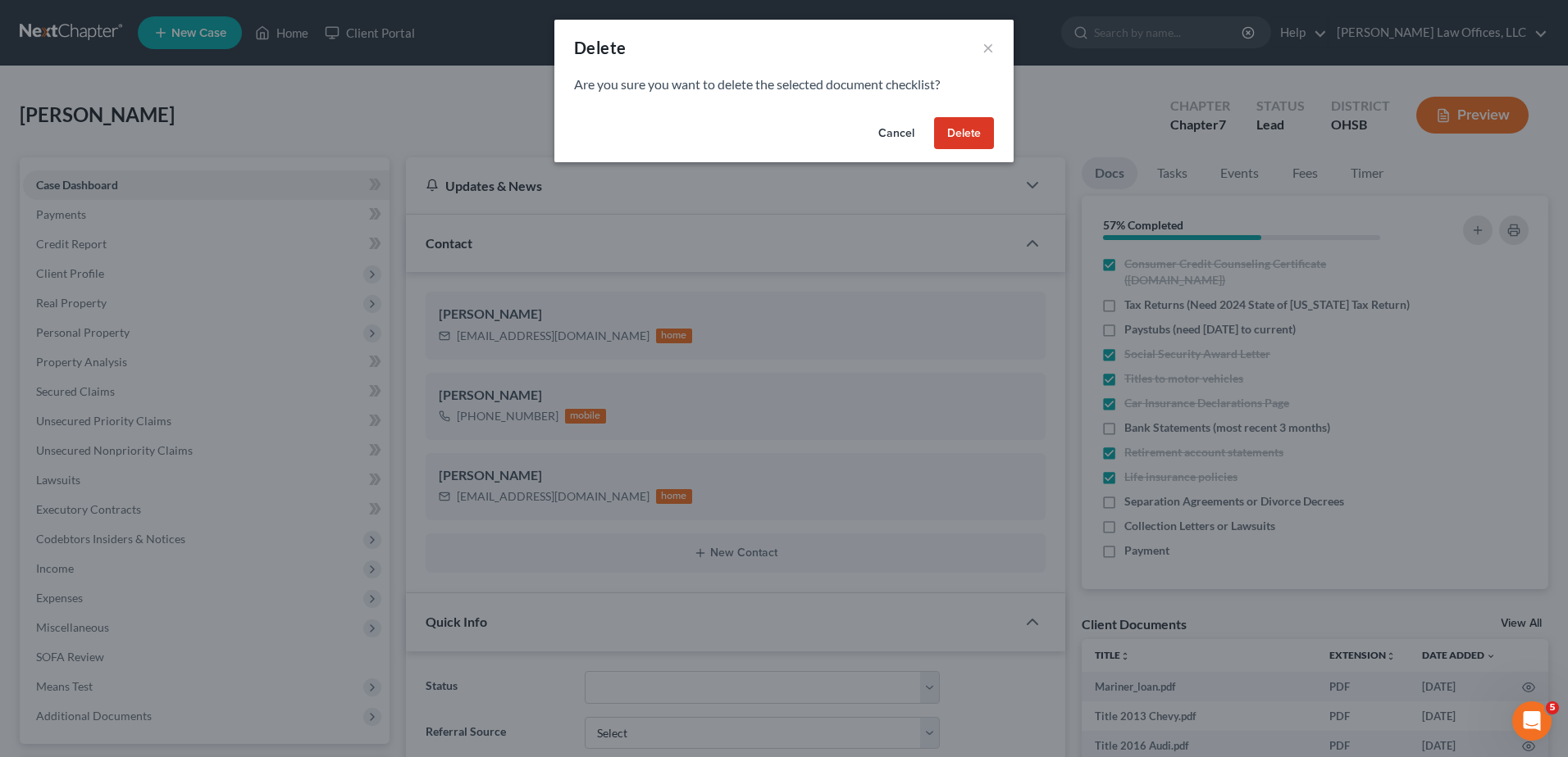
click at [952, 133] on button "Delete" at bounding box center [964, 133] width 60 height 32
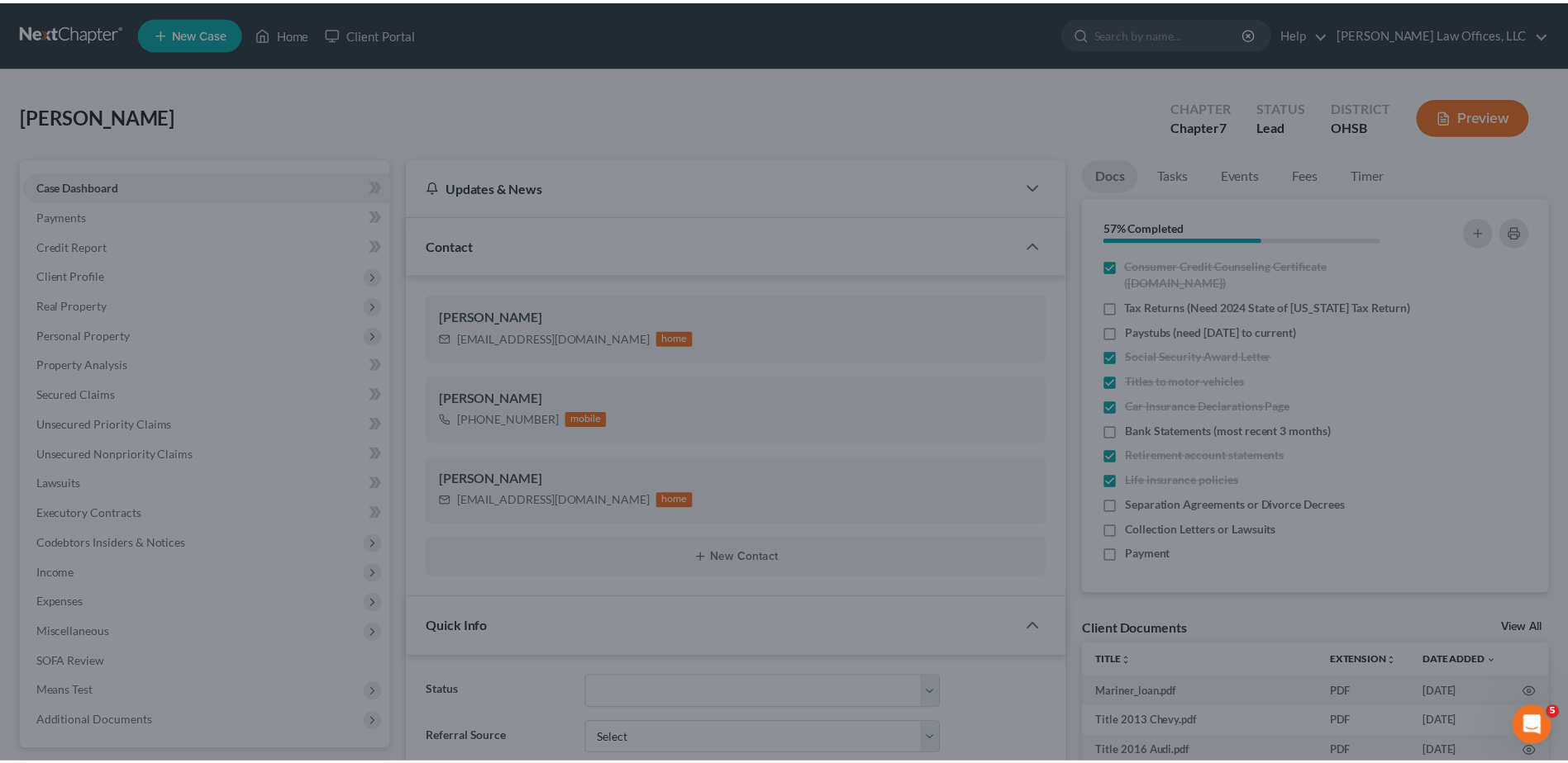
scroll to position [43, 0]
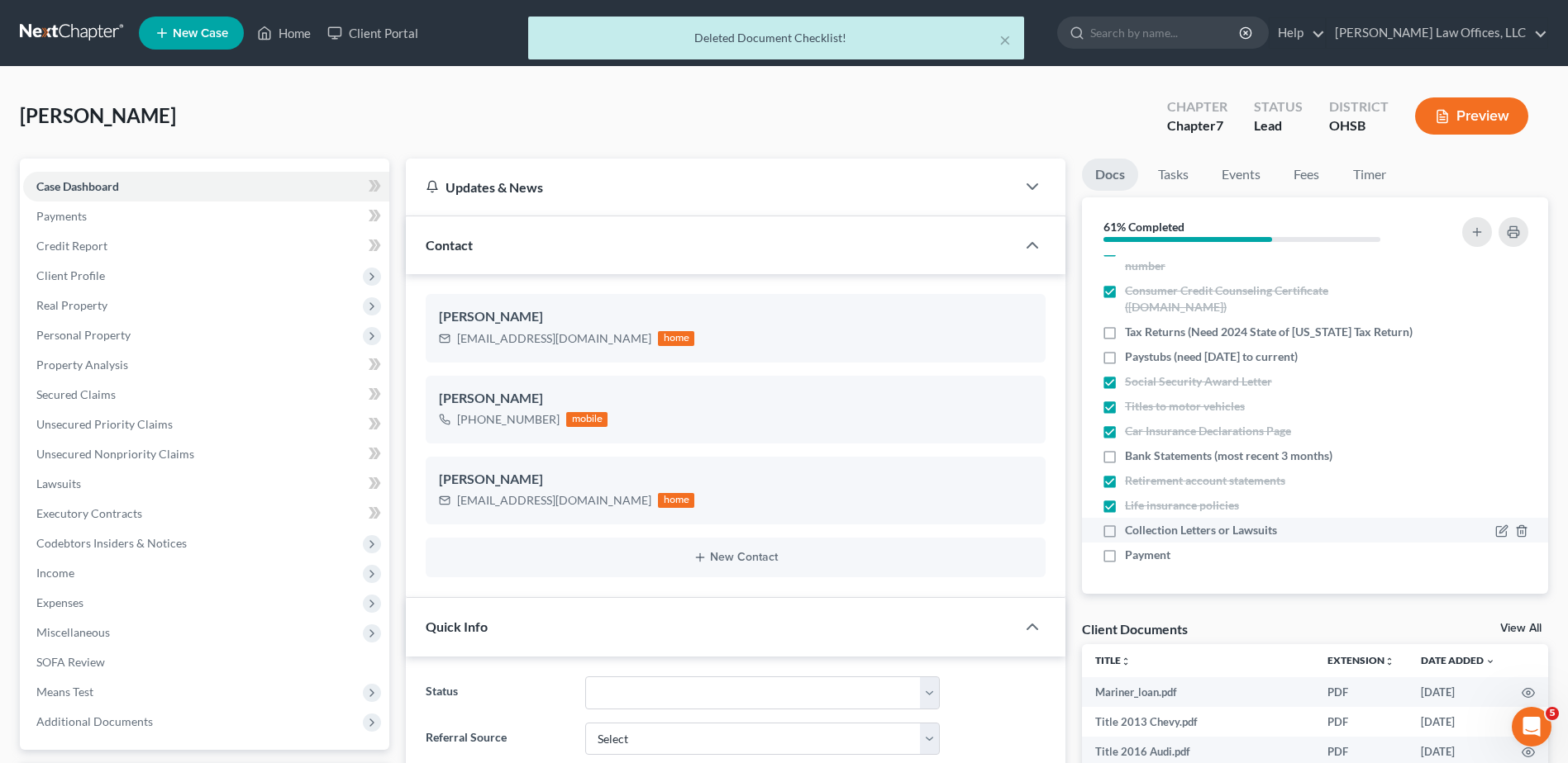
click at [1125, 531] on label "Collection Letters or Lawsuits" at bounding box center [1201, 530] width 152 height 17
click at [1132, 531] on input "Collection Letters or Lawsuits" at bounding box center [1137, 527] width 11 height 11
checkbox input "true"
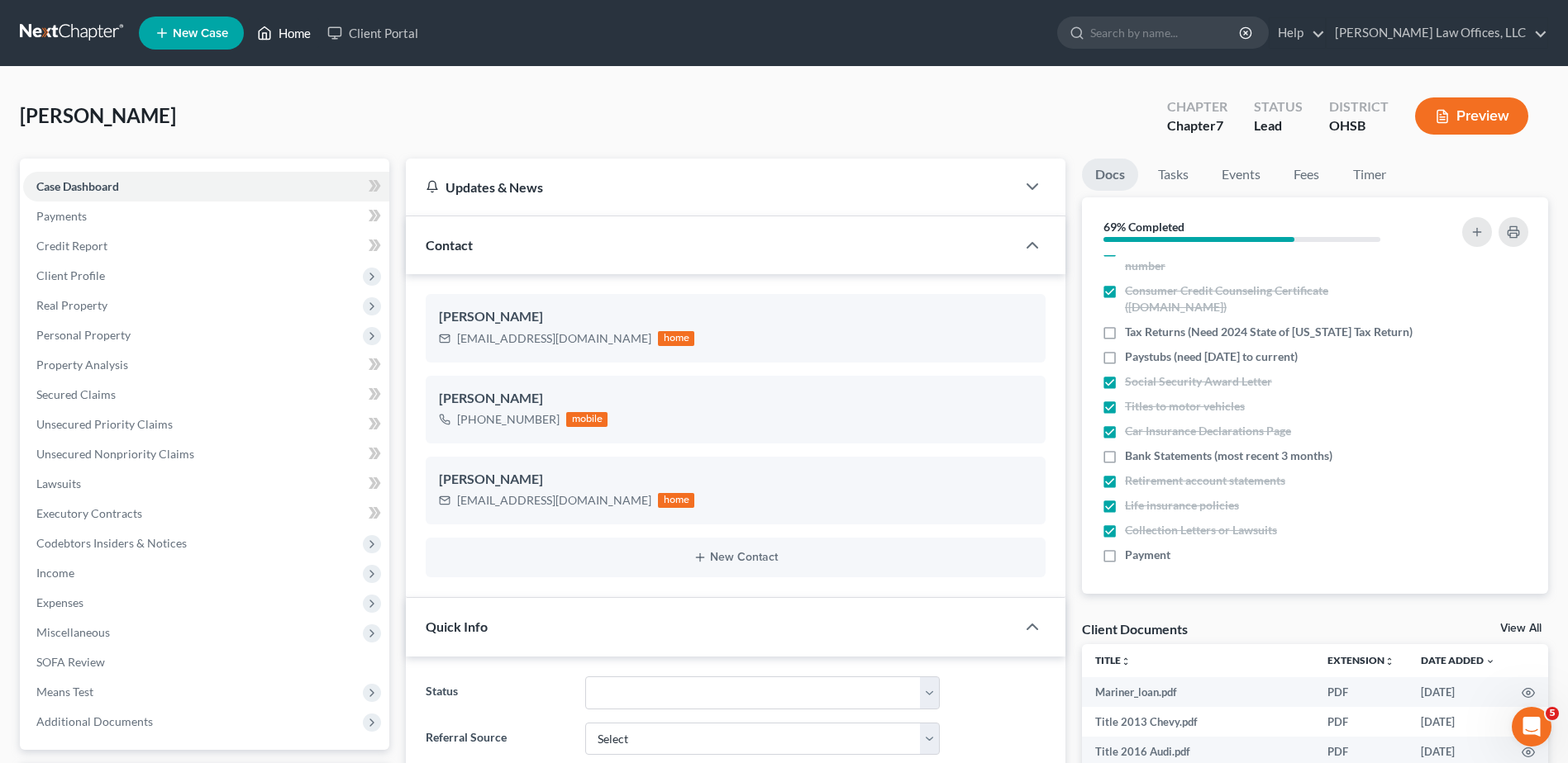
click at [294, 30] on link "Home" at bounding box center [284, 34] width 71 height 30
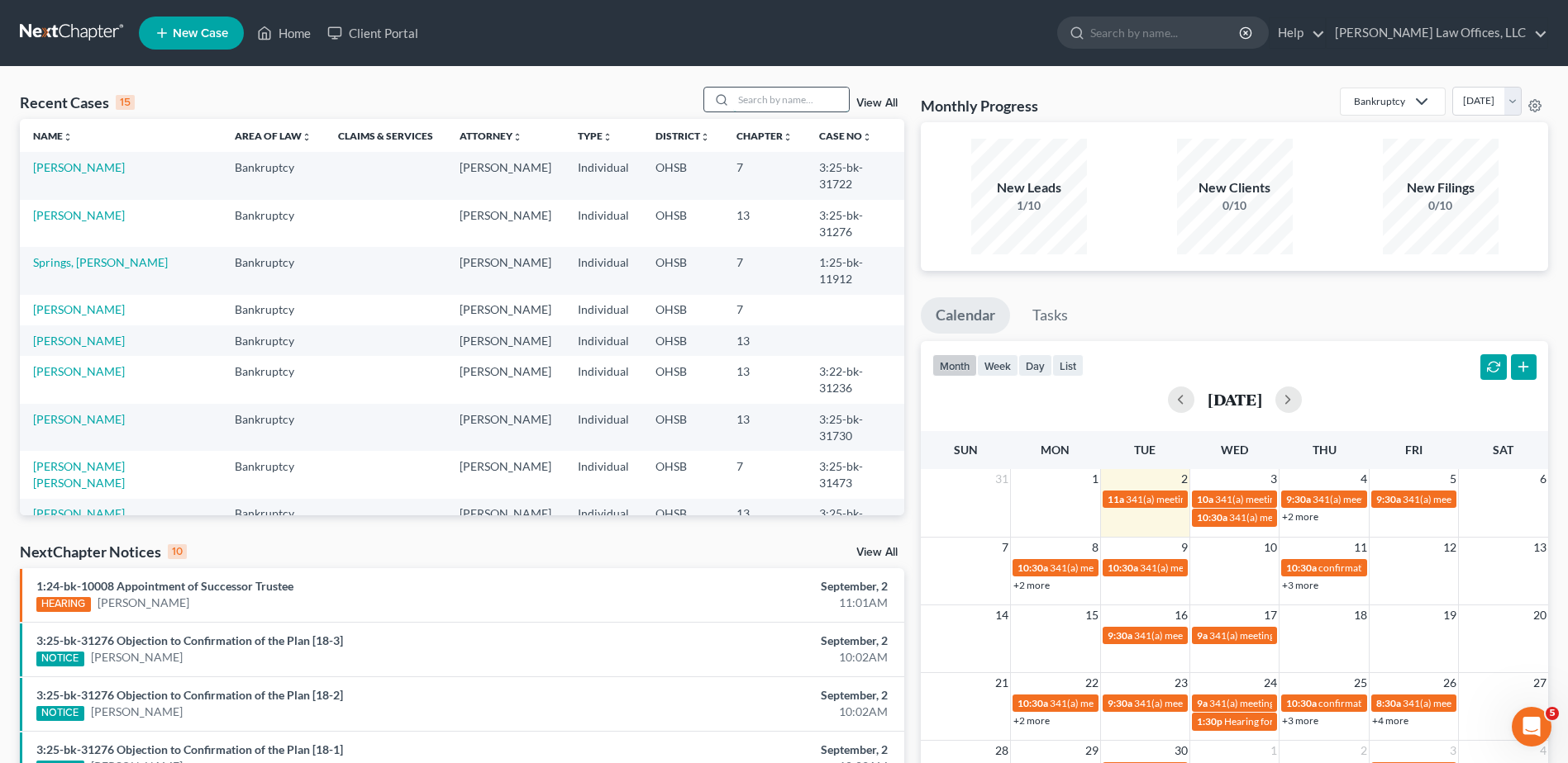
click at [752, 104] on input "search" at bounding box center [791, 99] width 116 height 24
type input "[PERSON_NAME]"
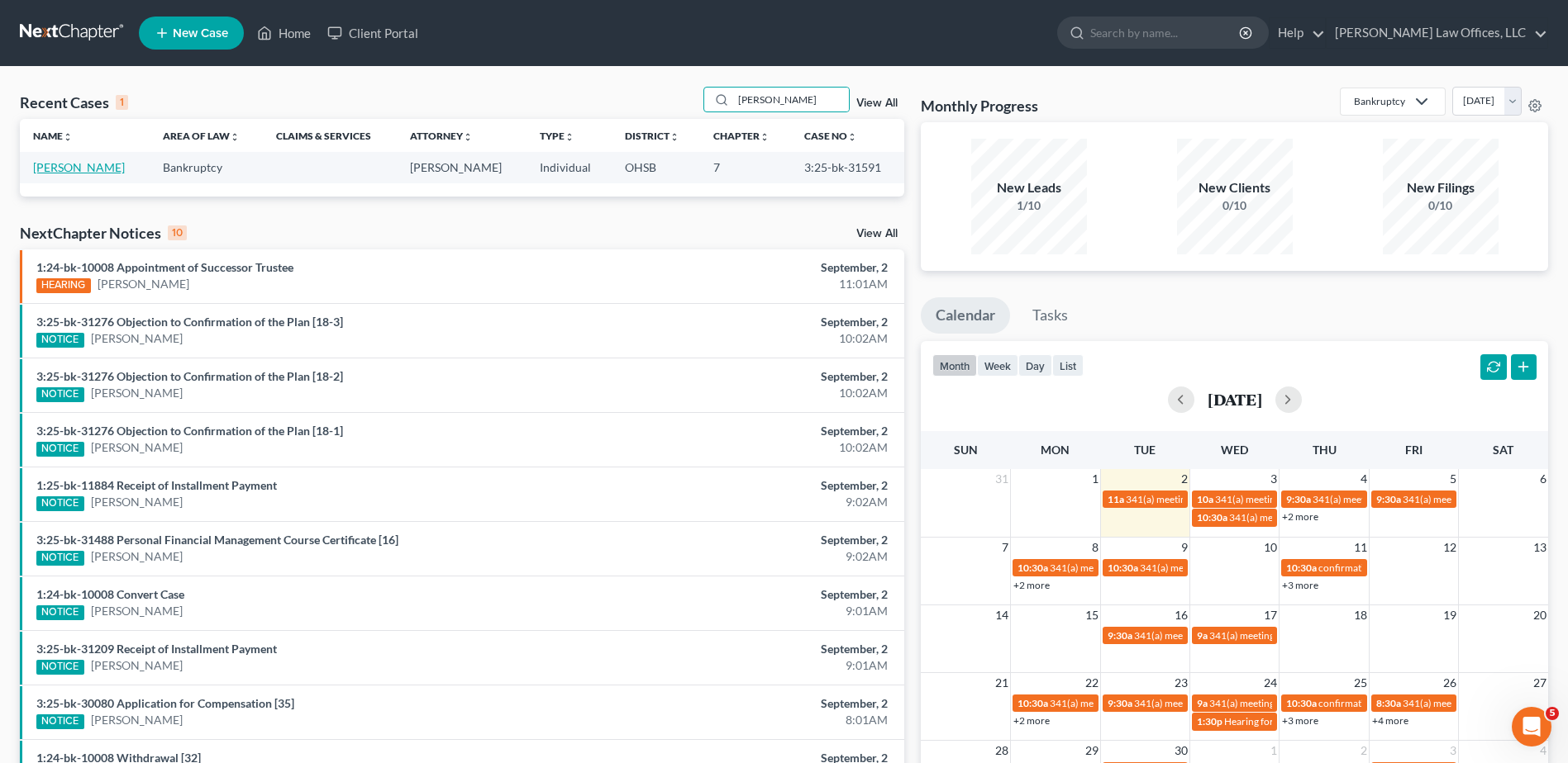
click at [49, 172] on link "[PERSON_NAME]" at bounding box center [79, 167] width 92 height 14
select select "4"
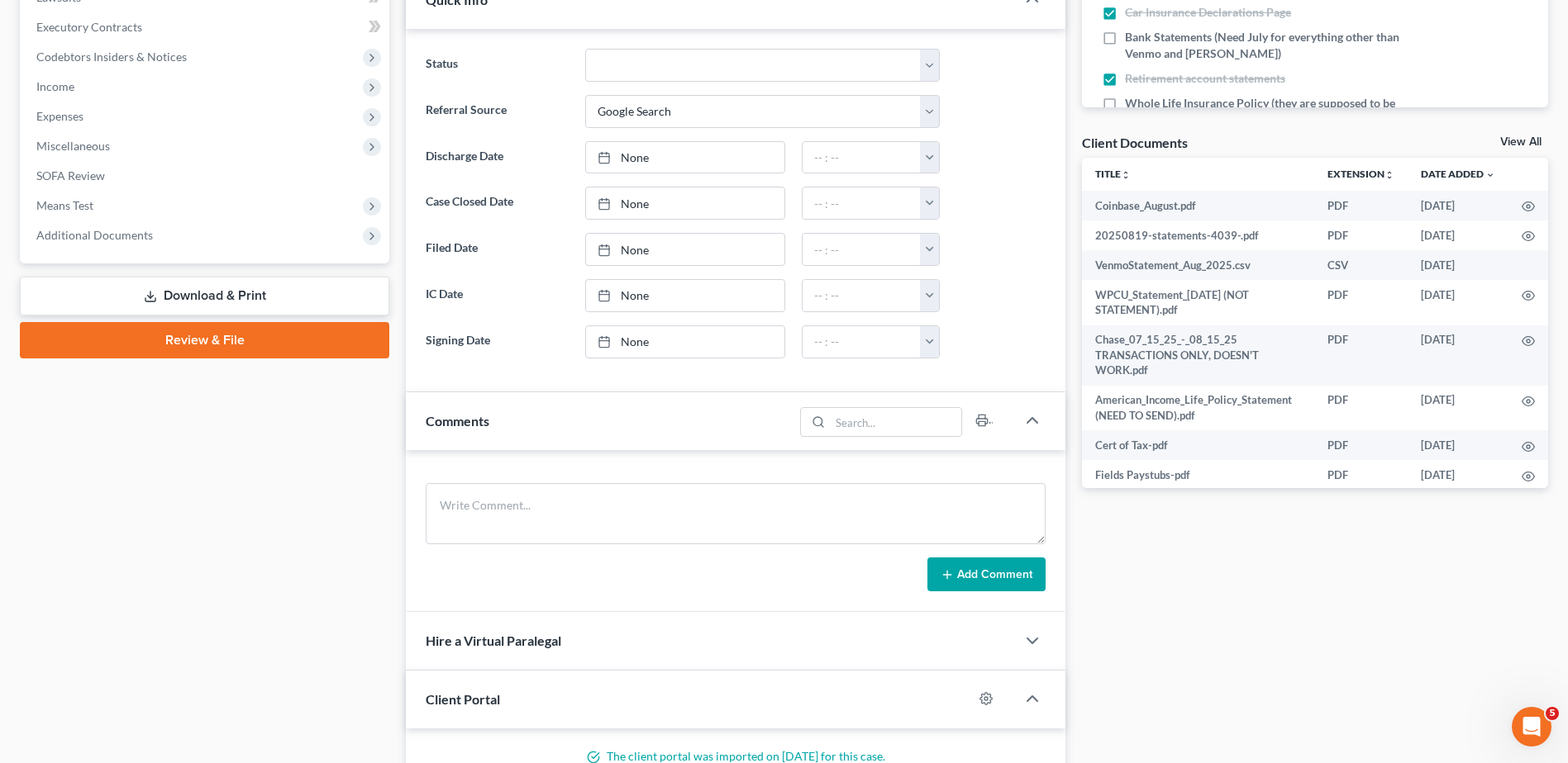
scroll to position [495, 0]
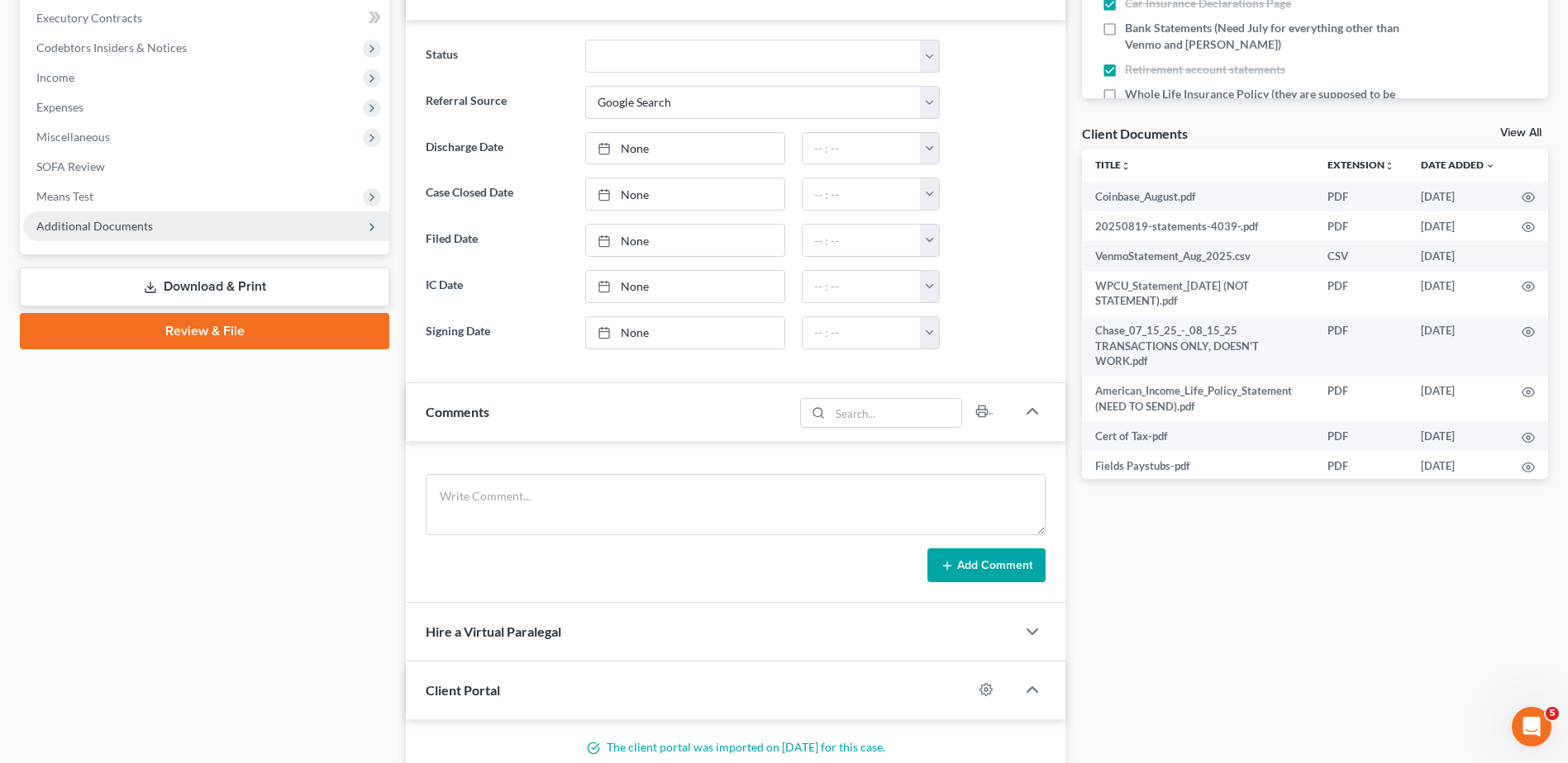
click at [95, 221] on span "Additional Documents" at bounding box center [95, 226] width 117 height 14
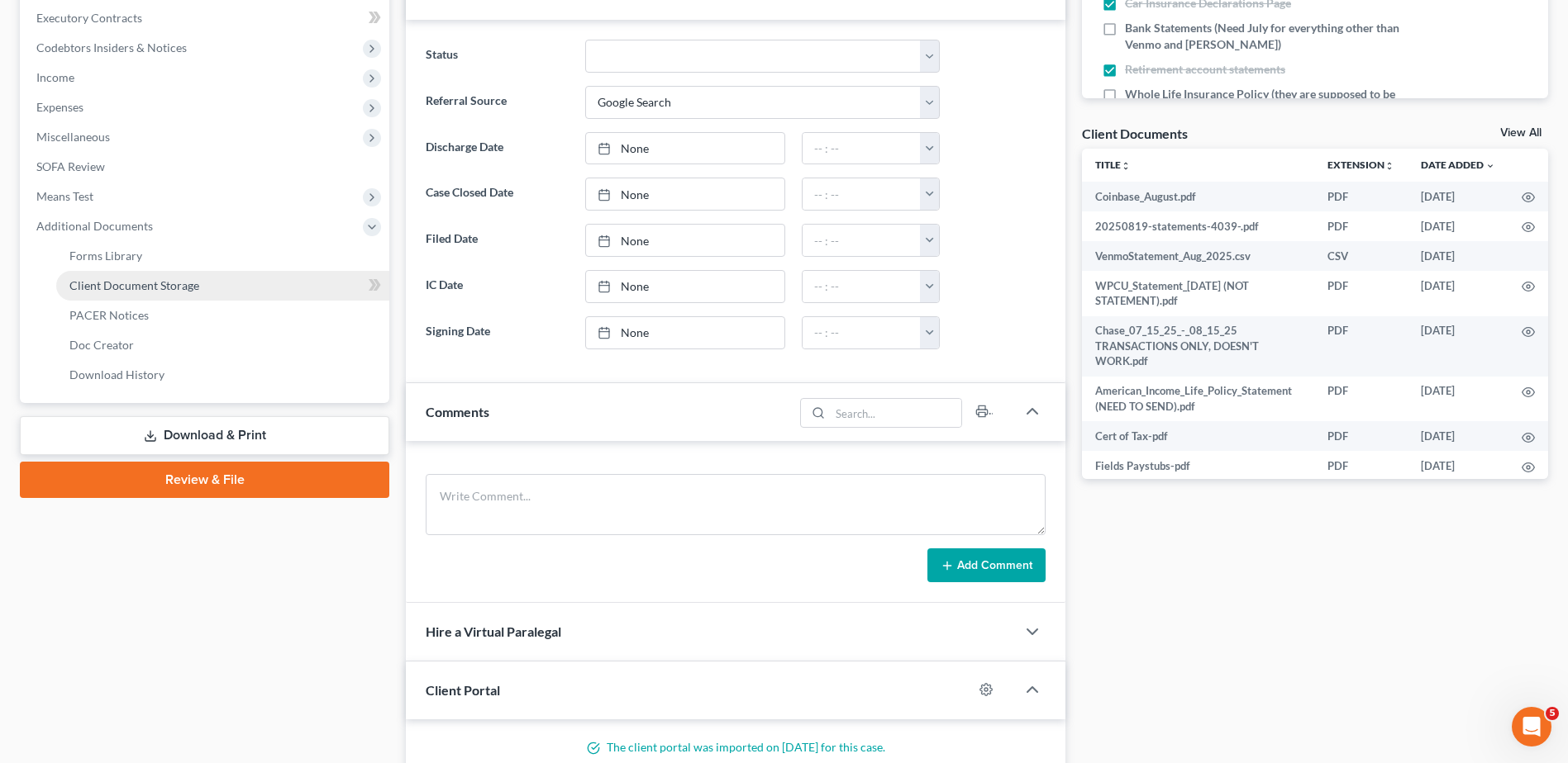
click at [98, 281] on span "Client Document Storage" at bounding box center [134, 285] width 130 height 14
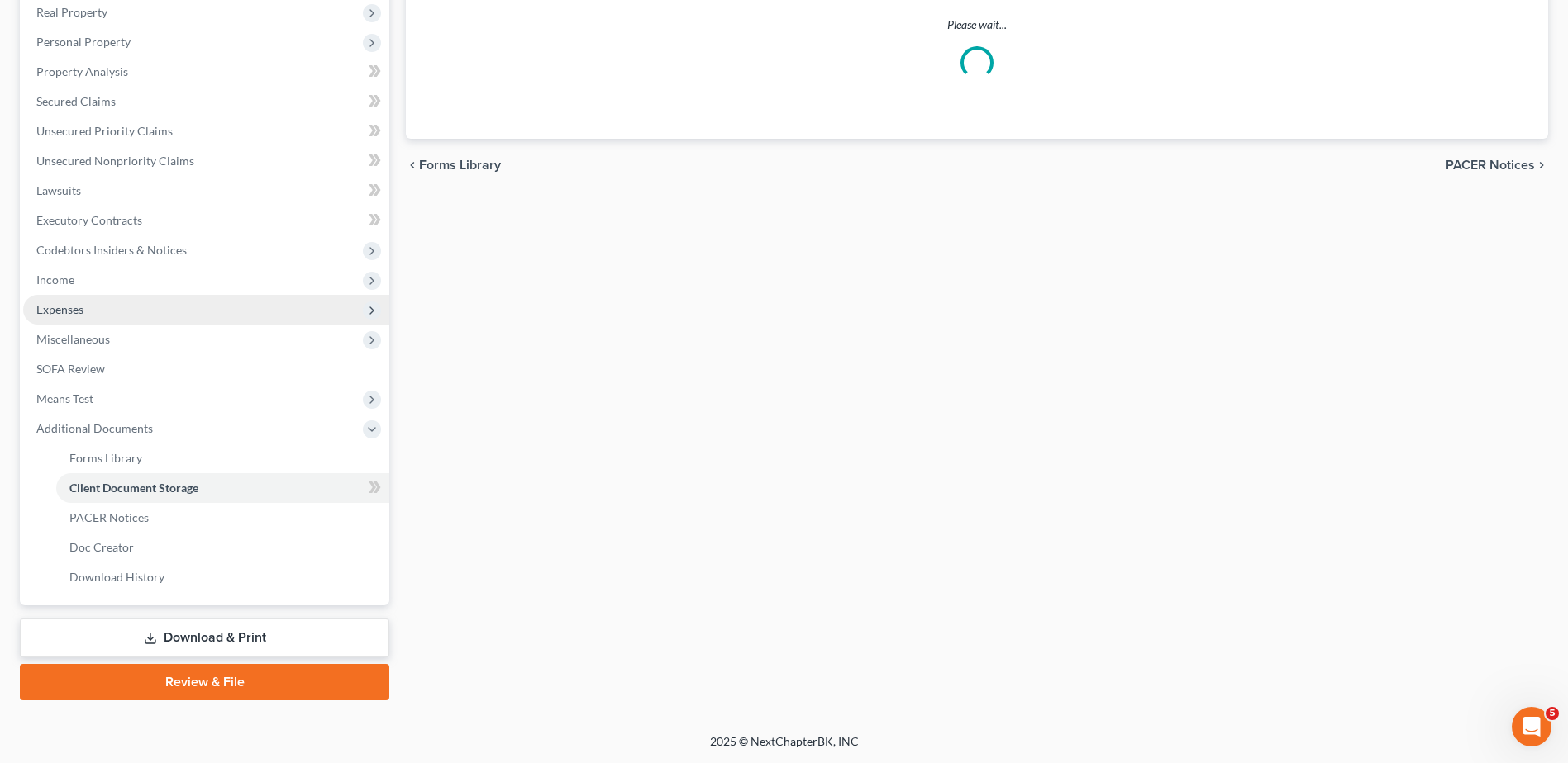
scroll to position [231, 0]
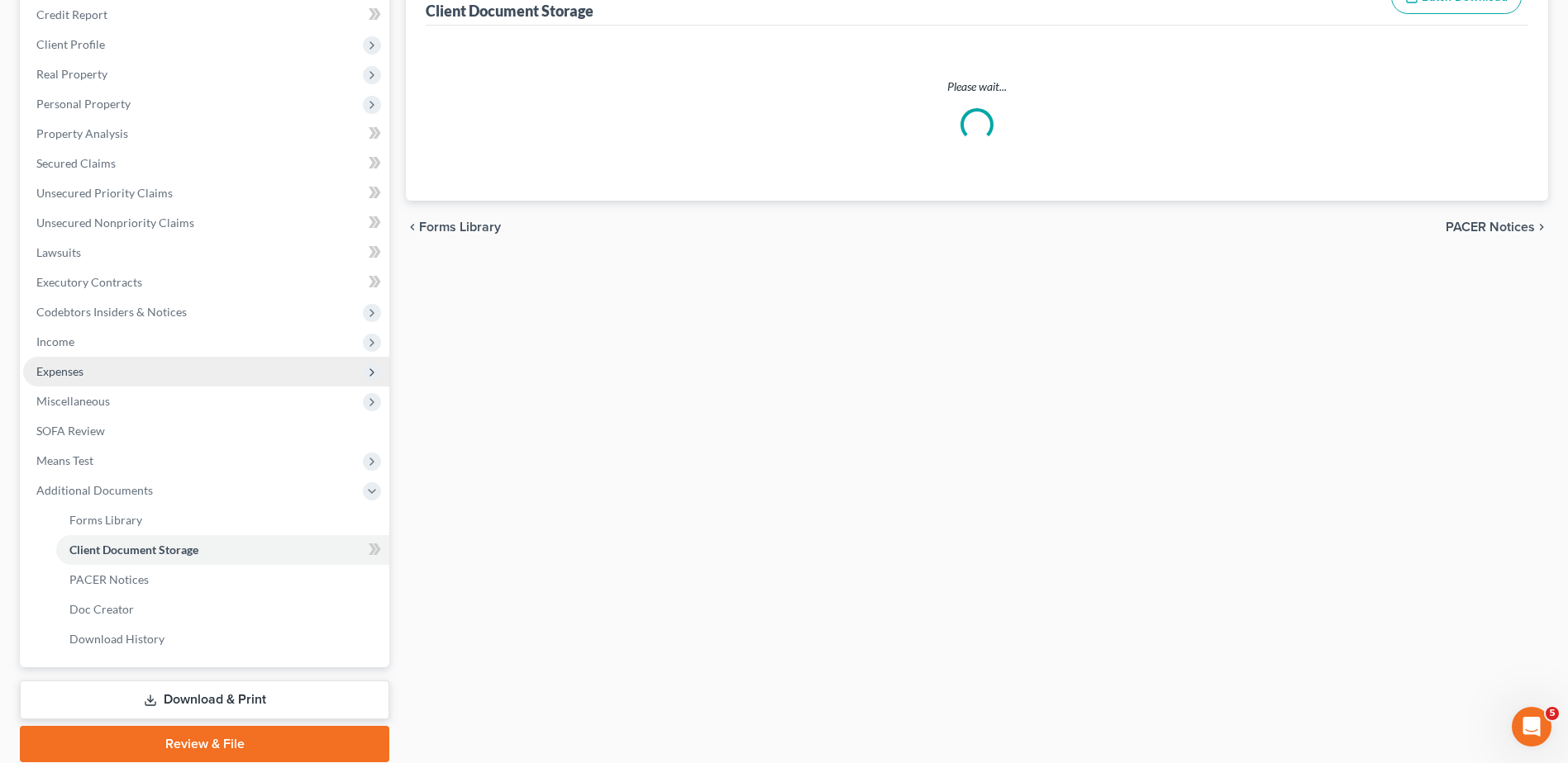
select select "7"
select select "52"
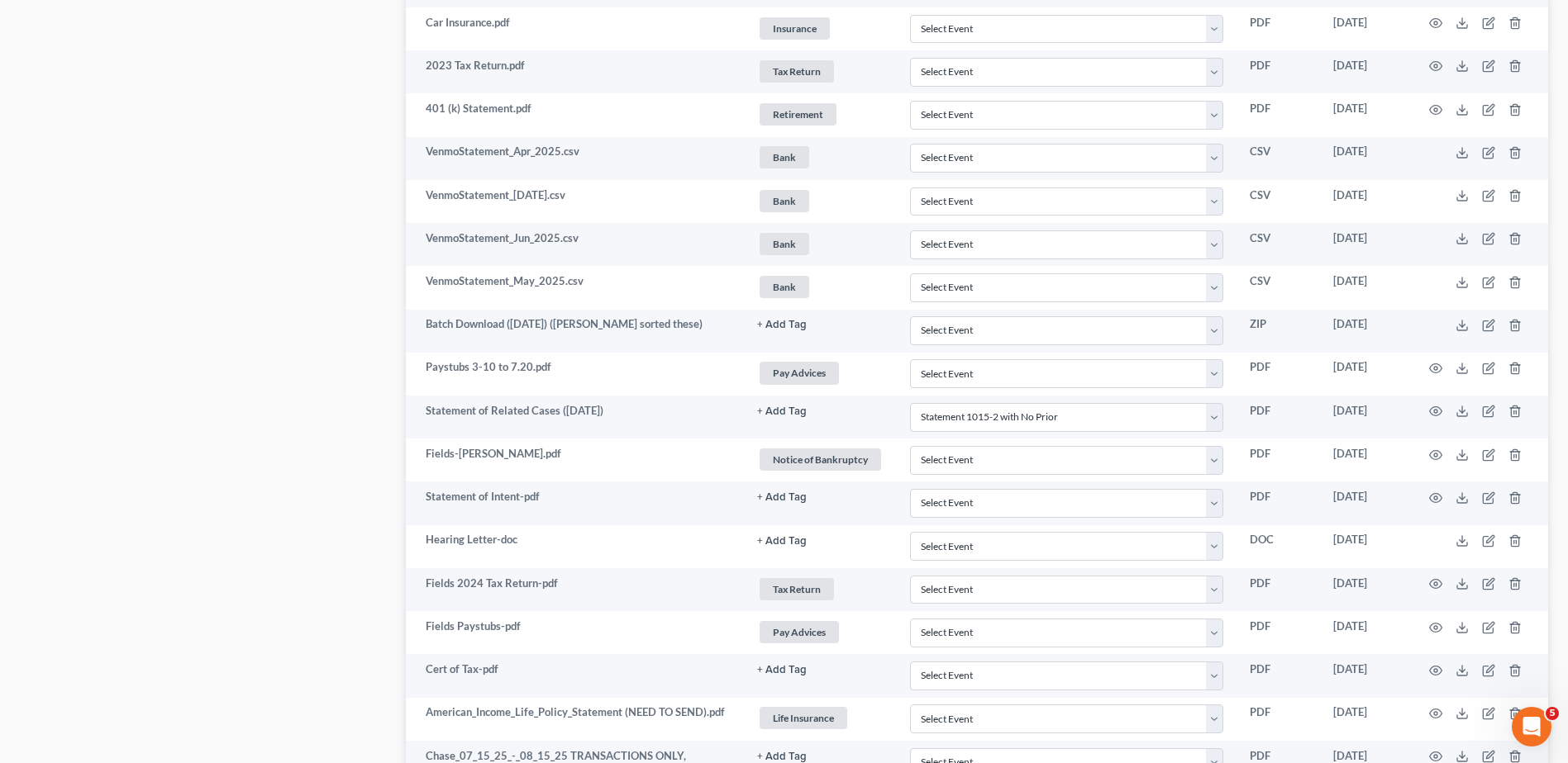
scroll to position [2008, 0]
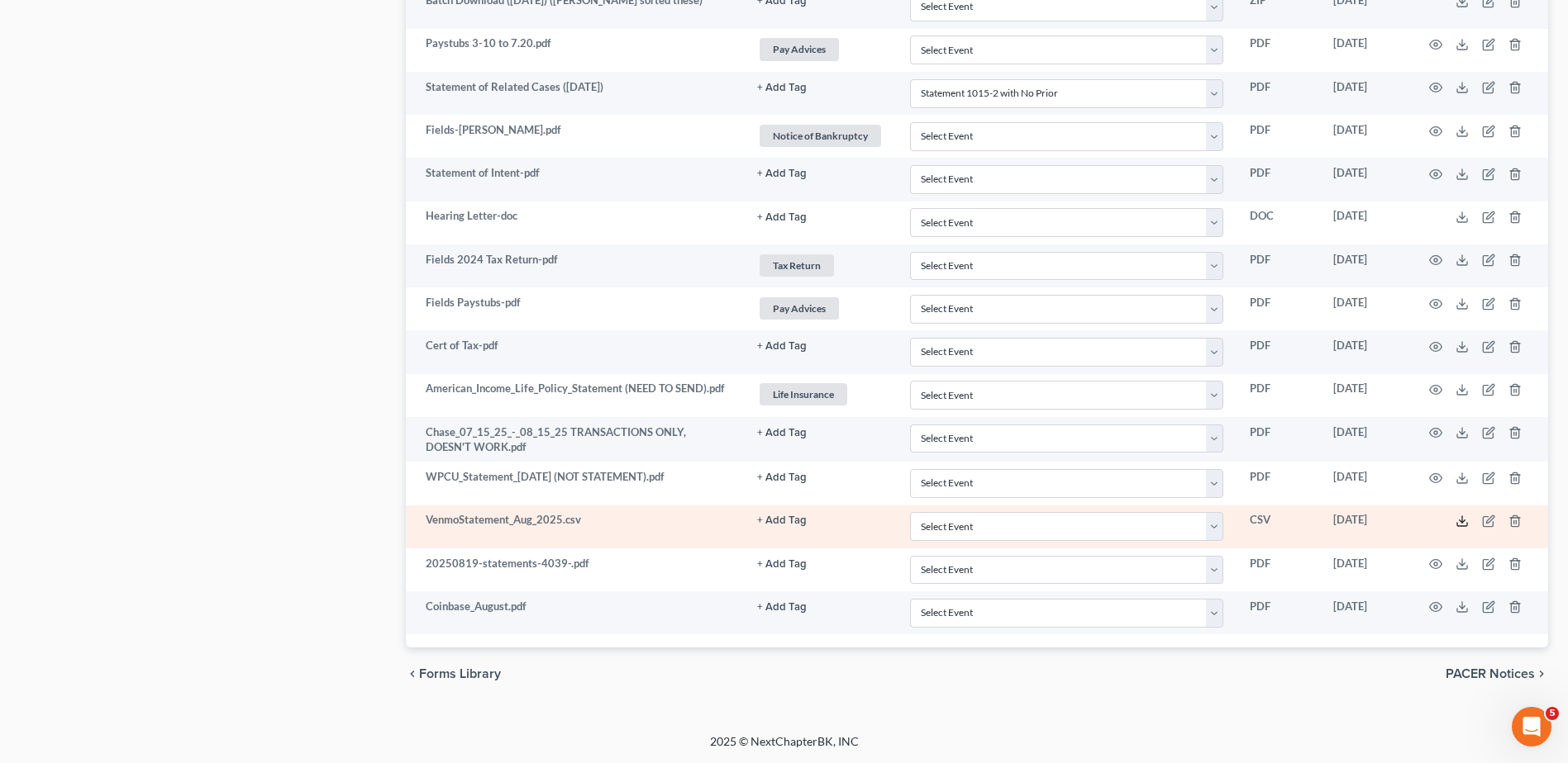
click at [1462, 519] on line at bounding box center [1462, 519] width 0 height 6
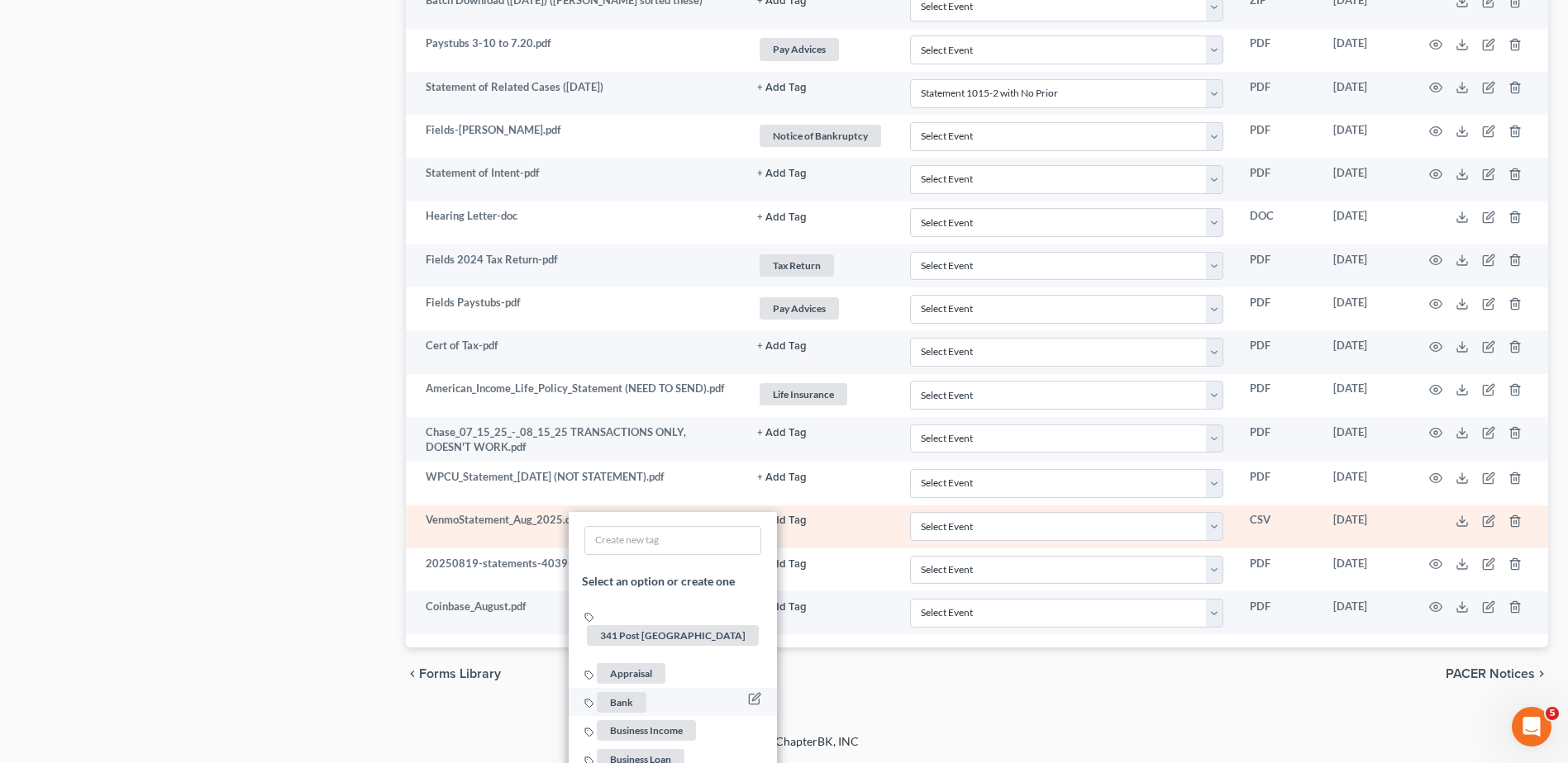
click at [623, 692] on span "Bank" at bounding box center [621, 702] width 49 height 20
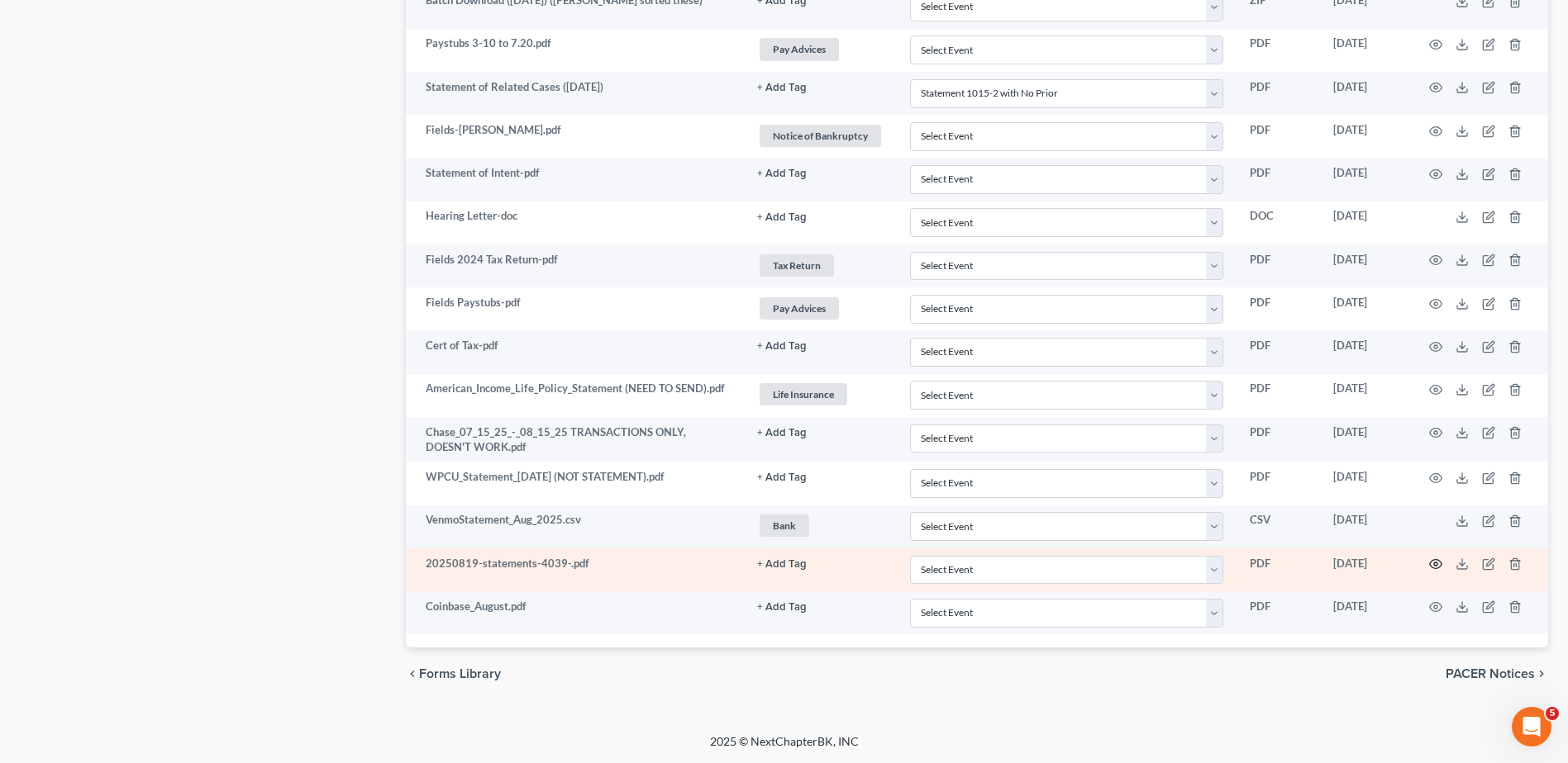
click at [1435, 563] on icon "button" at bounding box center [1435, 563] width 13 height 13
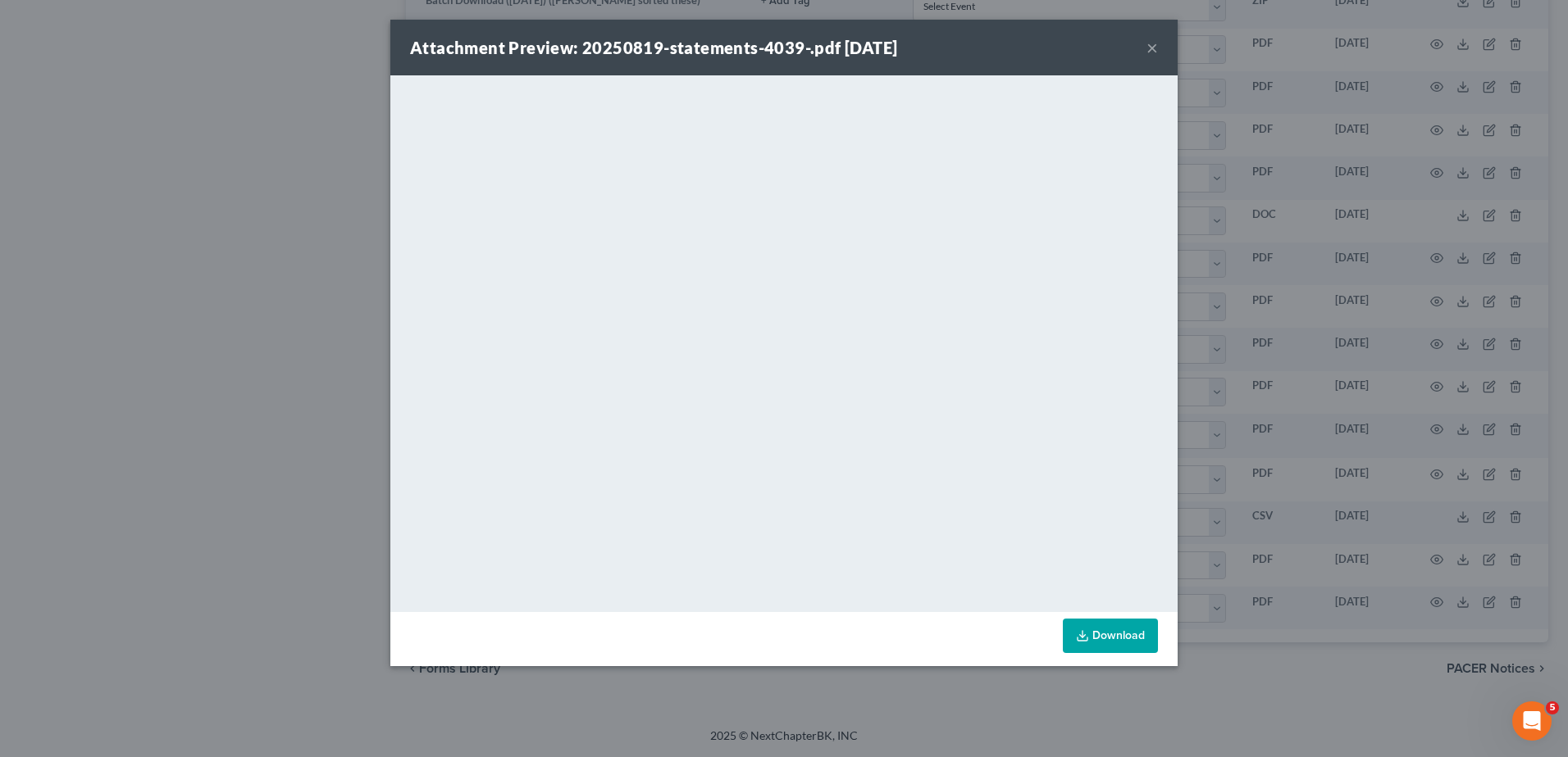
click at [1148, 49] on button "×" at bounding box center [1152, 47] width 11 height 19
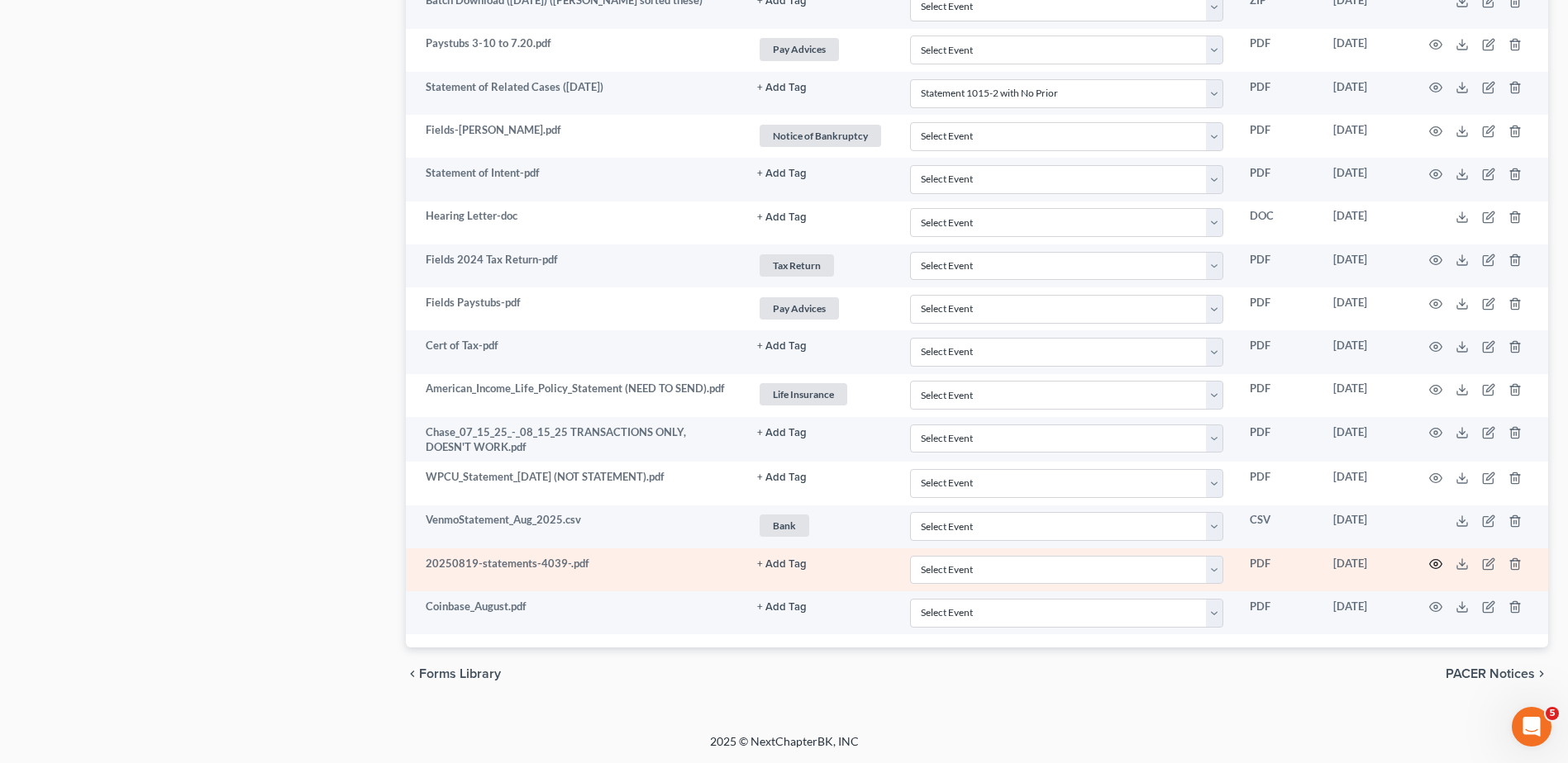
click at [1433, 562] on icon "button" at bounding box center [1435, 563] width 13 height 13
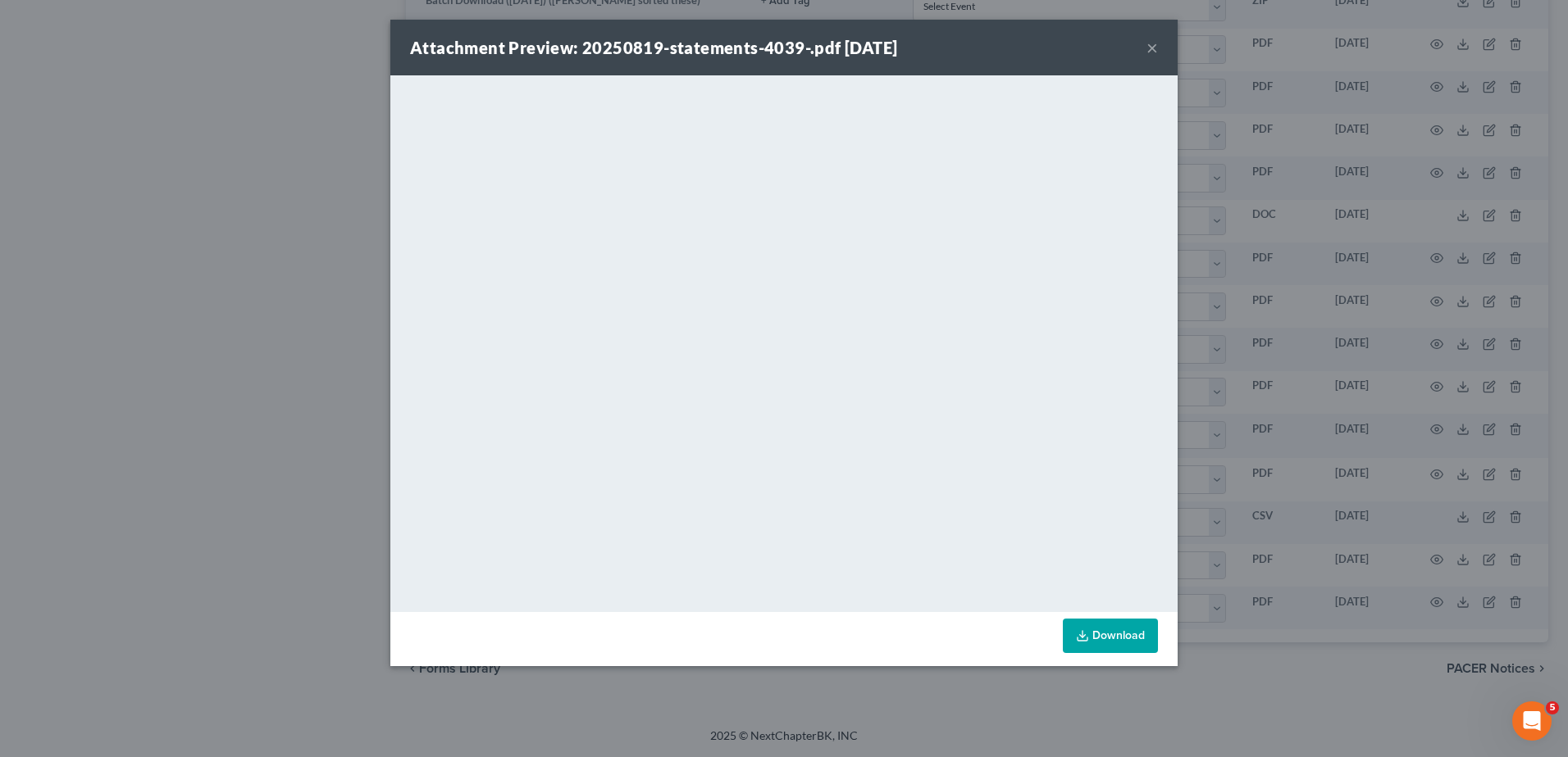
click at [1153, 48] on button "×" at bounding box center [1152, 47] width 11 height 19
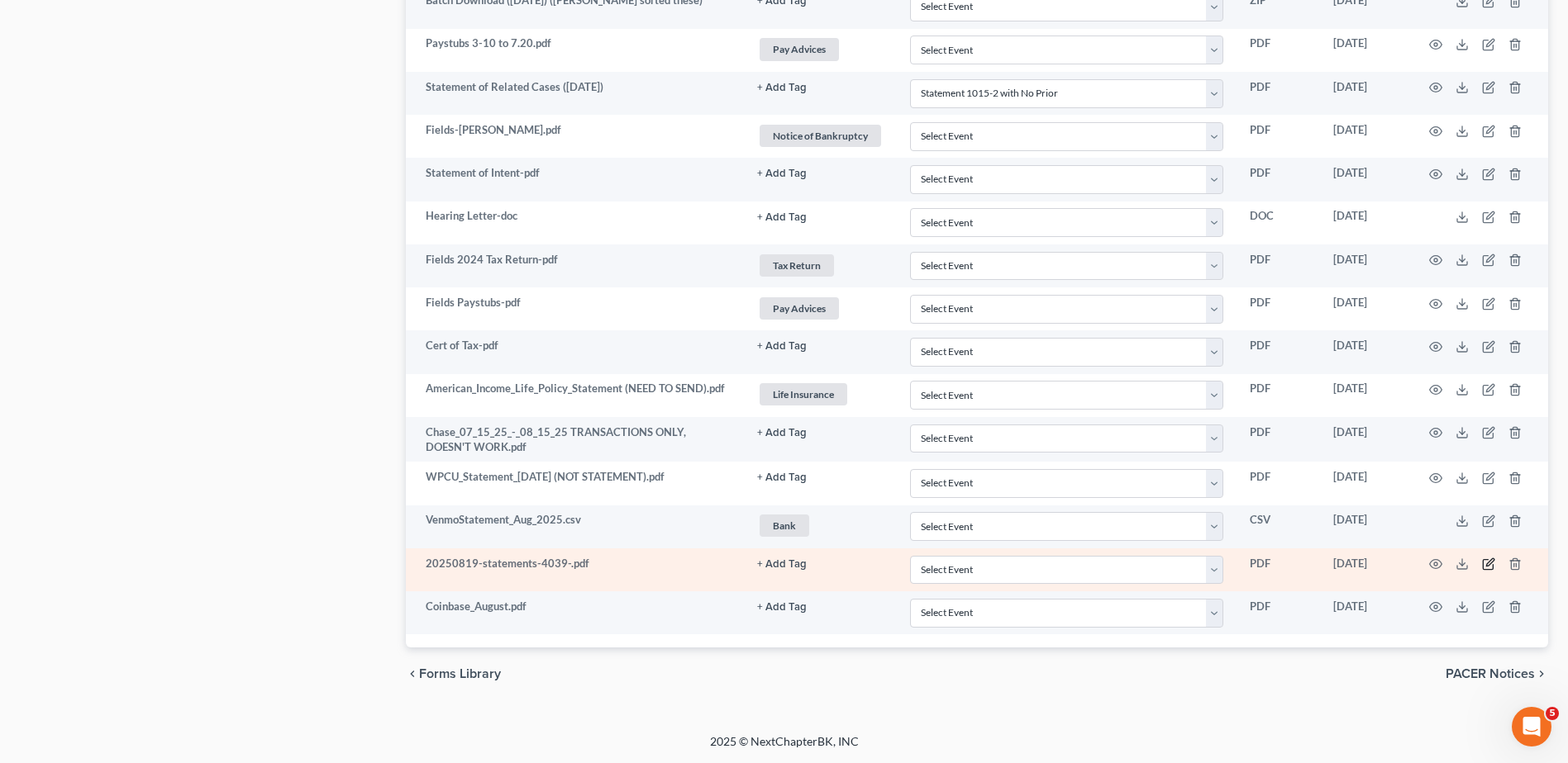
click at [1487, 563] on icon "button" at bounding box center [1488, 563] width 13 height 13
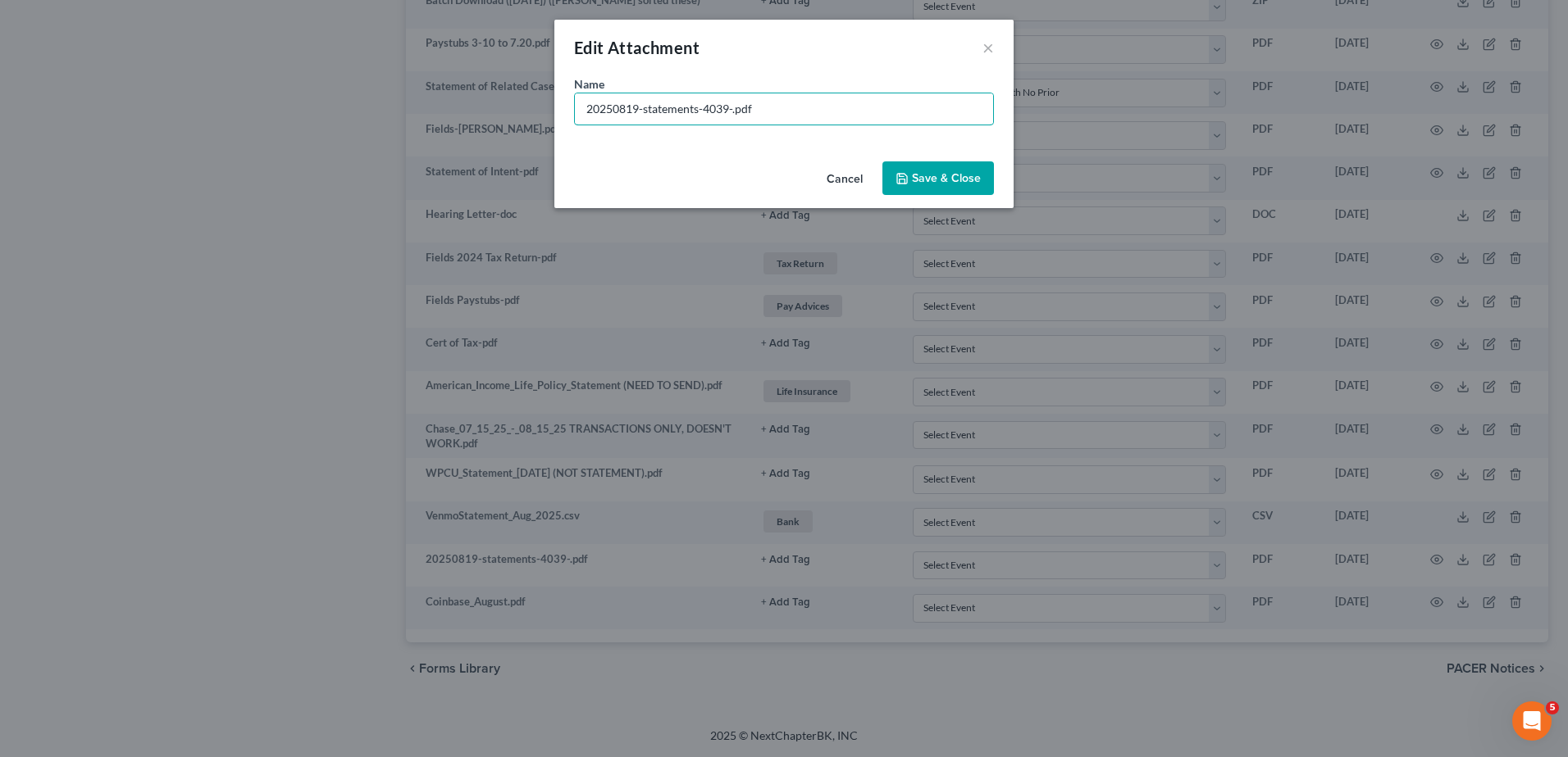
drag, startPoint x: 731, startPoint y: 110, endPoint x: 530, endPoint y: 104, distance: 201.1
click at [530, 104] on div "Edit Attachment × Name * 20250819-statements-4039-.pdf Cancel Save & Close" at bounding box center [784, 378] width 1568 height 757
type input "Chase 7/19 to 8/19-.pdf"
click at [947, 178] on span "Save & Close" at bounding box center [946, 179] width 69 height 14
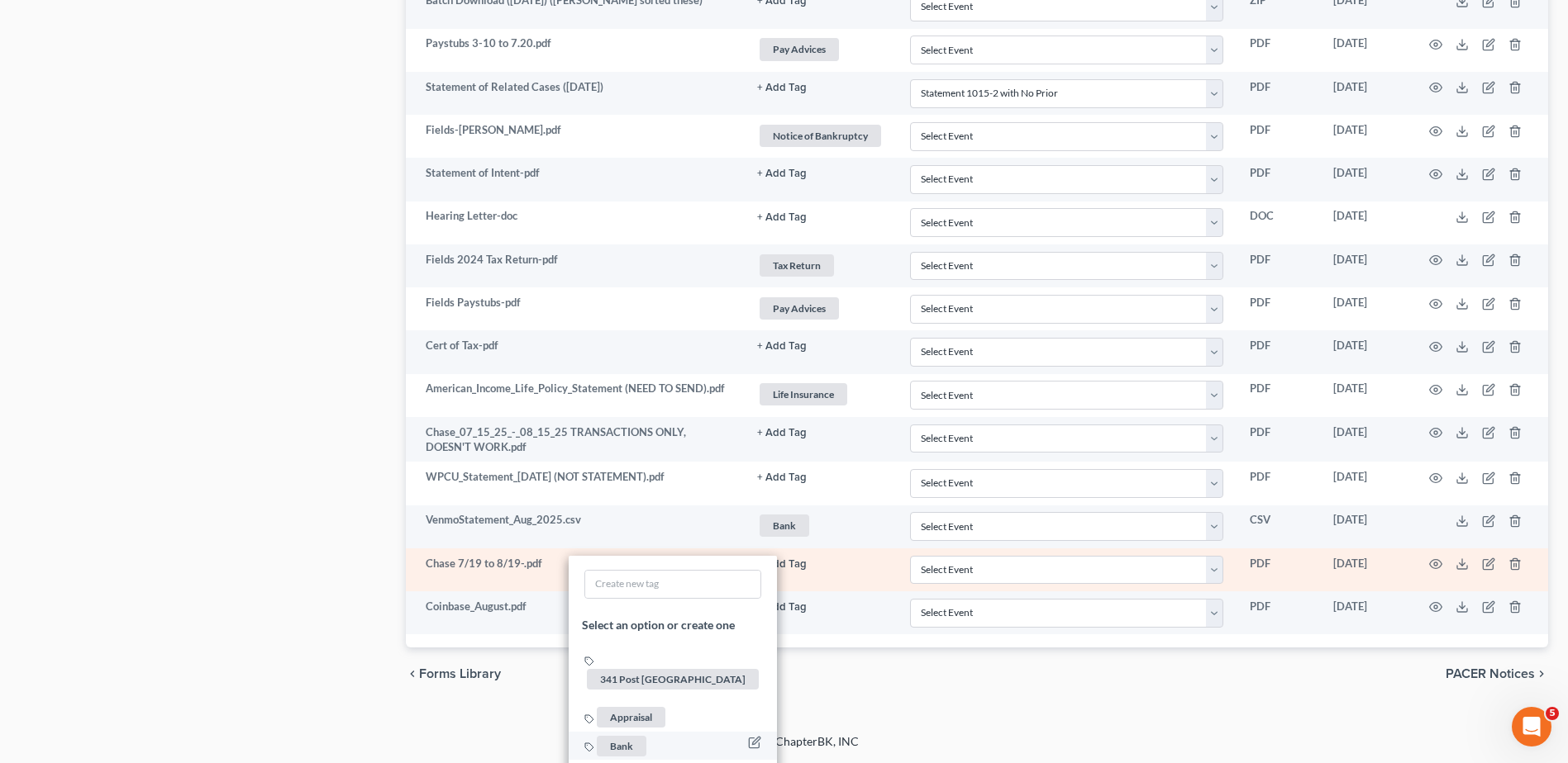
click at [631, 736] on span "Bank" at bounding box center [621, 745] width 49 height 20
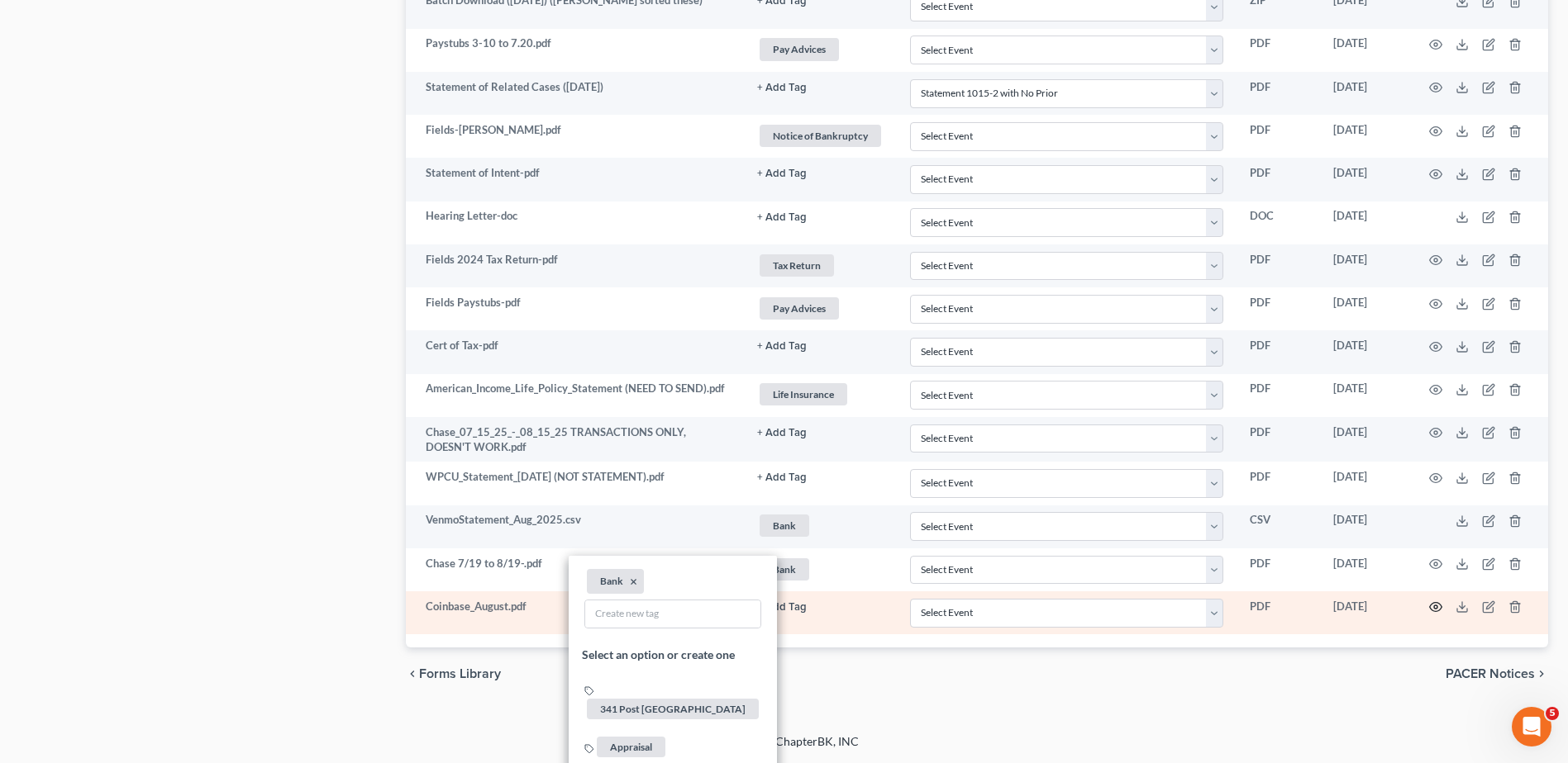
click at [1434, 607] on circle "button" at bounding box center [1435, 608] width 4 height 4
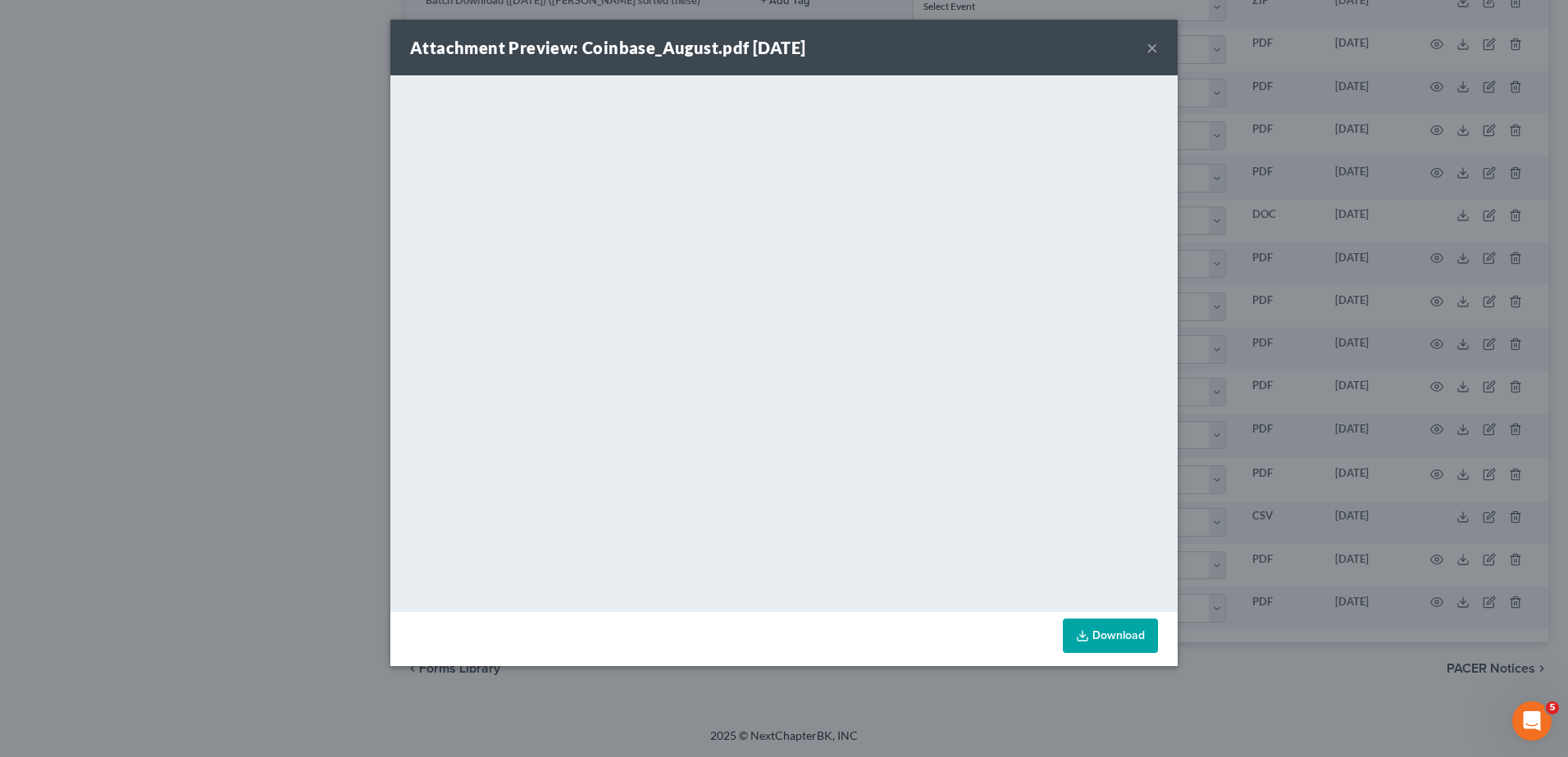
click at [1149, 48] on button "×" at bounding box center [1152, 47] width 11 height 19
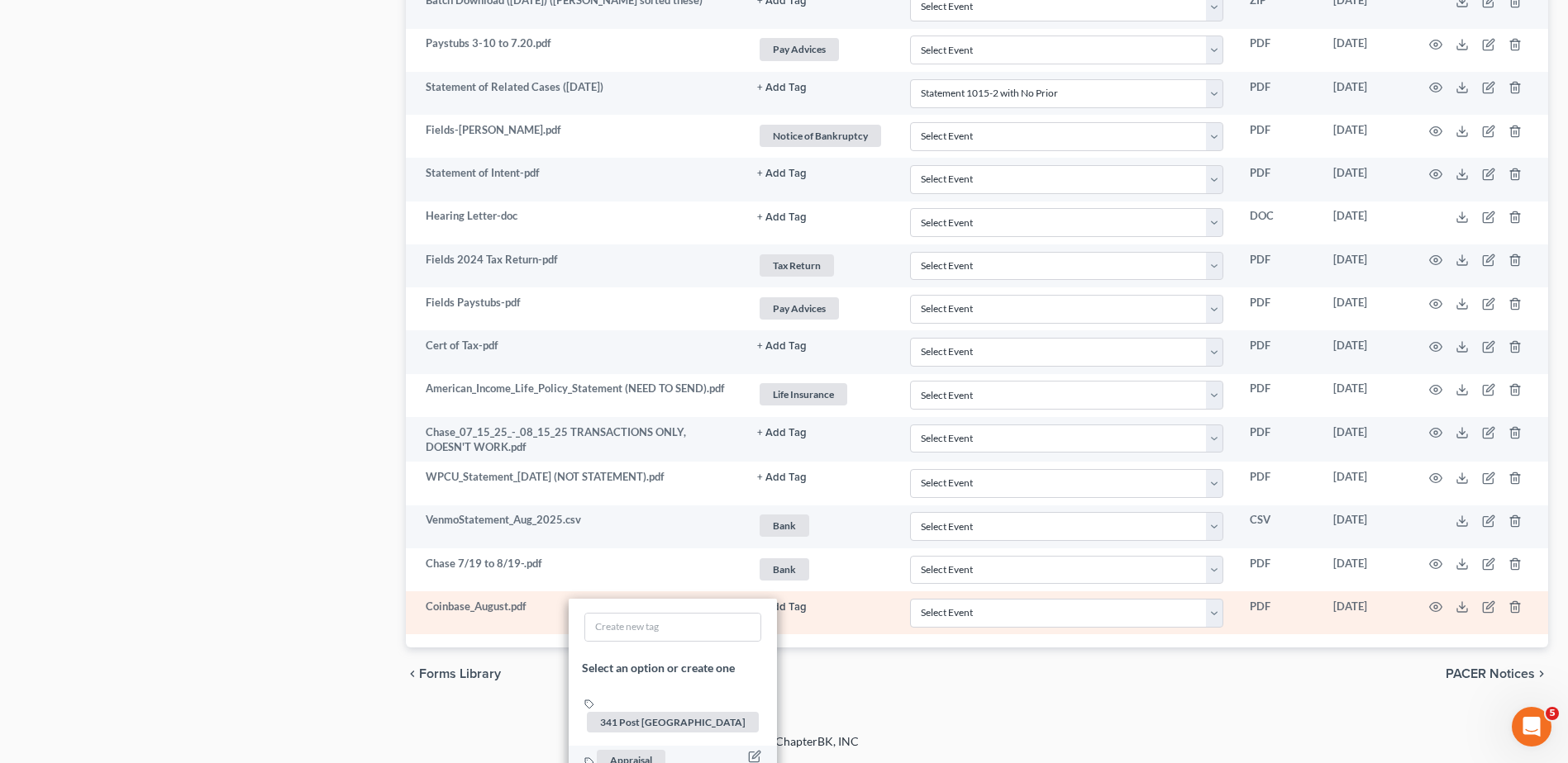
scroll to position [2091, 0]
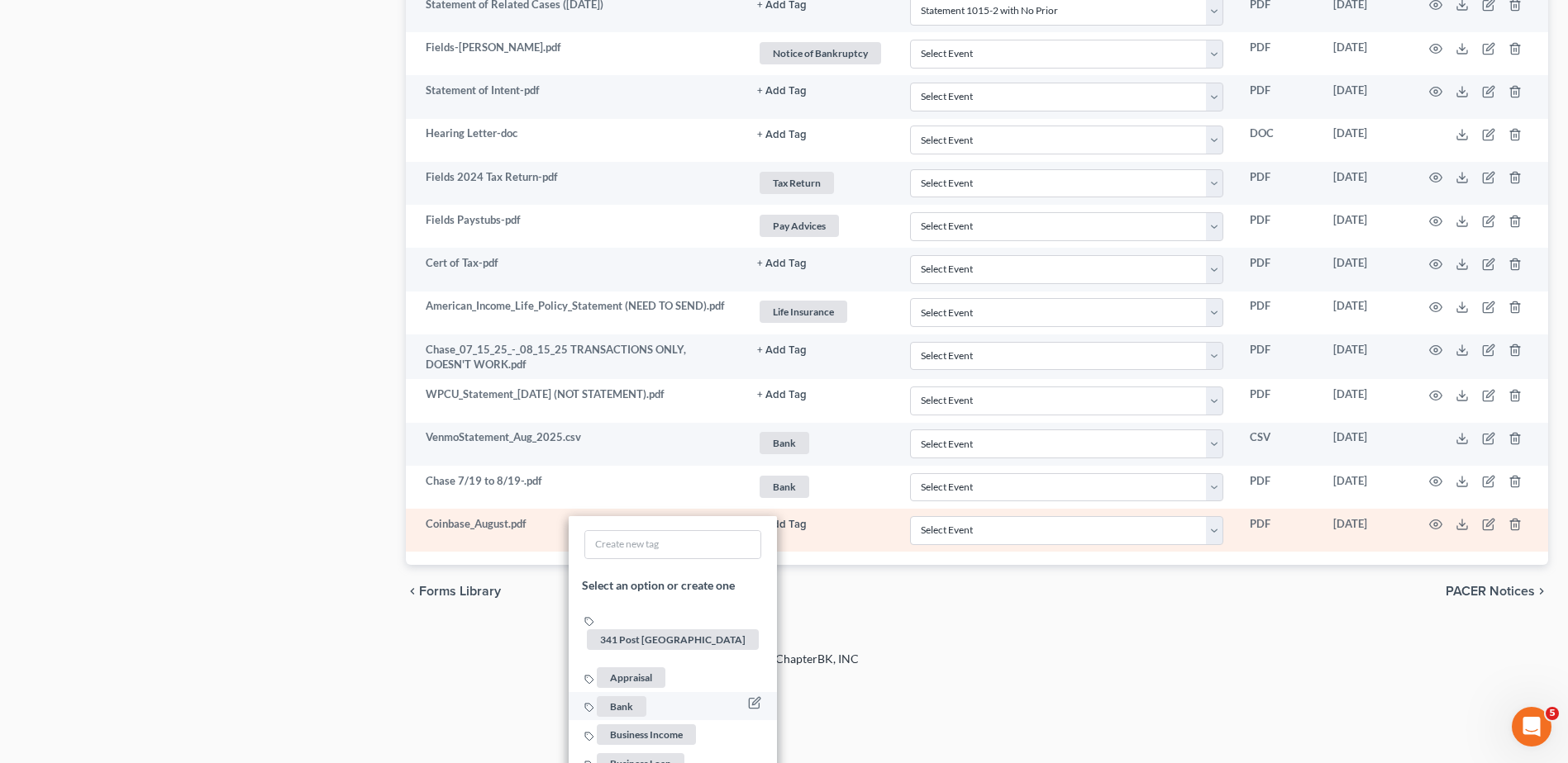
click at [631, 696] on span "Bank" at bounding box center [621, 706] width 49 height 20
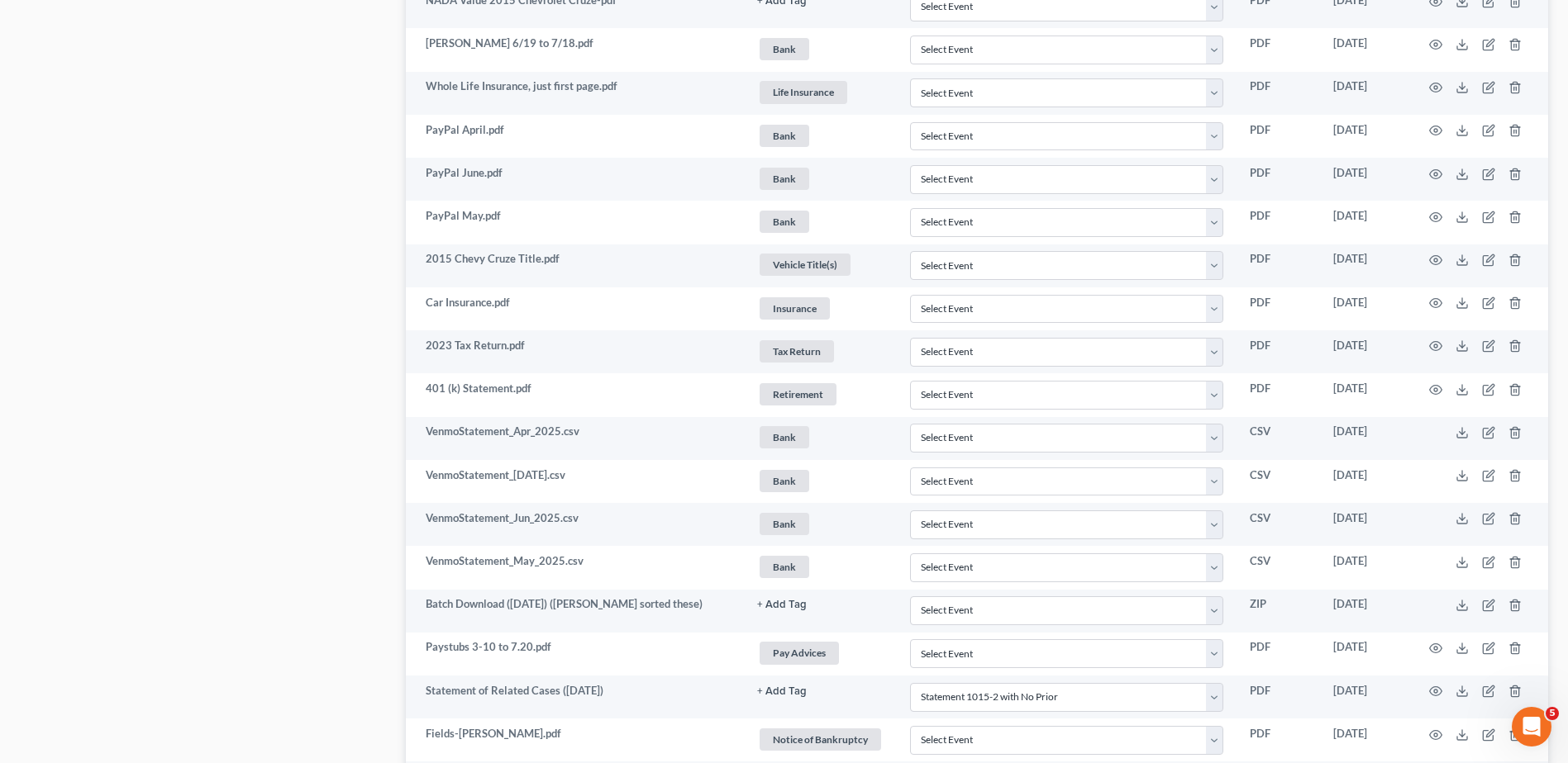
scroll to position [2008, 0]
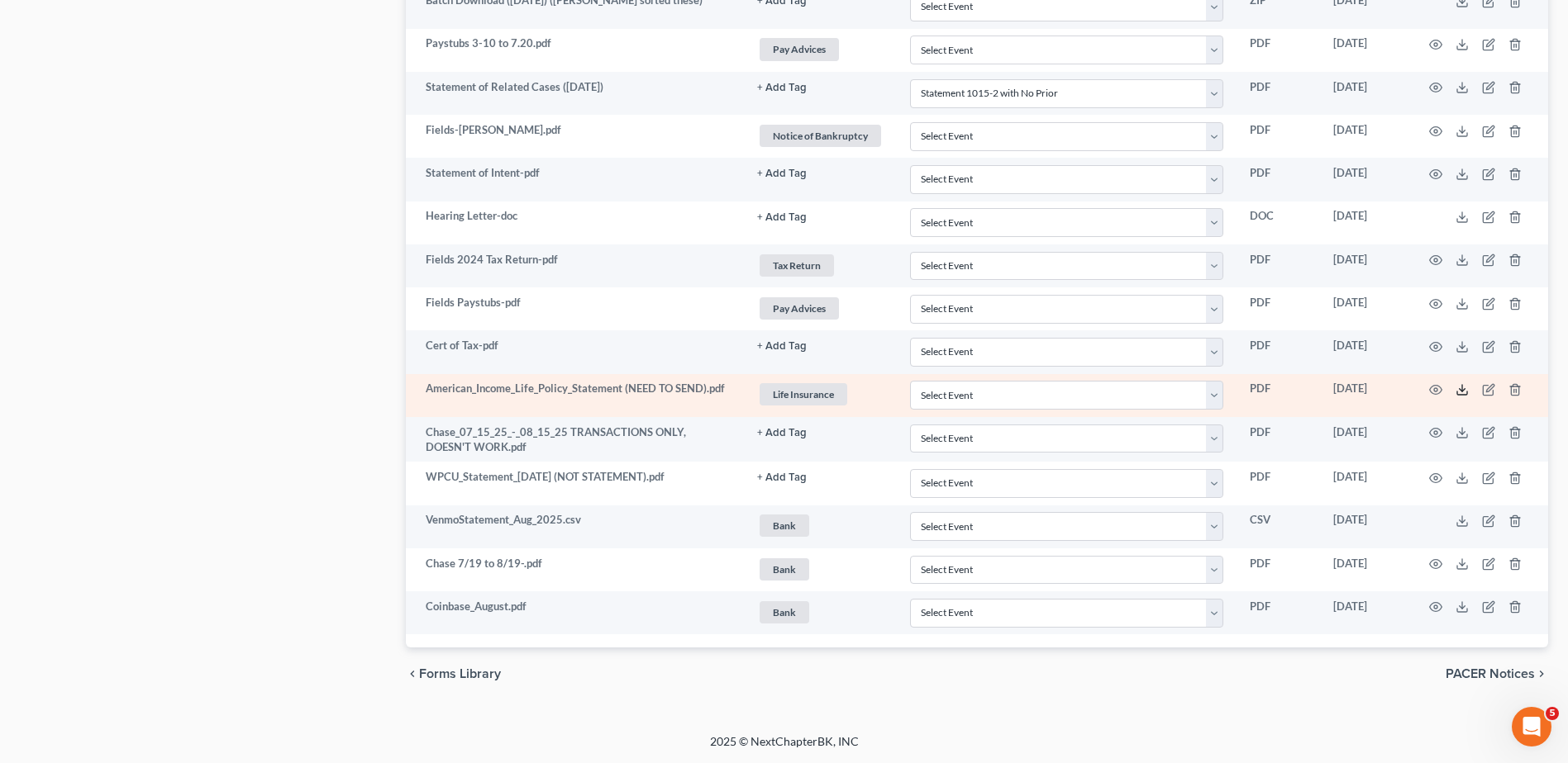
click at [1458, 392] on icon at bounding box center [1461, 389] width 13 height 13
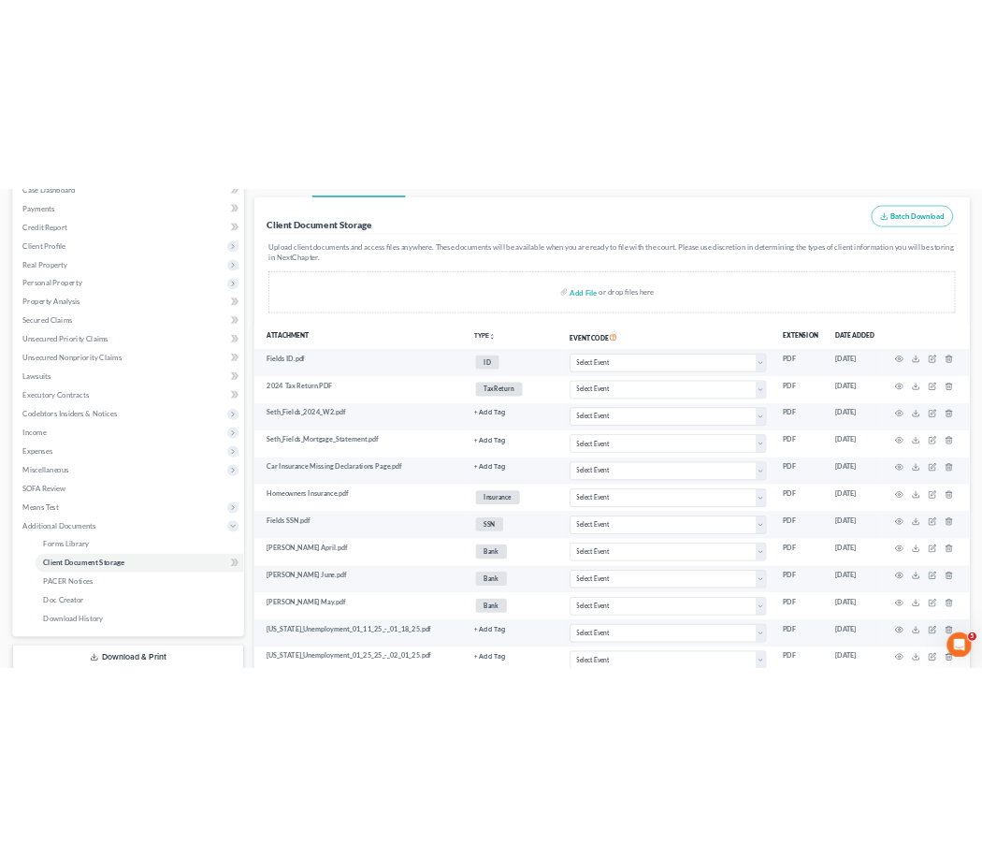
scroll to position [0, 0]
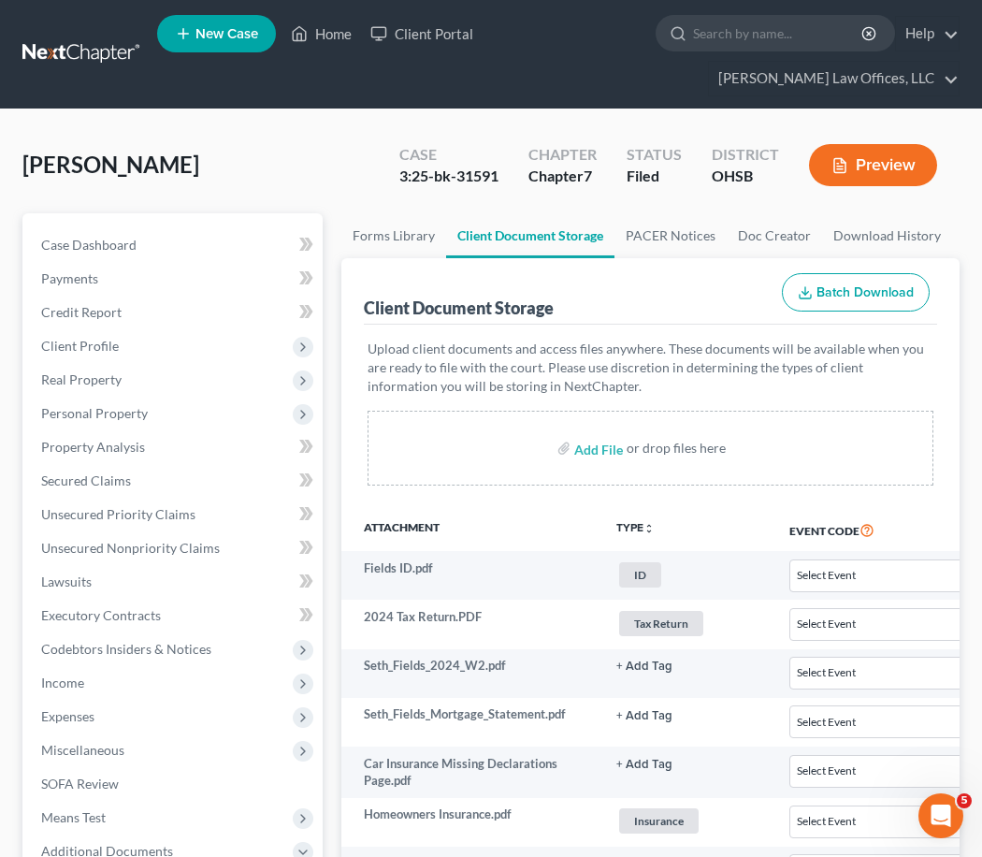
select select "7"
select select "52"
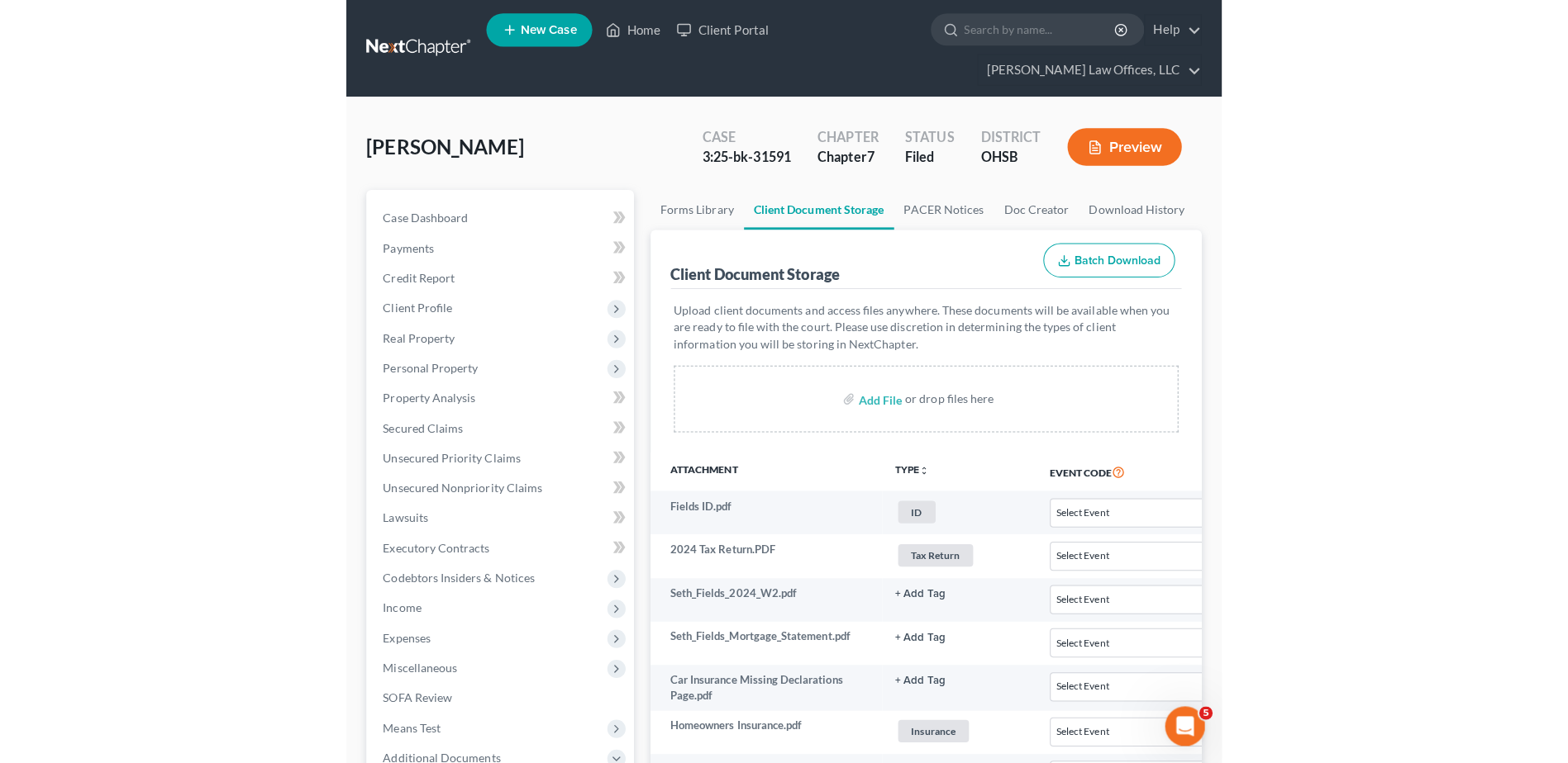
scroll to position [2052, 0]
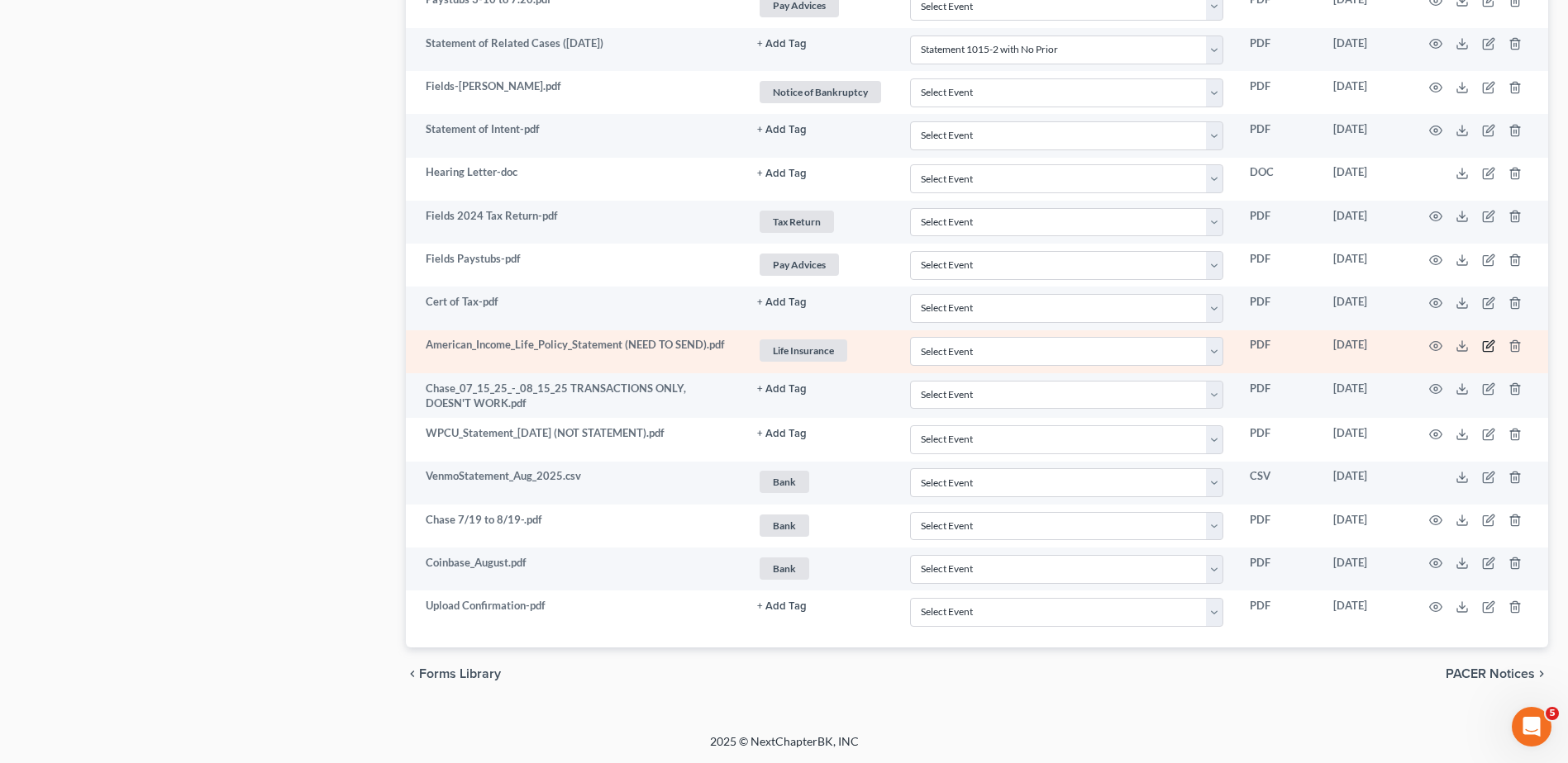
click at [1487, 343] on icon "button" at bounding box center [1488, 345] width 13 height 13
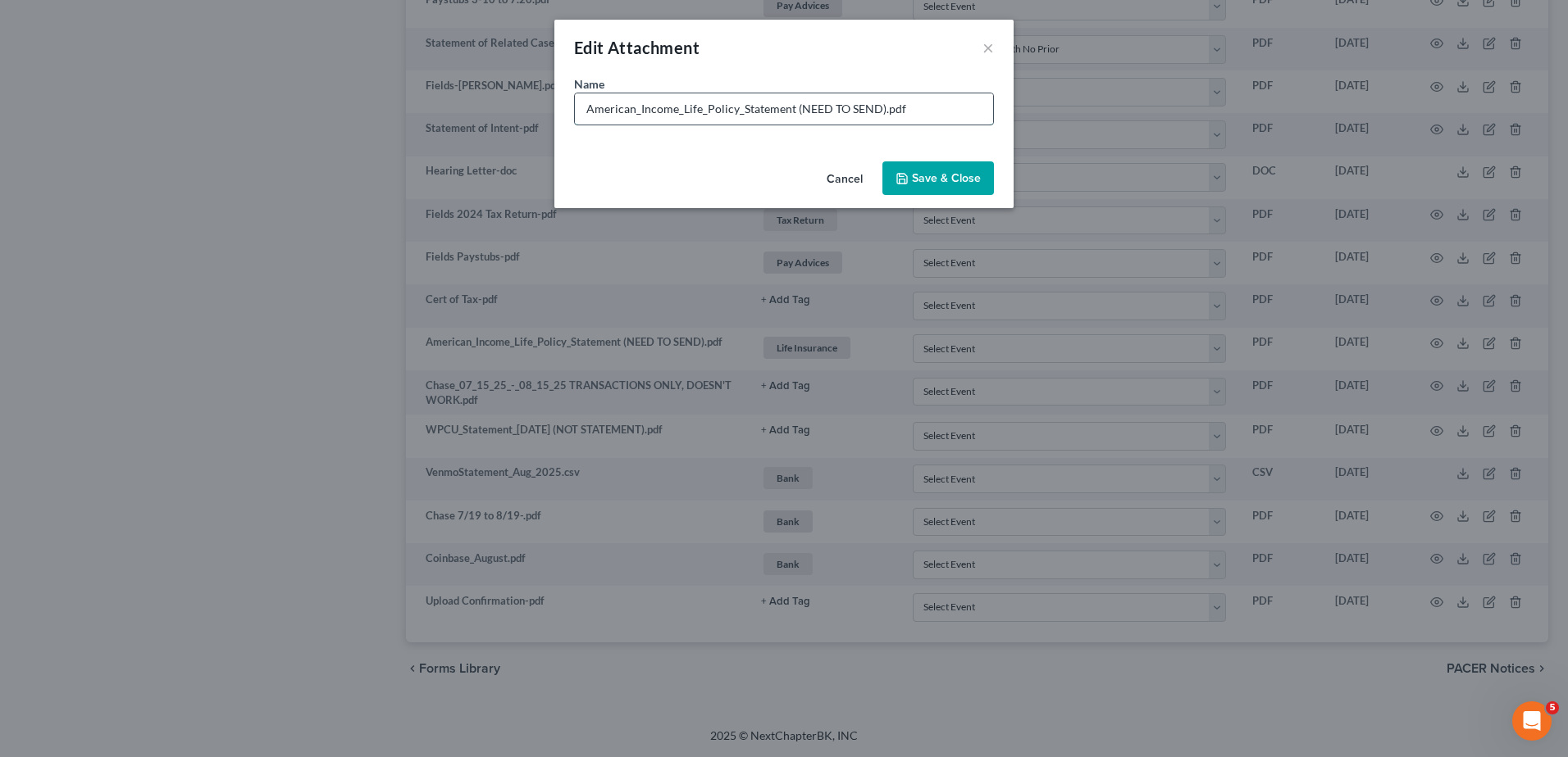
drag, startPoint x: 876, startPoint y: 108, endPoint x: 798, endPoint y: 109, distance: 78.0
click at [798, 109] on input "American_Income_Life_Policy_Statement (NEED TO SEND).pdf" at bounding box center [784, 110] width 418 height 32
type input "American_Income_Life_Policy_Statement (Uploaded 9/2).pdf"
click at [930, 169] on button "Save & Close" at bounding box center [938, 178] width 111 height 34
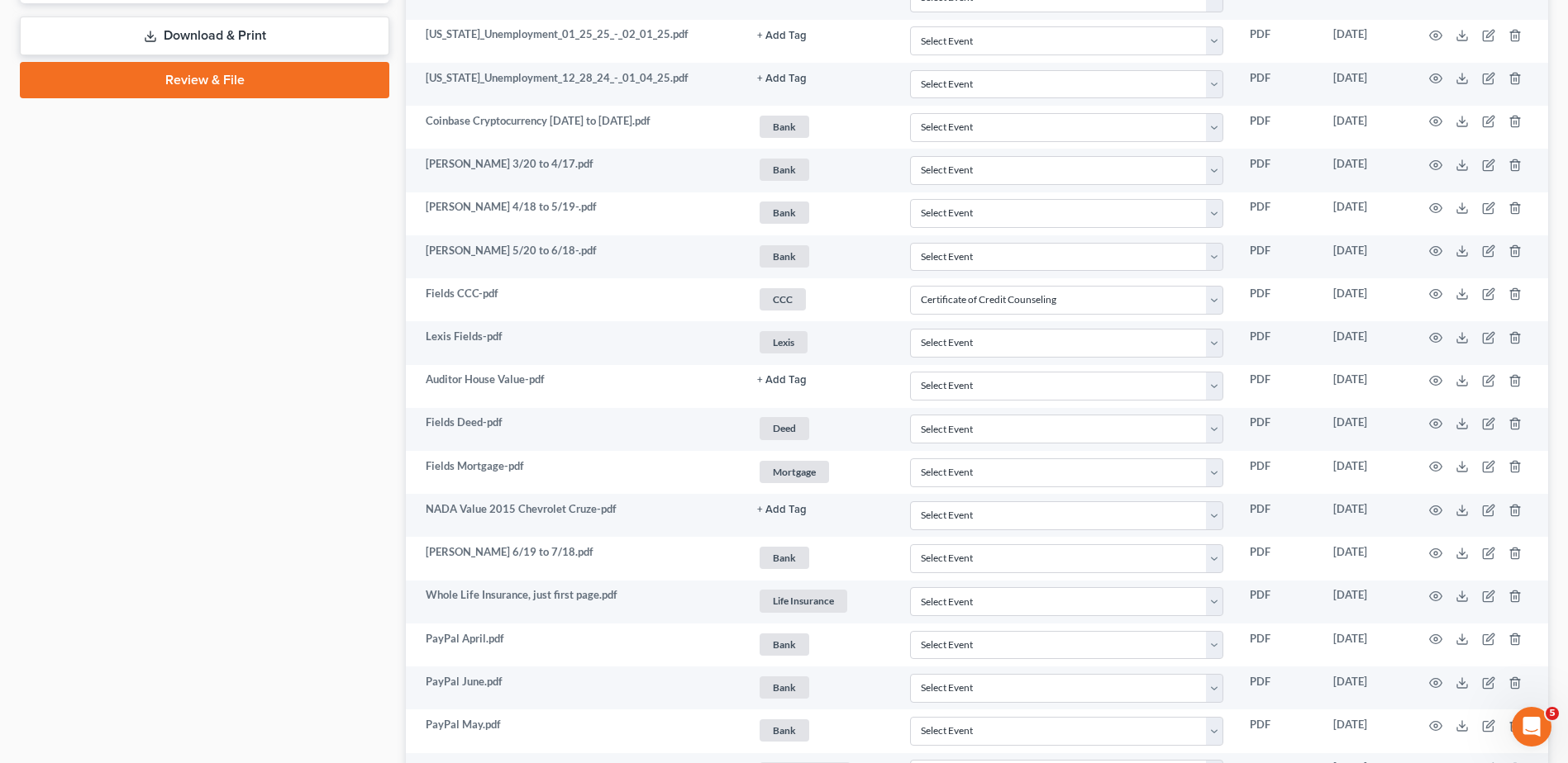
scroll to position [0, 0]
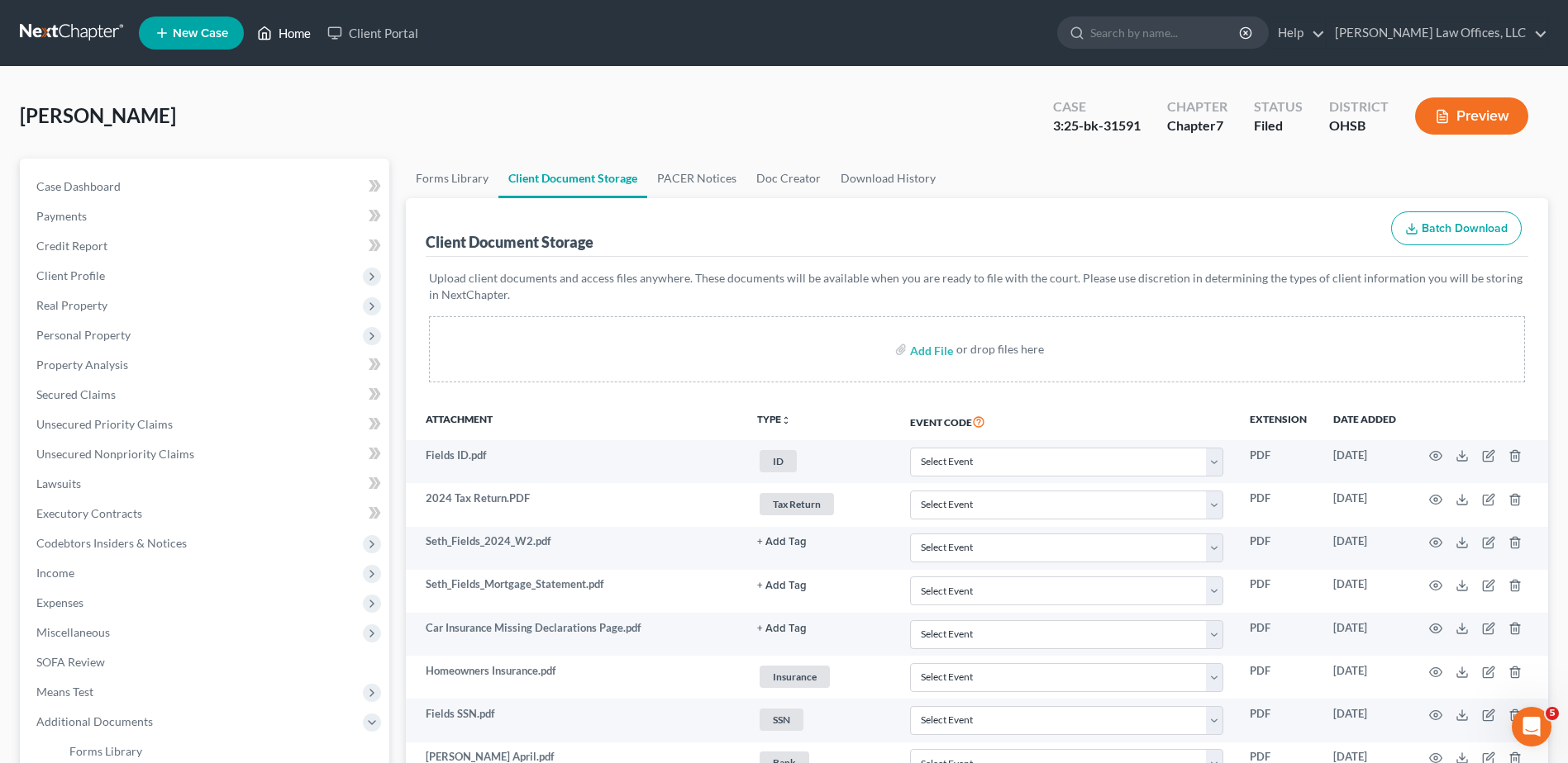
click at [297, 34] on link "Home" at bounding box center [284, 34] width 71 height 30
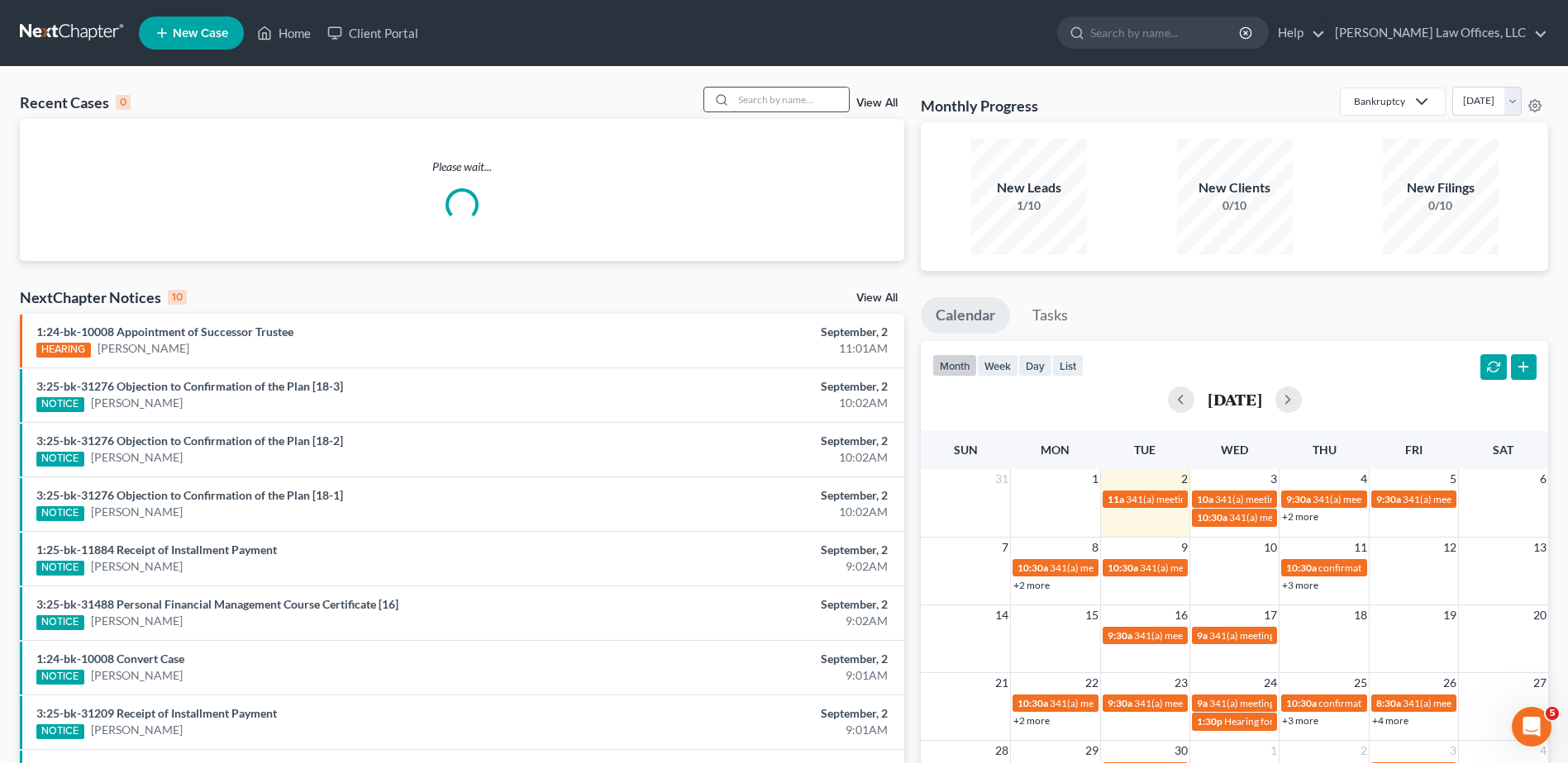
click at [773, 102] on input "search" at bounding box center [791, 99] width 116 height 24
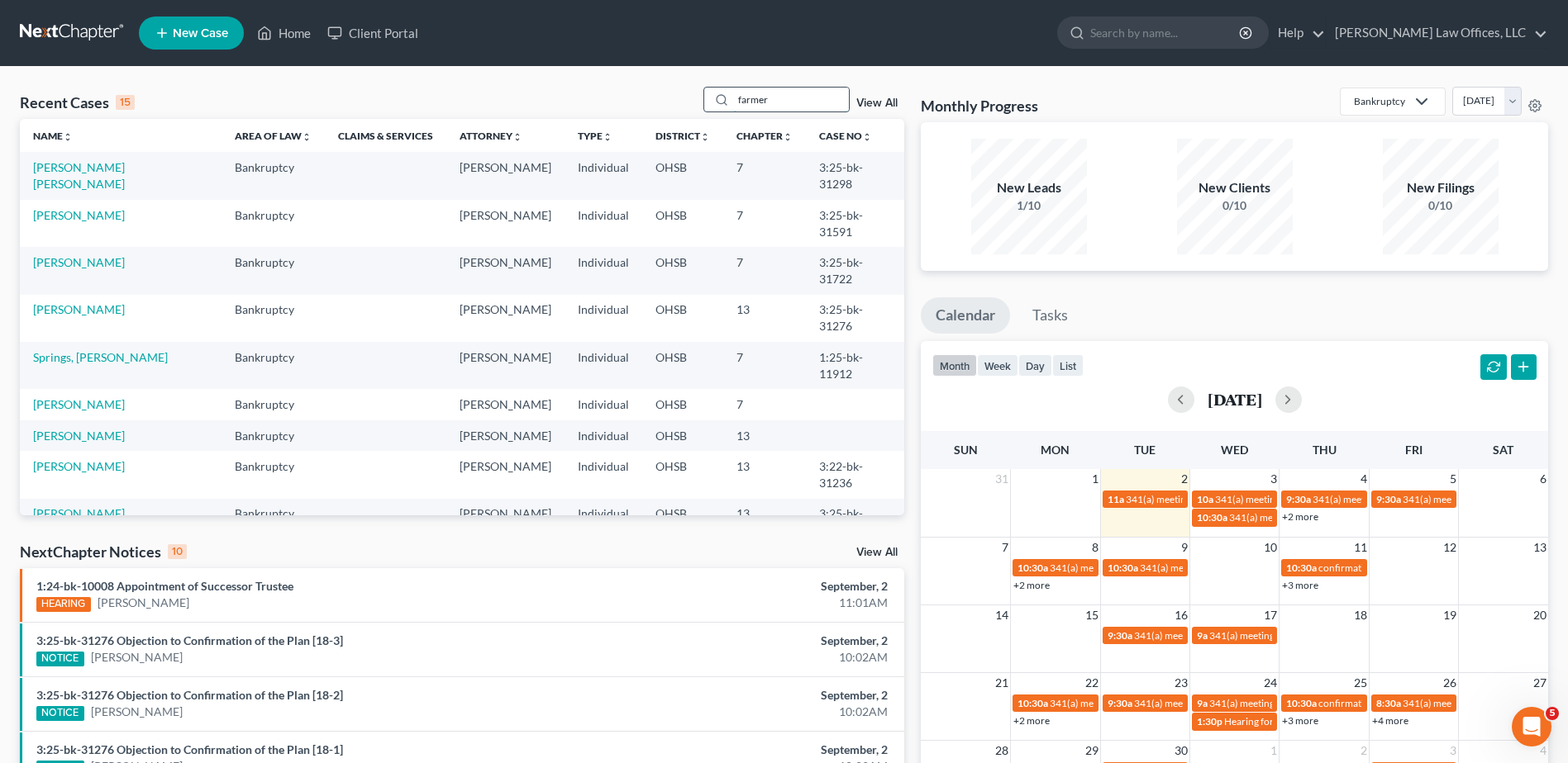
type input "farmer"
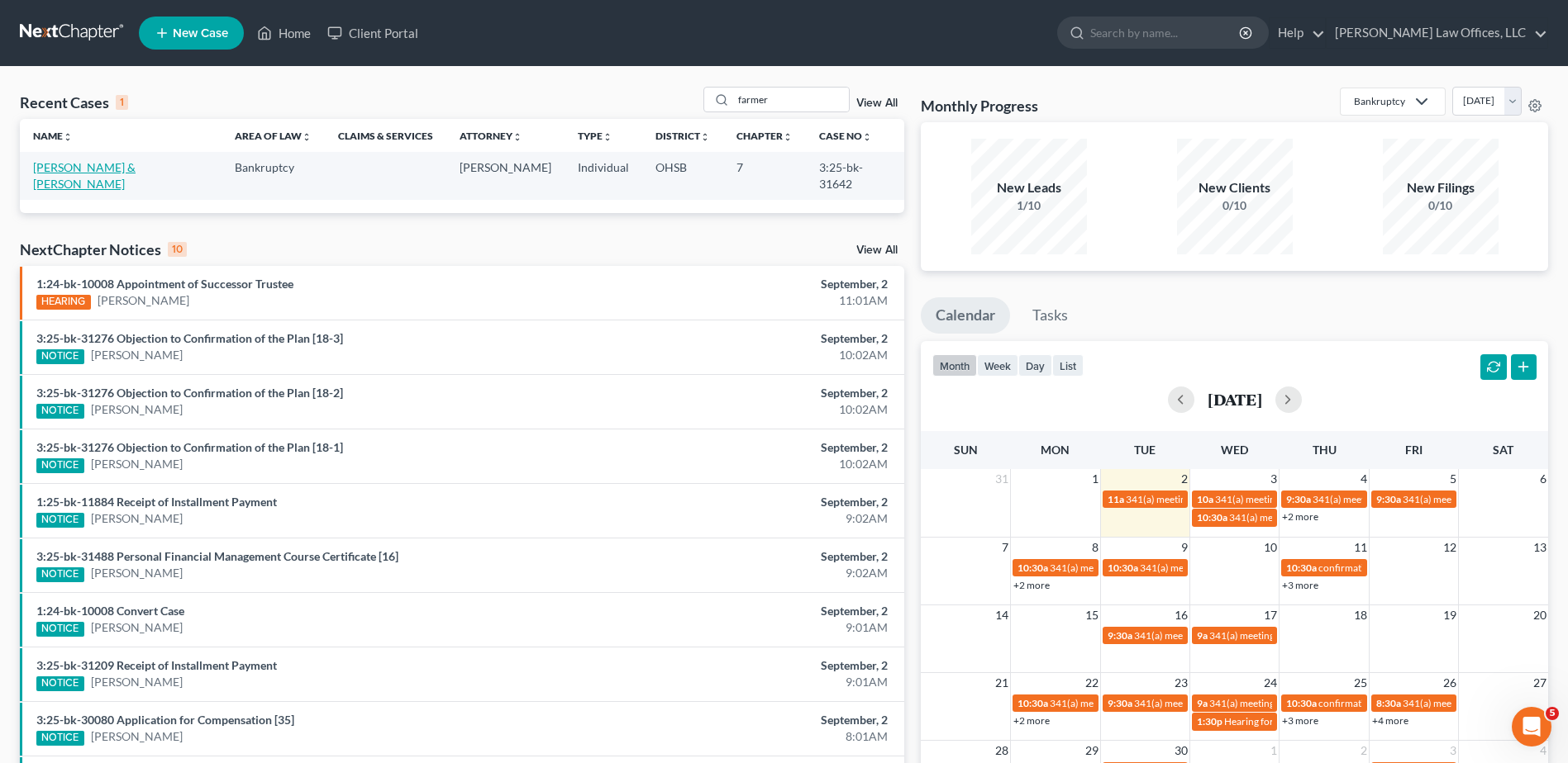
click at [50, 170] on link "[PERSON_NAME] & [PERSON_NAME]" at bounding box center [84, 175] width 102 height 31
select select "3"
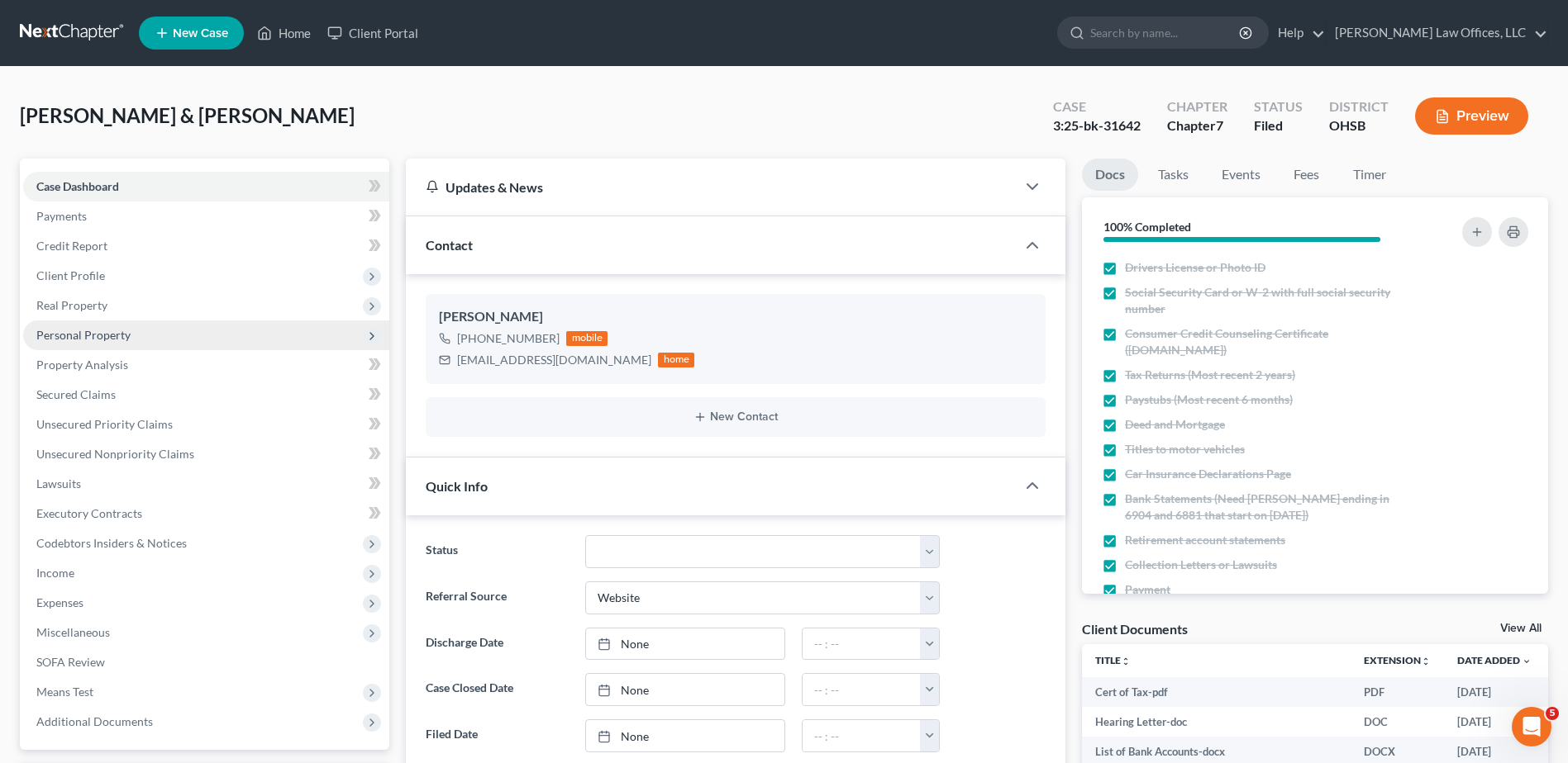
click at [102, 339] on span "Personal Property" at bounding box center [83, 335] width 95 height 14
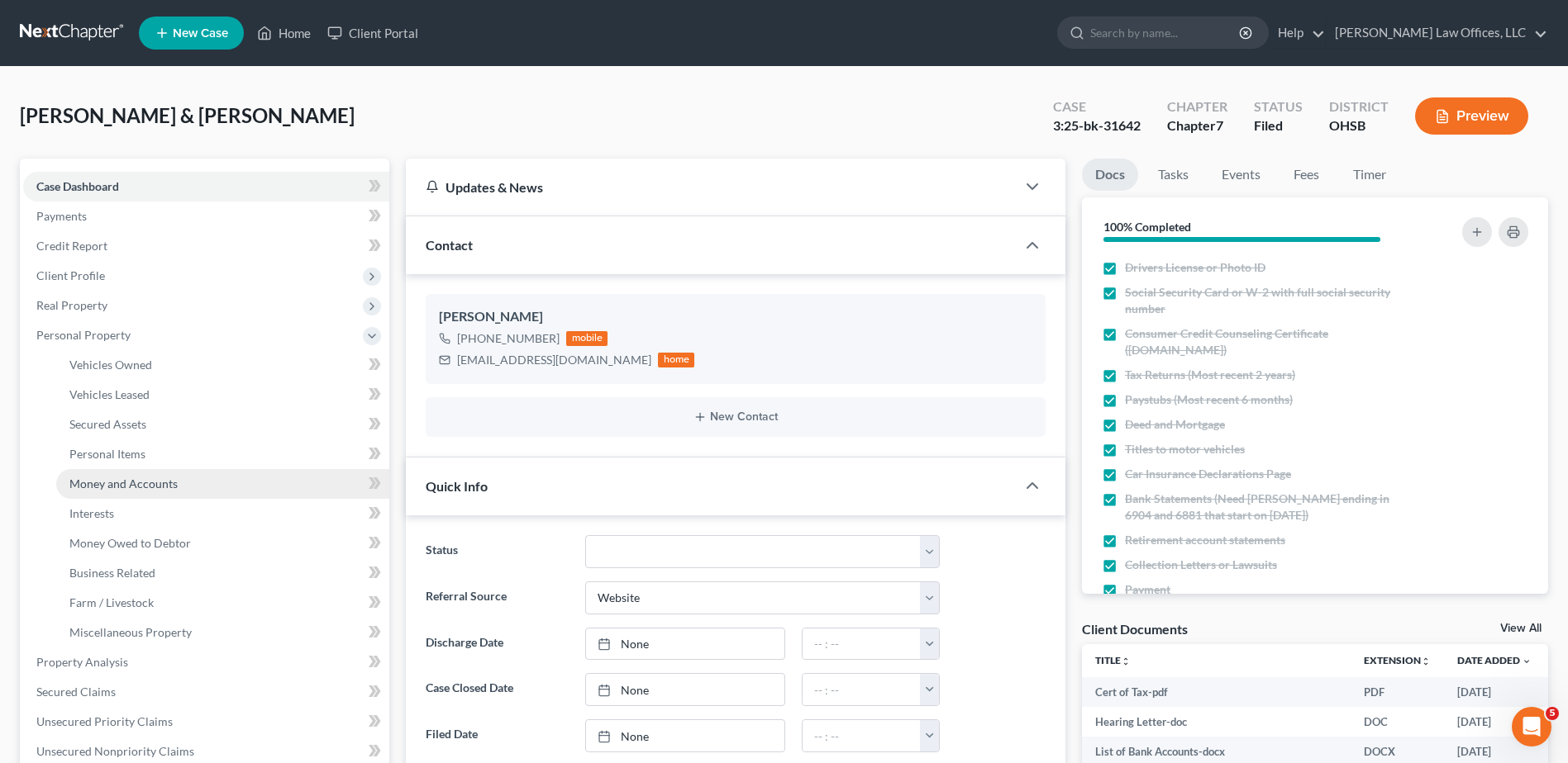
click at [116, 480] on span "Money and Accounts" at bounding box center [124, 484] width 109 height 14
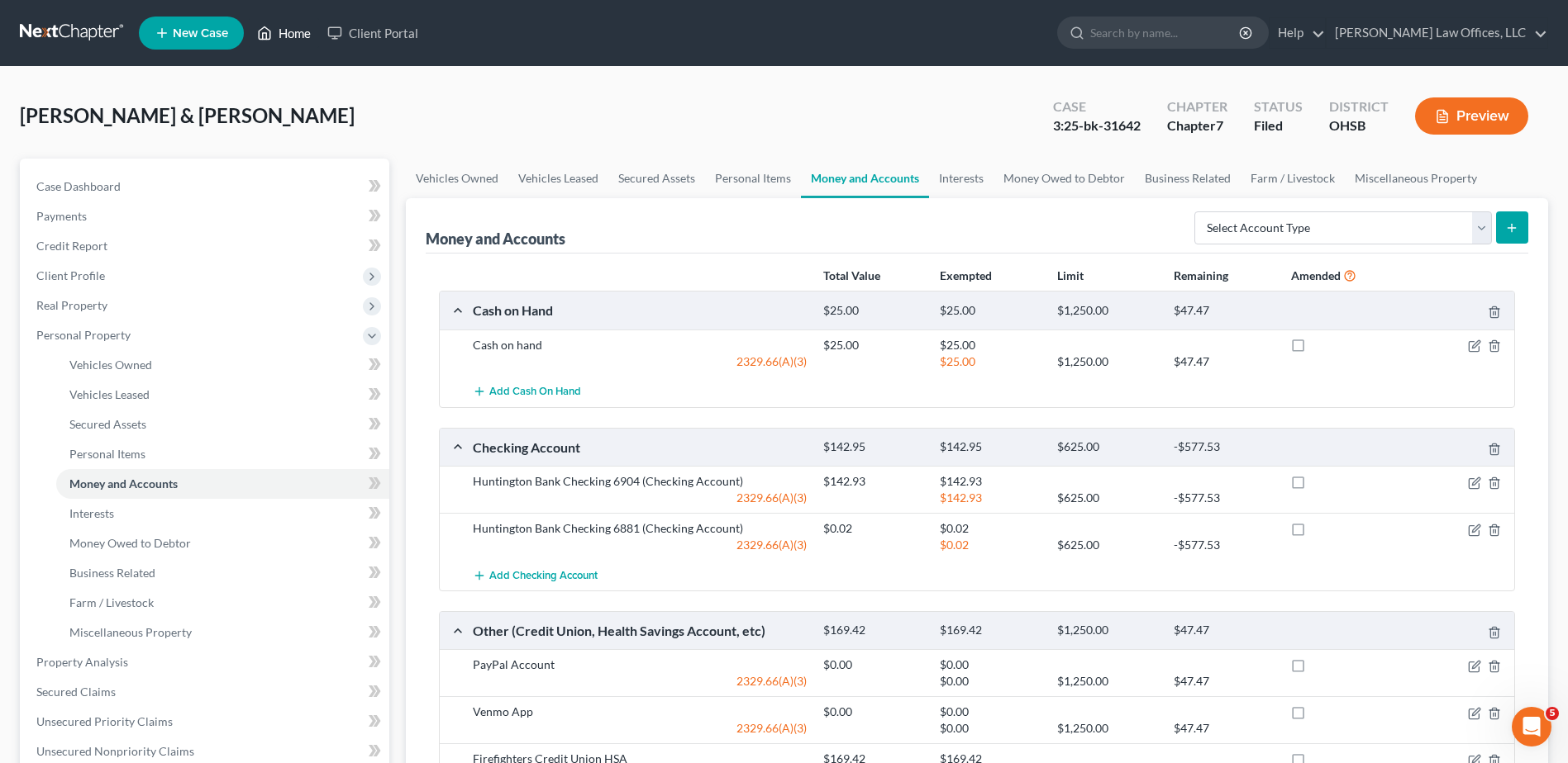
click at [301, 34] on link "Home" at bounding box center [284, 34] width 71 height 30
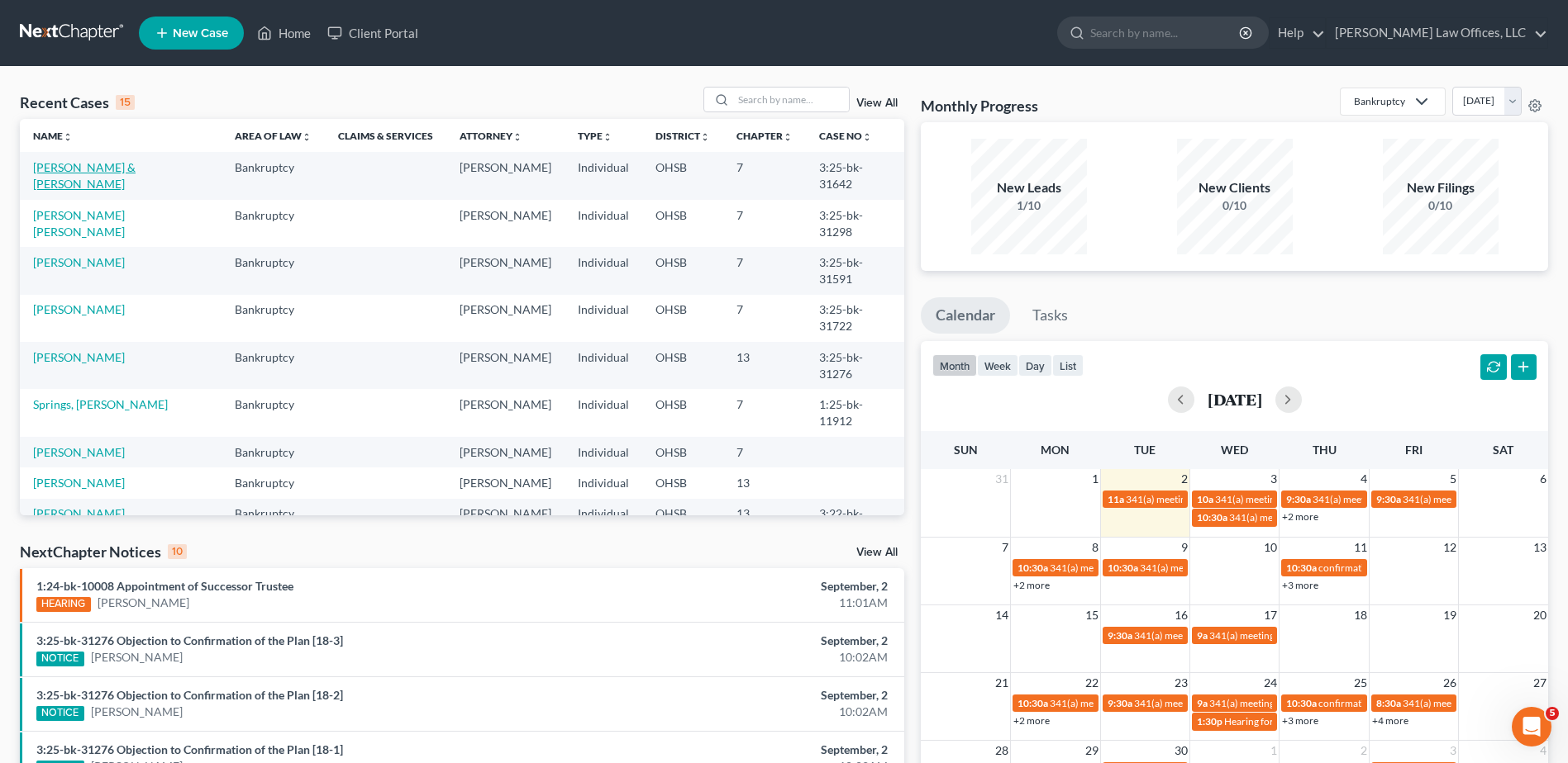
click at [57, 166] on link "[PERSON_NAME] & [PERSON_NAME]" at bounding box center [84, 175] width 102 height 31
select select "3"
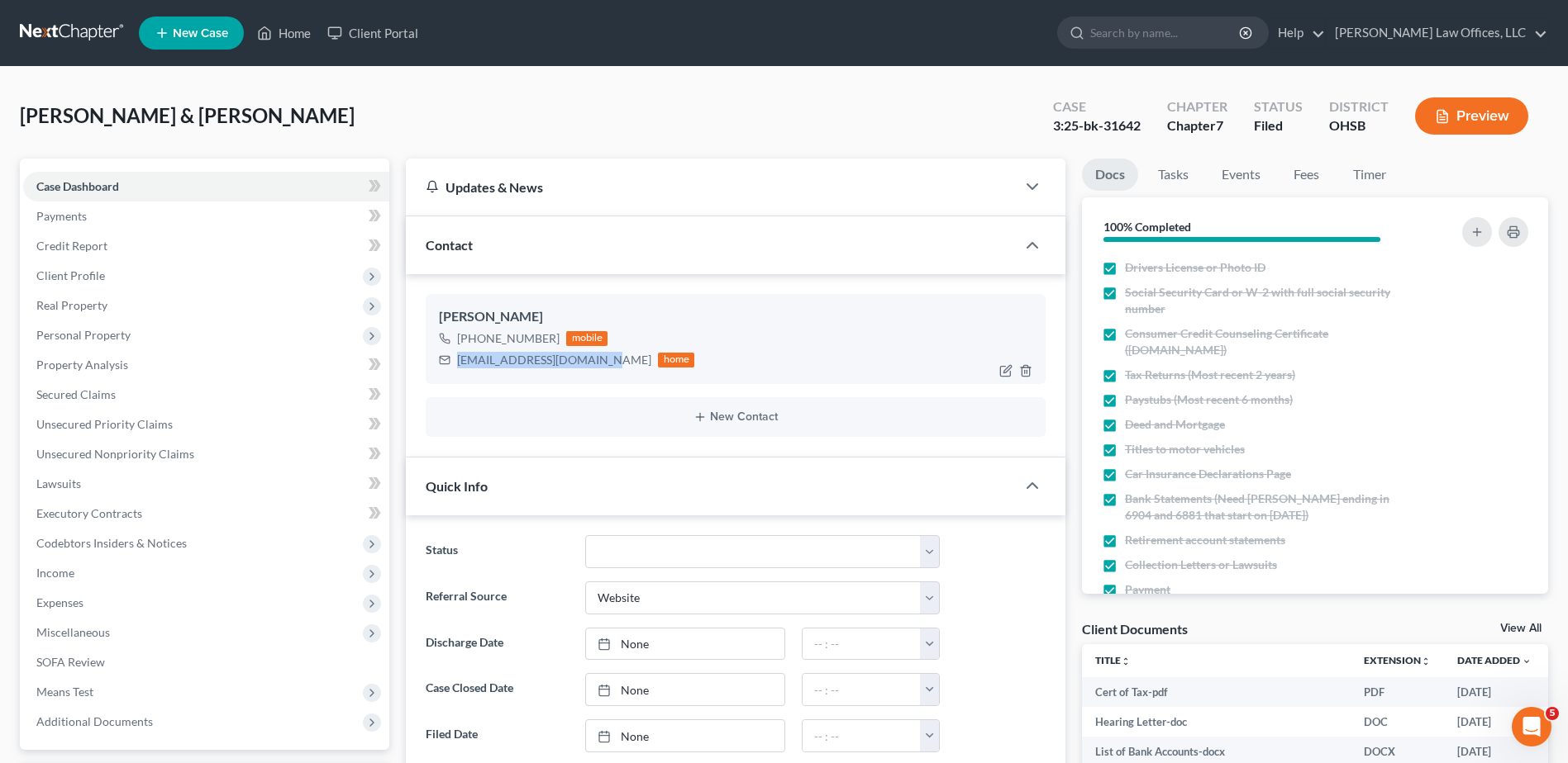
drag, startPoint x: 590, startPoint y: 364, endPoint x: 451, endPoint y: 363, distance: 139.0
click at [451, 363] on div "[EMAIL_ADDRESS][DOMAIN_NAME] home" at bounding box center [566, 360] width 255 height 21
drag, startPoint x: 458, startPoint y: 363, endPoint x: 467, endPoint y: 364, distance: 9.1
copy div "[EMAIL_ADDRESS][DOMAIN_NAME]"
drag, startPoint x: 299, startPoint y: 33, endPoint x: 336, endPoint y: 80, distance: 59.8
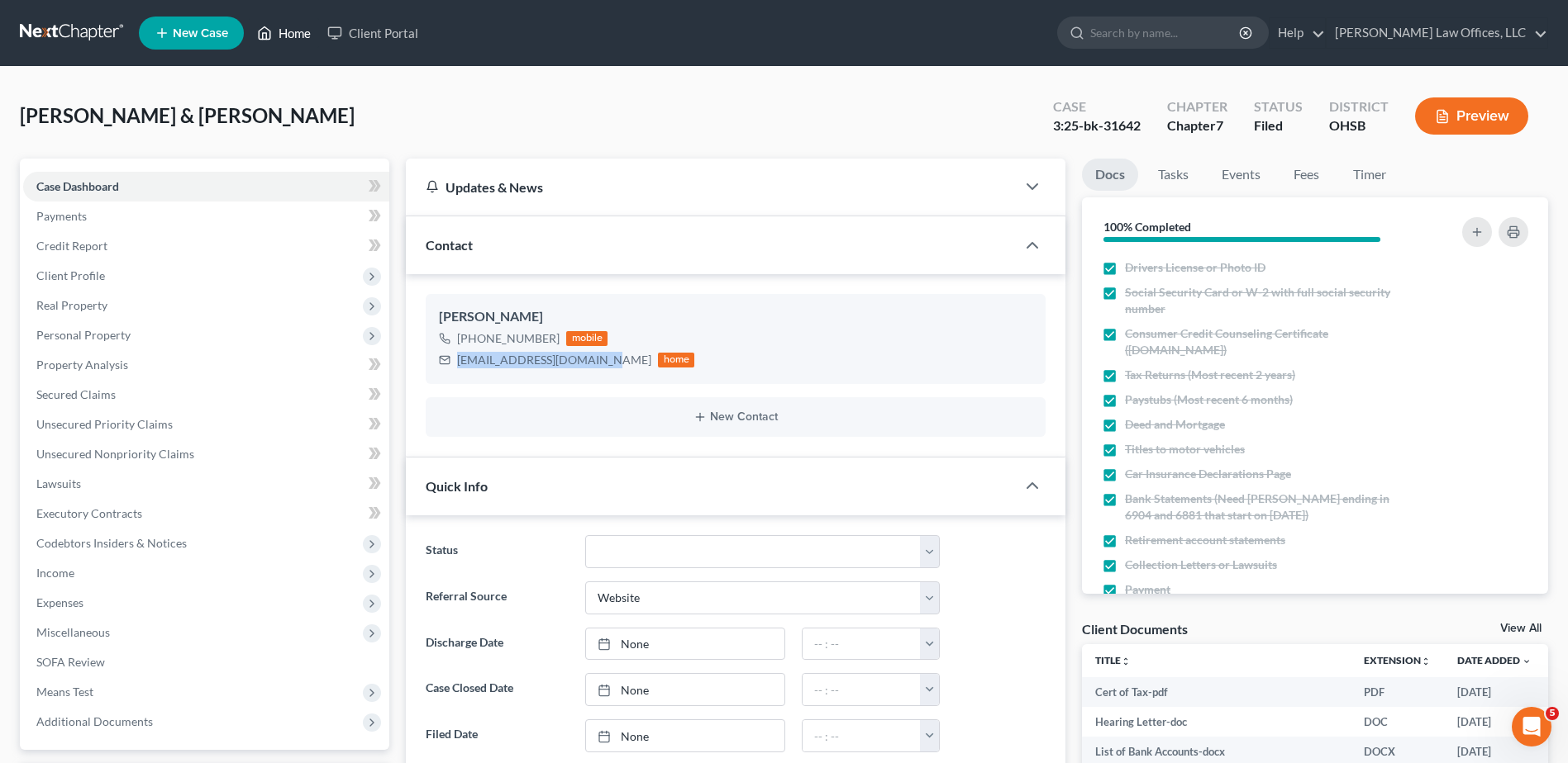
click at [299, 33] on link "Home" at bounding box center [284, 34] width 71 height 30
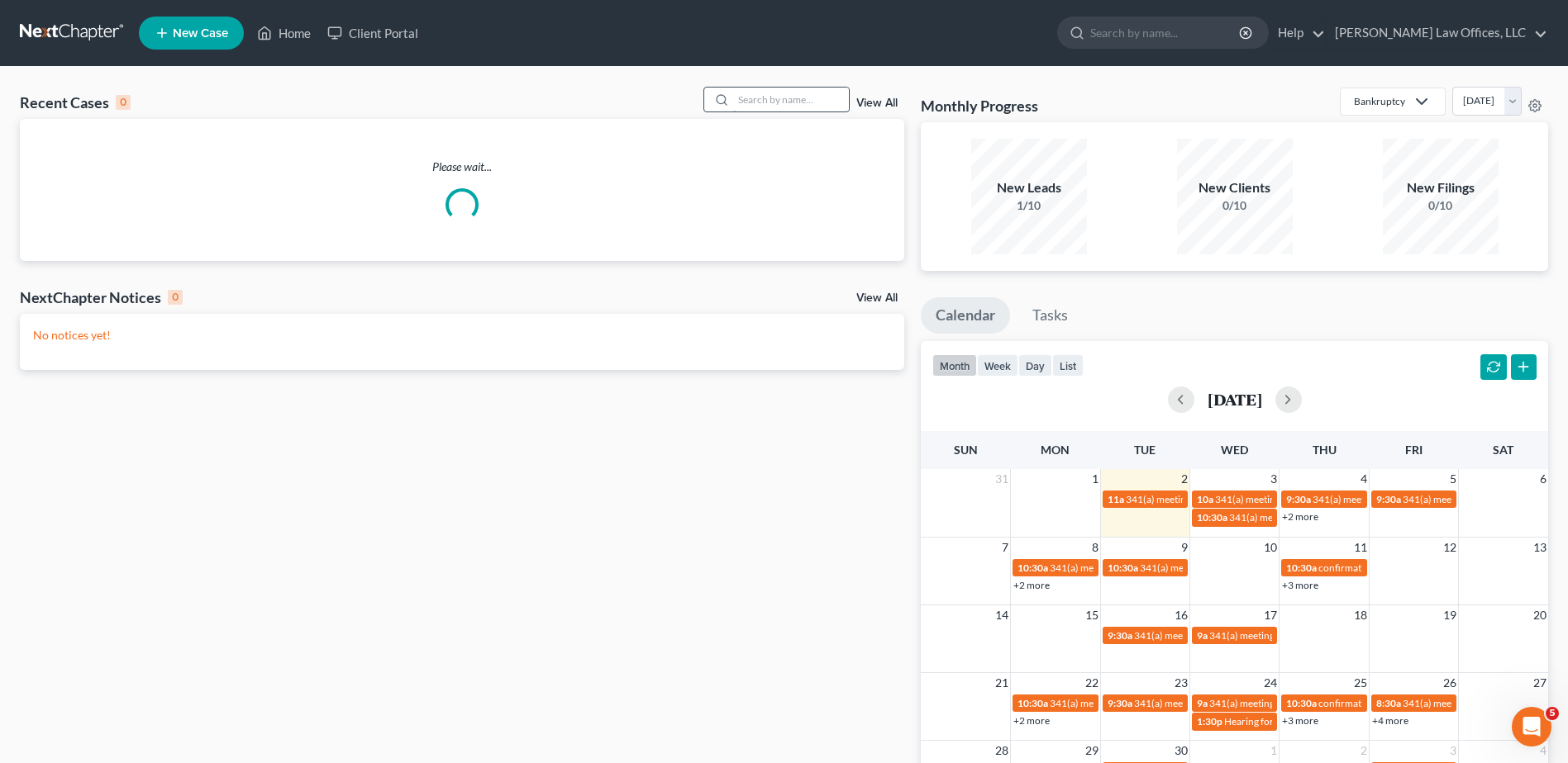
click at [764, 99] on input "search" at bounding box center [791, 99] width 116 height 24
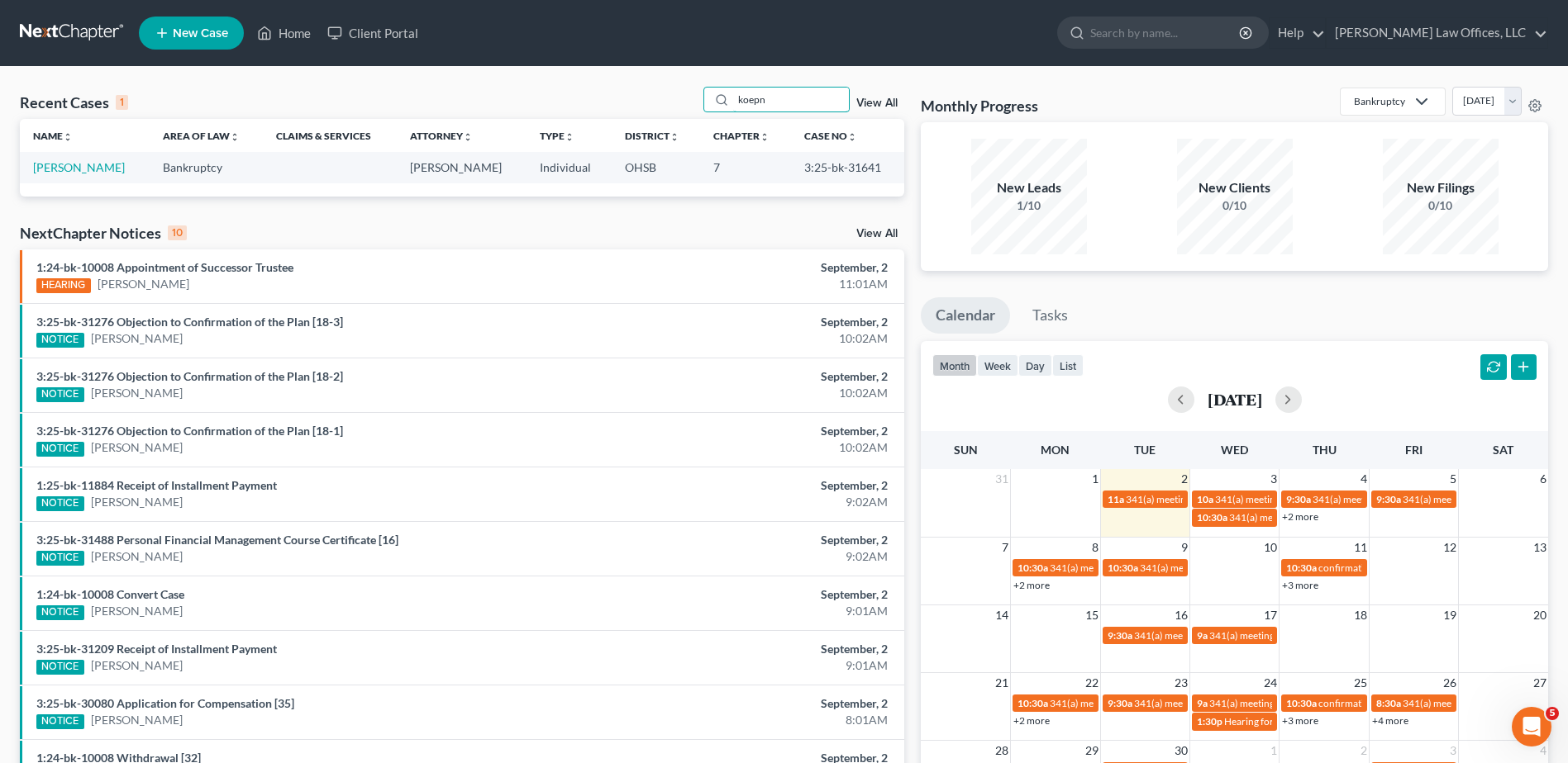
type input "koepn"
click at [109, 155] on td "[PERSON_NAME]" at bounding box center [84, 167] width 130 height 31
click at [109, 168] on link "[PERSON_NAME]" at bounding box center [79, 167] width 92 height 14
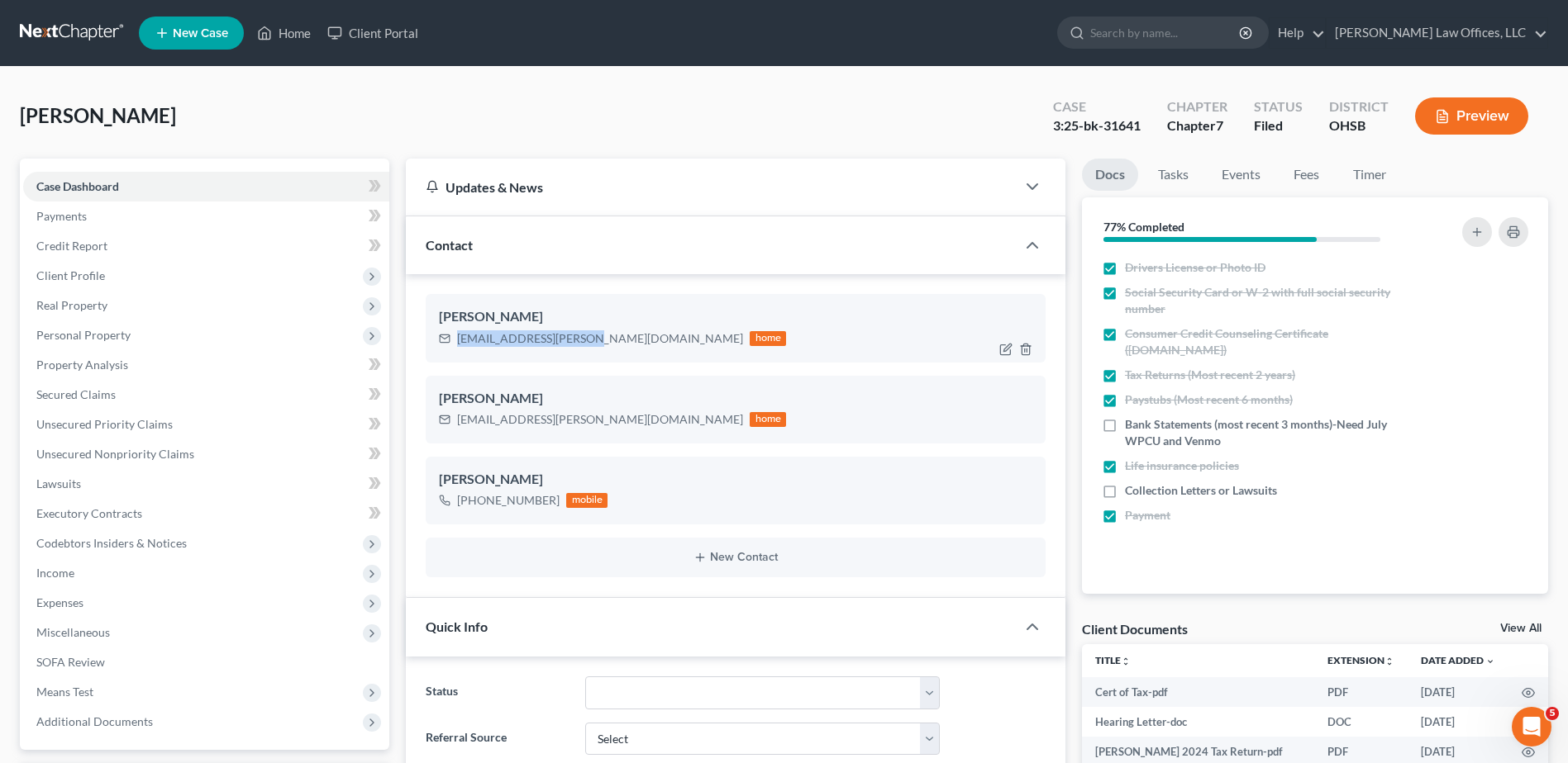
drag, startPoint x: 582, startPoint y: 338, endPoint x: 458, endPoint y: 338, distance: 124.0
click at [458, 338] on div "[EMAIL_ADDRESS][PERSON_NAME][DOMAIN_NAME]" at bounding box center [600, 338] width 286 height 17
copy div "[EMAIL_ADDRESS][PERSON_NAME][DOMAIN_NAME]"
click at [287, 33] on link "Home" at bounding box center [284, 34] width 71 height 30
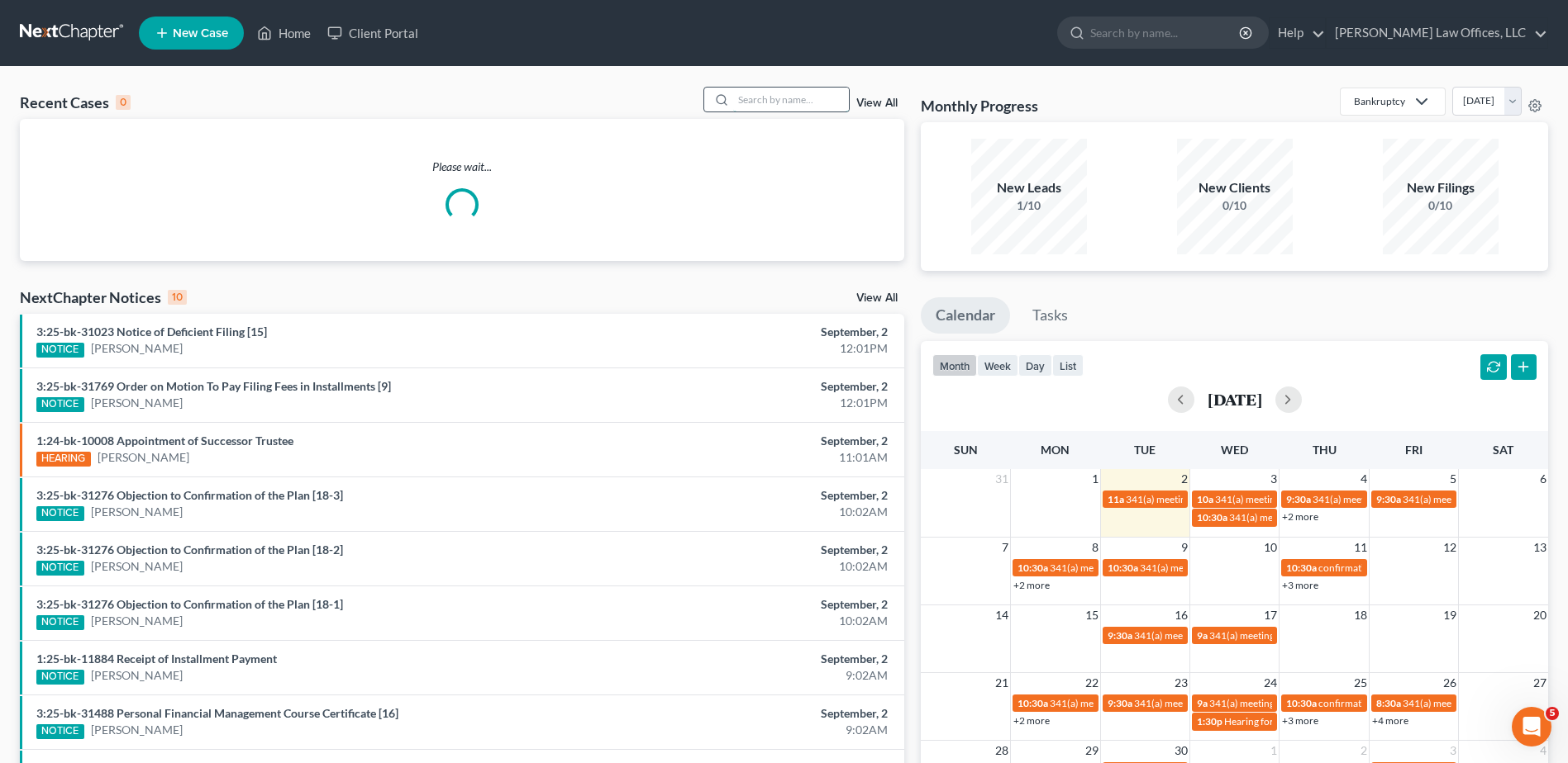
click at [827, 100] on input "search" at bounding box center [791, 99] width 116 height 24
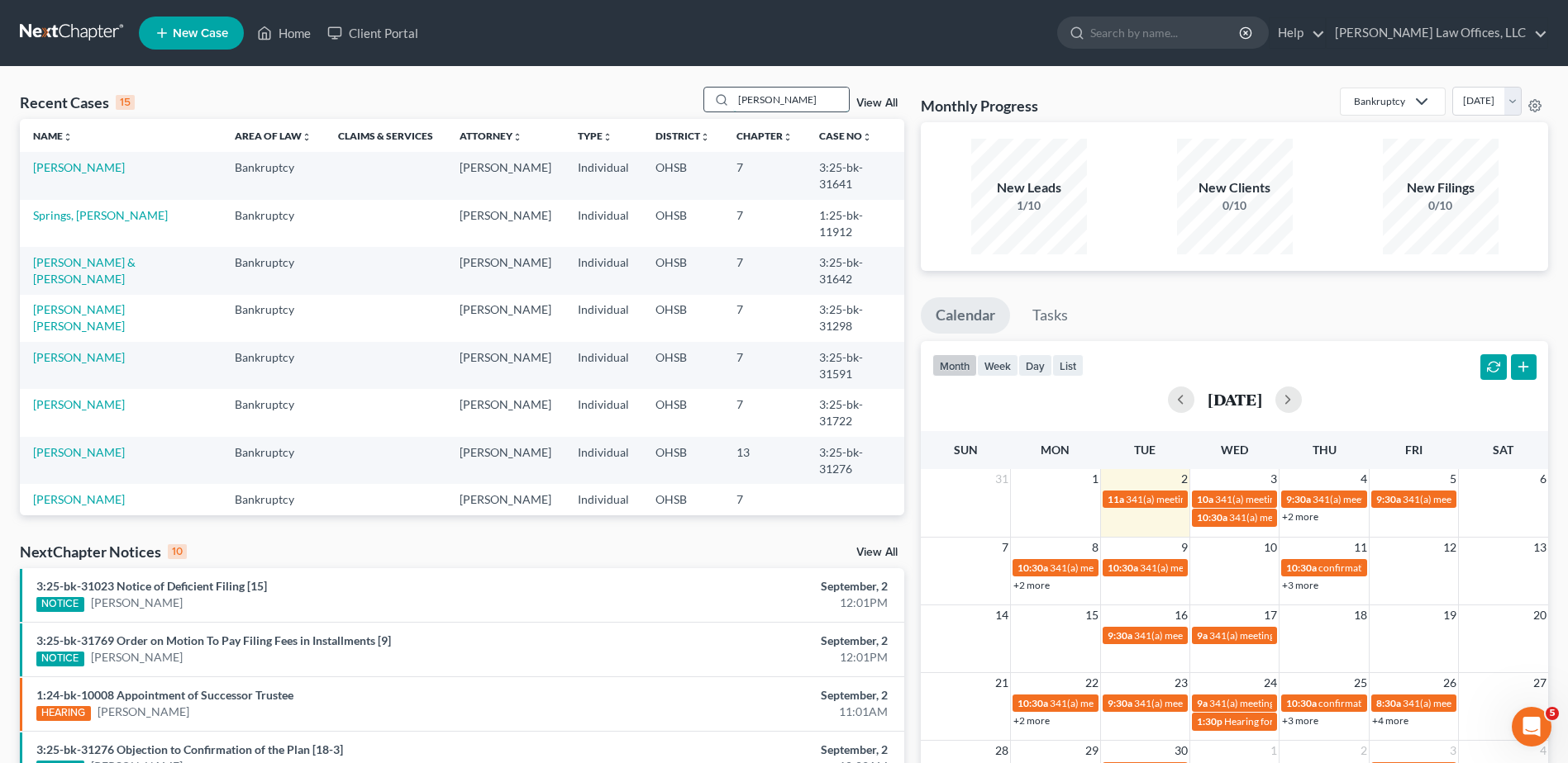
type input "[PERSON_NAME]"
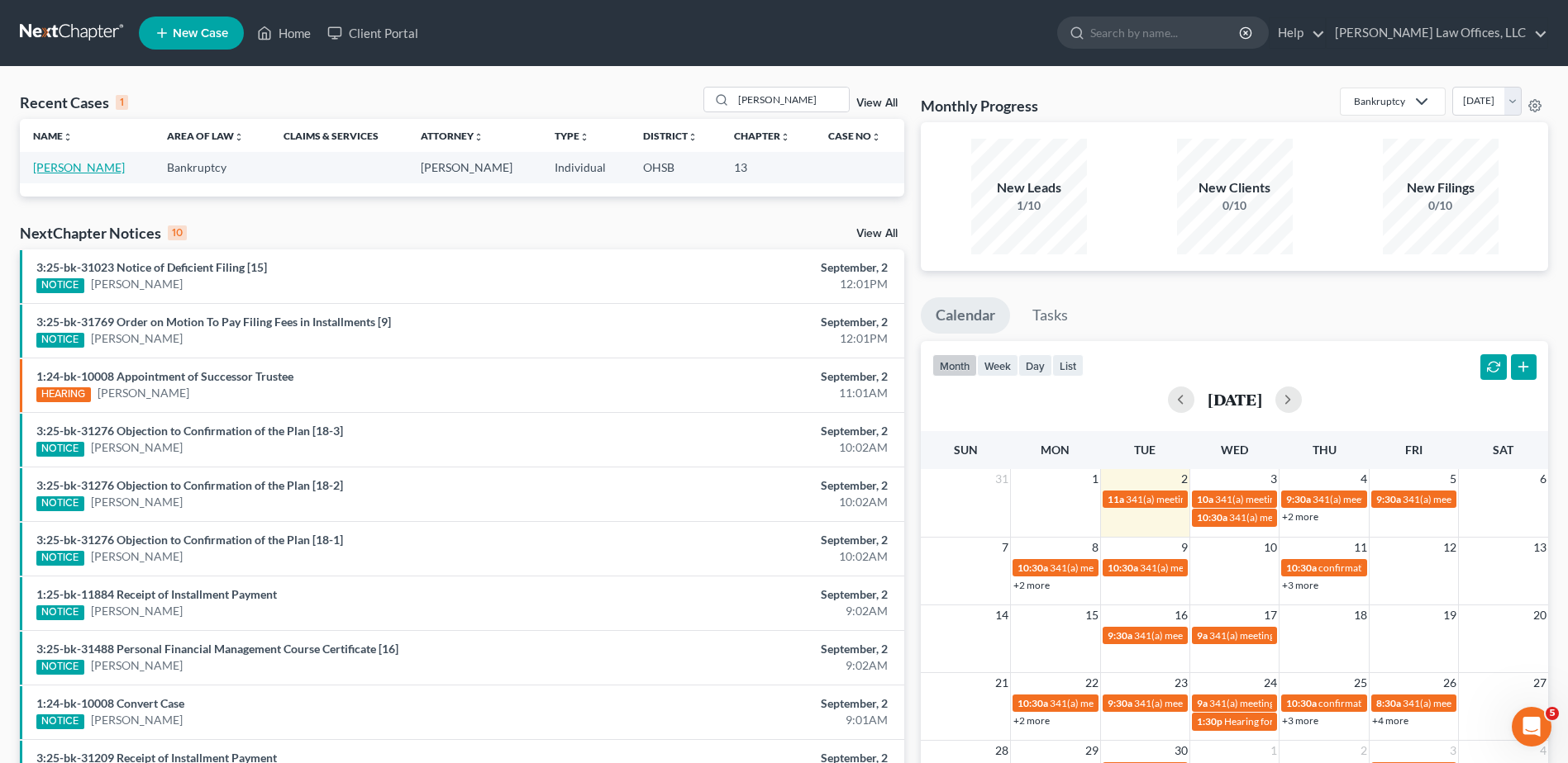
click at [80, 173] on link "[PERSON_NAME]" at bounding box center [79, 167] width 92 height 14
select select "4"
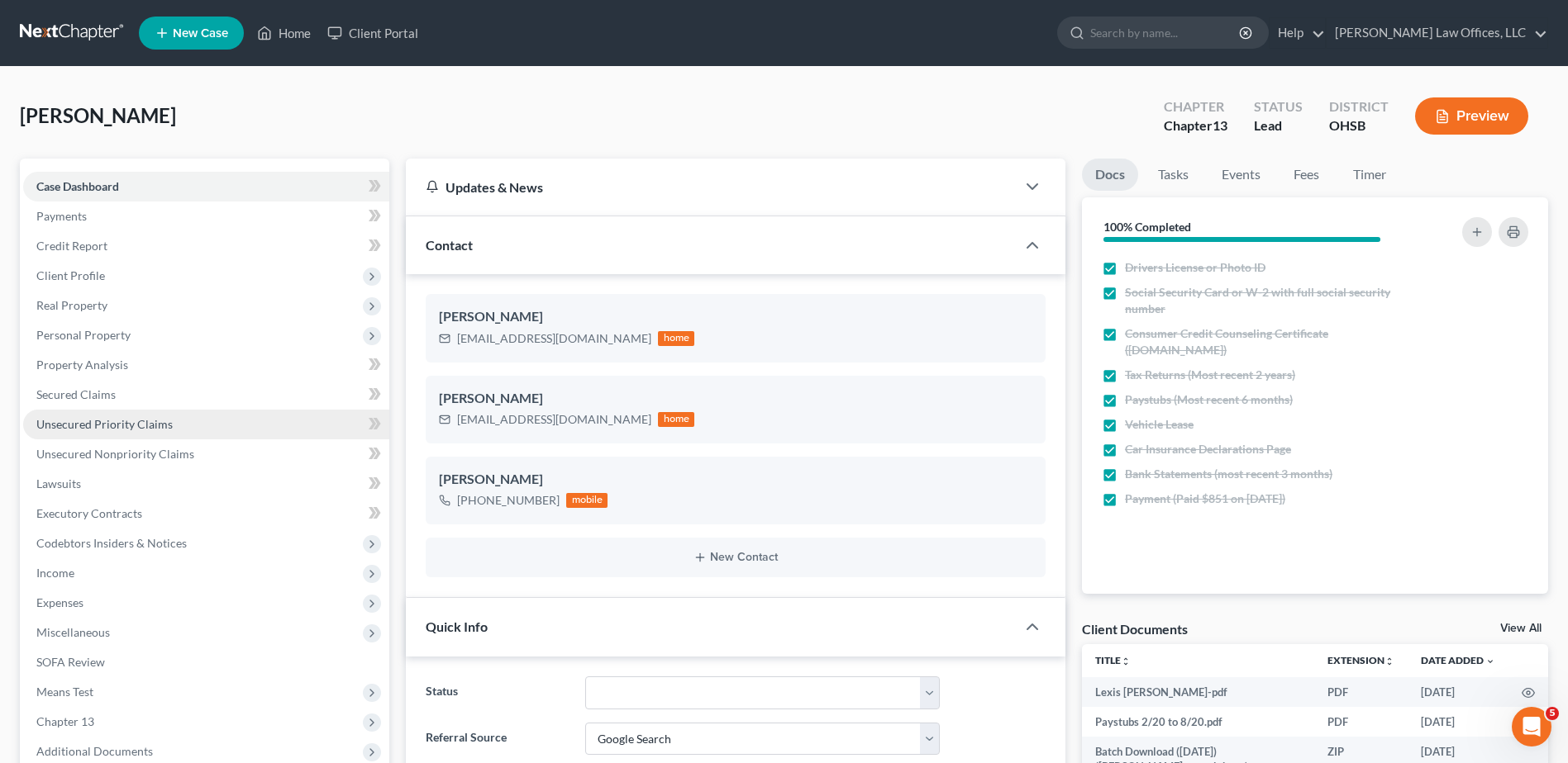
scroll to position [413, 0]
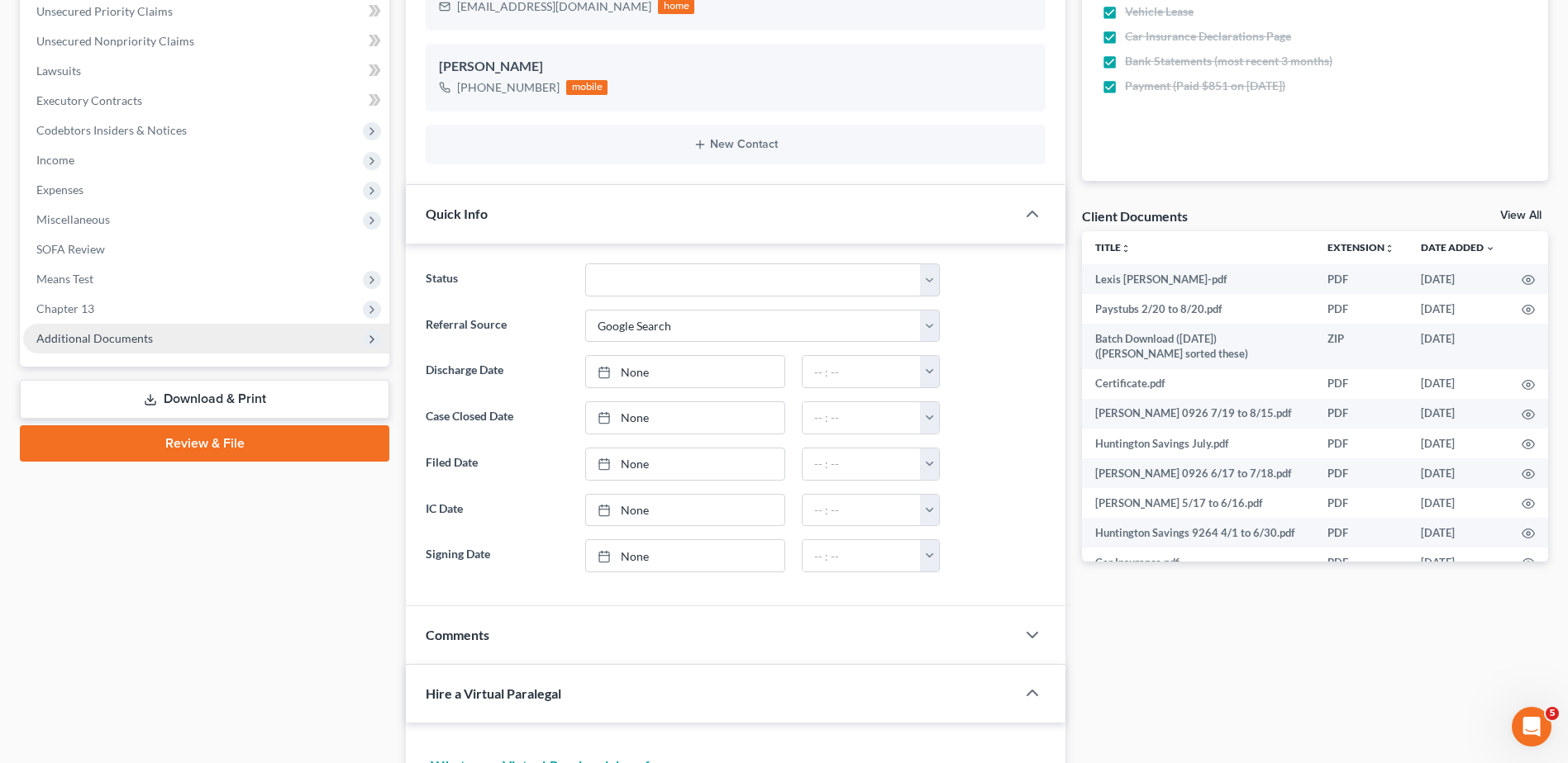
click at [91, 337] on span "Additional Documents" at bounding box center [95, 338] width 117 height 14
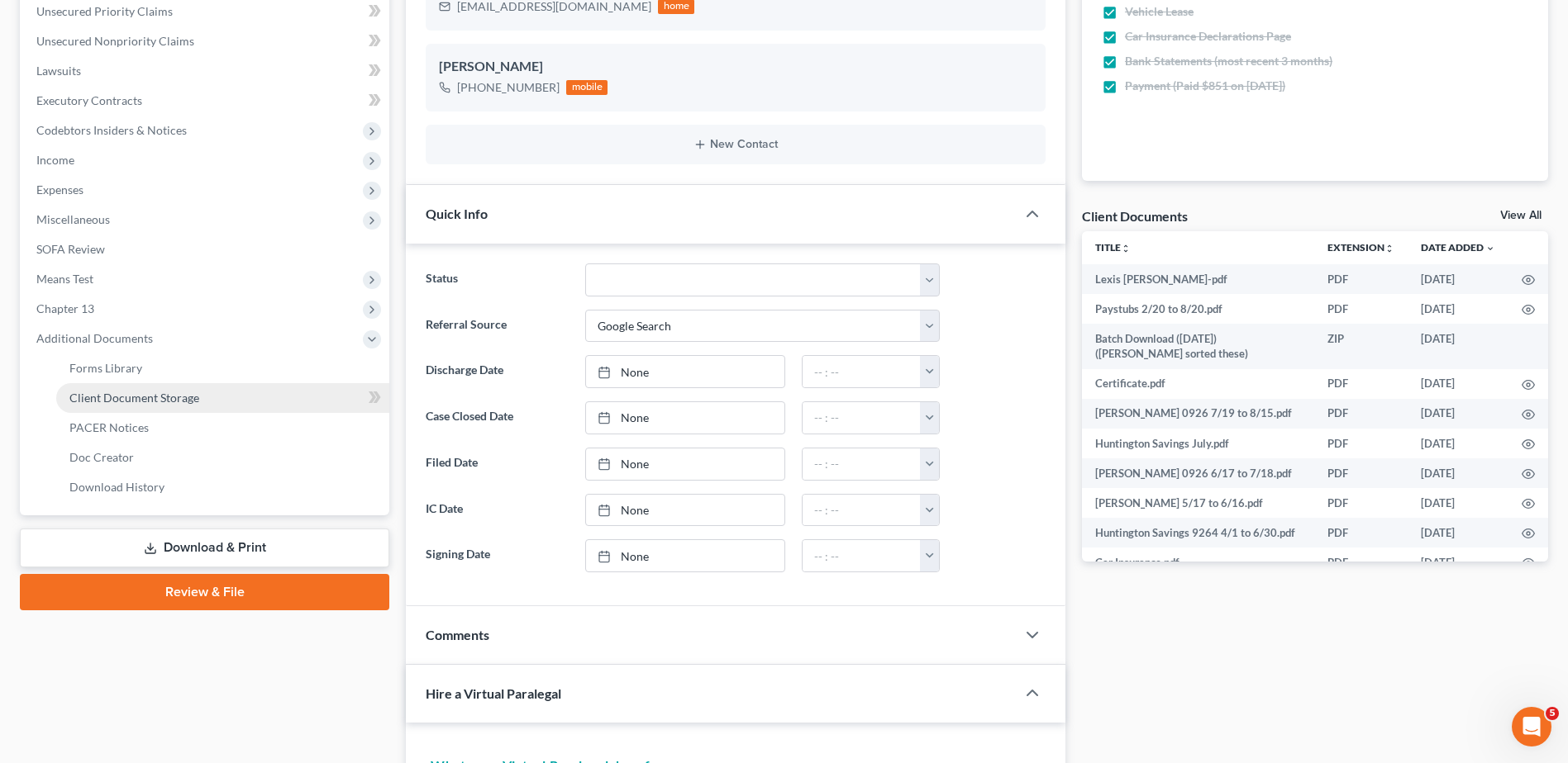
click at [110, 394] on span "Client Document Storage" at bounding box center [134, 397] width 130 height 14
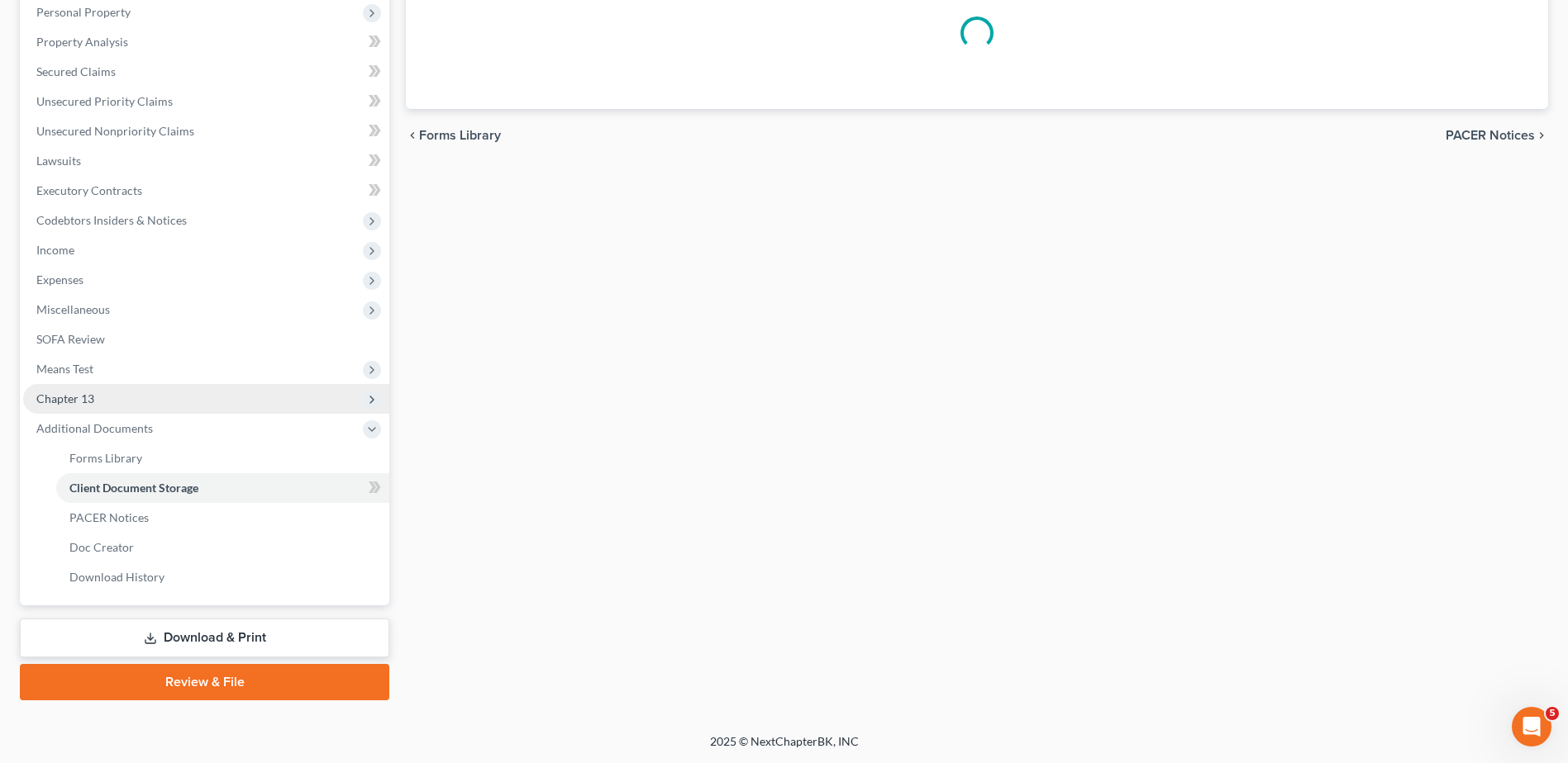
scroll to position [261, 0]
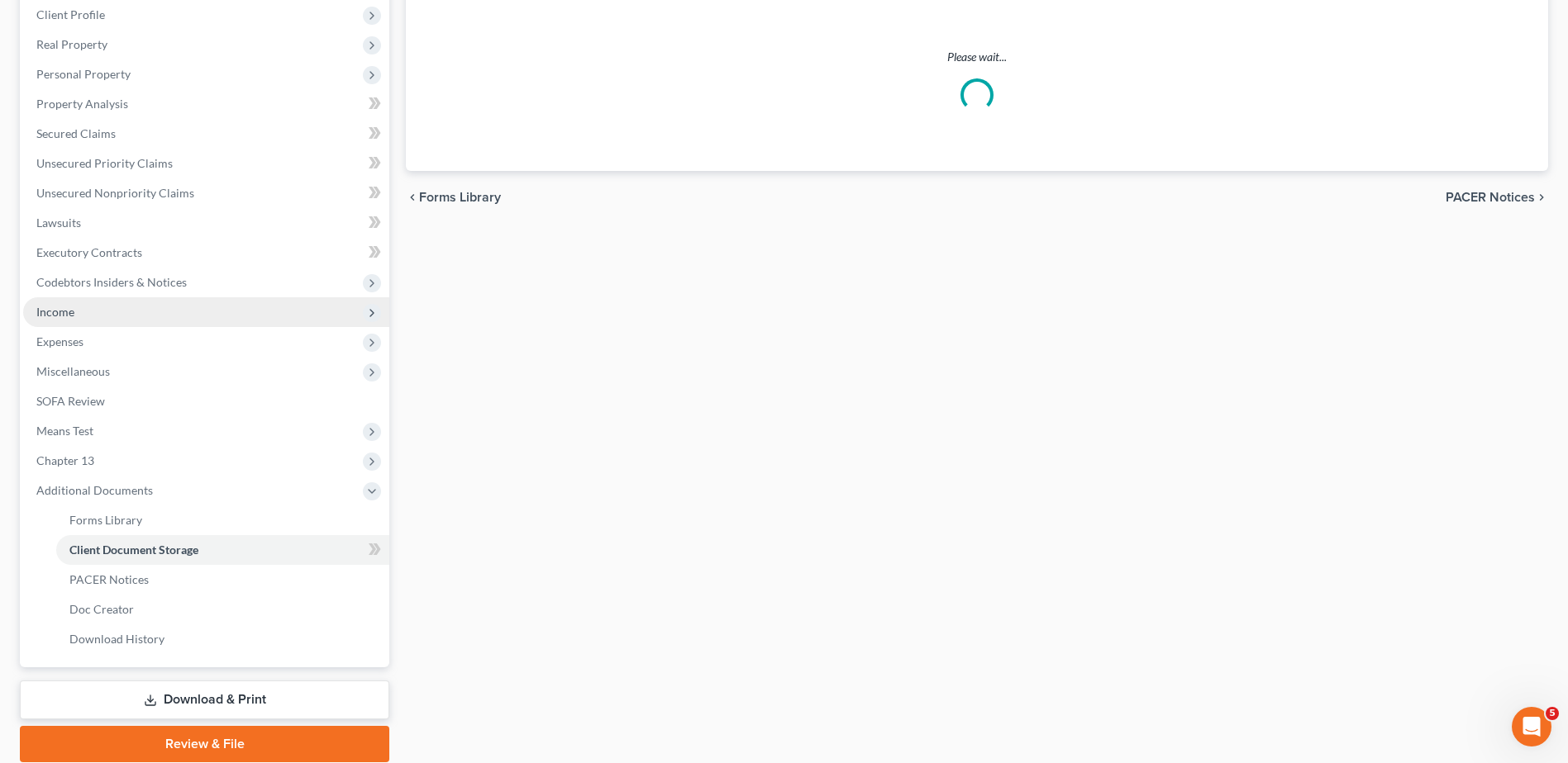
select select "7"
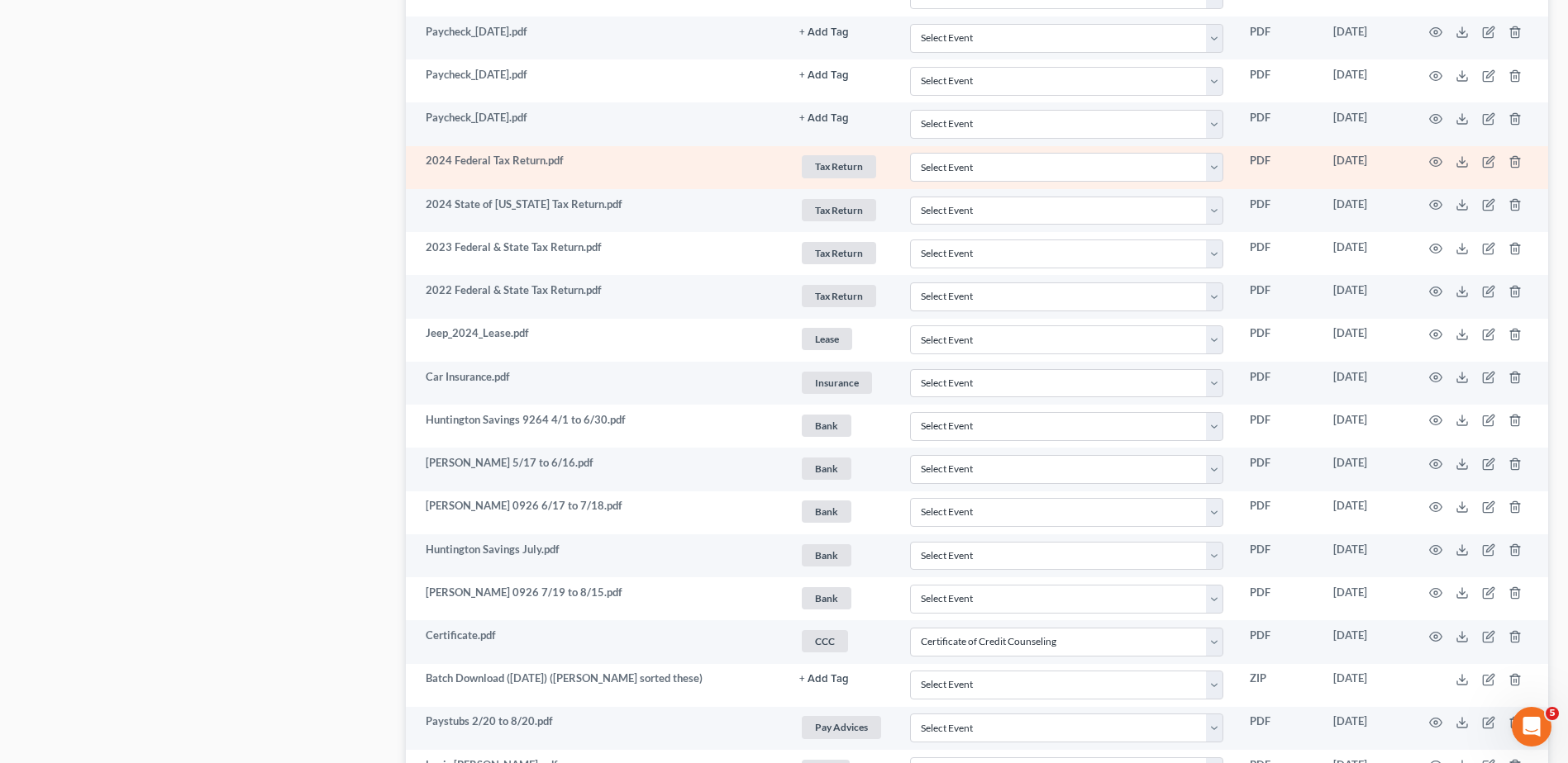
scroll to position [1620, 0]
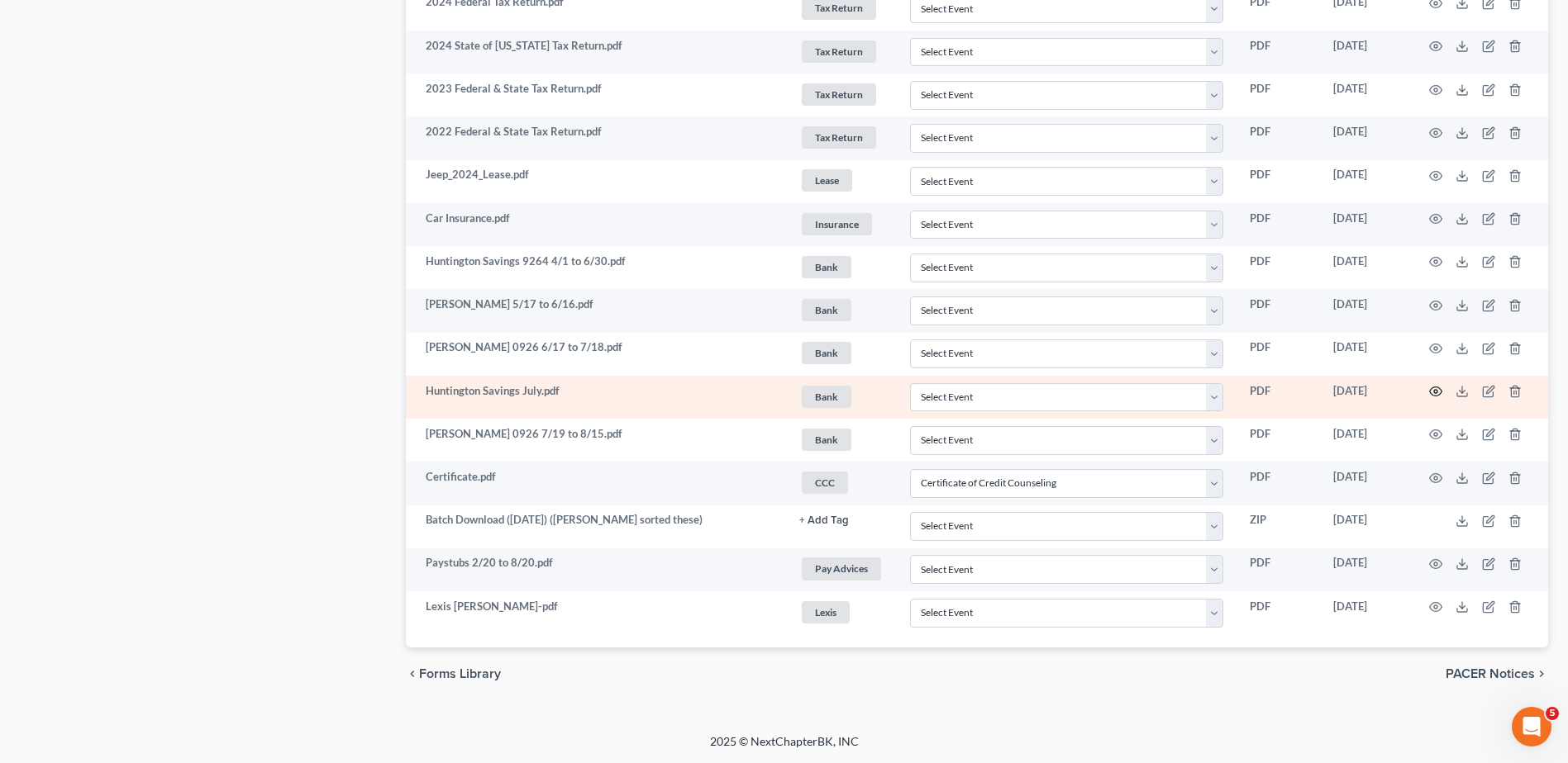
click at [1435, 391] on icon "button" at bounding box center [1435, 391] width 13 height 13
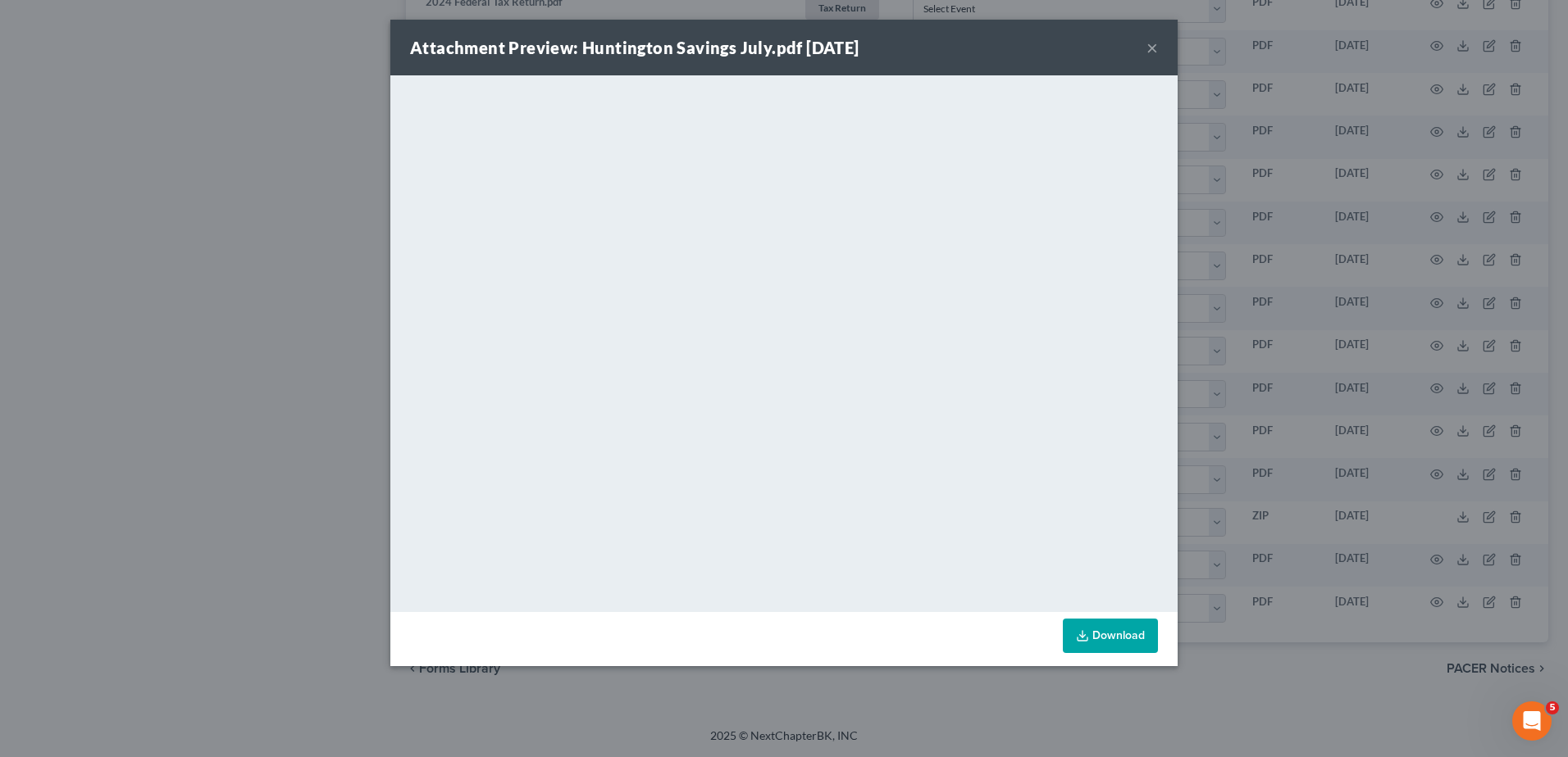
click at [1152, 45] on button "×" at bounding box center [1152, 47] width 11 height 19
